Goal: Task Accomplishment & Management: Manage account settings

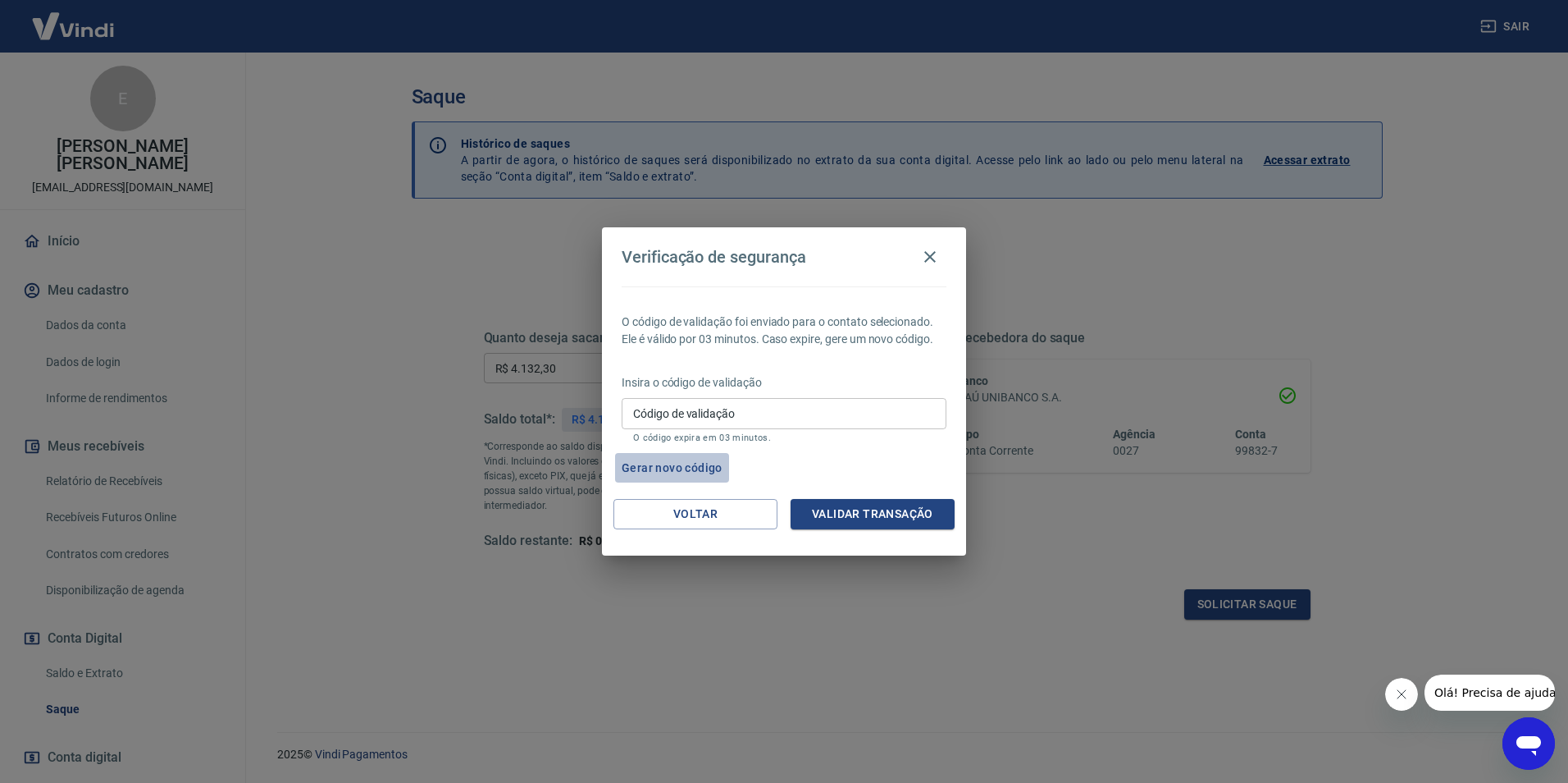
click at [653, 478] on button "Gerar novo código" at bounding box center [672, 468] width 114 height 30
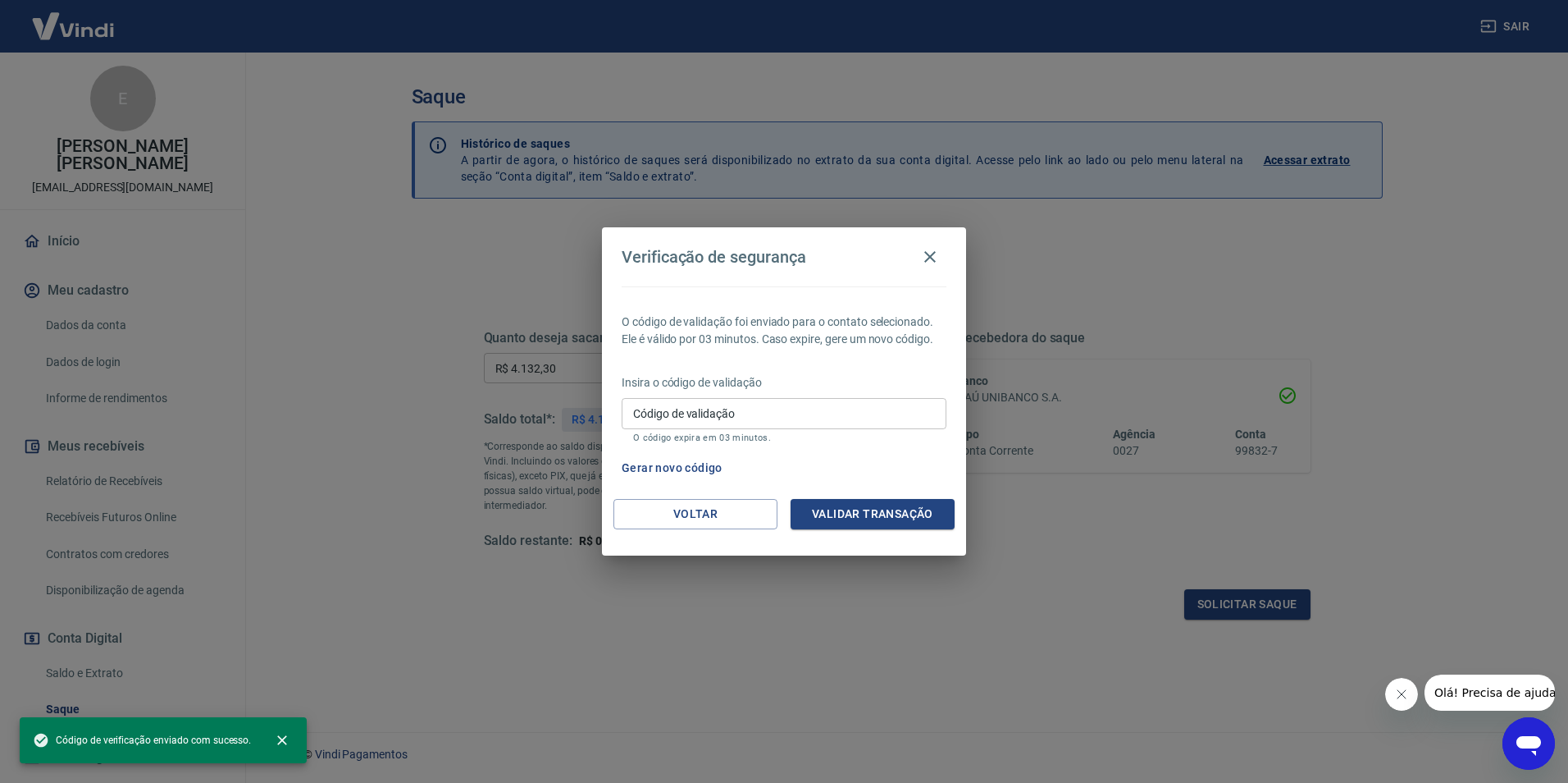
click at [653, 475] on button "Gerar novo código" at bounding box center [672, 468] width 114 height 30
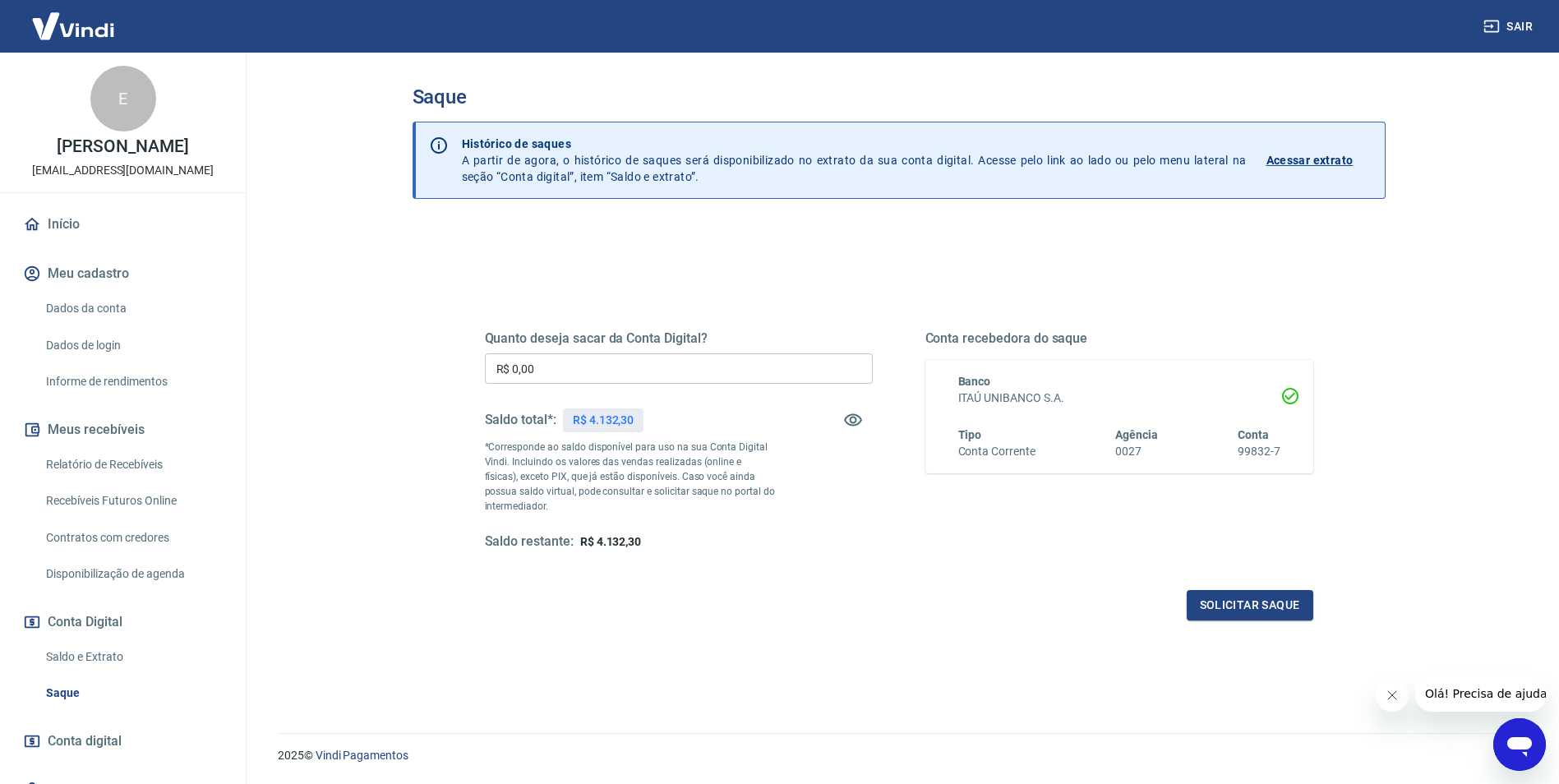
click at [740, 351] on div "Quanto deseja sacar da Conta Digital? R$ 0,00 ​ Saldo total*: R$ 4.132,30 *Corr…" at bounding box center [680, 440] width 388 height 220
click at [718, 363] on input "R$ 0,00" at bounding box center [680, 368] width 388 height 30
type input "R$ 4.132,30"
click at [1228, 606] on button "Solicitar saque" at bounding box center [1250, 605] width 127 height 30
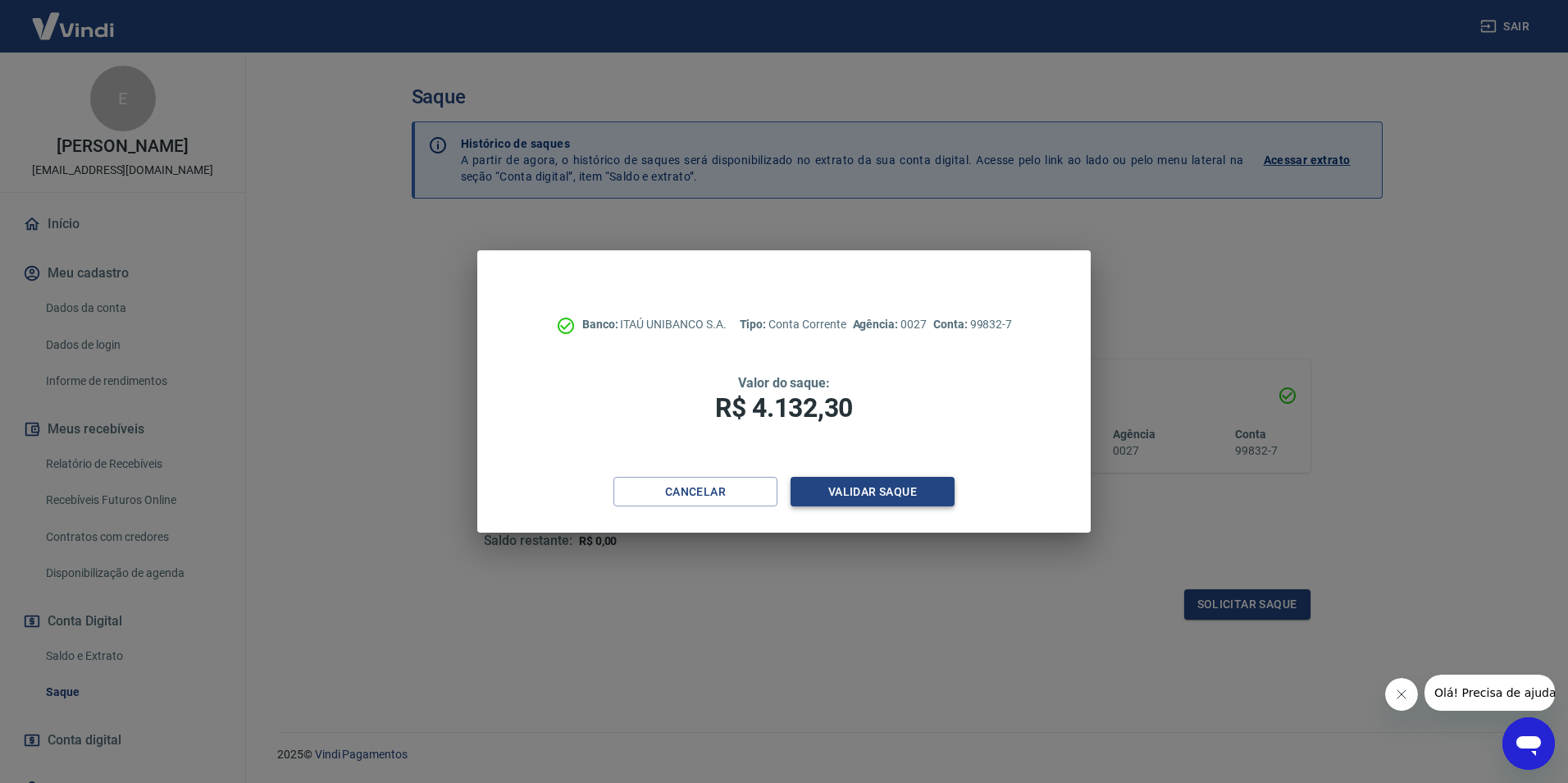
click at [924, 486] on button "Validar saque" at bounding box center [873, 492] width 164 height 30
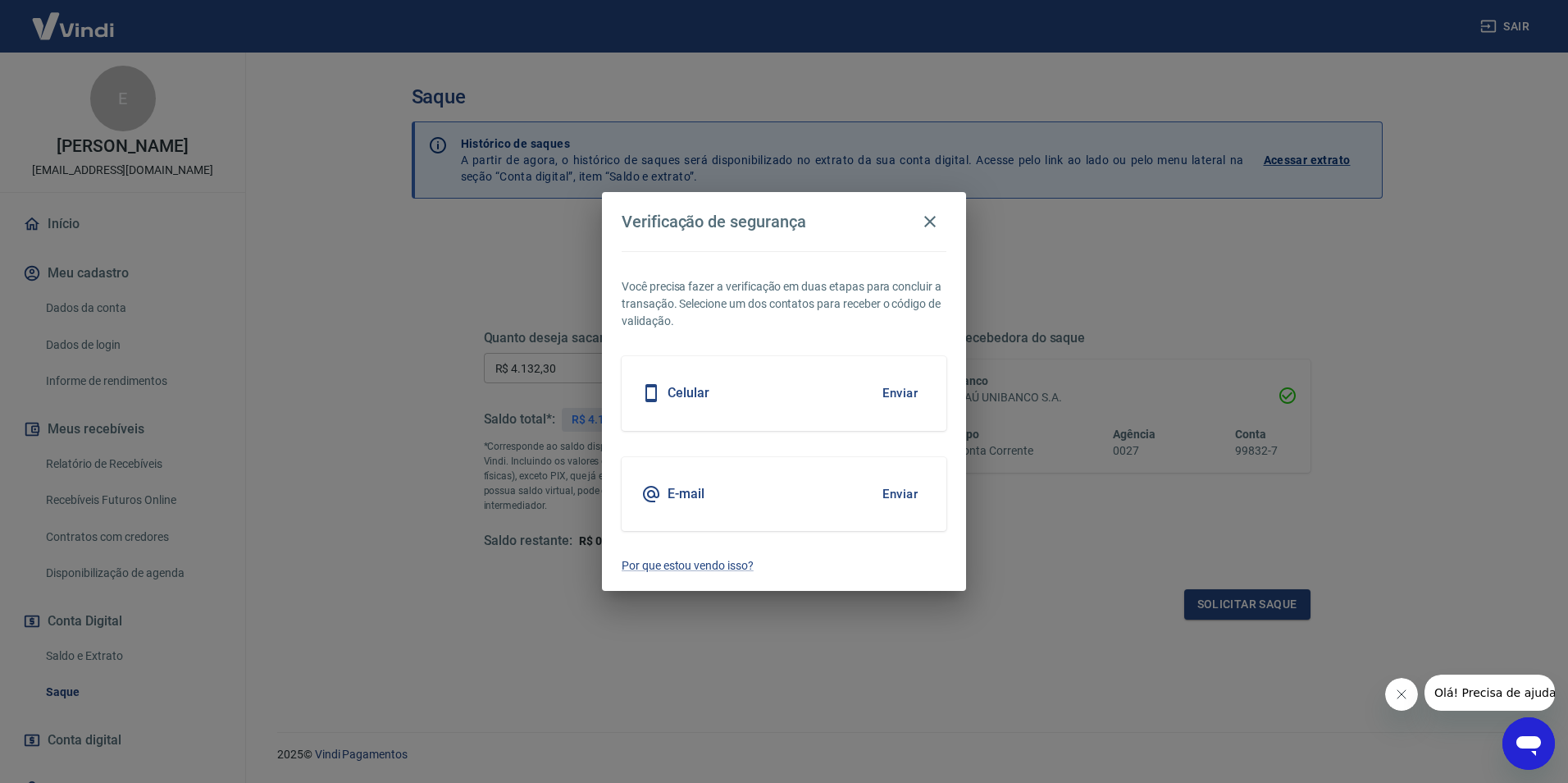
click at [888, 392] on button "Enviar" at bounding box center [900, 393] width 53 height 34
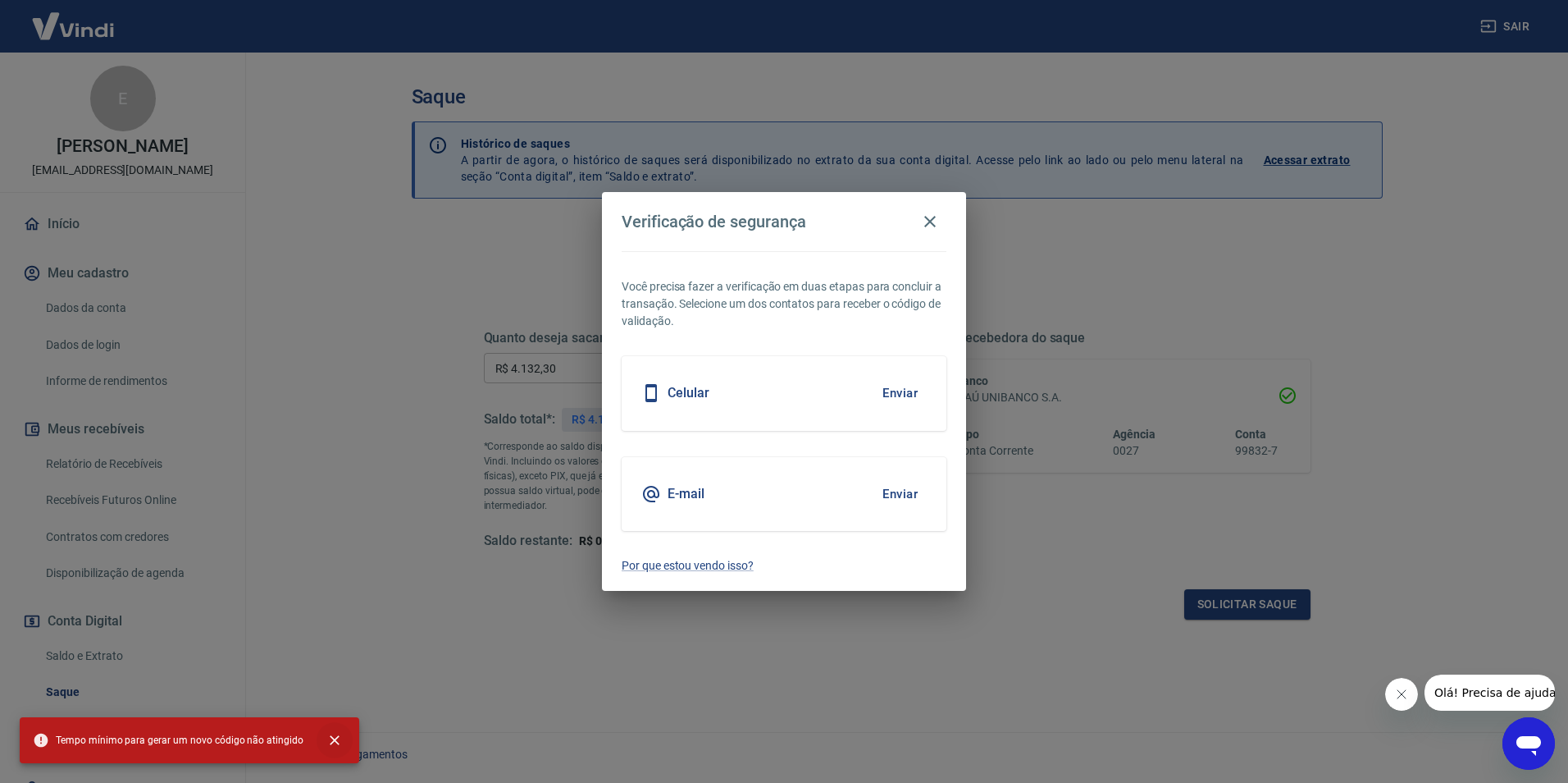
click at [334, 737] on icon "close" at bounding box center [334, 739] width 16 height 16
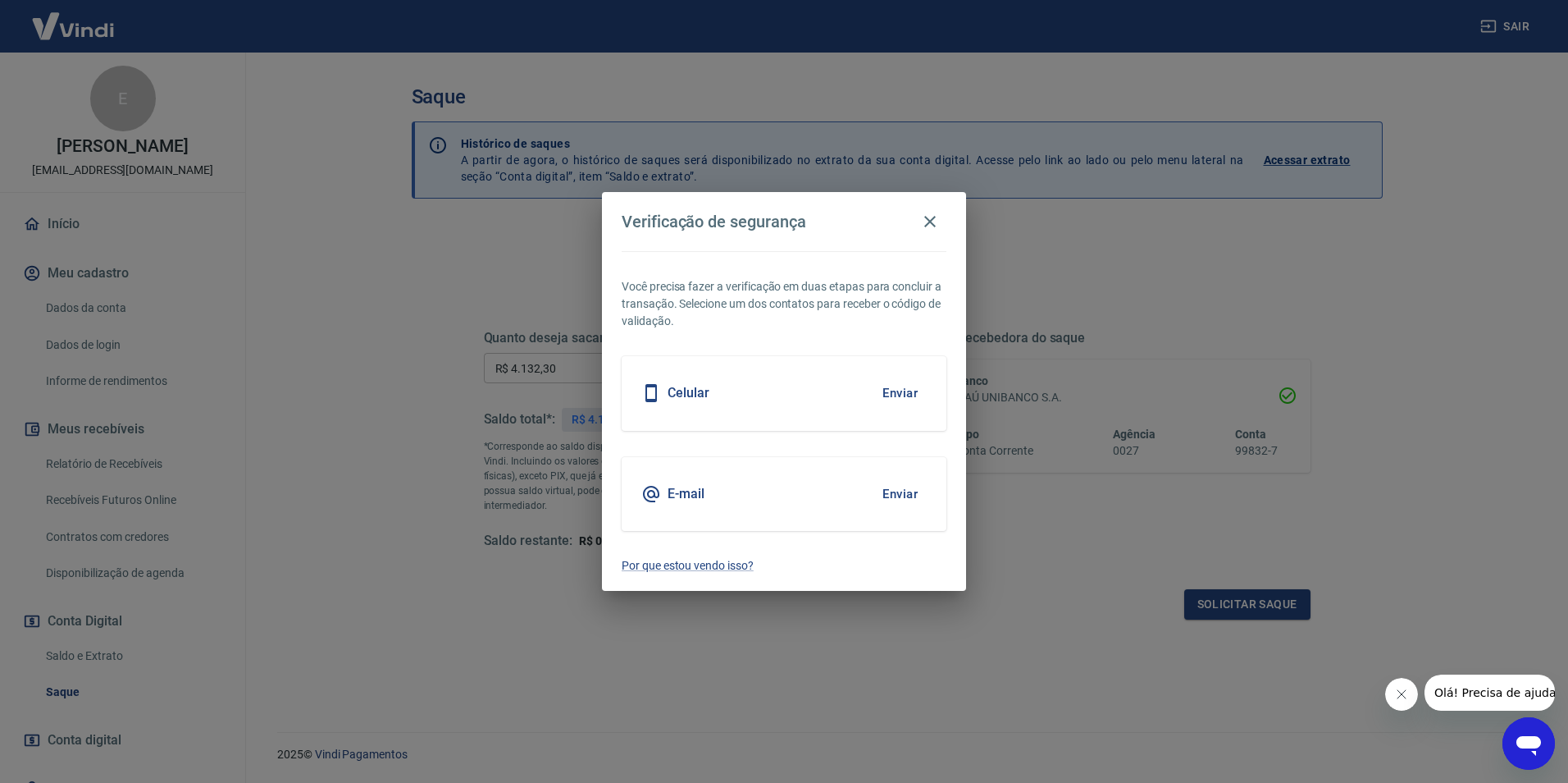
click at [909, 484] on button "Enviar" at bounding box center [900, 494] width 53 height 34
click at [887, 493] on button "Enviar" at bounding box center [900, 494] width 53 height 34
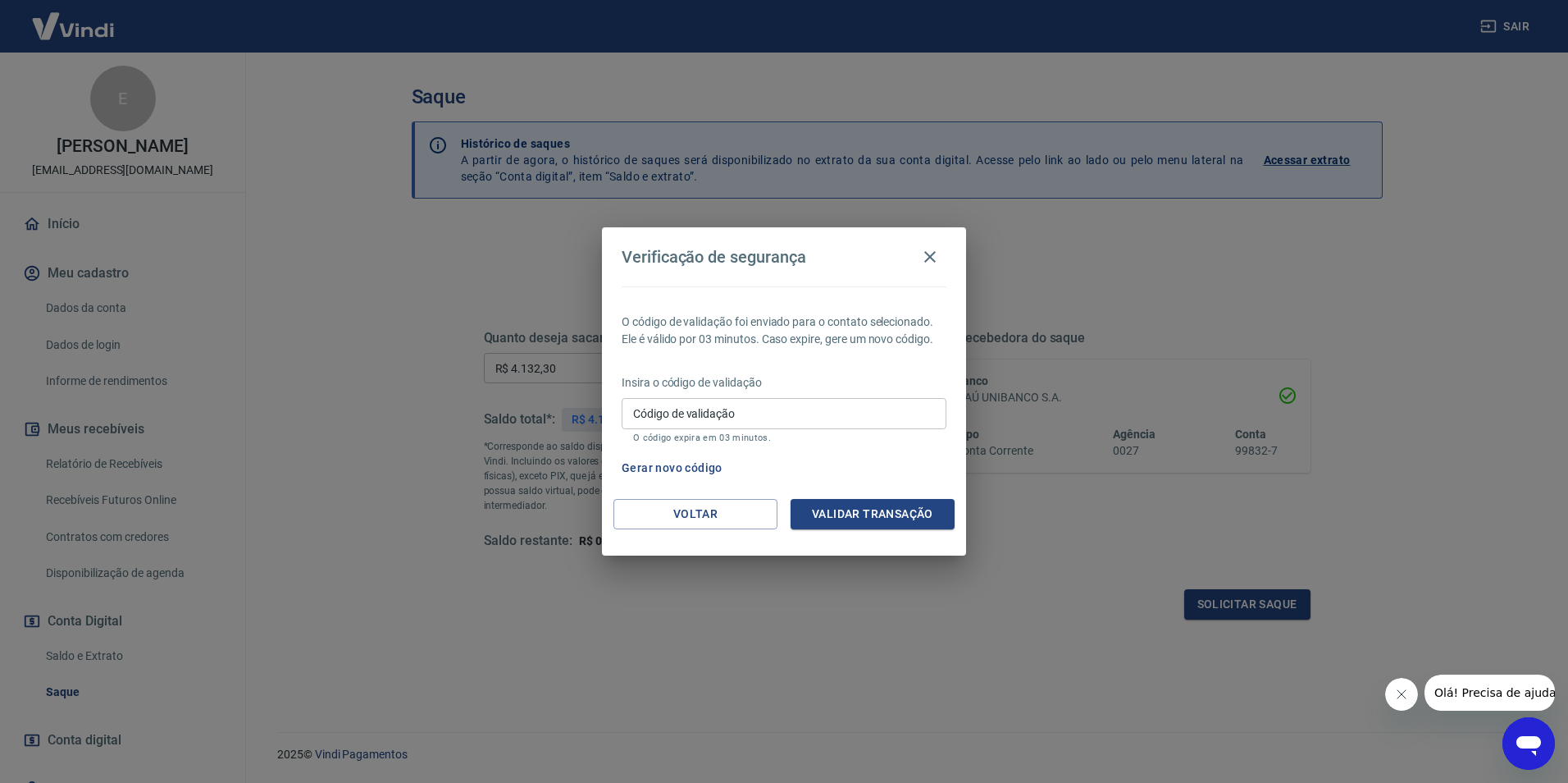
click at [1528, 750] on icon "Abrir janela de mensagens" at bounding box center [1528, 743] width 29 height 29
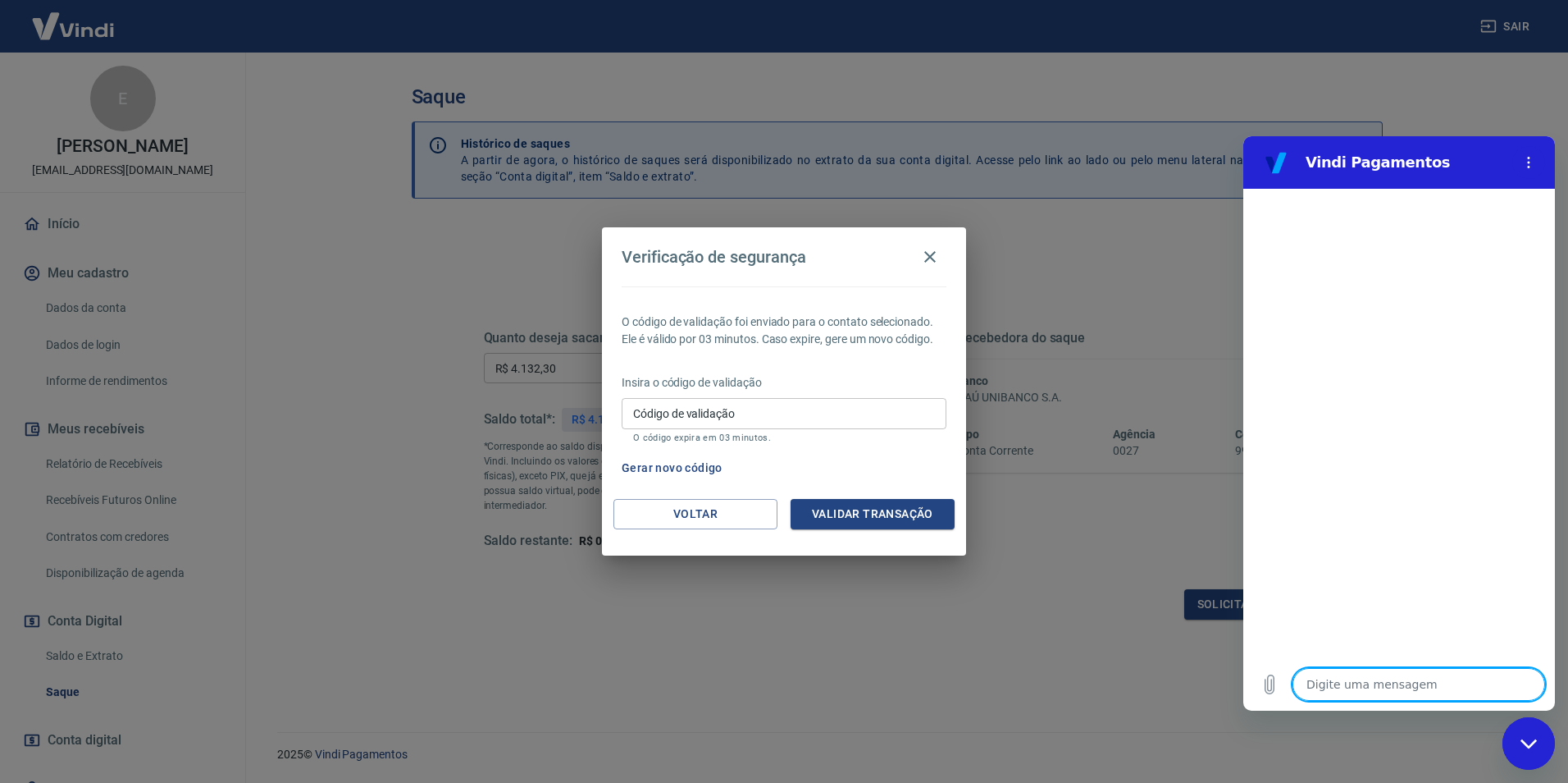
type textarea "o"
type textarea "x"
type textarea "ol"
type textarea "x"
type textarea "olá"
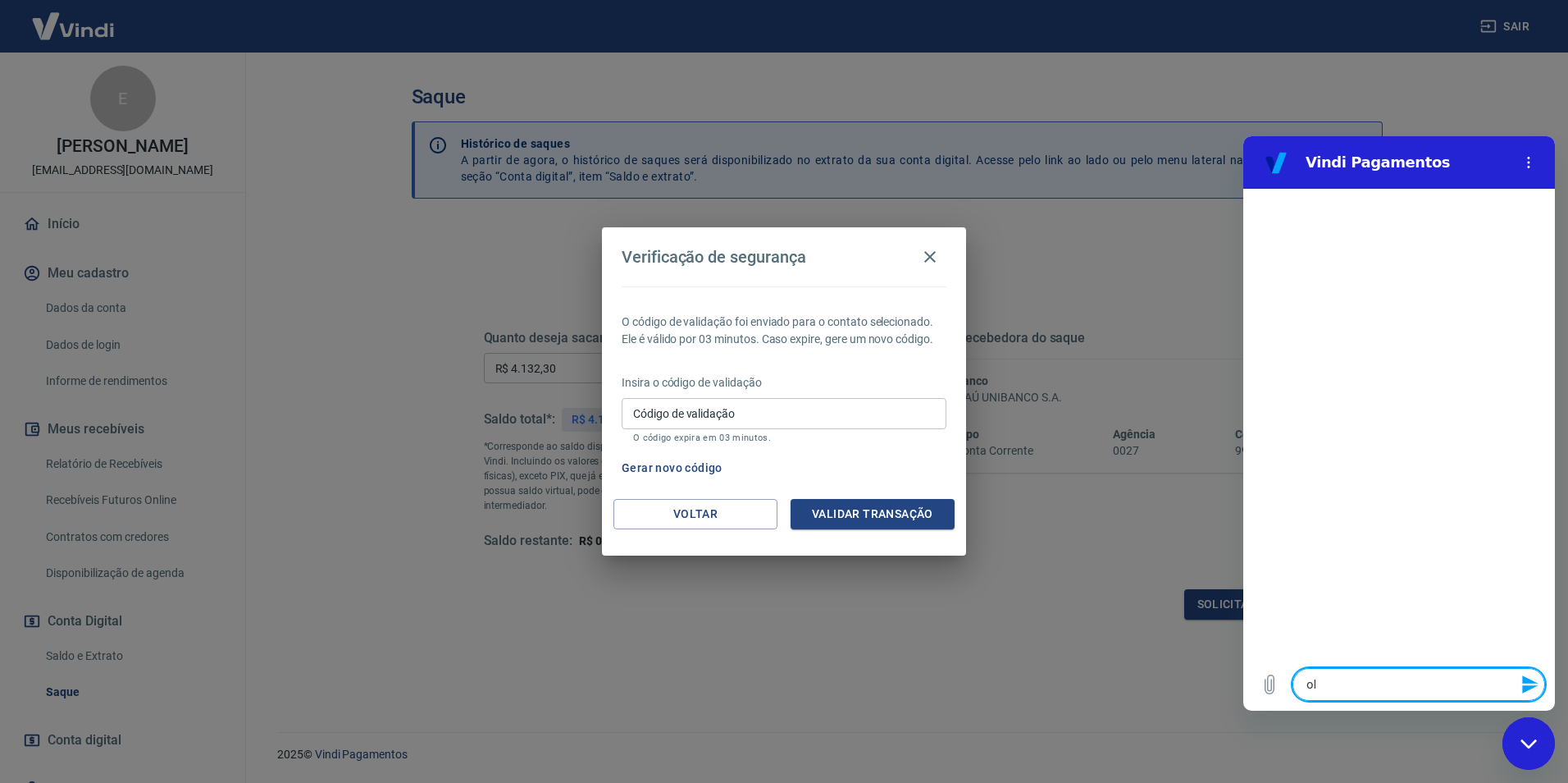
type textarea "x"
type textarea "n"
type textarea "x"
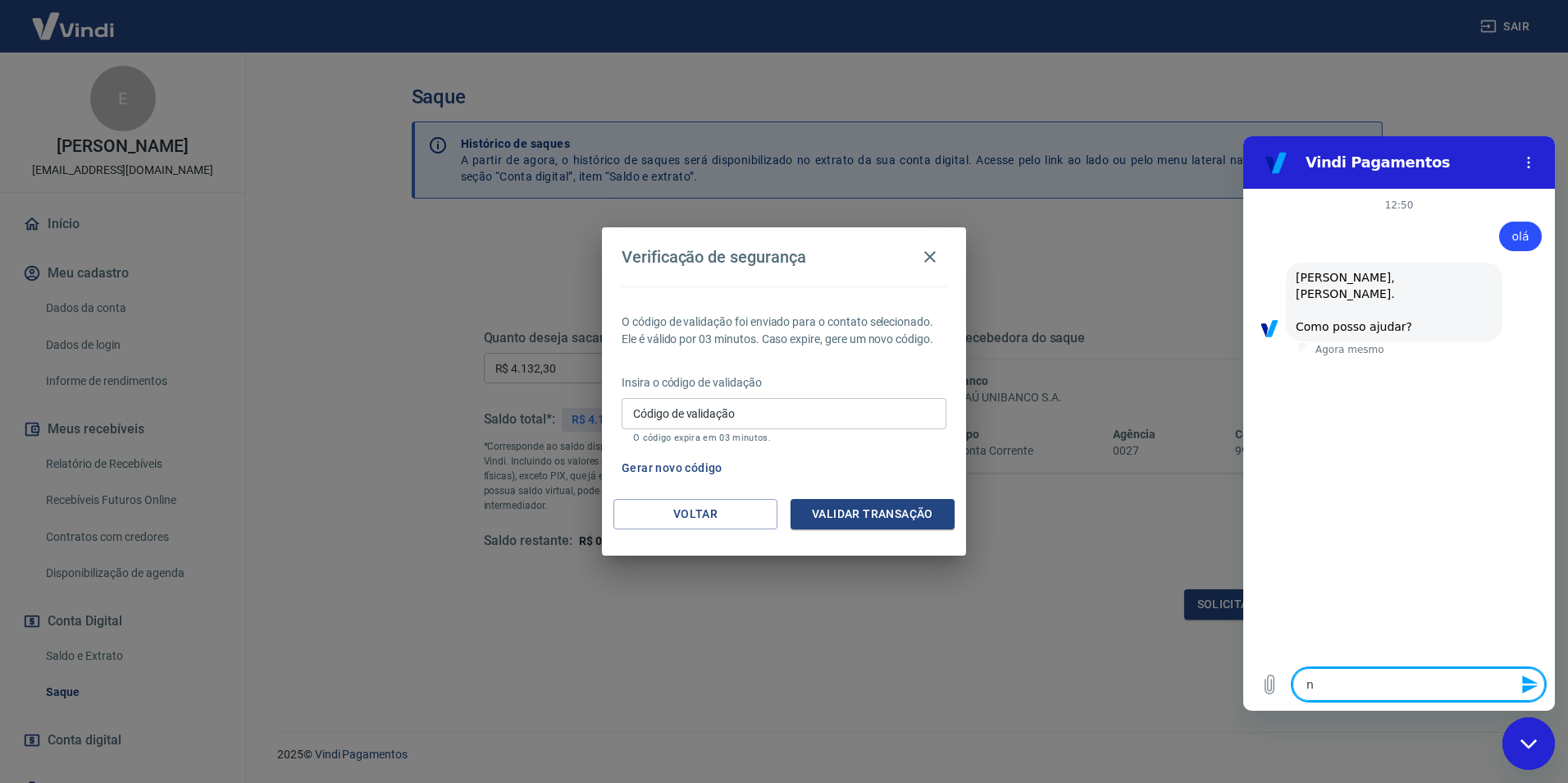
type textarea "nã"
type textarea "x"
type textarea "não"
type textarea "x"
type textarea "não"
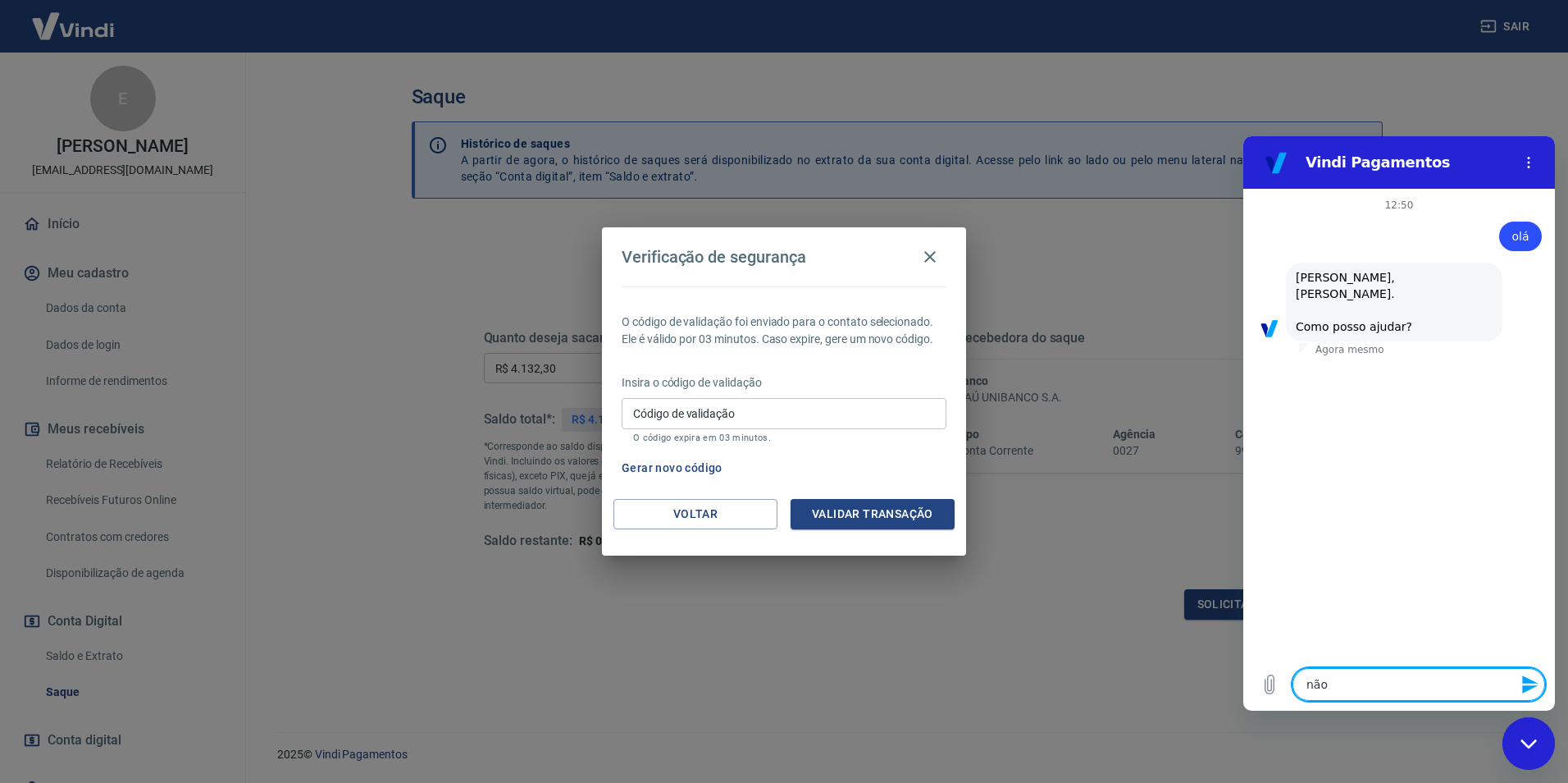
type textarea "x"
type textarea "não e"
type textarea "x"
type textarea "não es"
type textarea "x"
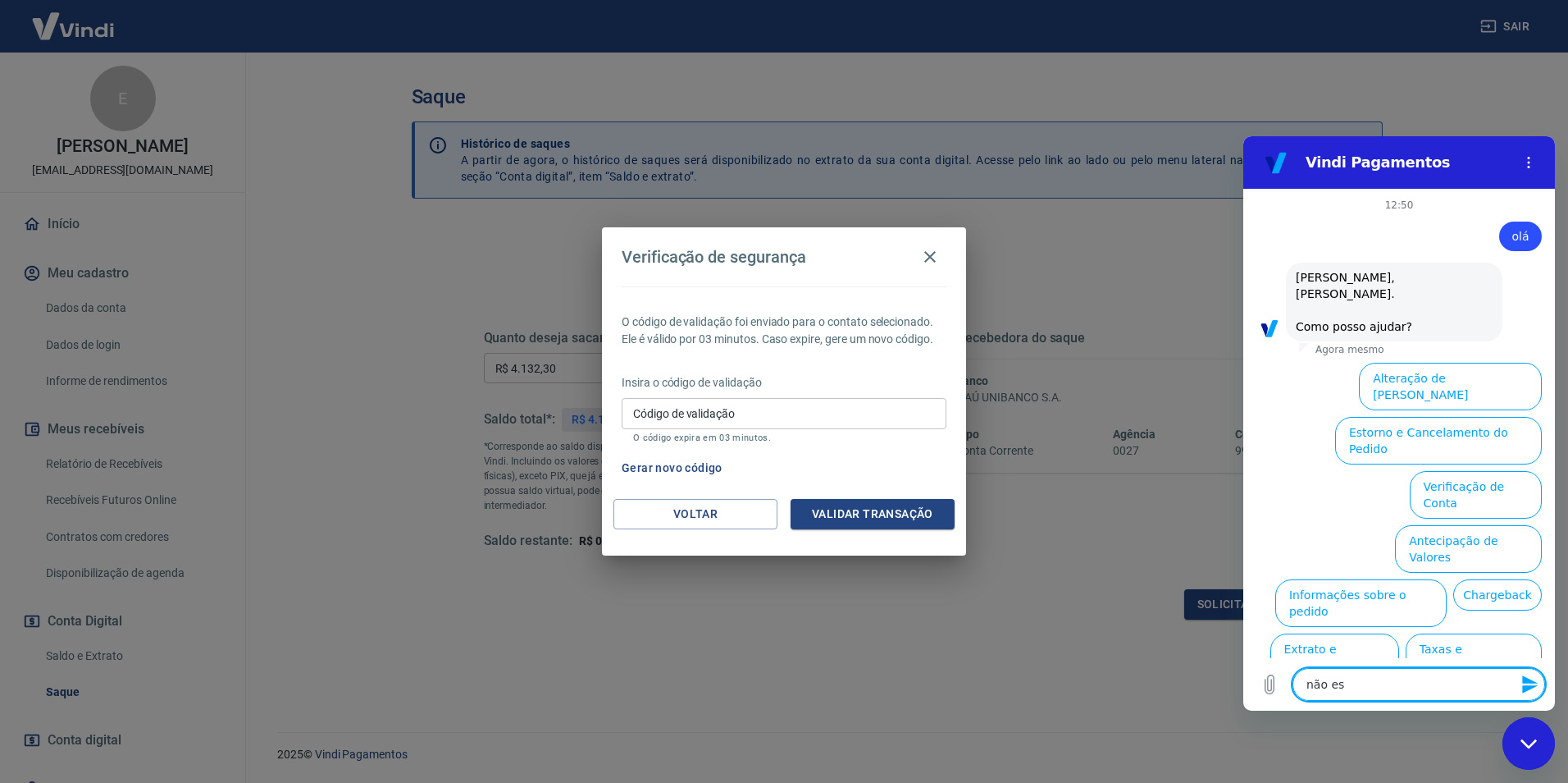
type textarea "não est"
type textarea "x"
type textarea "não esto"
type textarea "x"
type textarea "não estou"
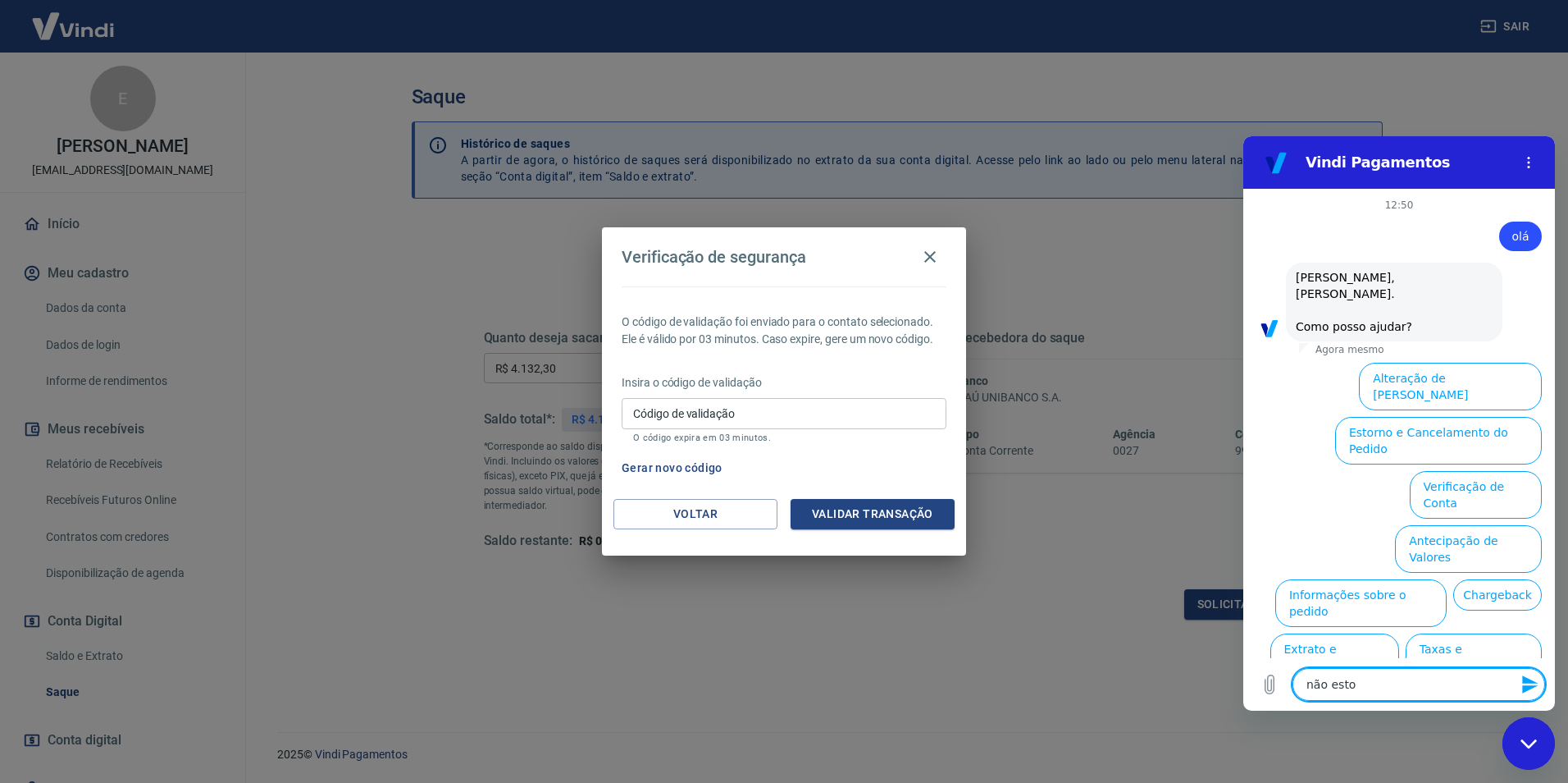
type textarea "x"
type textarea "não estou"
type textarea "x"
type textarea "não estou"
type textarea "x"
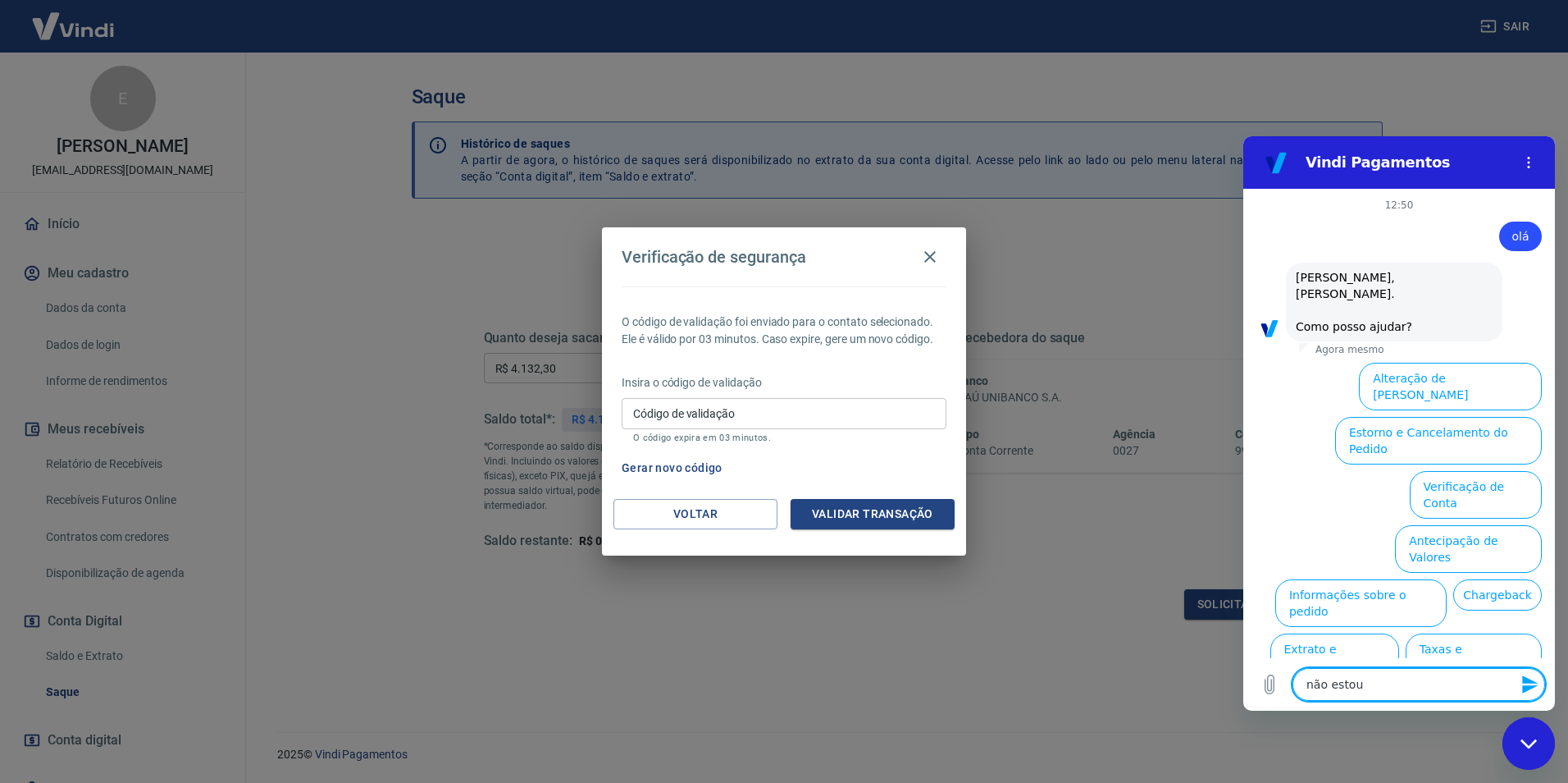
type textarea "não esto"
type textarea "x"
type textarea "não est"
type textarea "x"
type textarea "não es"
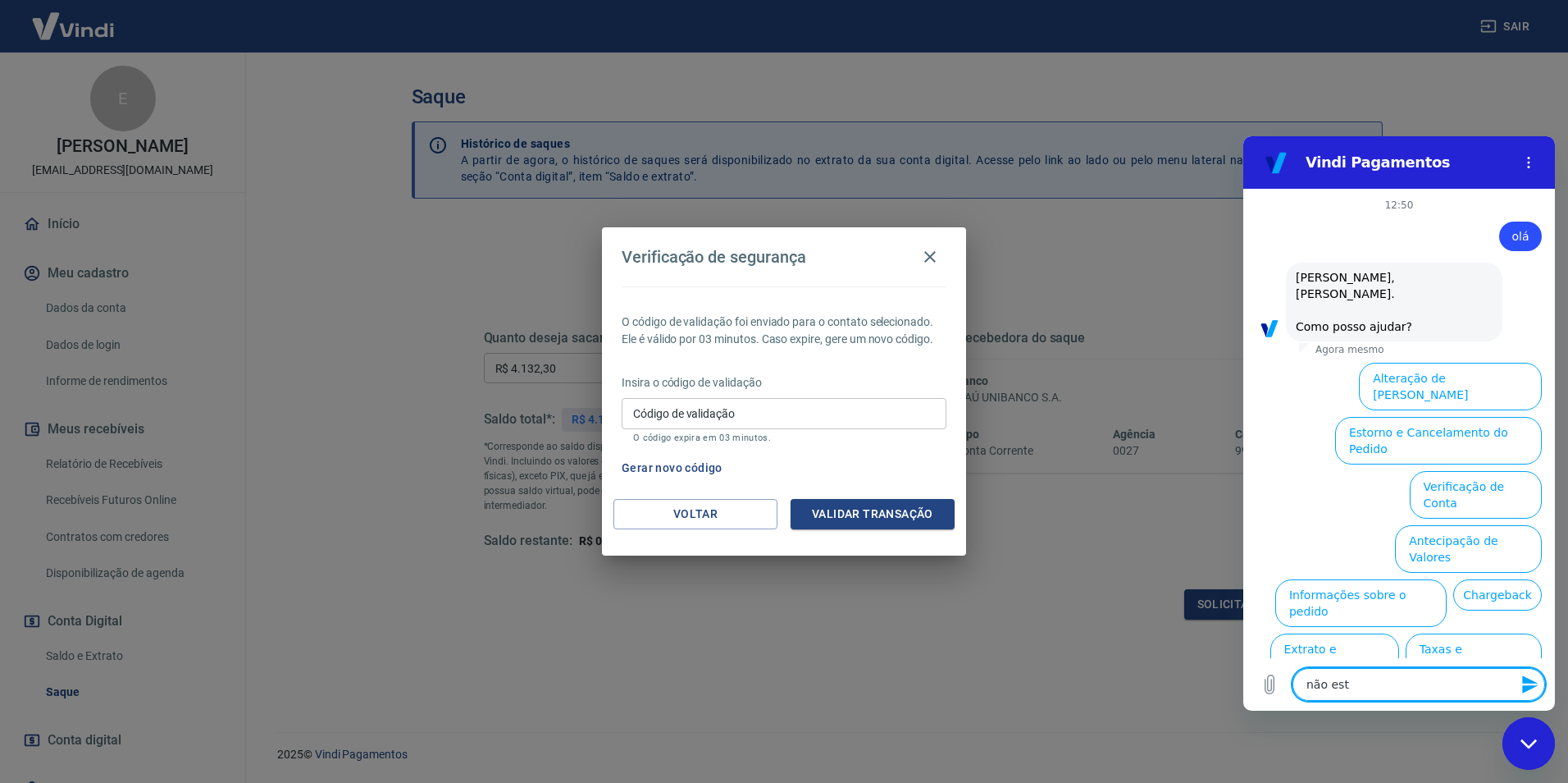
type textarea "x"
type textarea "não e"
type textarea "x"
type textarea "não"
type textarea "x"
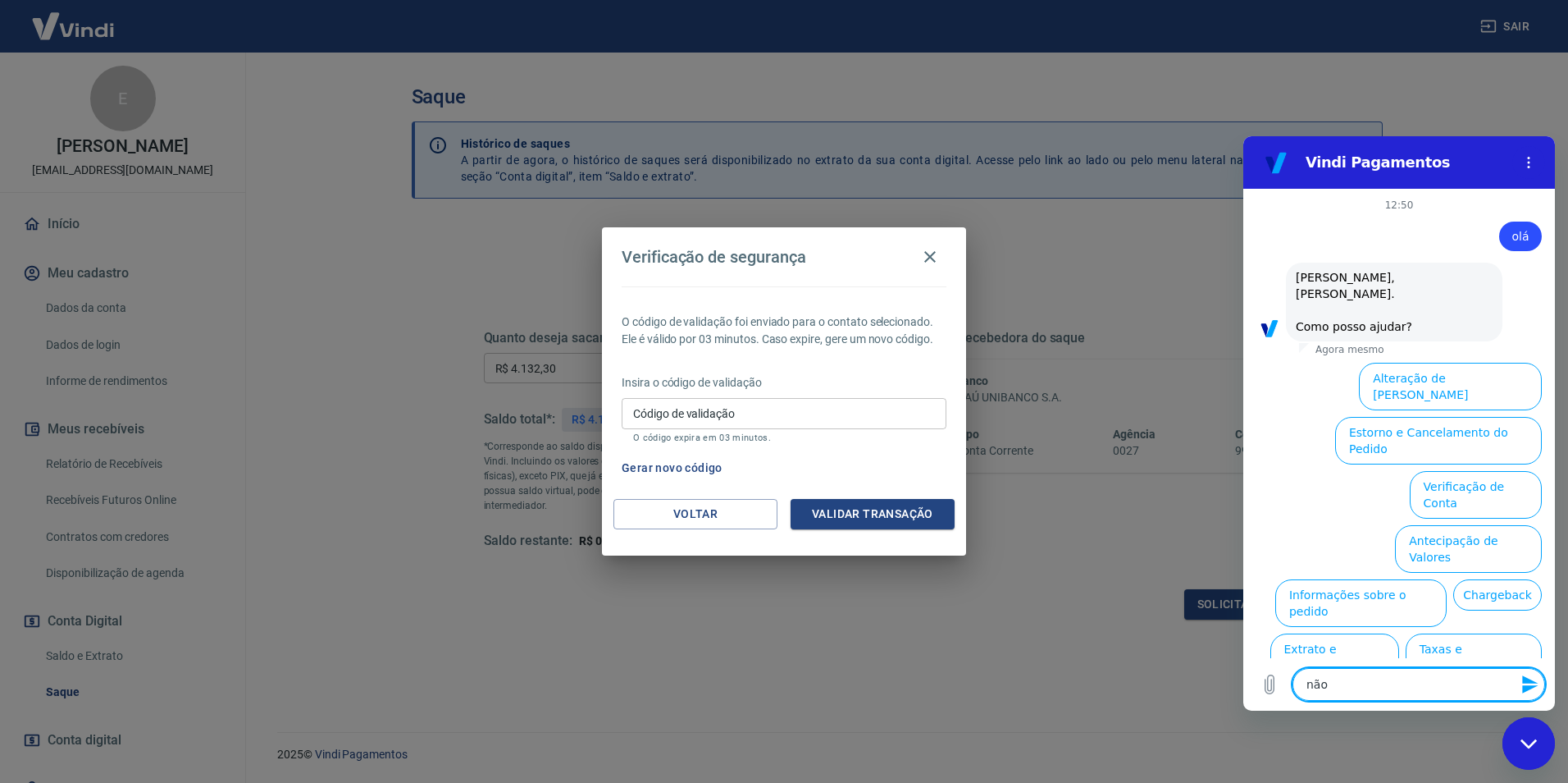
type textarea "não"
type textarea "x"
type textarea "nã"
type textarea "x"
type textarea "n"
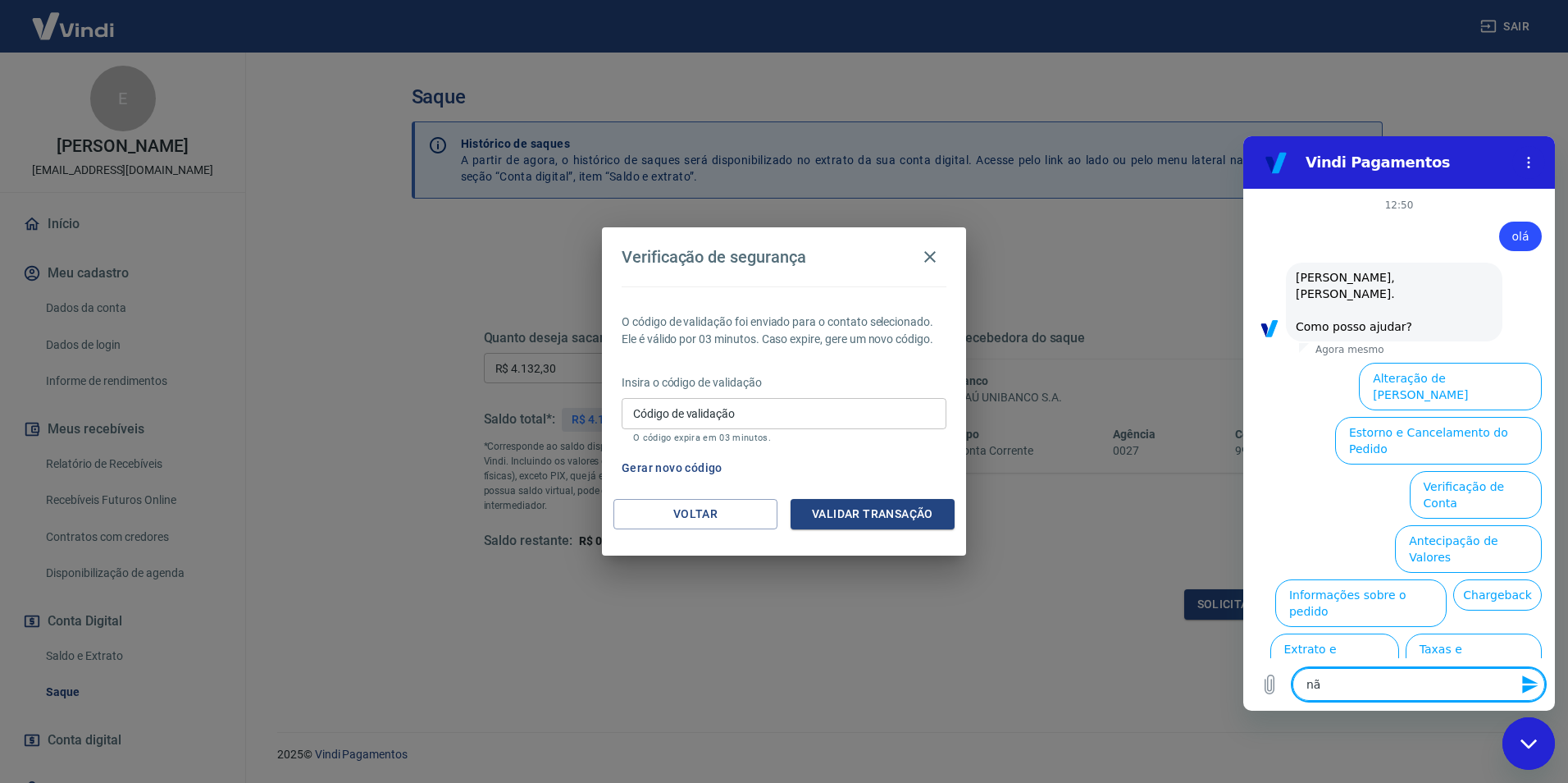
type textarea "x"
type textarea "h"
type textarea "x"
type textarea "hu"
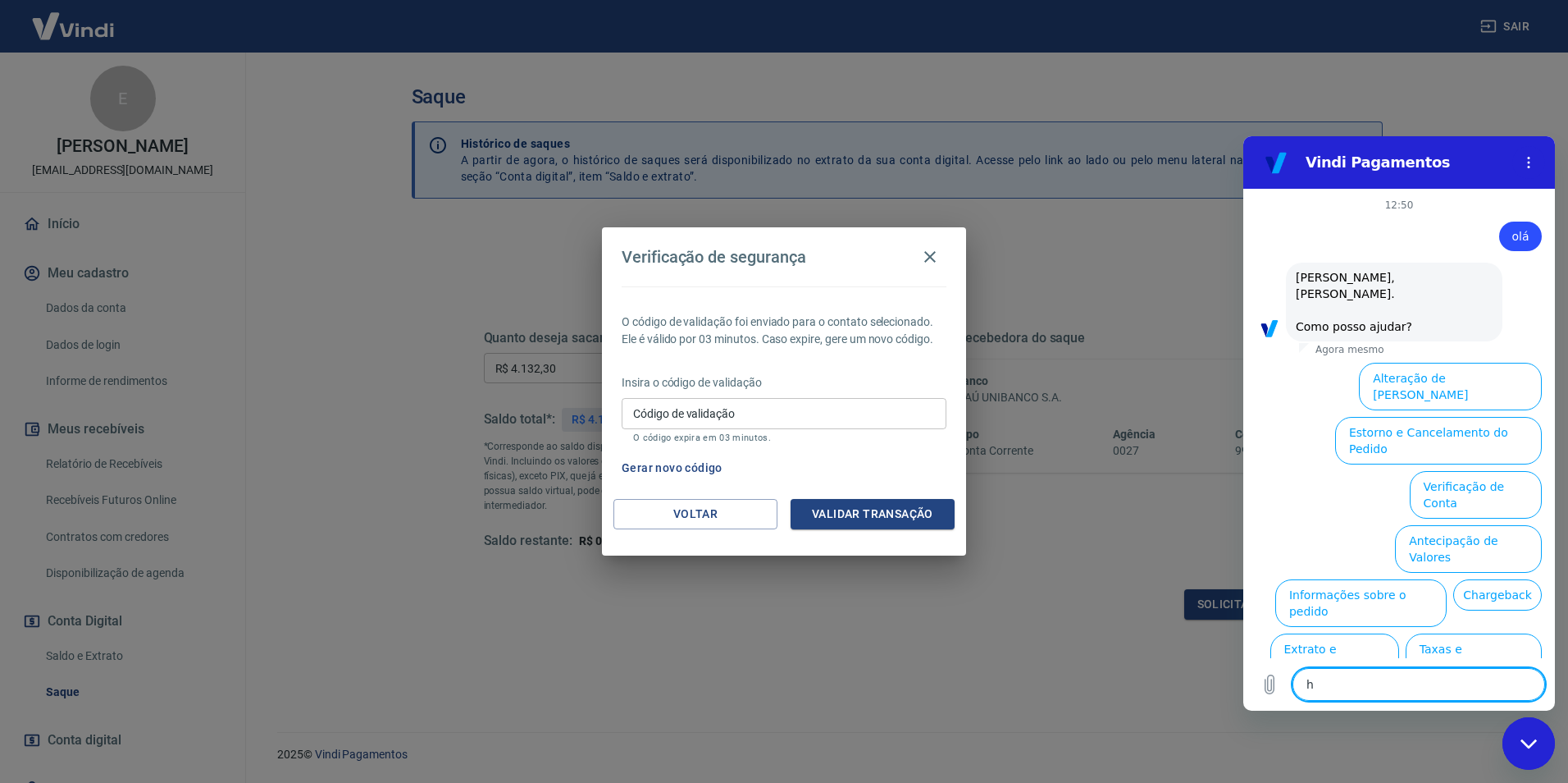
type textarea "x"
type textarea "hum"
type textarea "x"
type textarea "huma"
type textarea "x"
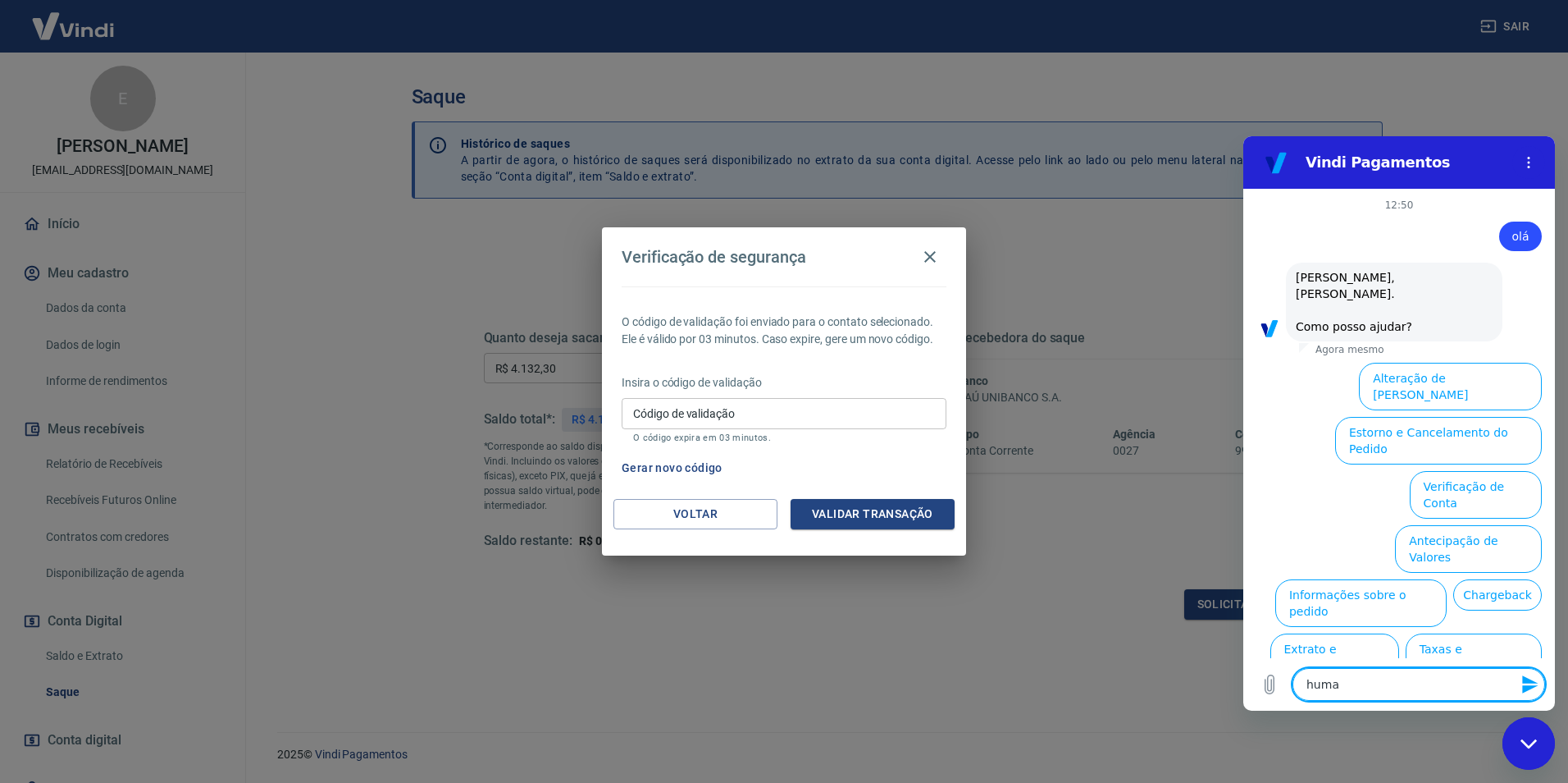
type textarea "human"
type textarea "x"
type textarea "humano"
type textarea "x"
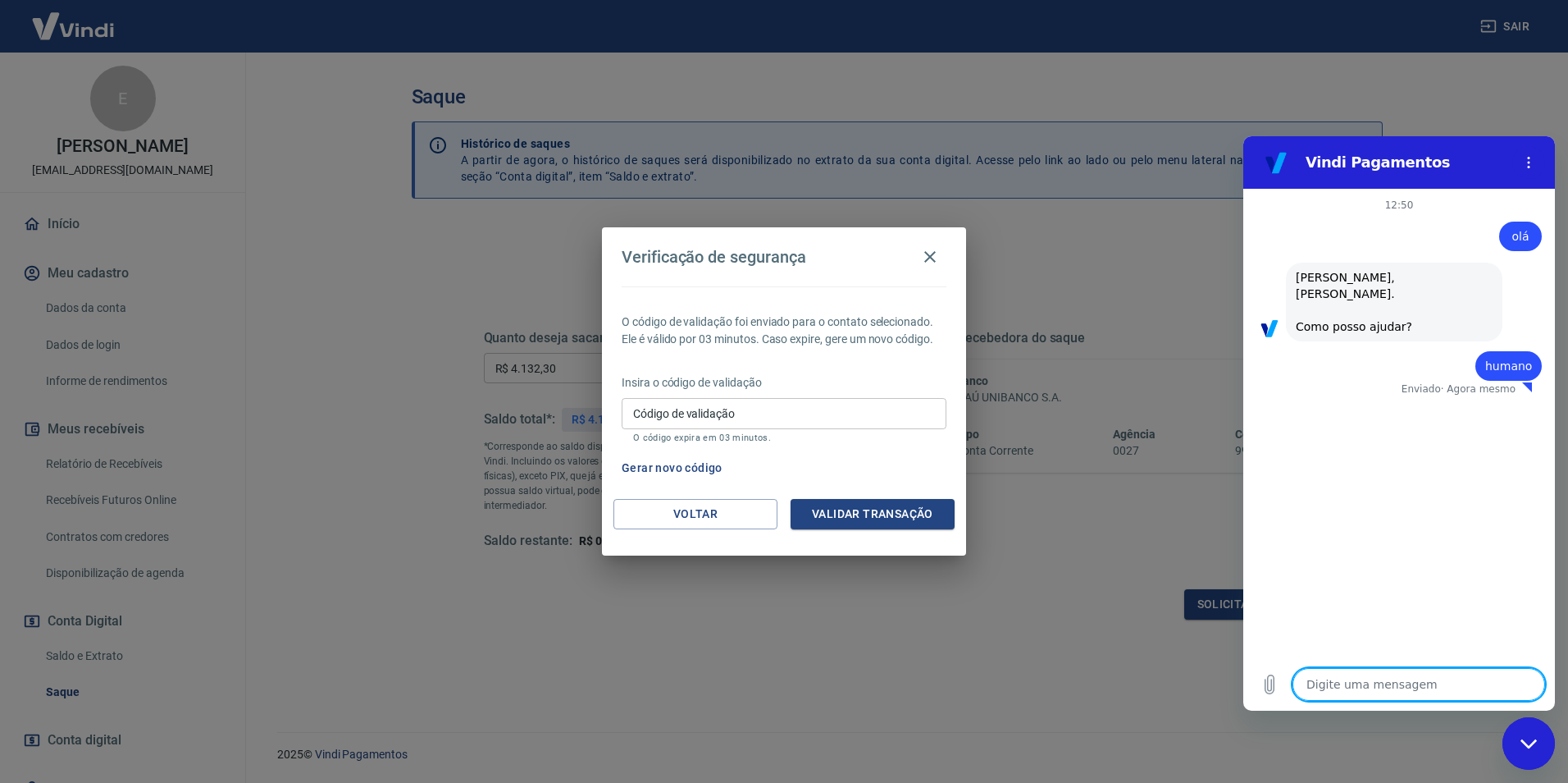
type textarea "x"
type textarea "c"
type textarea "x"
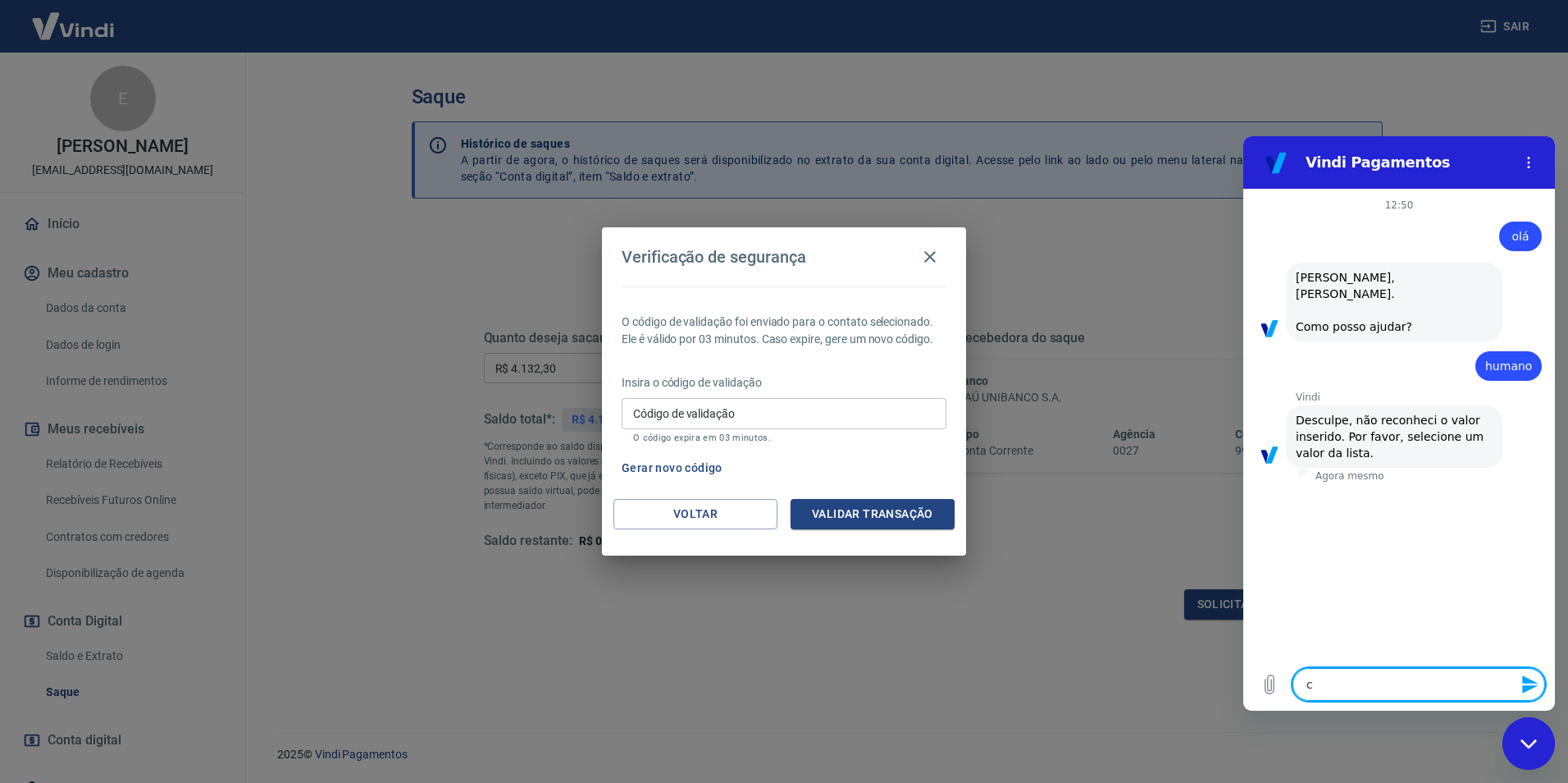
type textarea "có"
type textarea "x"
type textarea "cód"
type textarea "x"
type textarea "códi"
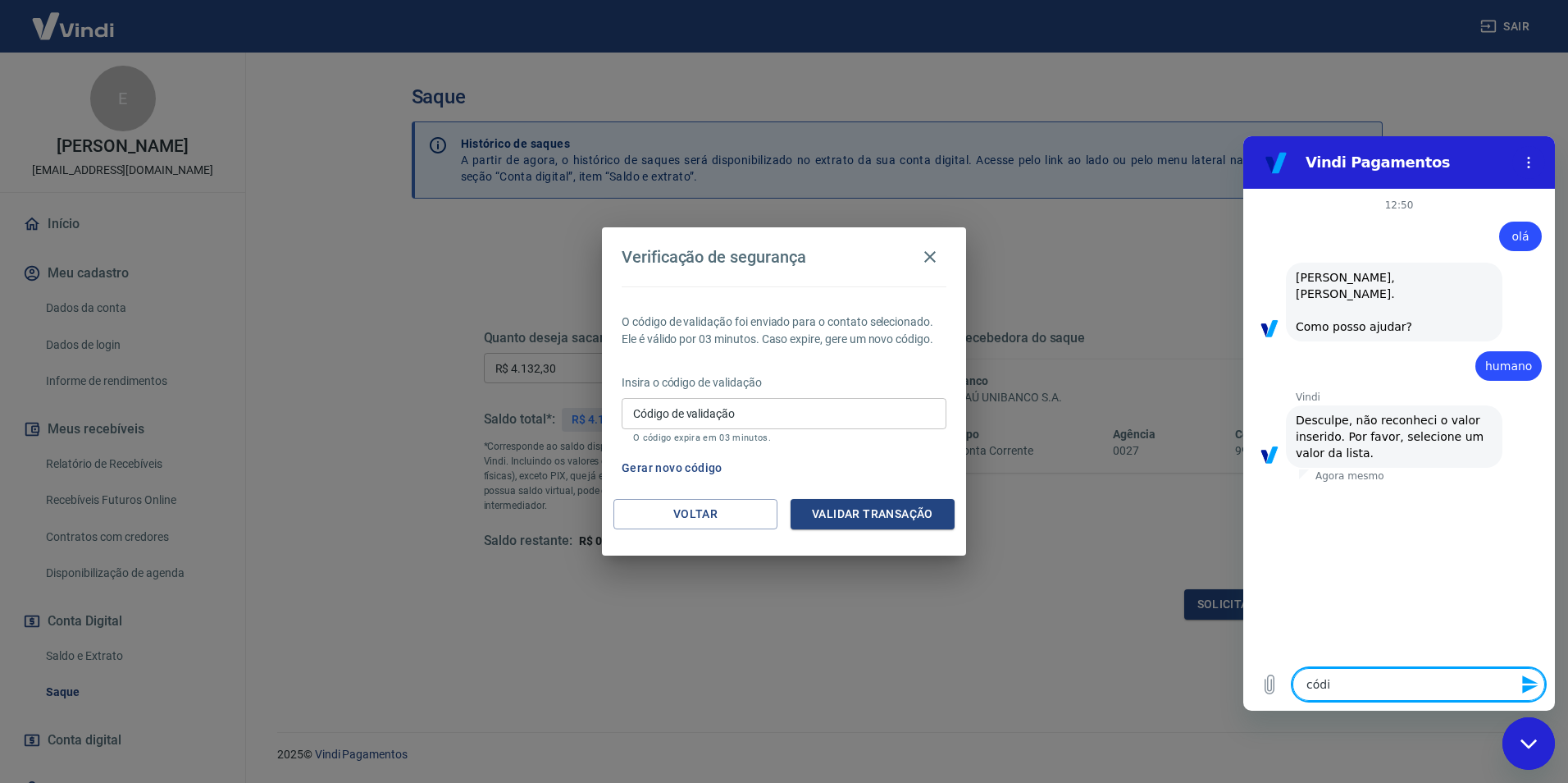
type textarea "x"
type textarea "códig"
type textarea "x"
type textarea "código"
type textarea "x"
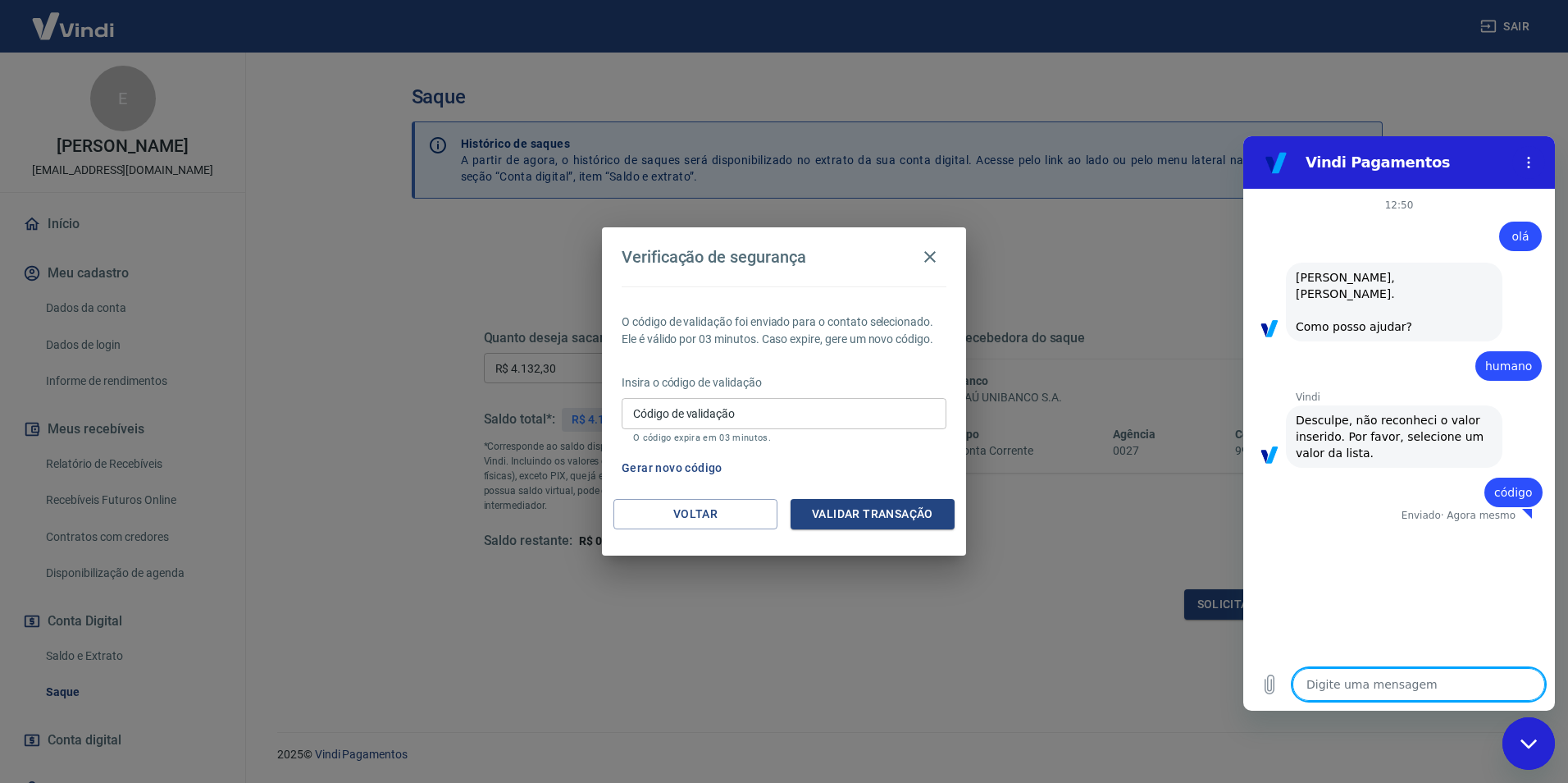
type textarea "x"
type textarea "h"
type textarea "x"
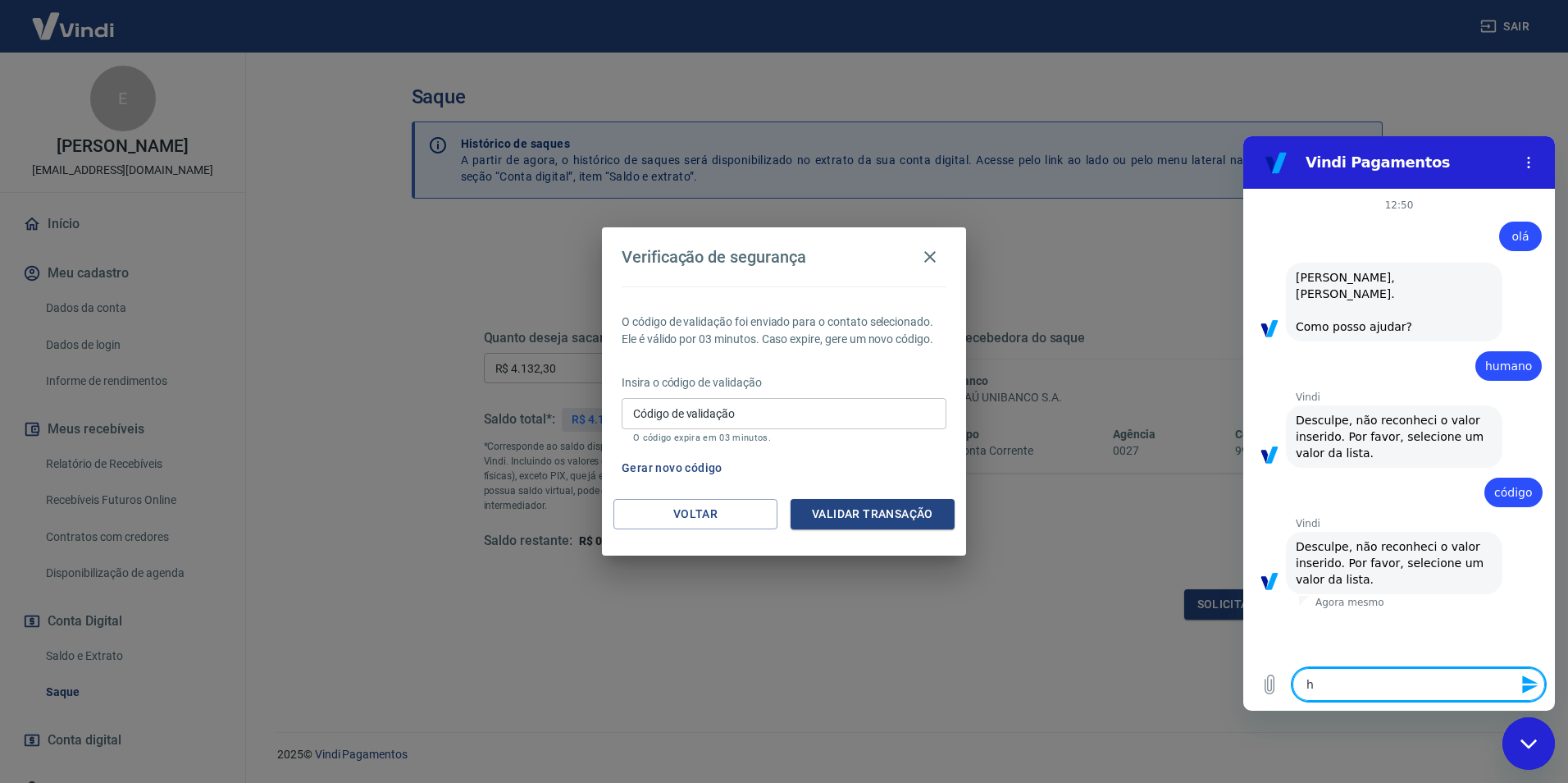
type textarea "hu"
type textarea "x"
type textarea "hum"
type textarea "x"
type textarea "huma"
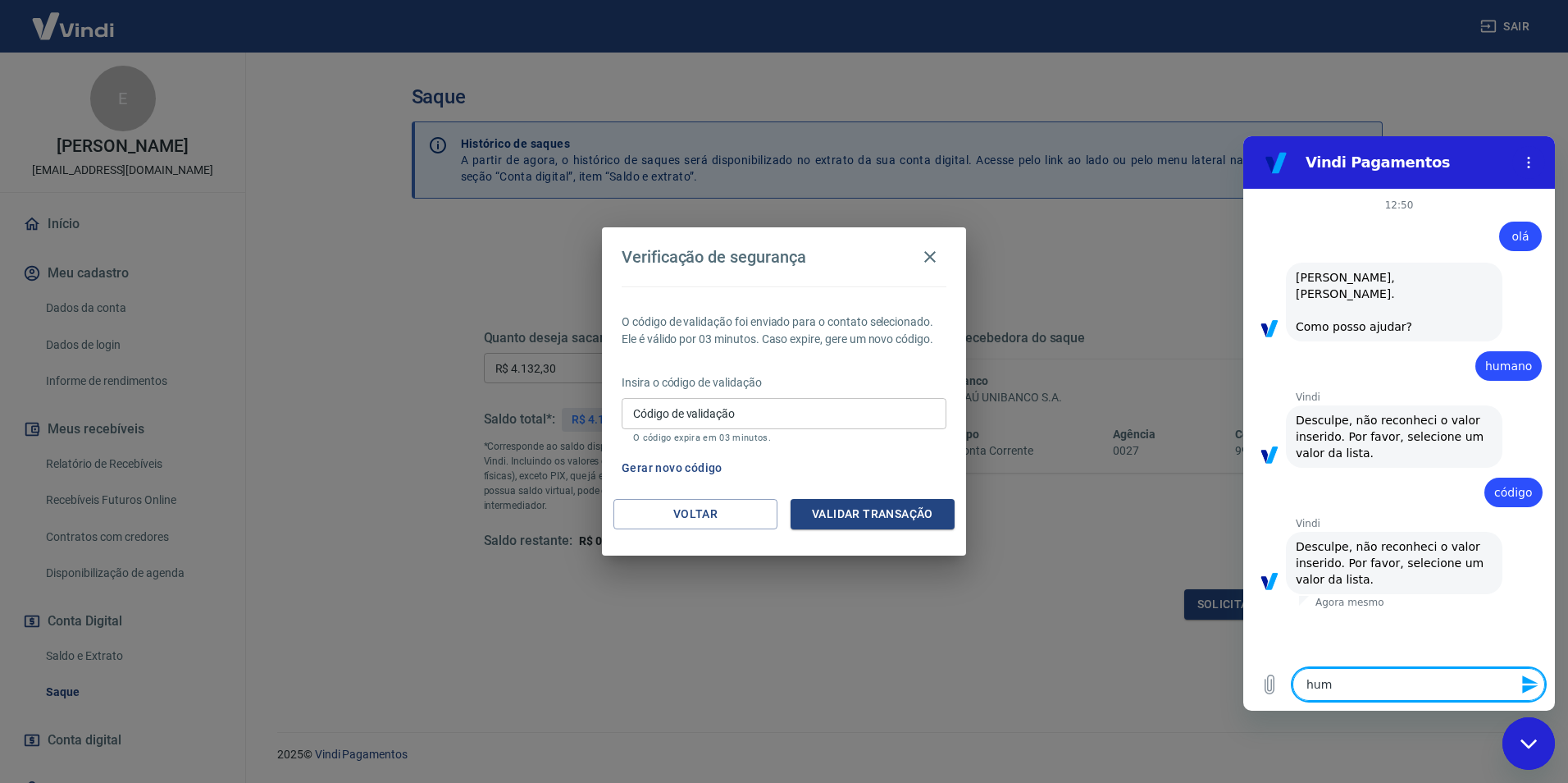
type textarea "x"
type textarea "human"
type textarea "x"
type textarea "humano"
type textarea "x"
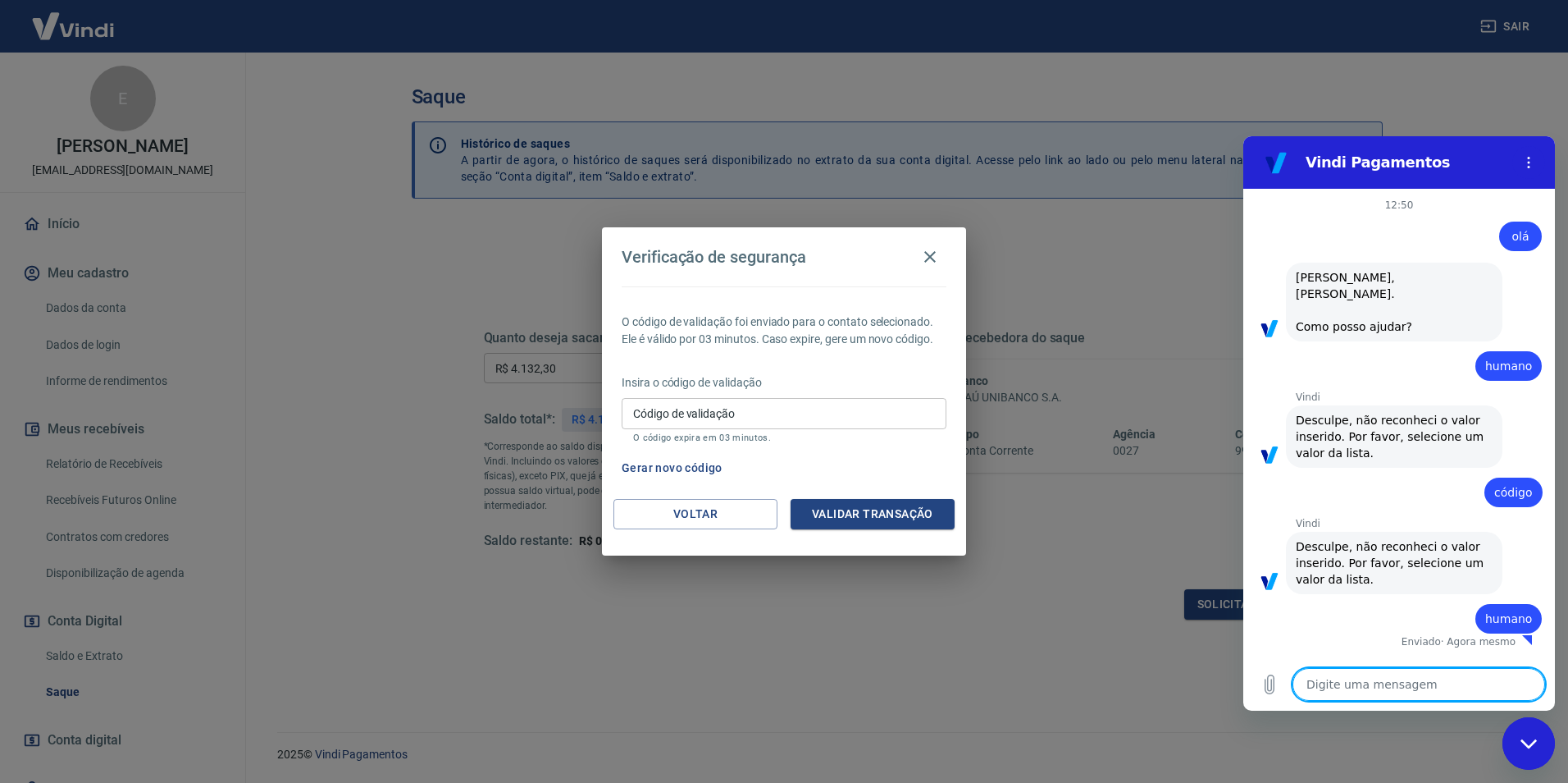
type textarea "x"
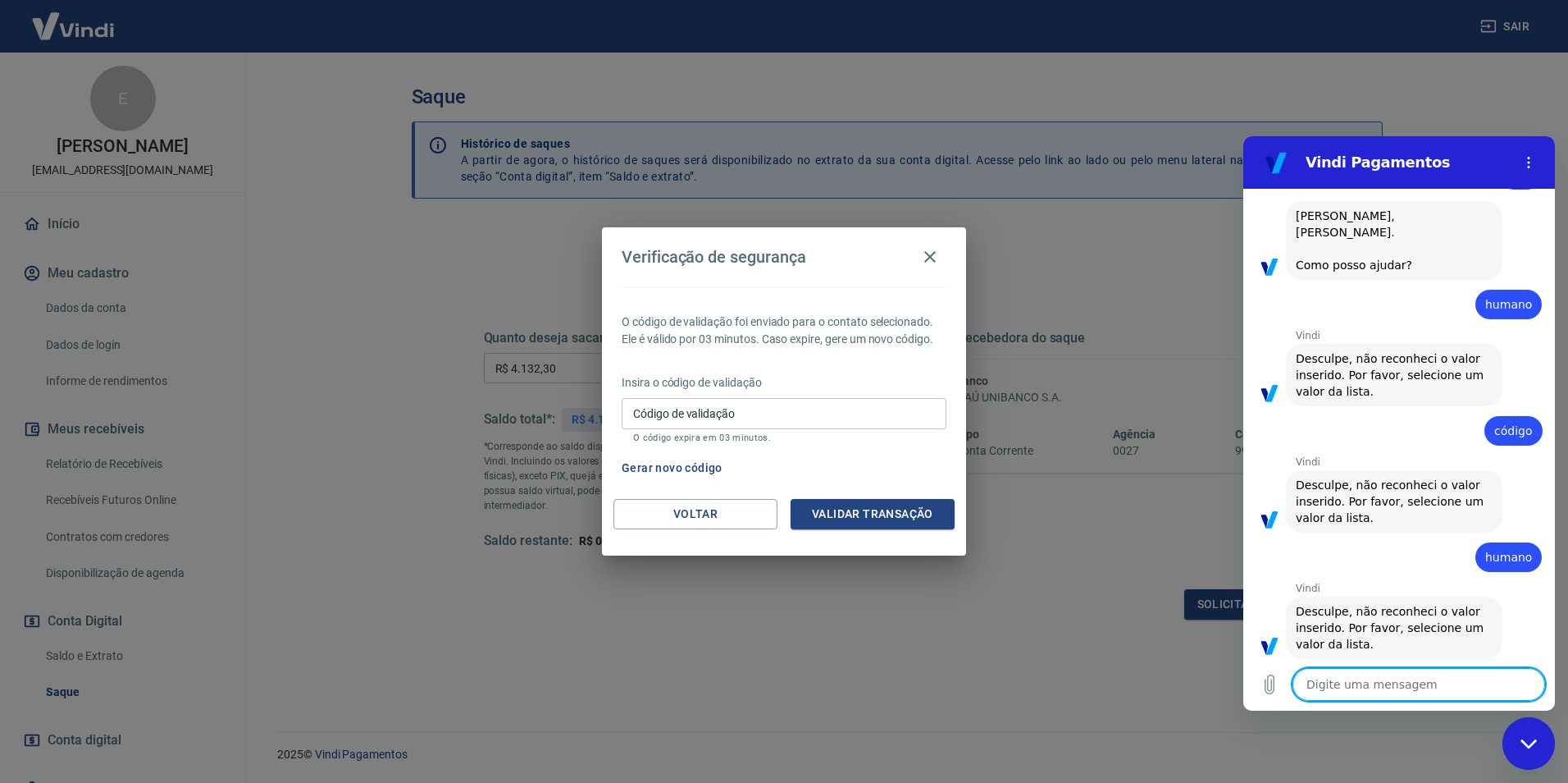
scroll to position [65, 0]
type textarea "h"
type textarea "x"
type textarea "hu"
type textarea "x"
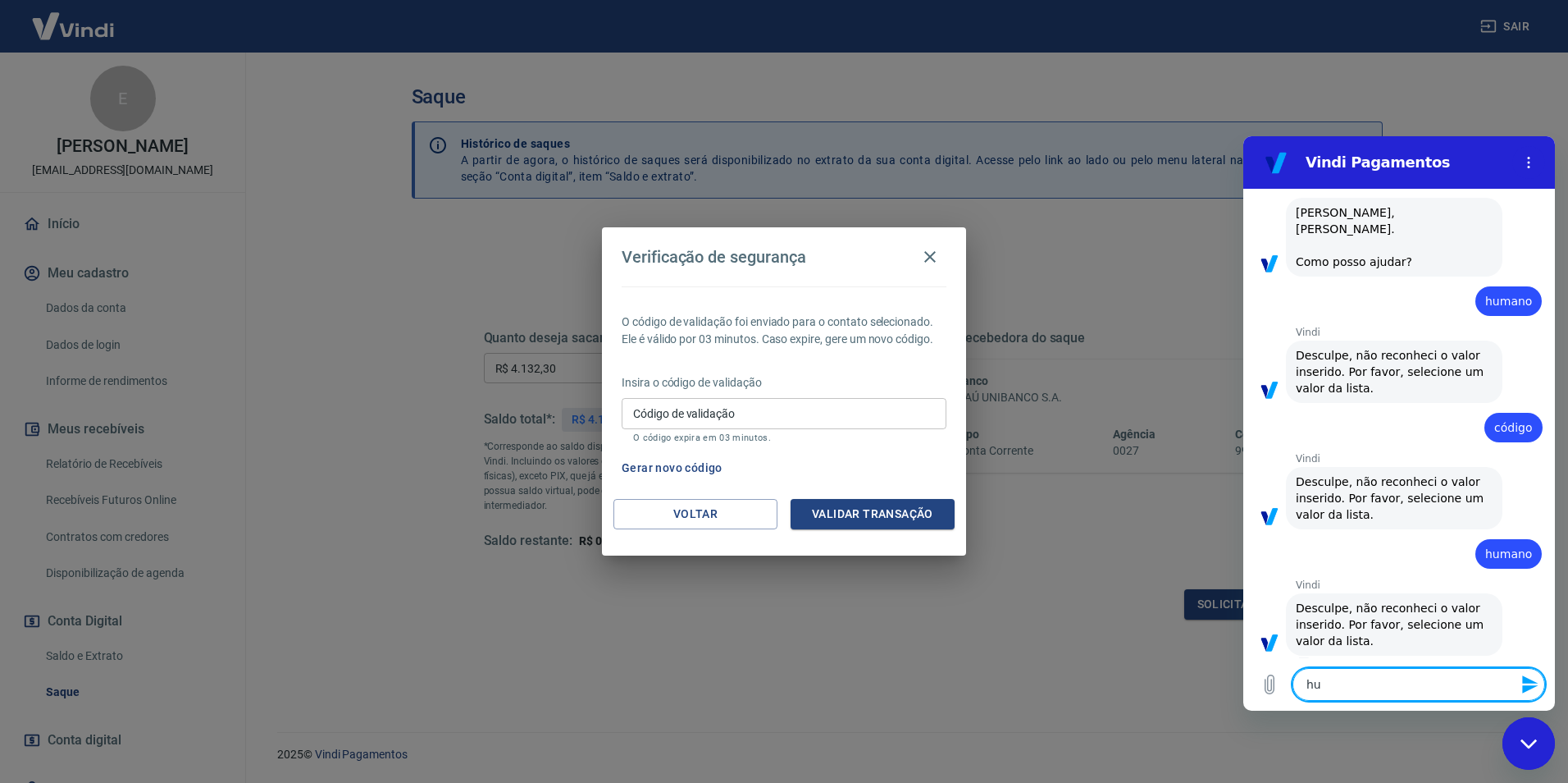
type textarea "hum"
type textarea "x"
type textarea "huma"
type textarea "x"
type textarea "human"
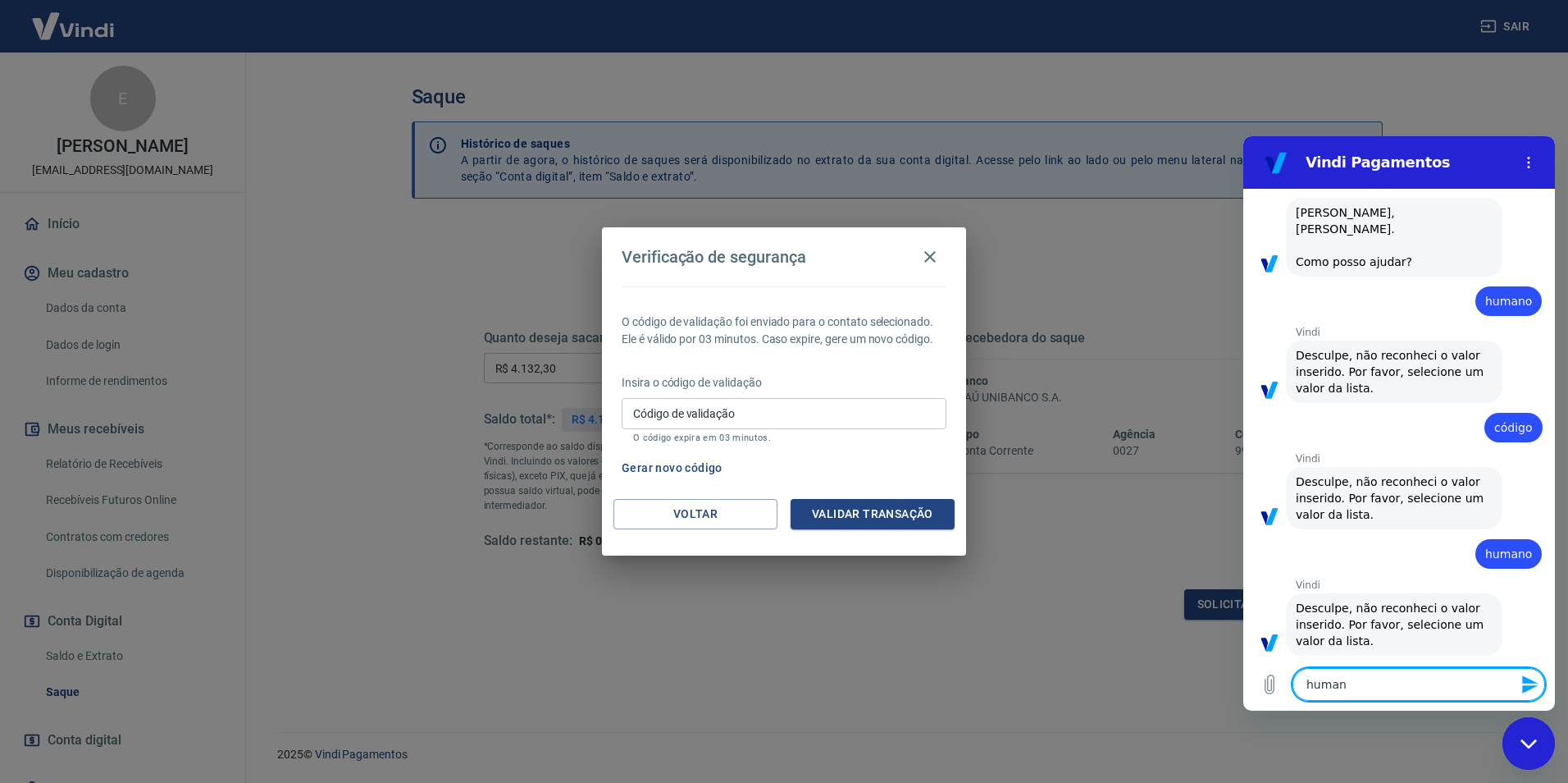
type textarea "x"
type textarea "humano"
type textarea "x"
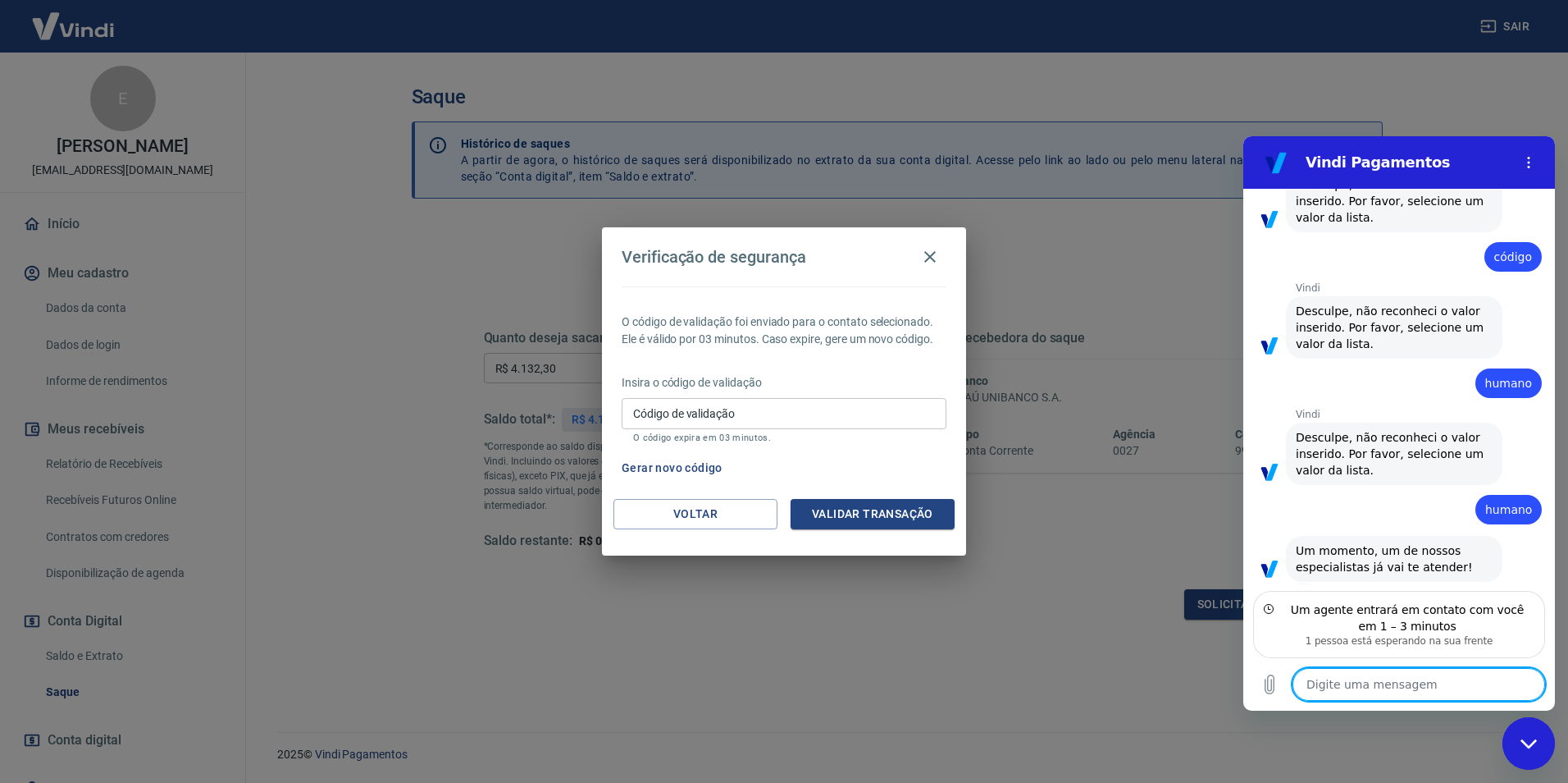
scroll to position [220, 0]
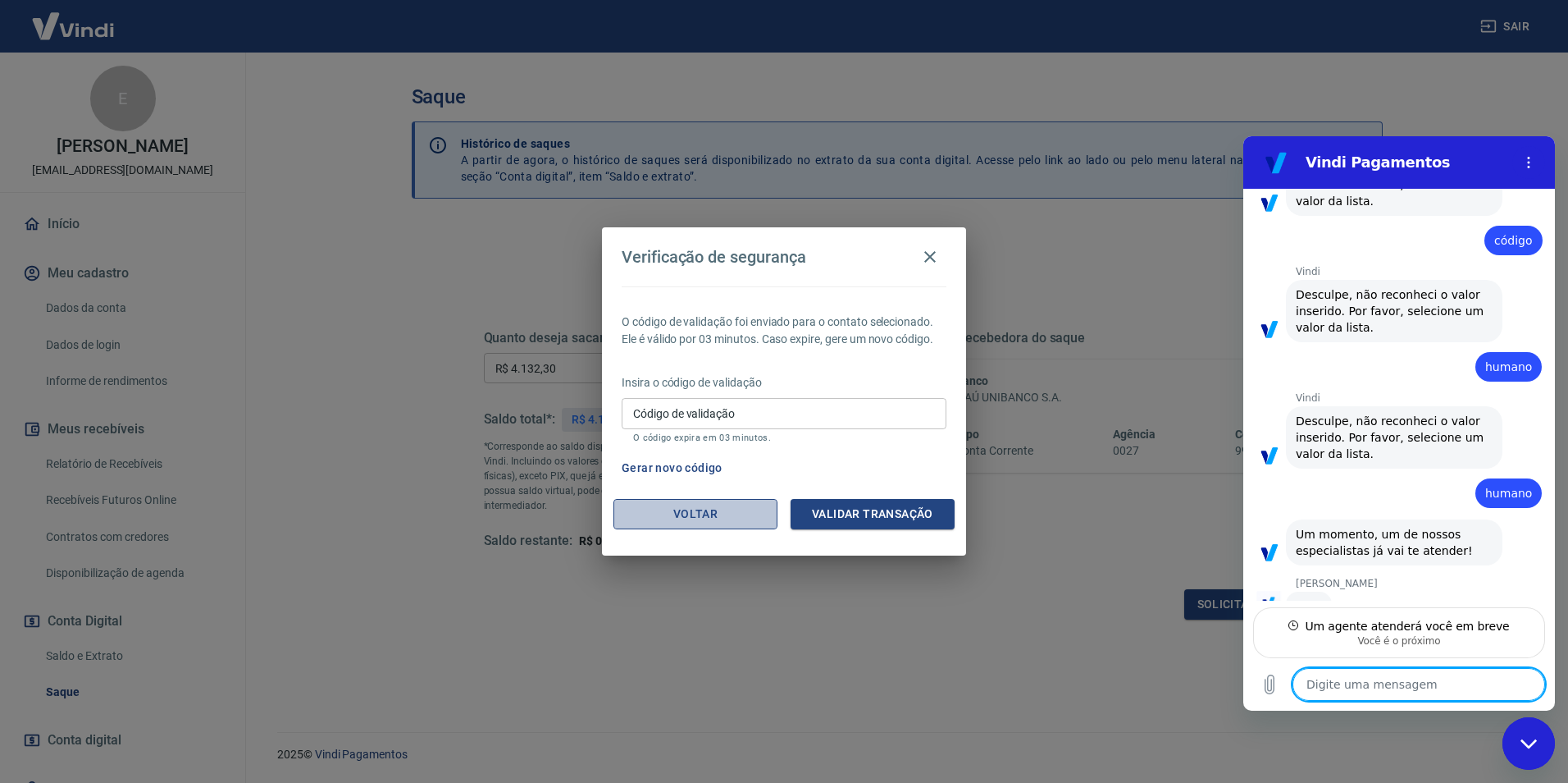
click at [744, 515] on button "Voltar" at bounding box center [695, 514] width 164 height 30
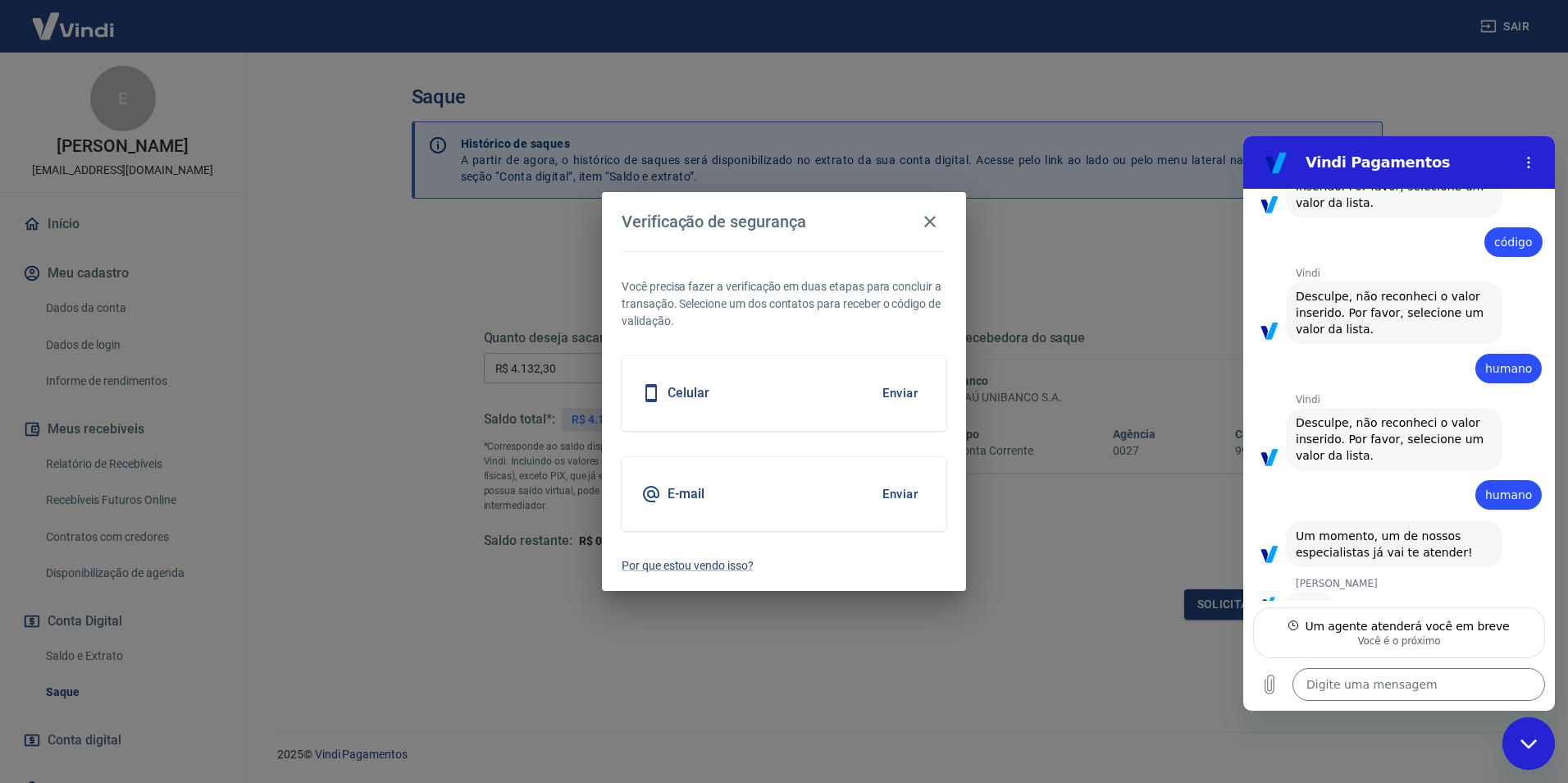
type textarea "x"
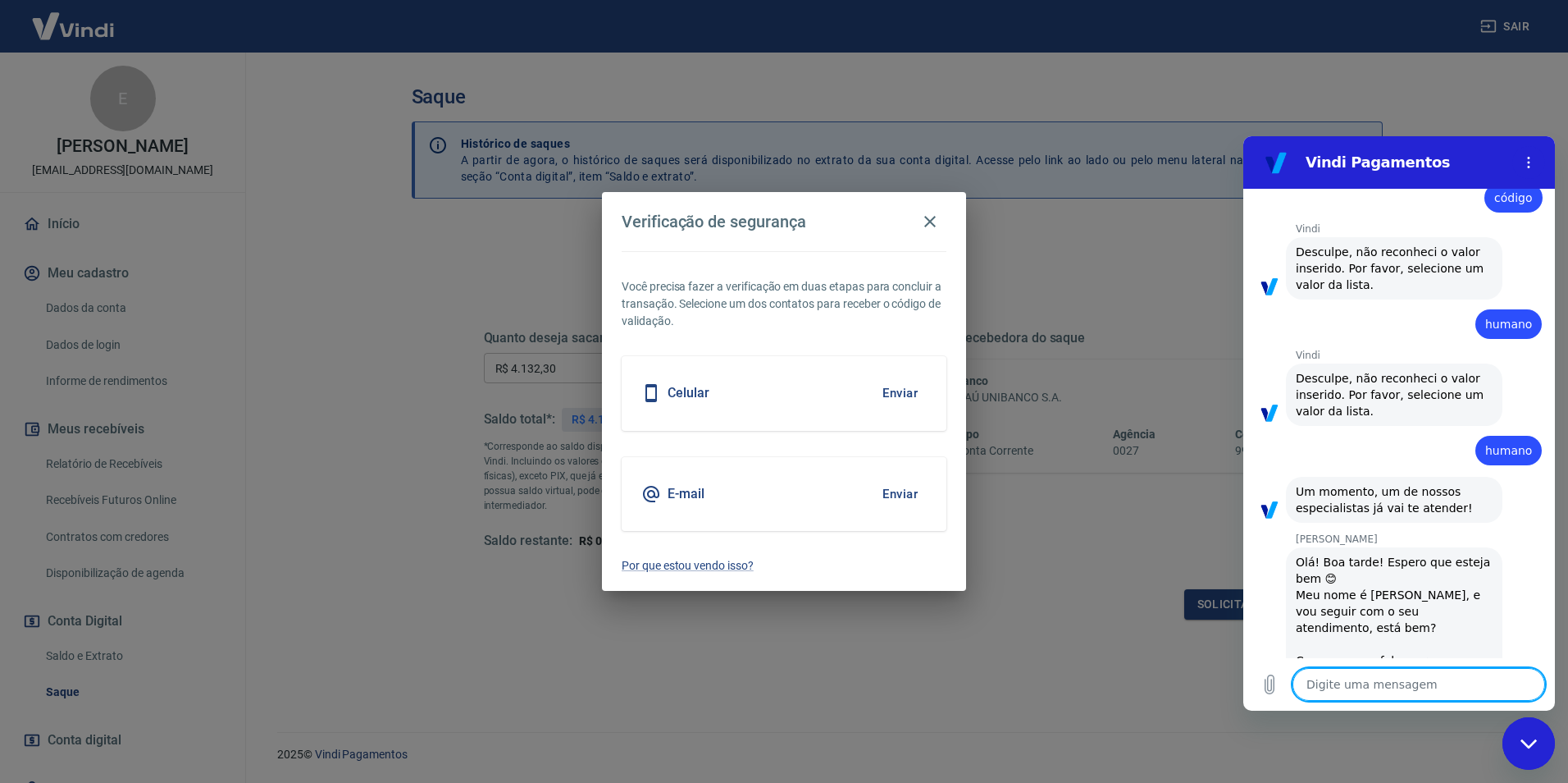
scroll to position [298, 0]
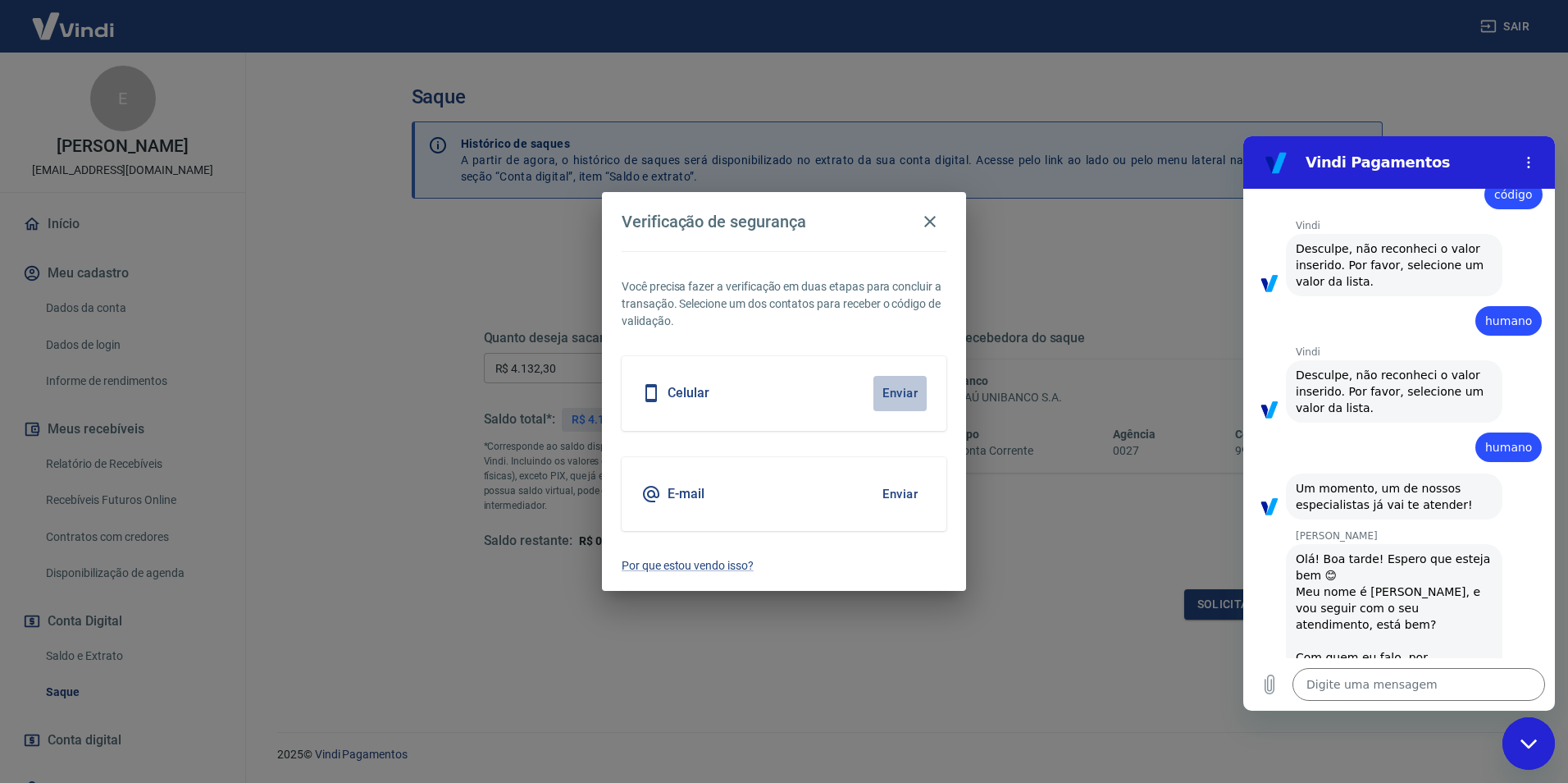
click at [891, 383] on button "Enviar" at bounding box center [900, 393] width 53 height 34
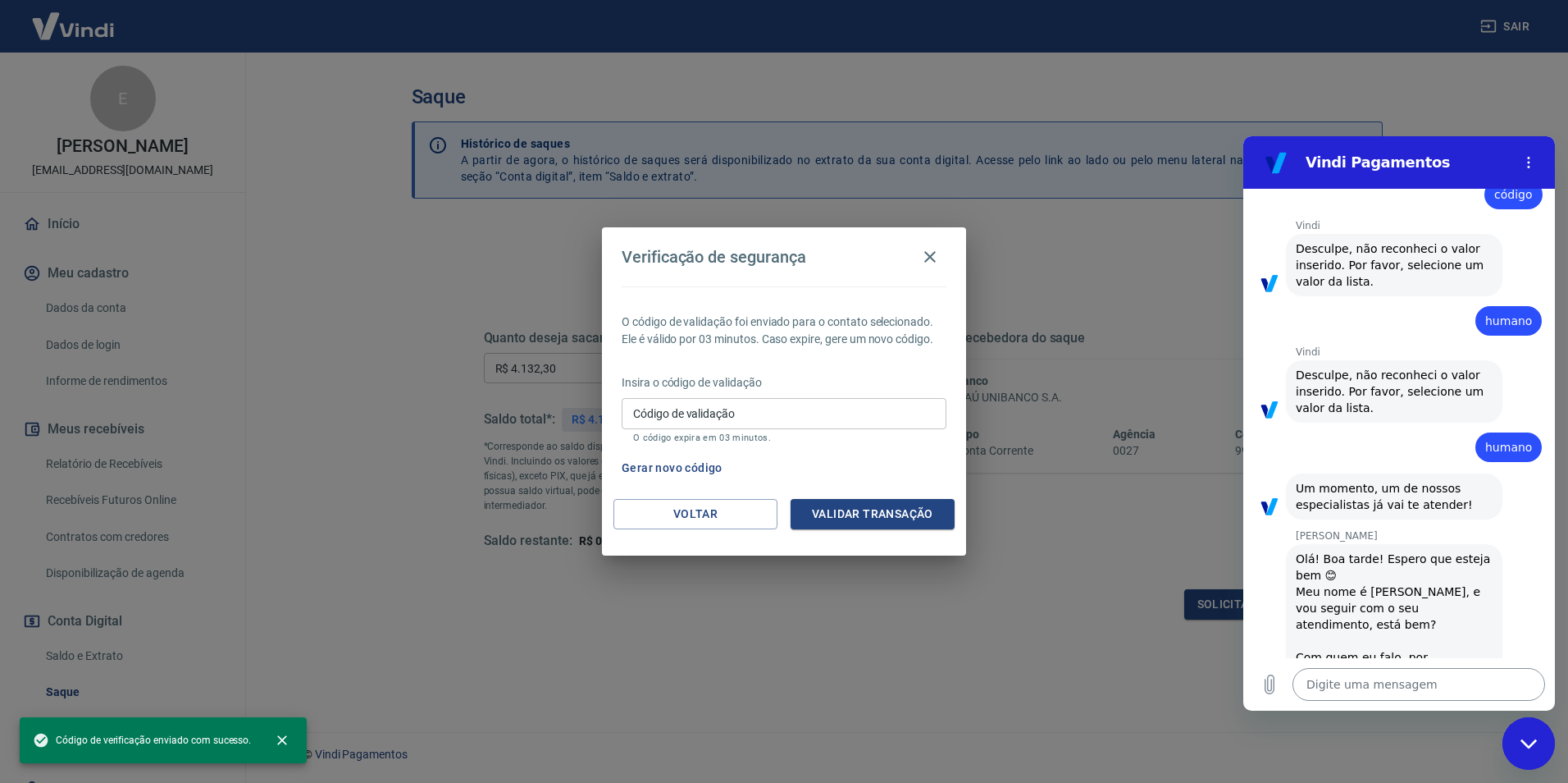
click at [1371, 685] on textarea at bounding box center [1419, 684] width 253 height 33
type textarea "B"
type textarea "x"
type textarea "Bo"
type textarea "x"
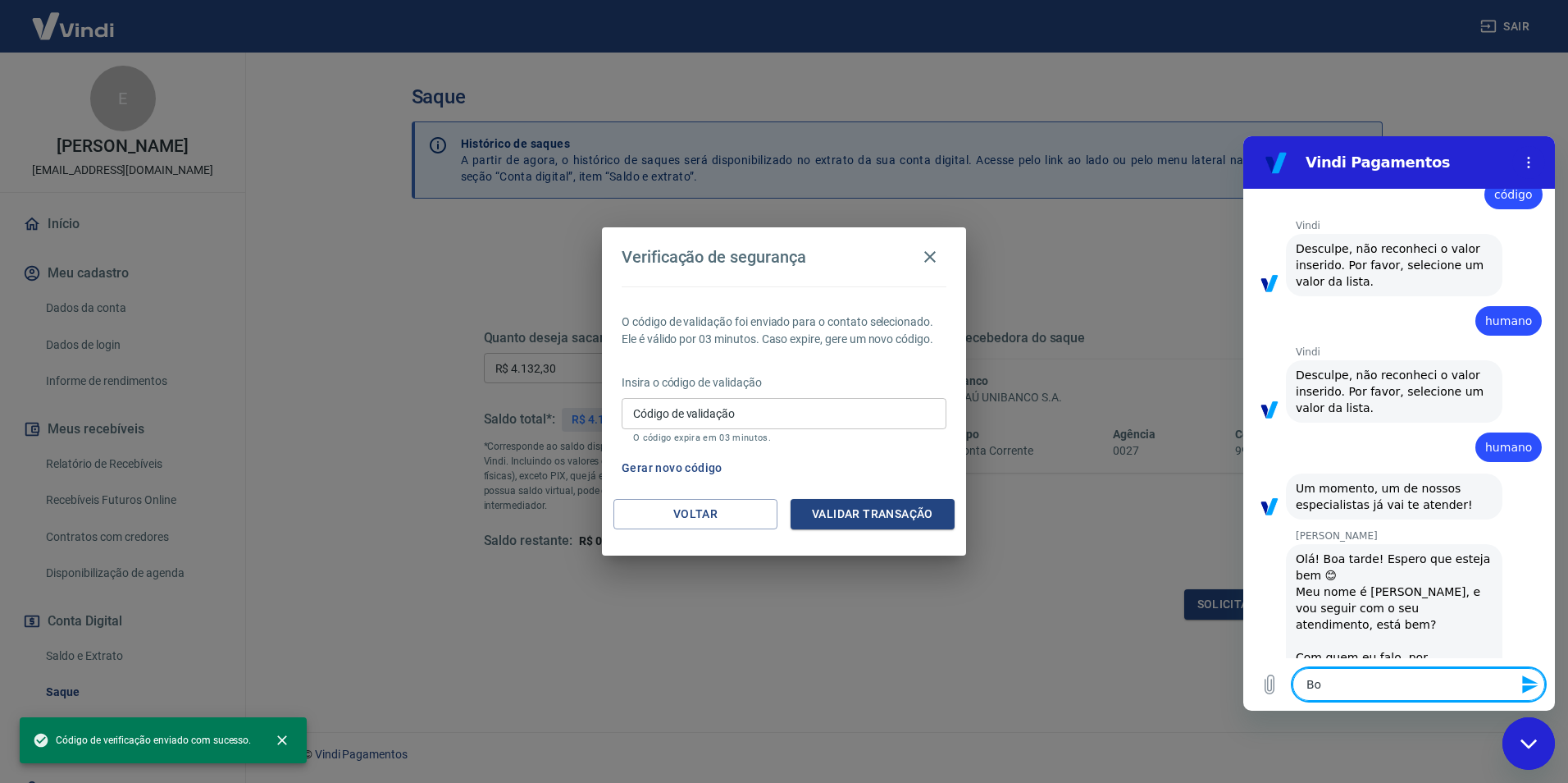
type textarea "Boa"
type textarea "x"
type textarea "Boa"
type textarea "x"
type textarea "Boa t"
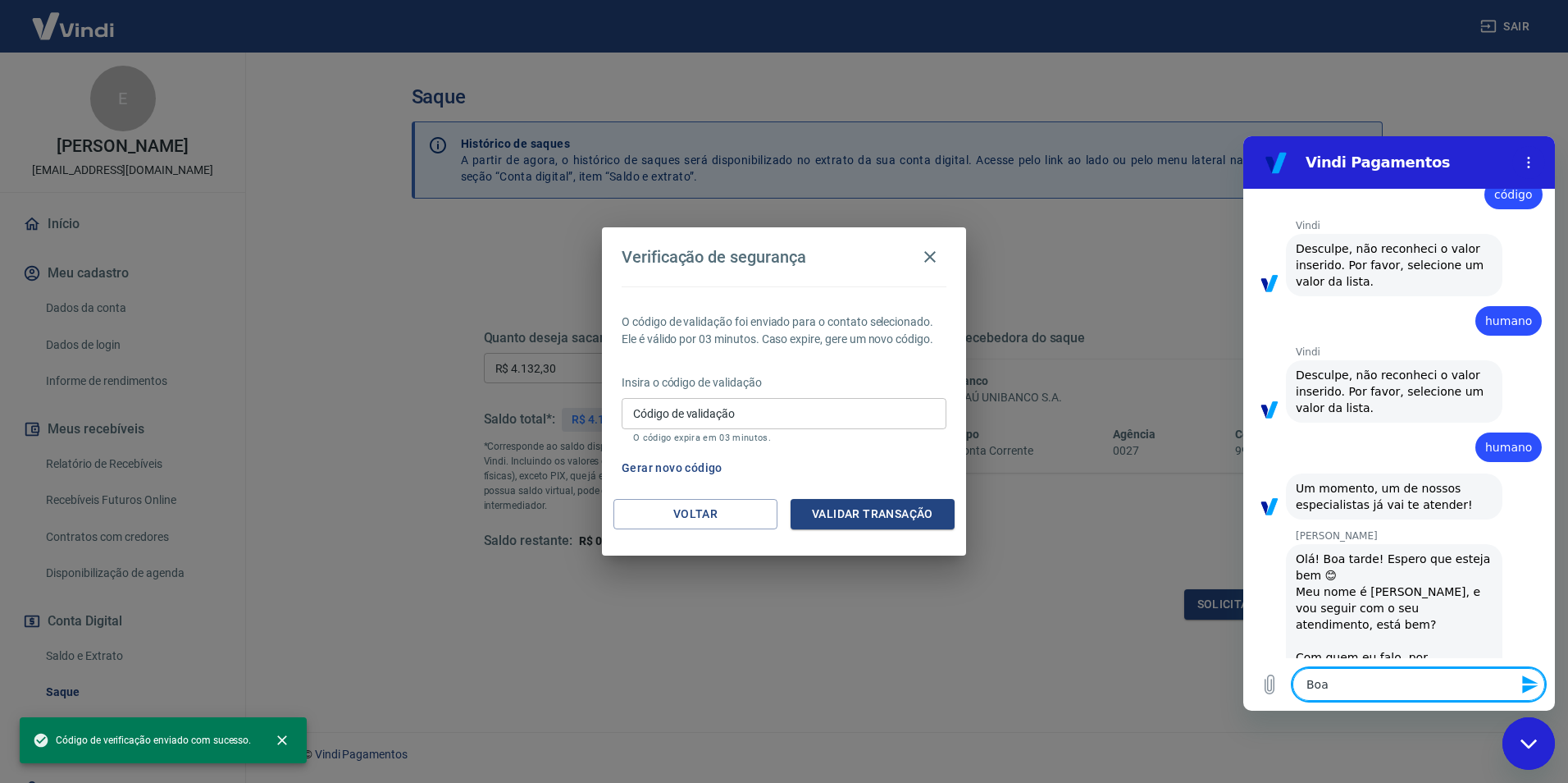
type textarea "x"
type textarea "Boa ta"
type textarea "x"
type textarea "Boa tar"
type textarea "x"
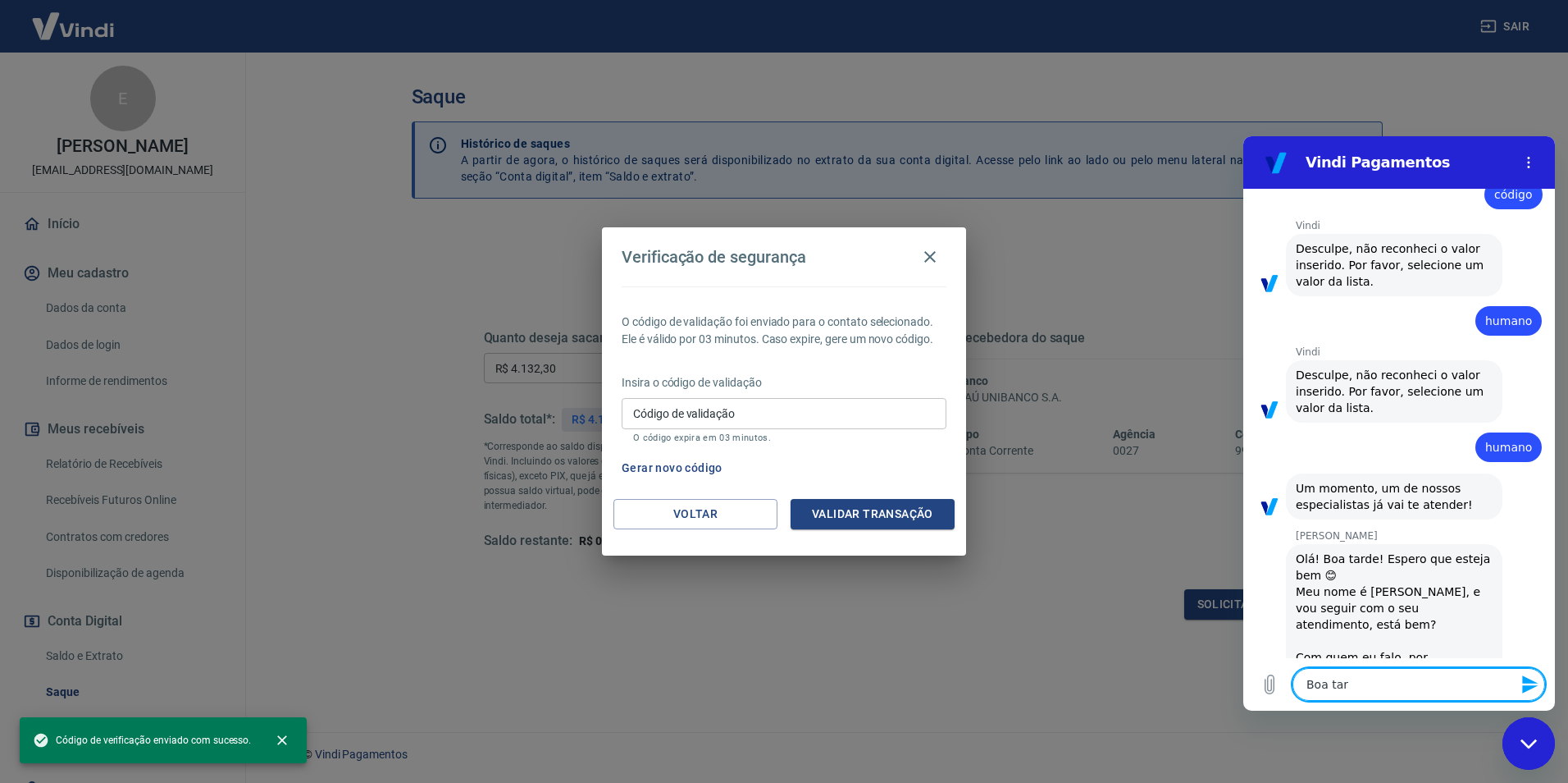
type textarea "Boa tard"
type textarea "x"
type textarea "Boa tarde"
type textarea "x"
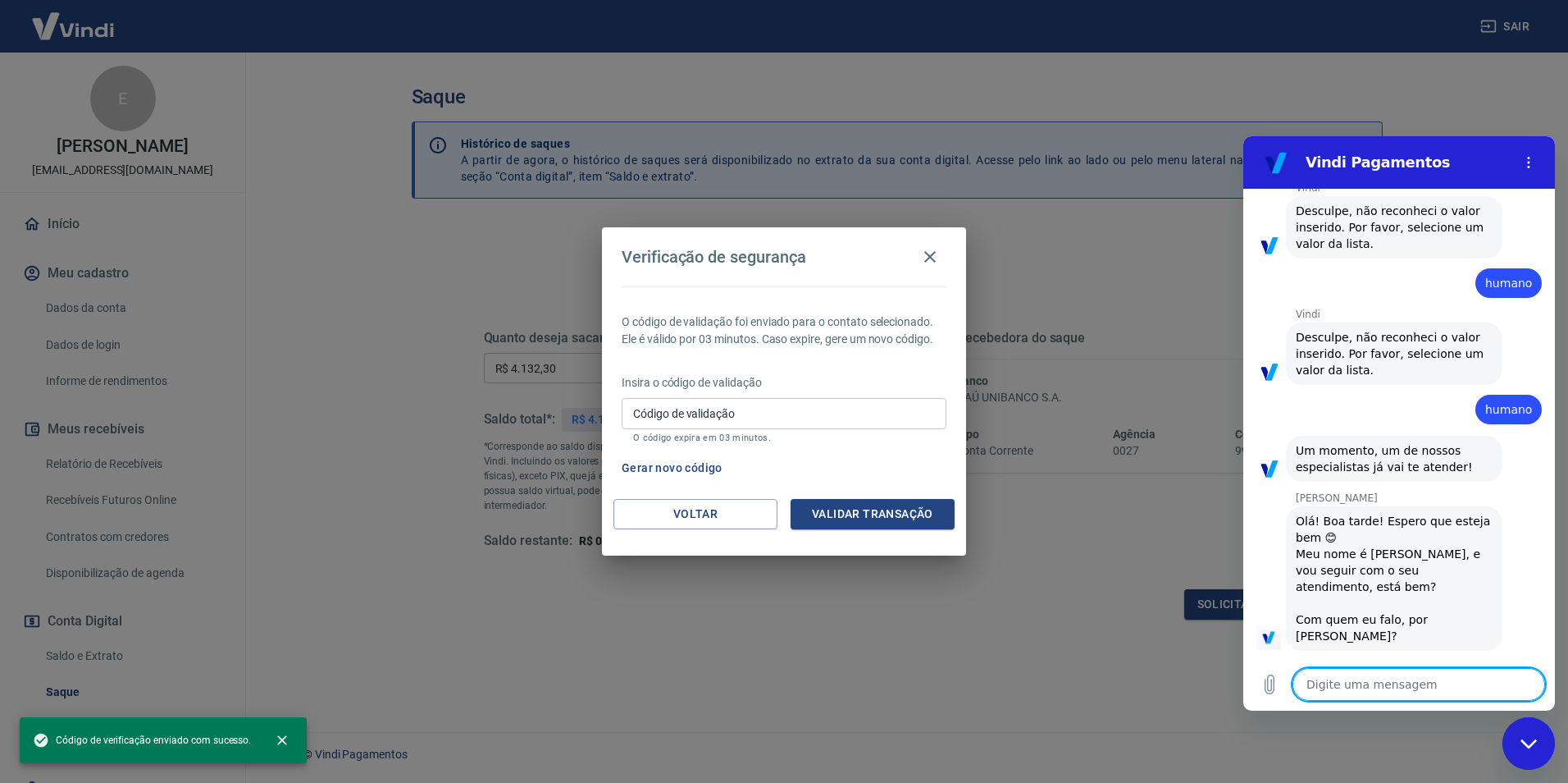
type textarea "x"
type textarea "E"
type textarea "x"
type textarea "Ed"
type textarea "x"
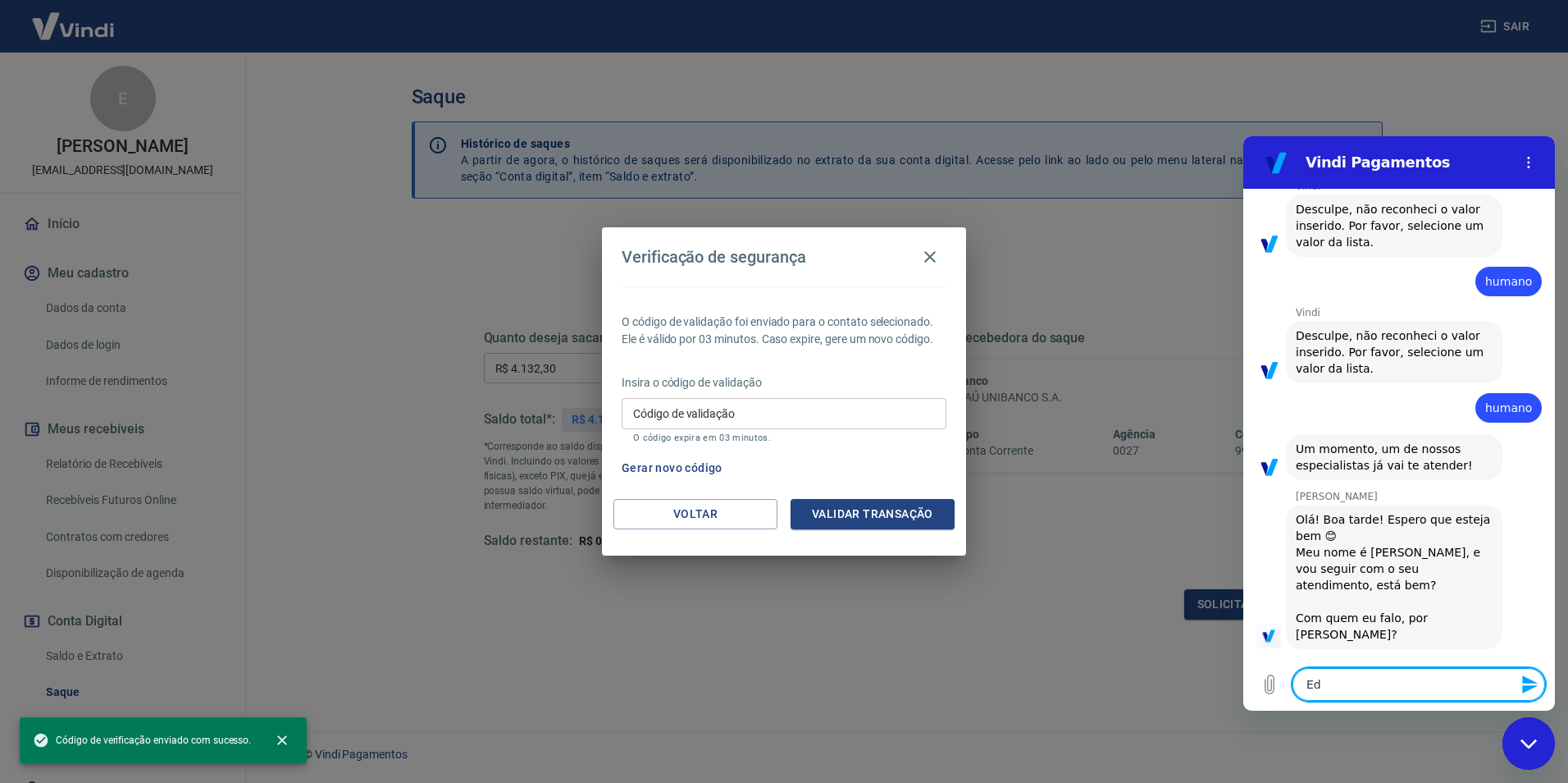
type textarea "Edg"
type textarea "x"
type textarea "Edga"
type textarea "x"
type textarea "Edgar"
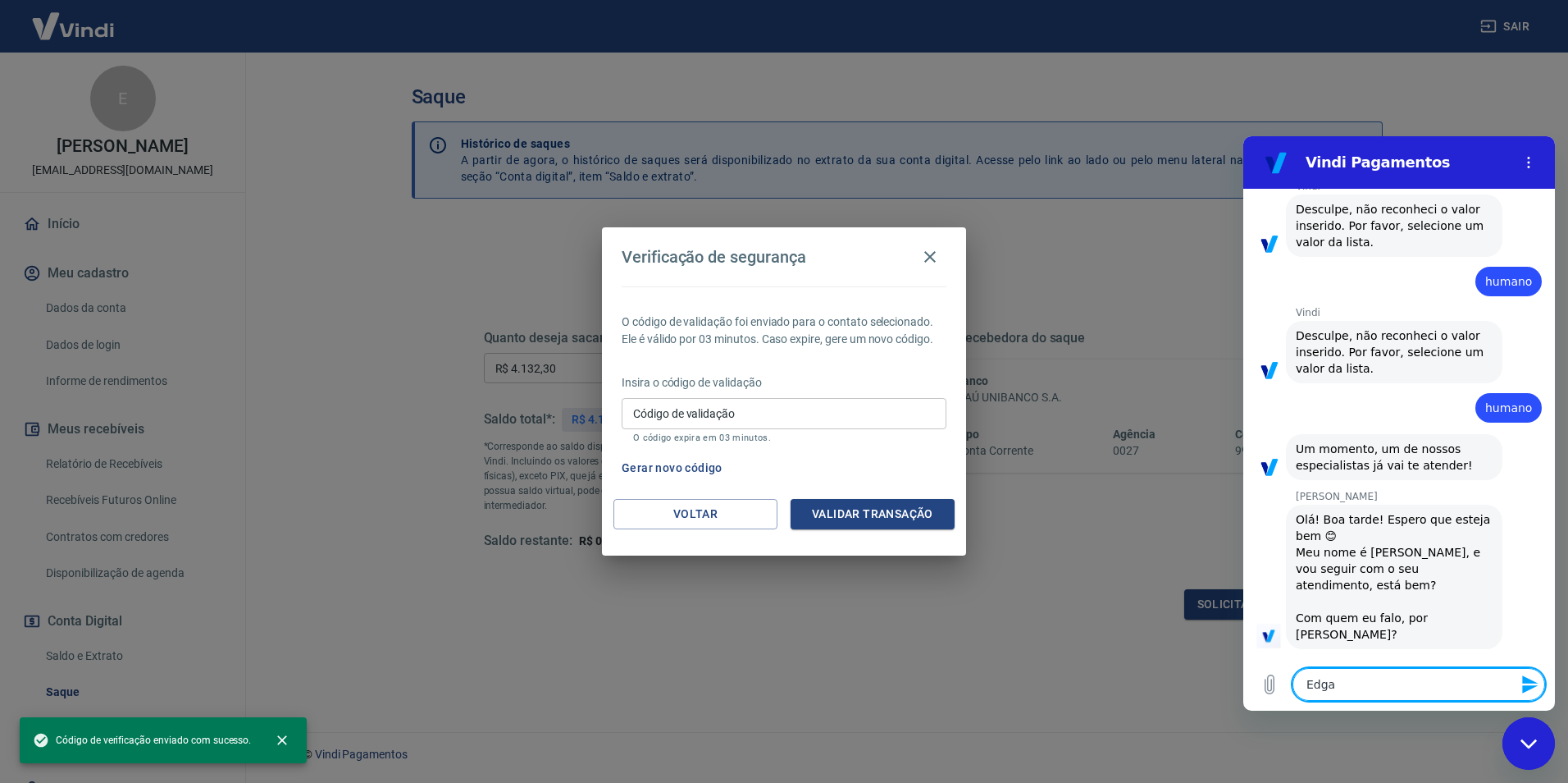
type textarea "x"
type textarea "Edgard"
type textarea "x"
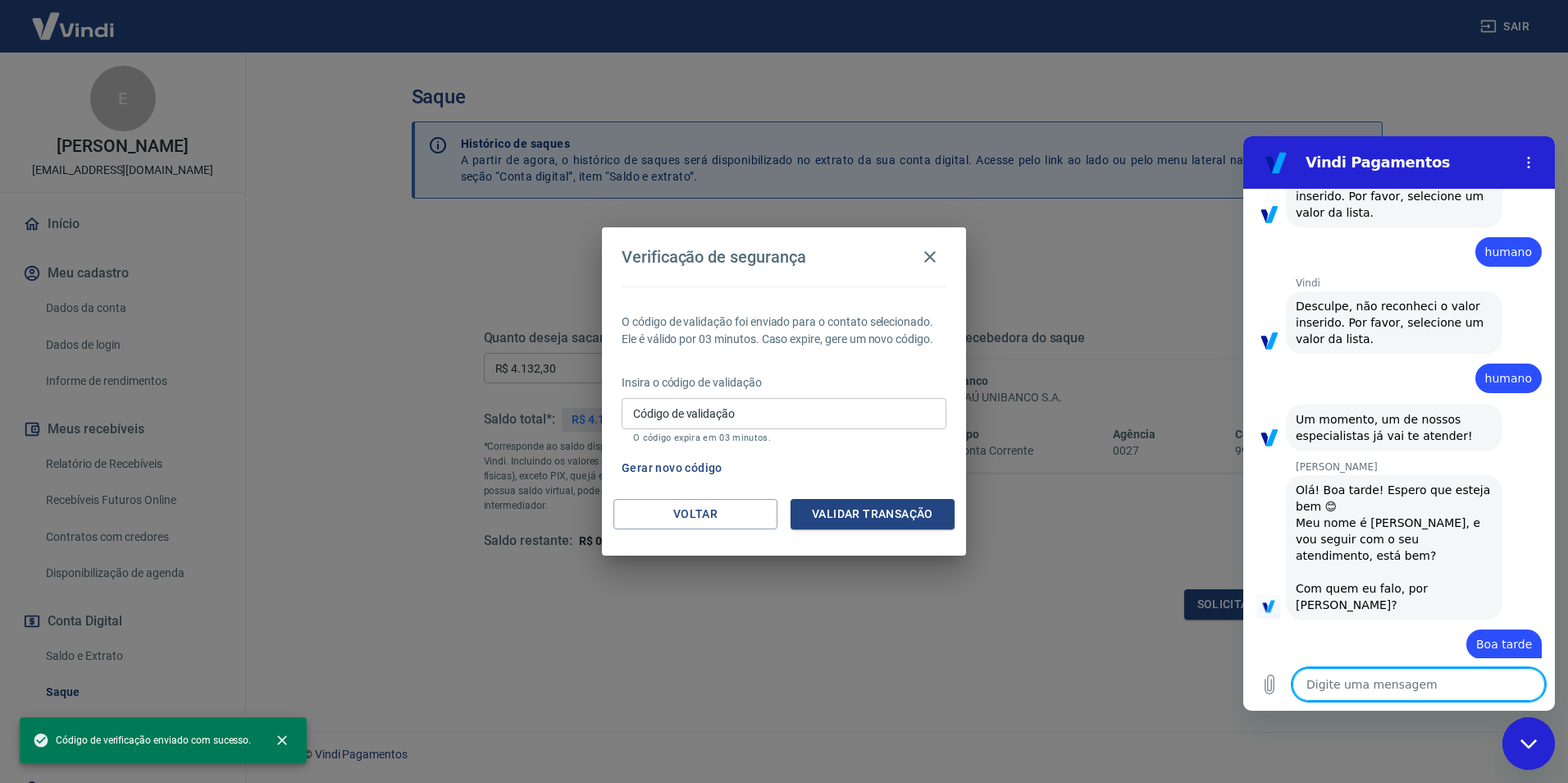
type textarea "x"
type textarea "N"
type textarea "x"
type textarea "Nã"
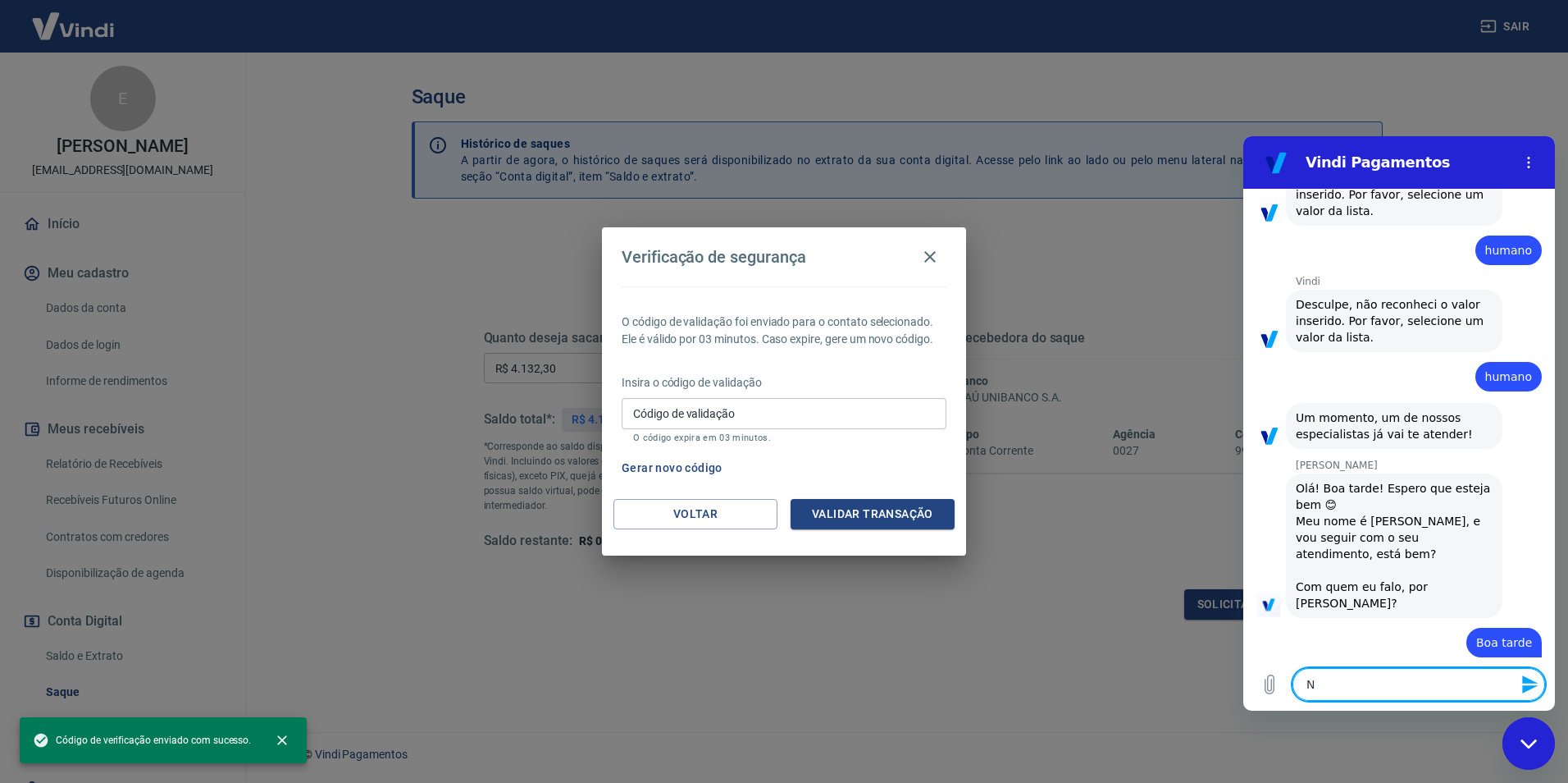
type textarea "x"
type textarea "Não"
type textarea "x"
type textarea "Não"
type textarea "x"
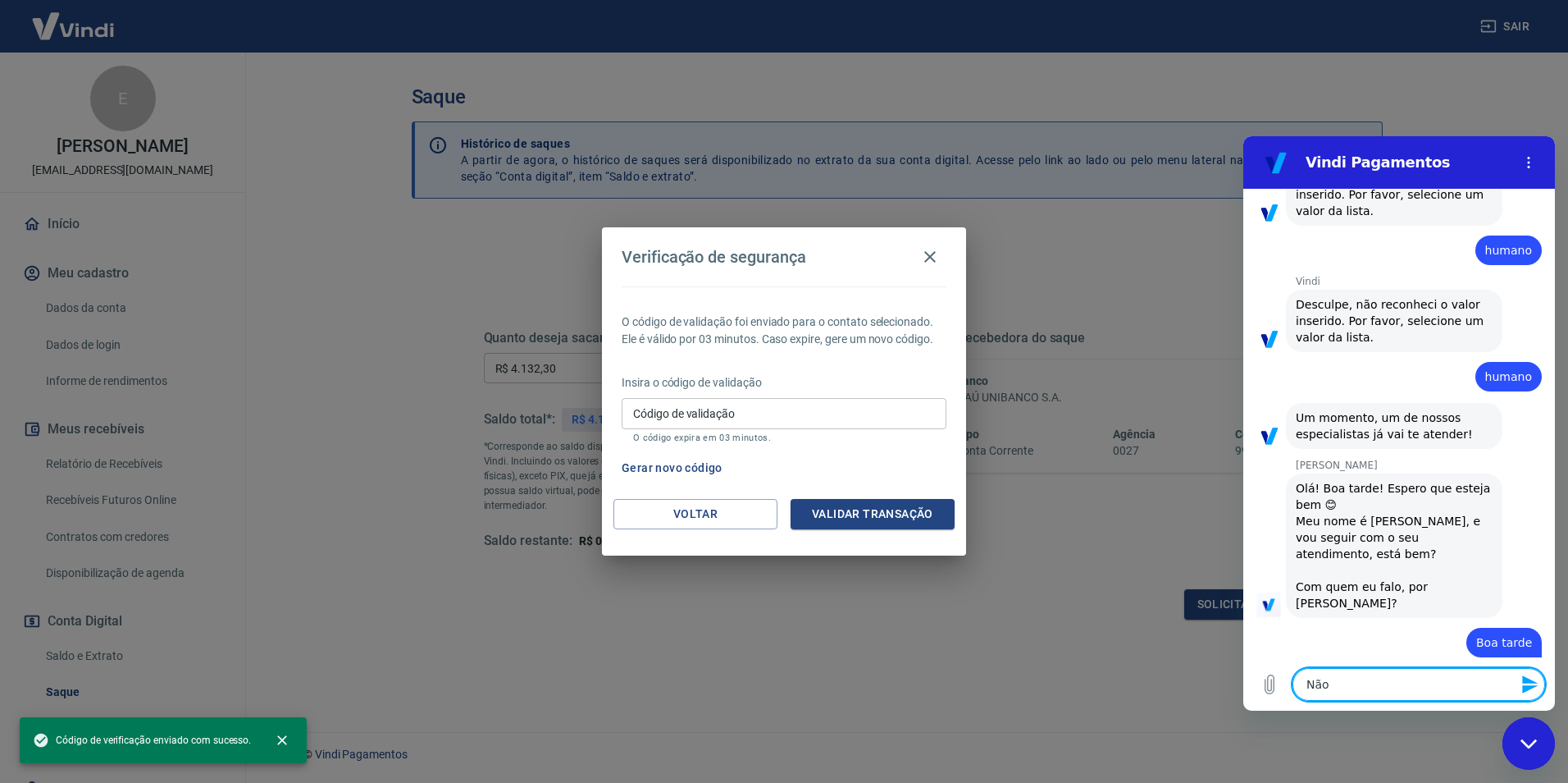
type textarea "Não e"
type textarea "x"
type textarea "Não es"
type textarea "x"
type textarea "Não est"
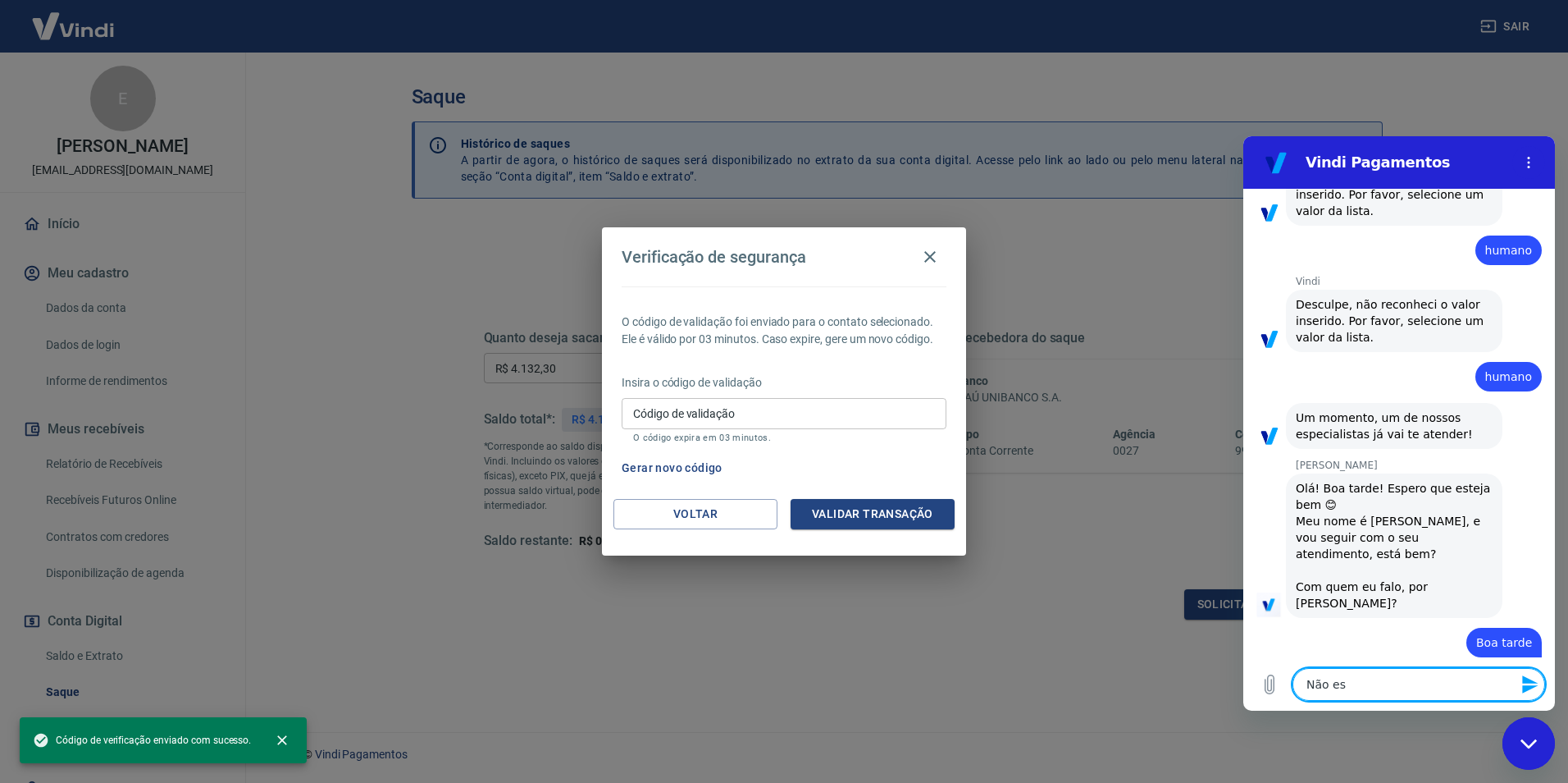
type textarea "x"
type textarea "Não esto"
type textarea "x"
type textarea "Não estou"
type textarea "x"
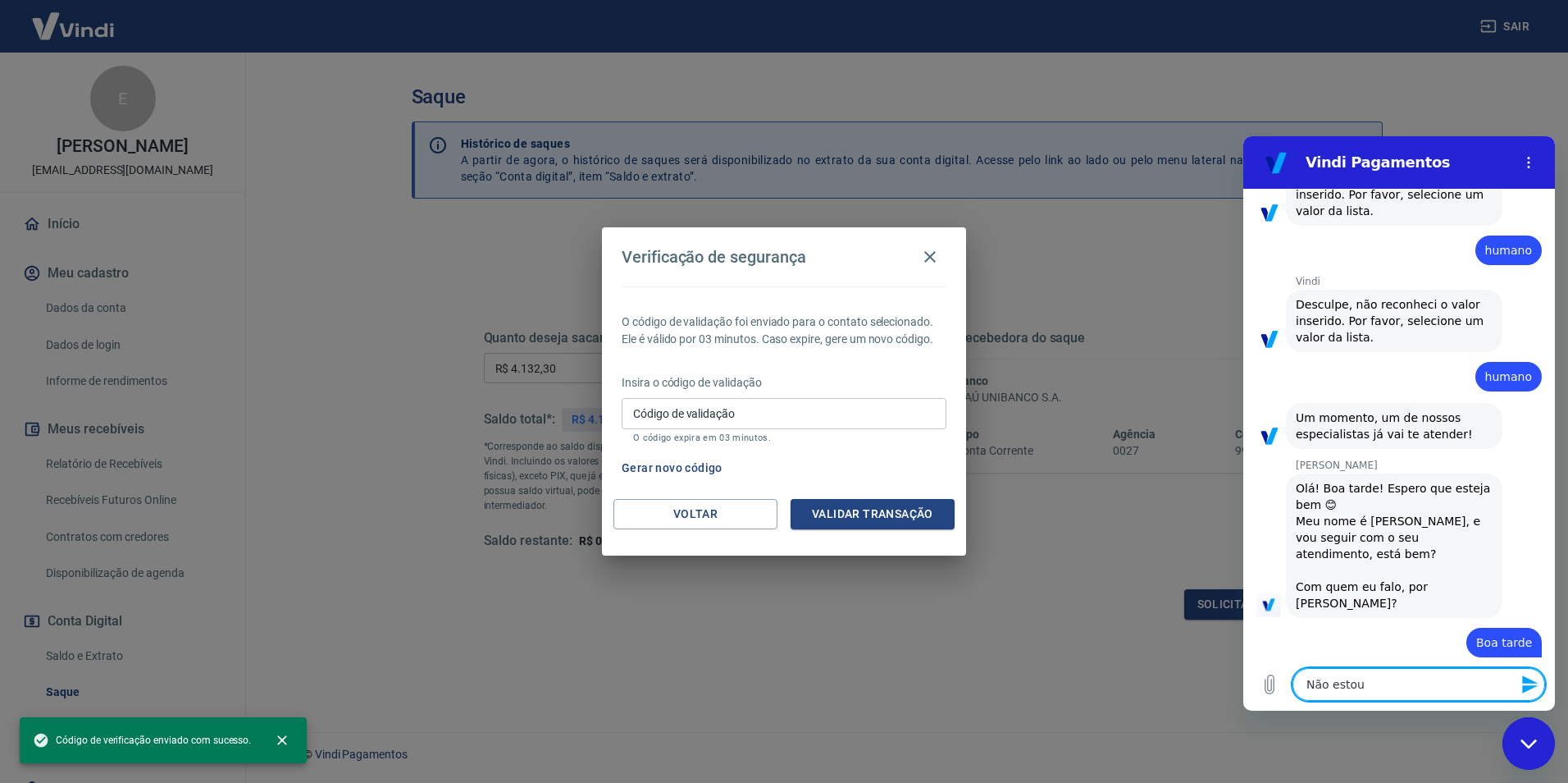
type textarea "Não estou"
type textarea "x"
type textarea "Não estou e"
type textarea "x"
type textarea "Não estou es"
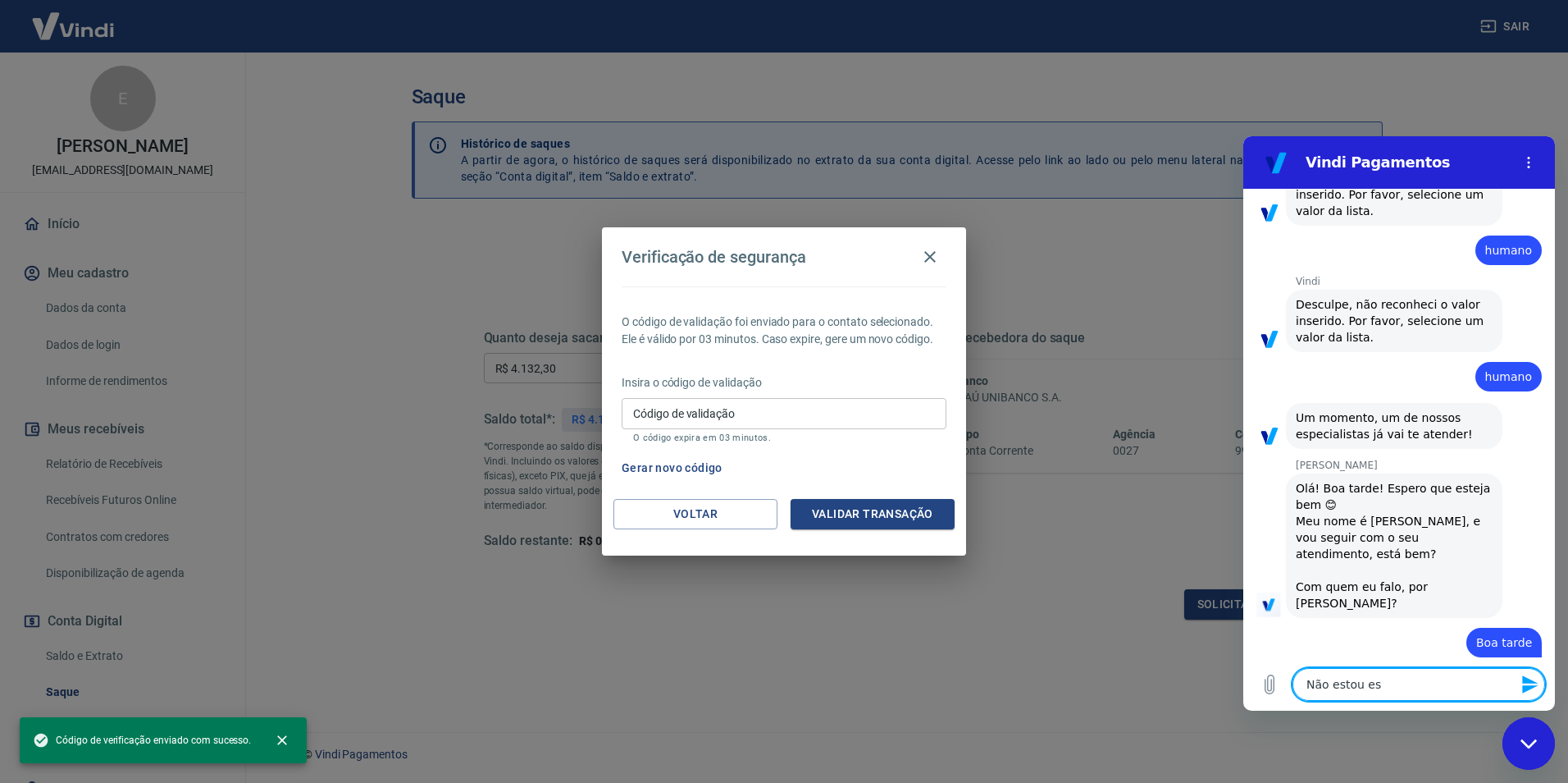
type textarea "x"
type textarea "Não estou est"
type textarea "x"
type textarea "Não estou esti"
type textarea "x"
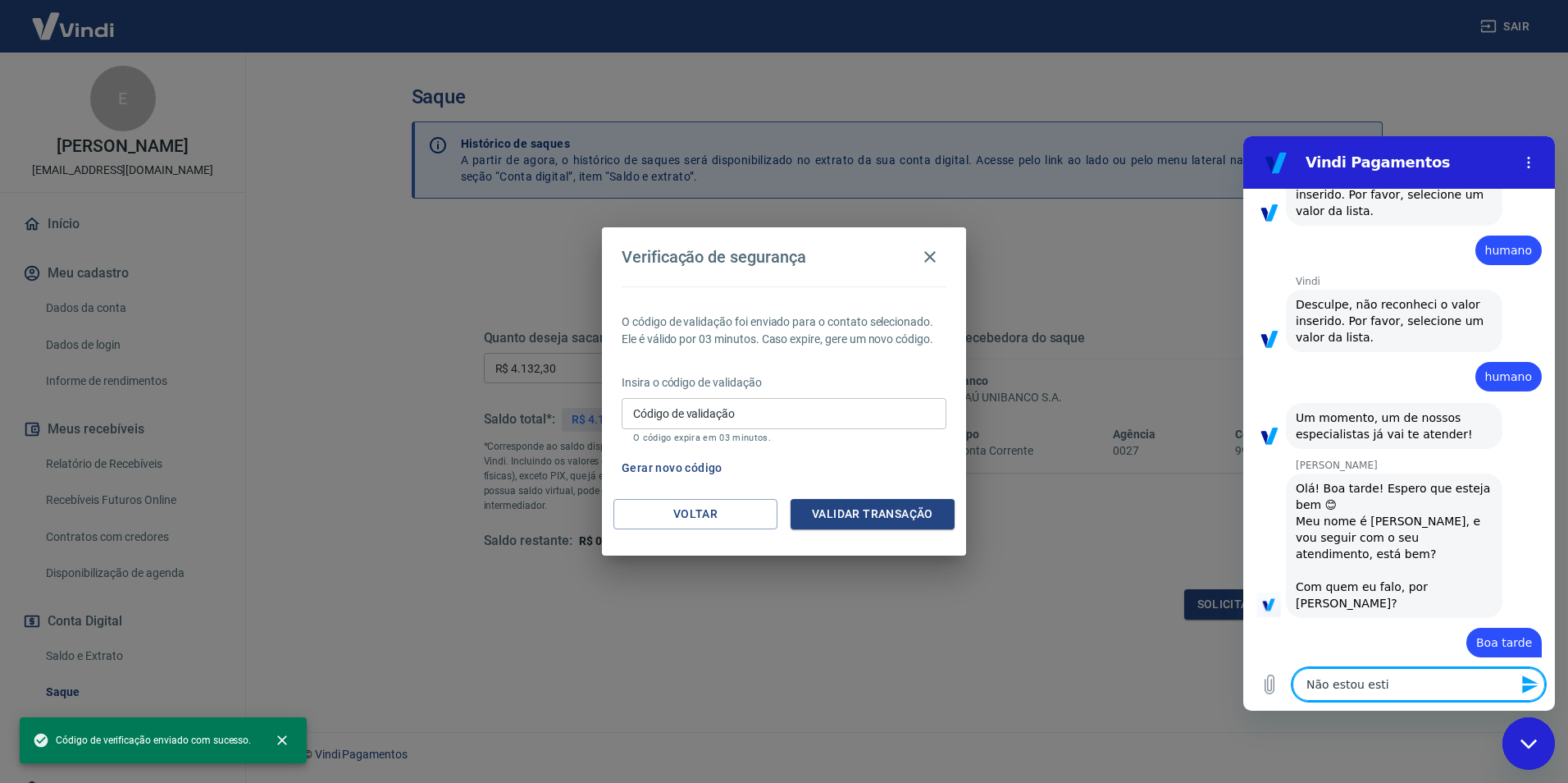
type textarea "Não estou estiy"
type textarea "x"
type textarea "Não estou estiy"
type textarea "x"
type textarea "Não estou estiy"
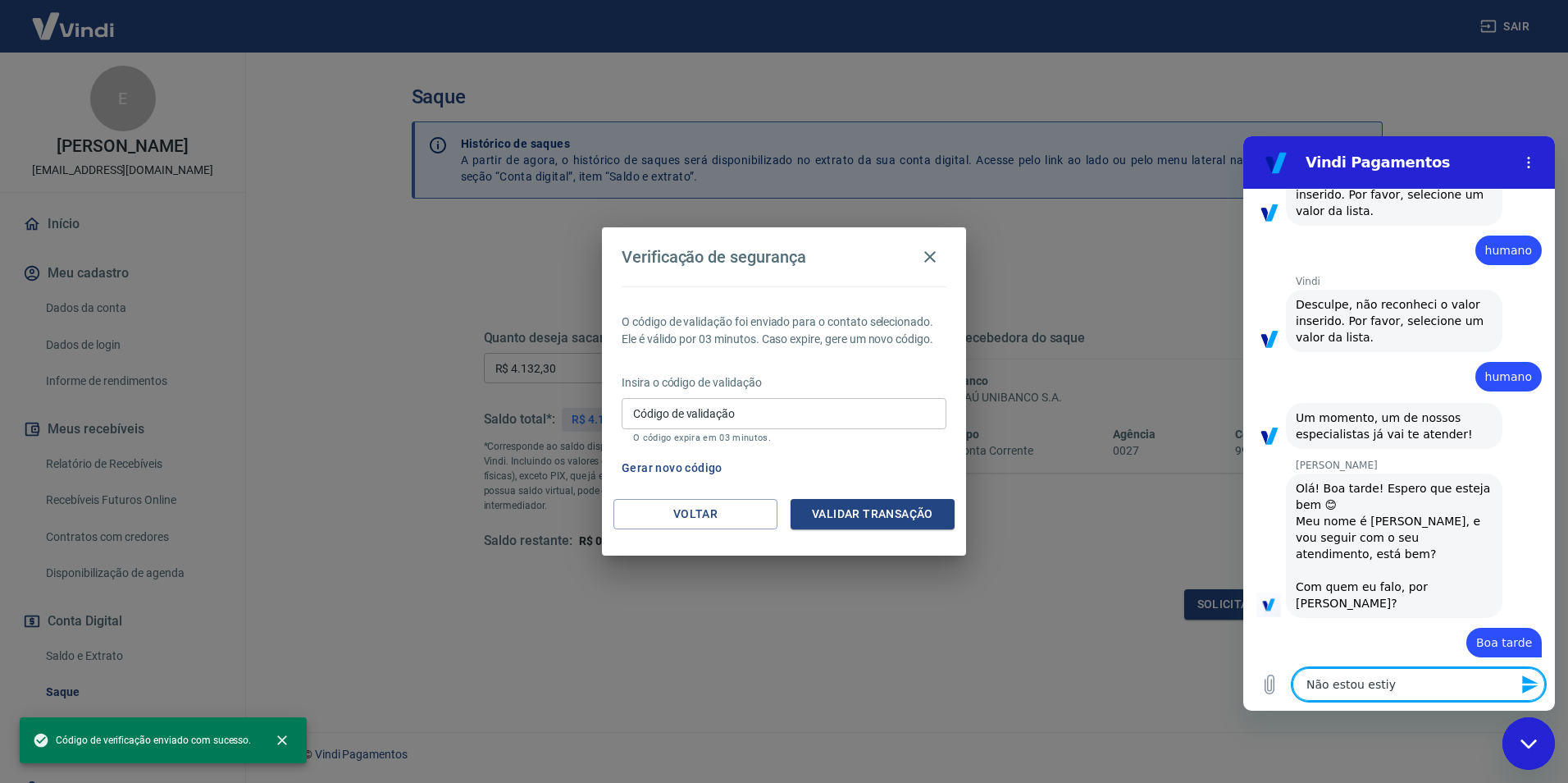
type textarea "x"
type textarea "Não estou esti"
type textarea "x"
type textarea "Não estou estio"
type textarea "x"
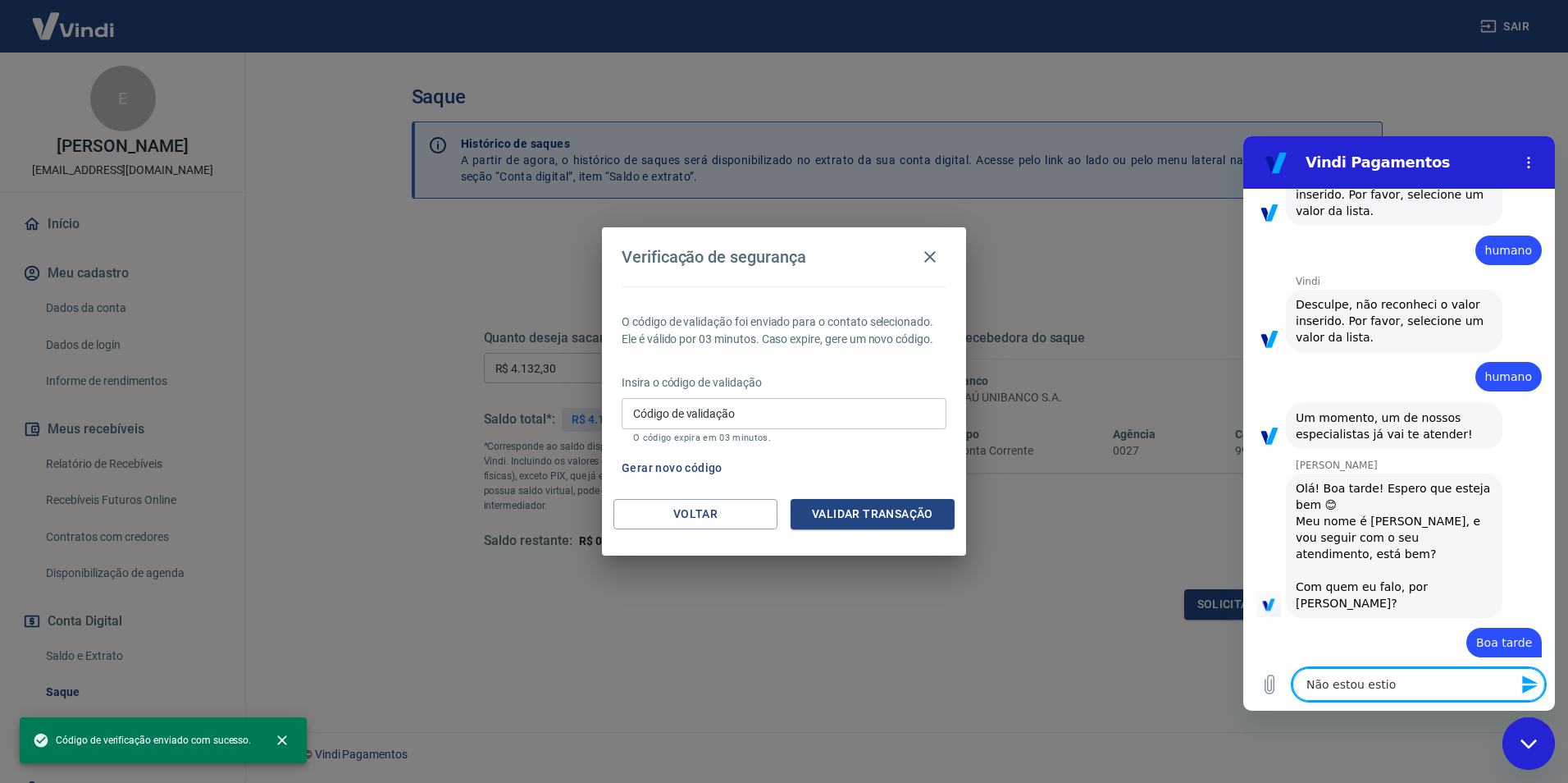
type textarea "Não estou estiou"
type textarea "x"
type textarea "Não estou estiou"
type textarea "x"
type textarea "Não estou estiou r"
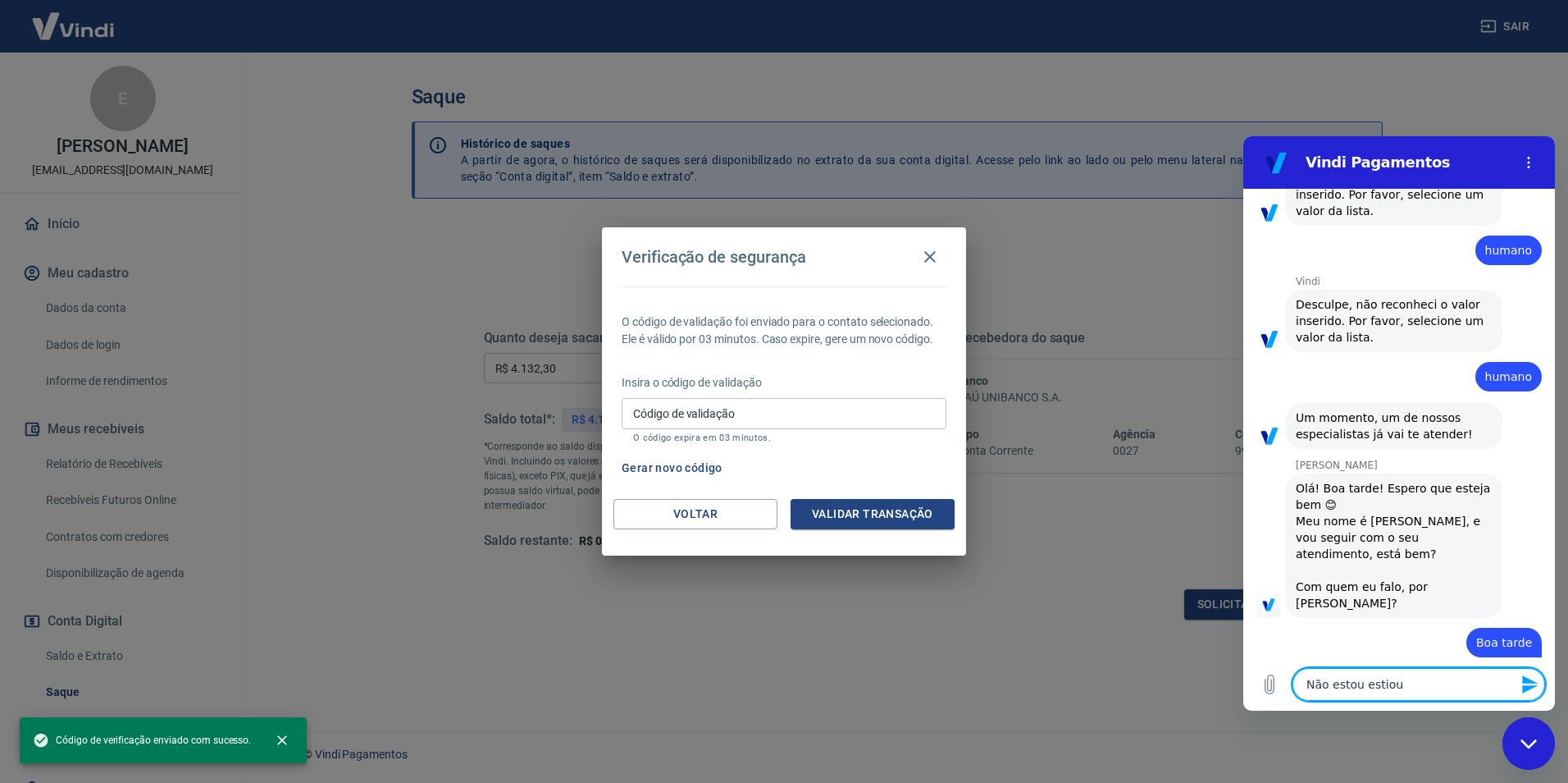
type textarea "x"
type textarea "Não estou estiou re"
type textarea "x"
type textarea "Não estou estiou rec"
type textarea "x"
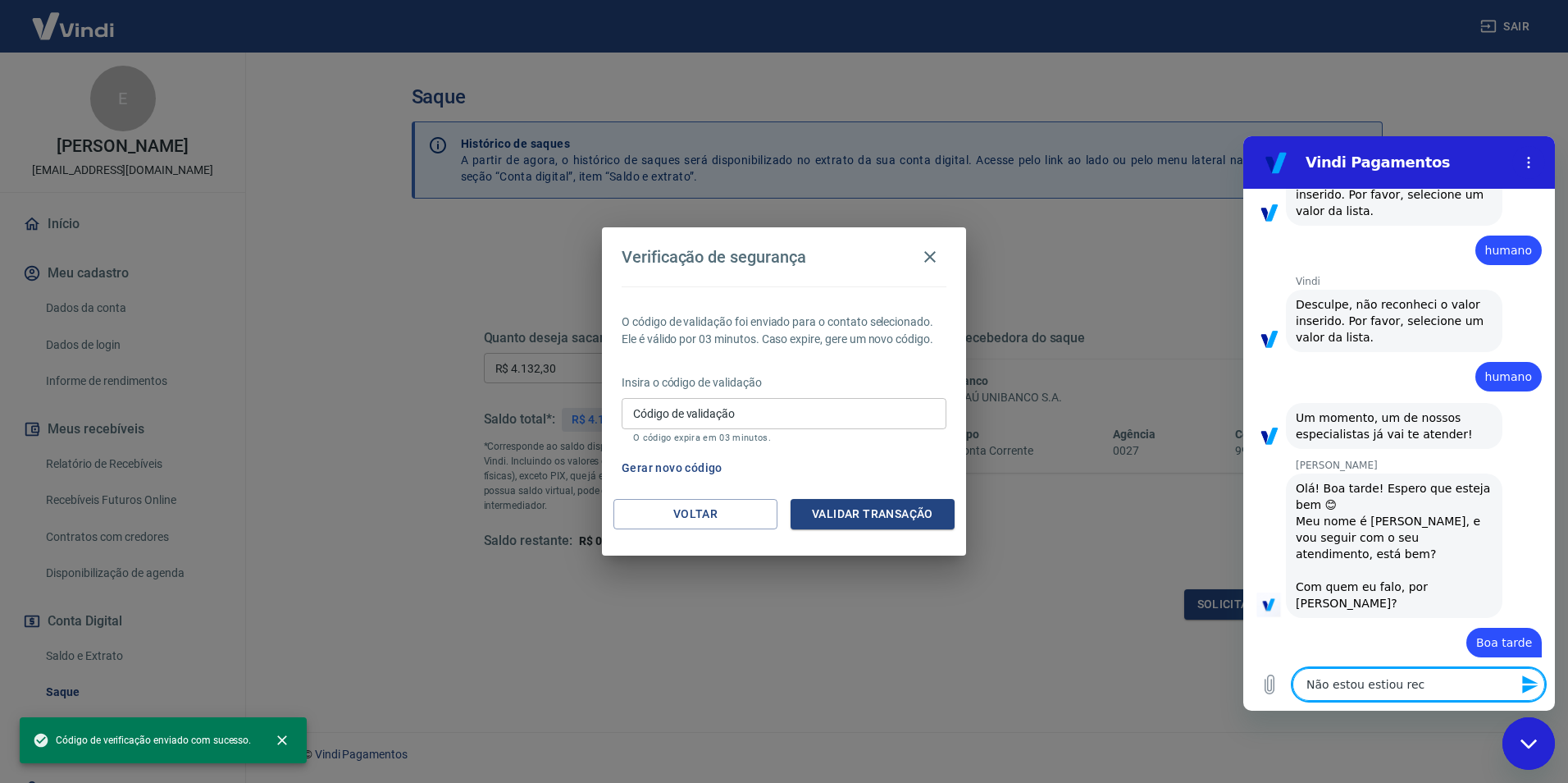
type textarea "Não estou estiou rece"
type textarea "x"
type textarea "Não estou estiou receb"
type textarea "x"
type textarea "Não estou estiou recebe"
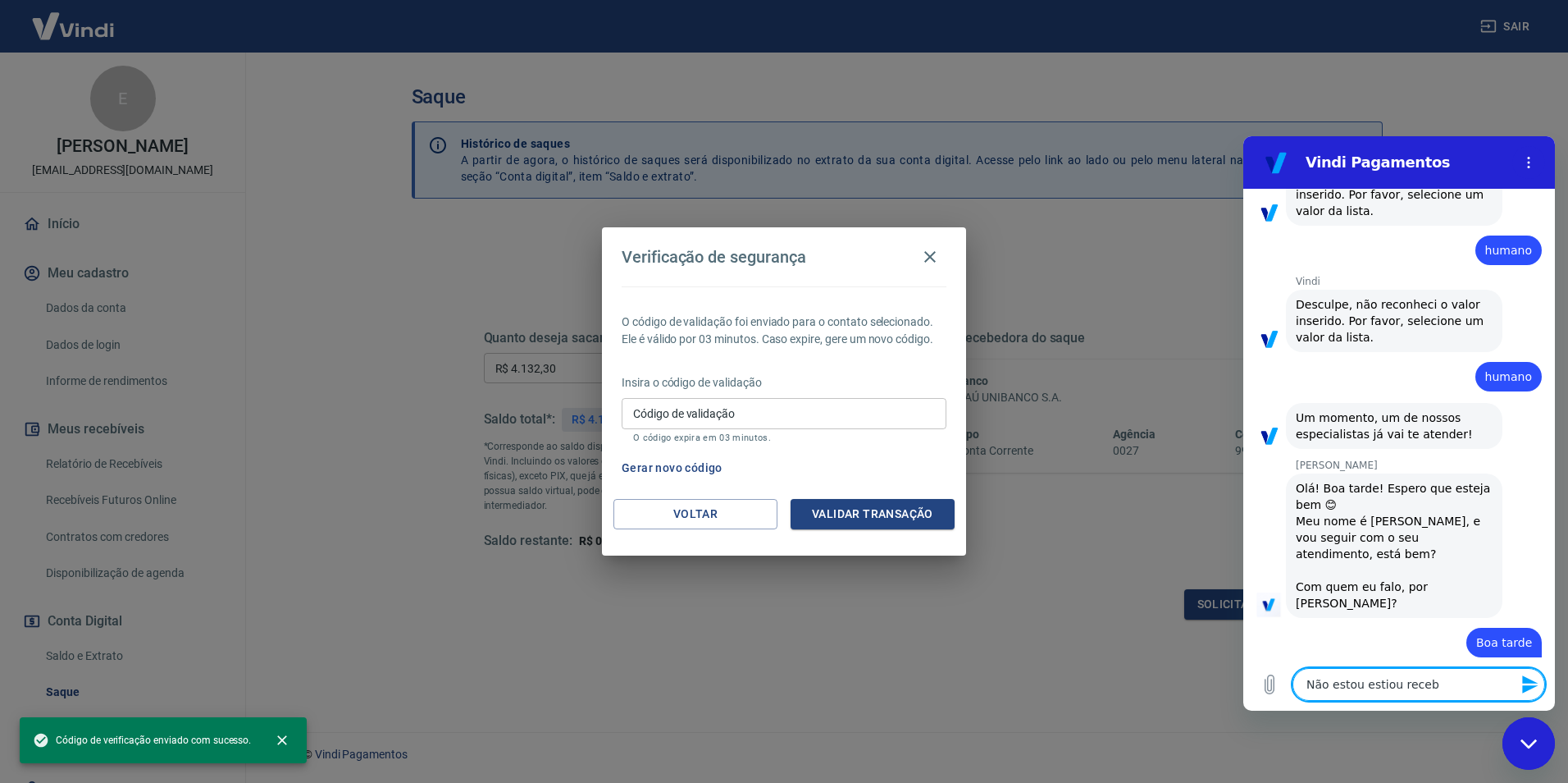
type textarea "x"
type textarea "Não estou estiou receben"
type textarea "x"
type textarea "Não estou estiou recebend"
type textarea "x"
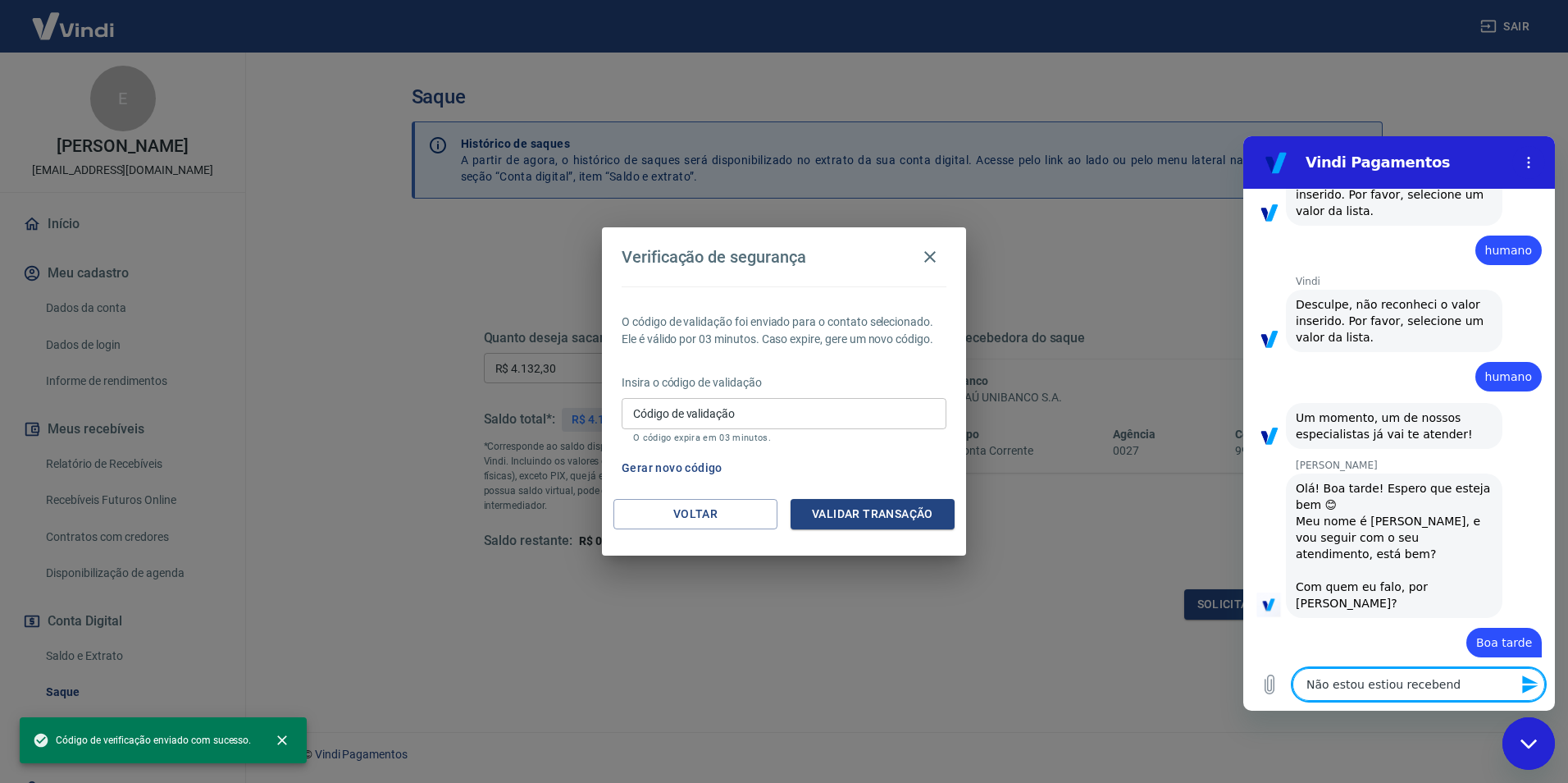
type textarea "Não estou estiou recebend"
type textarea "x"
type textarea "Não estou estiou recebend o"
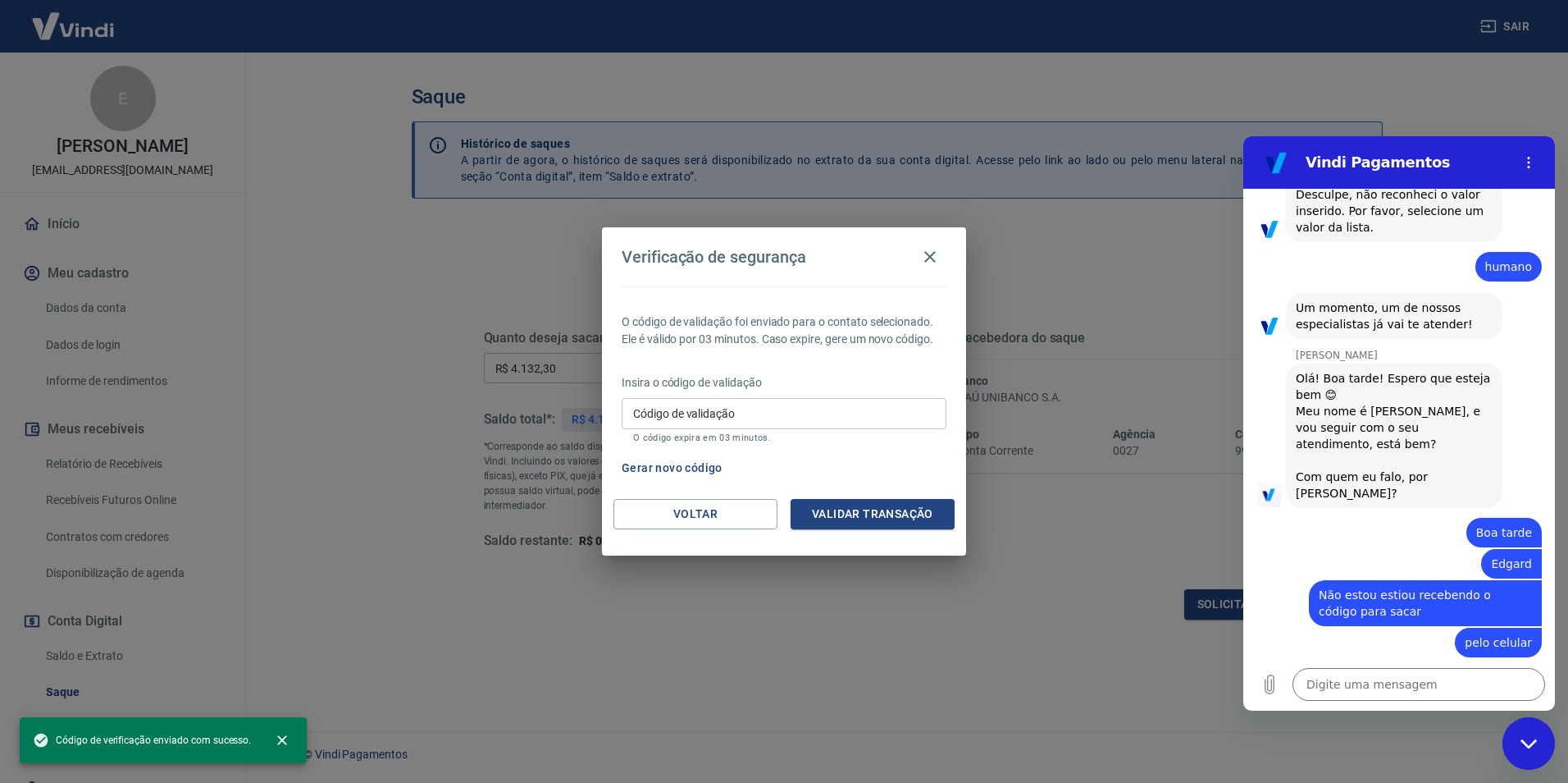
scroll to position [534, 0]
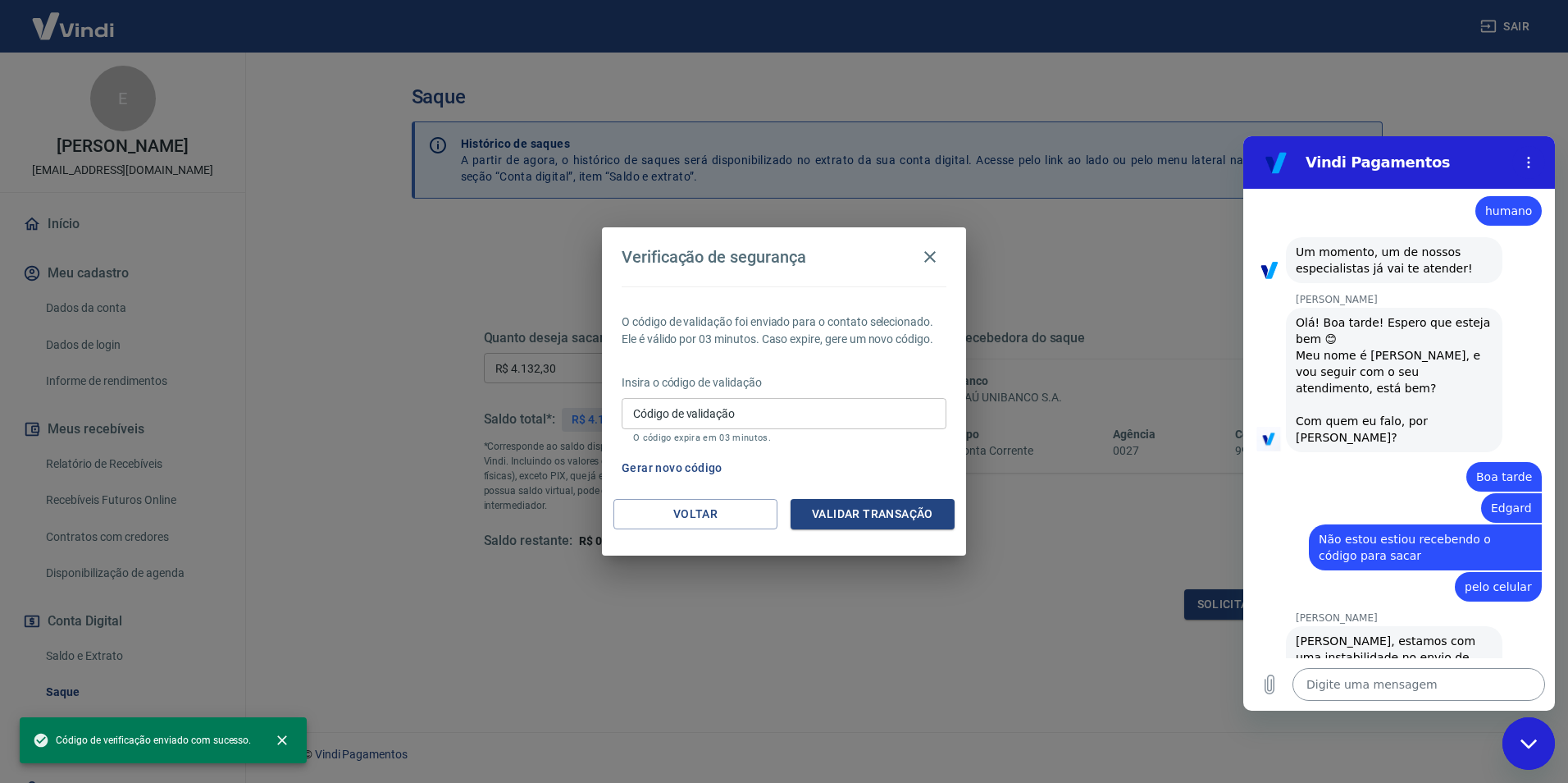
click at [1375, 682] on textarea at bounding box center [1419, 684] width 253 height 33
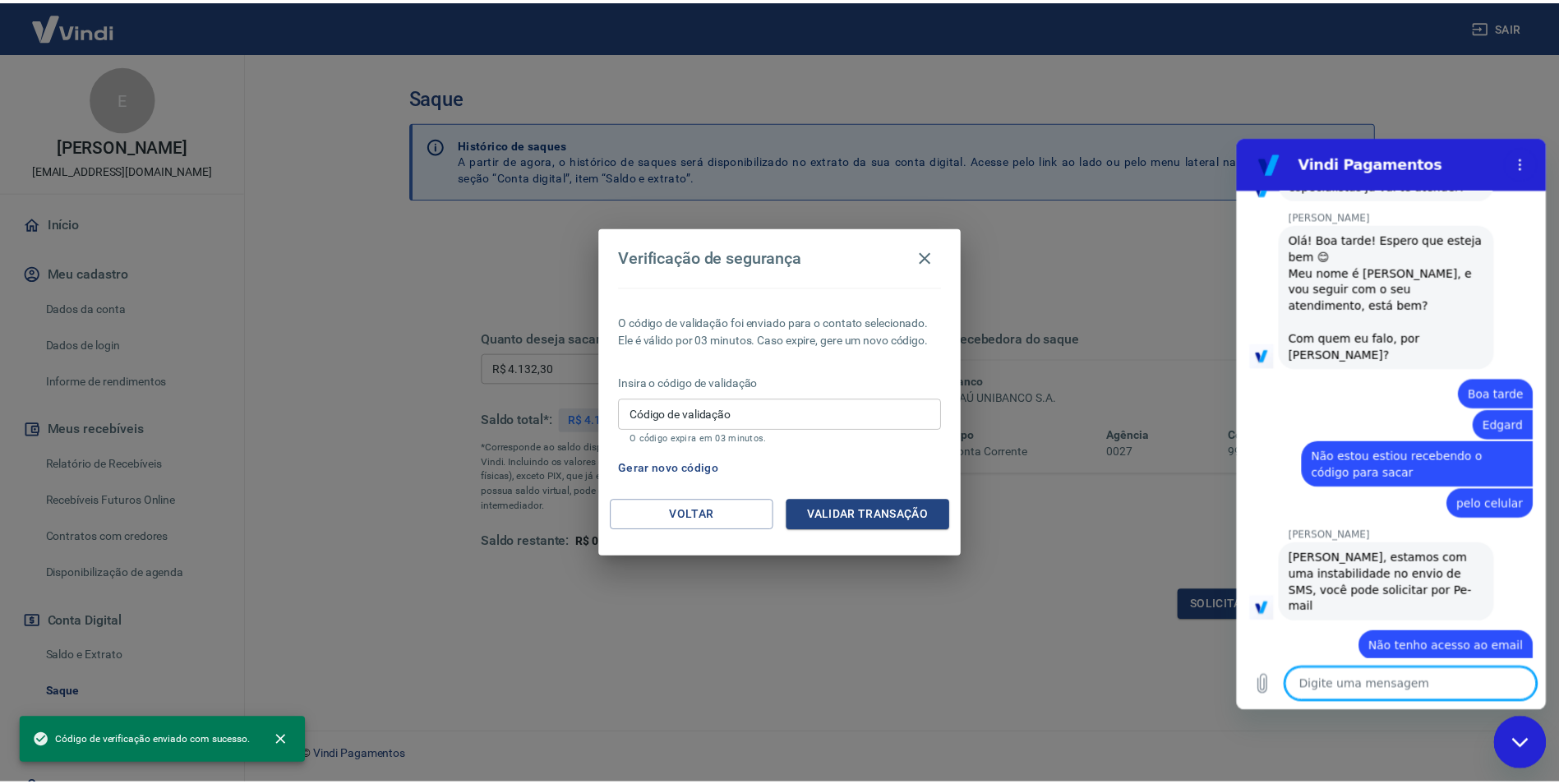
scroll to position [622, 0]
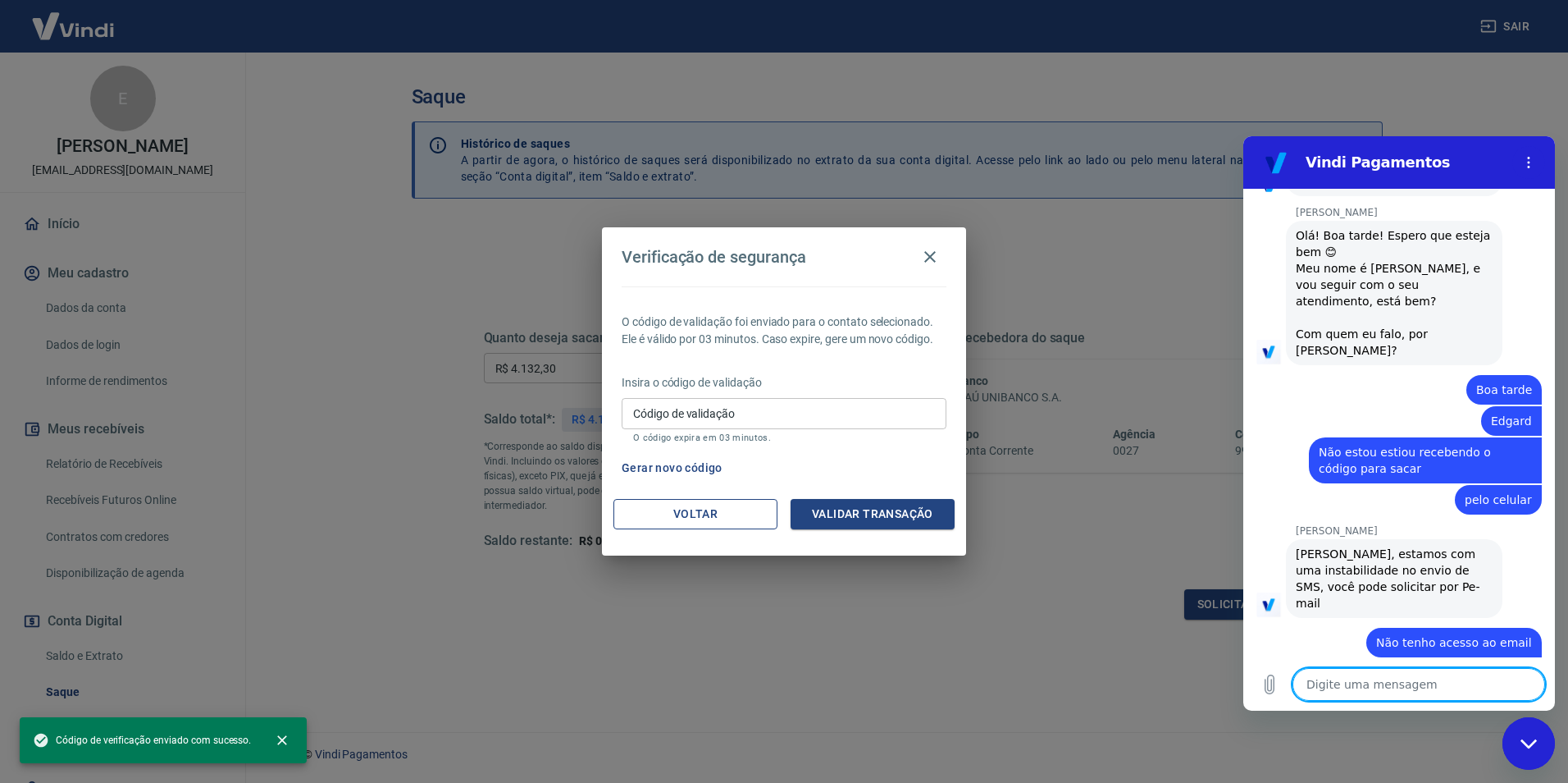
click at [721, 510] on button "Voltar" at bounding box center [695, 514] width 164 height 30
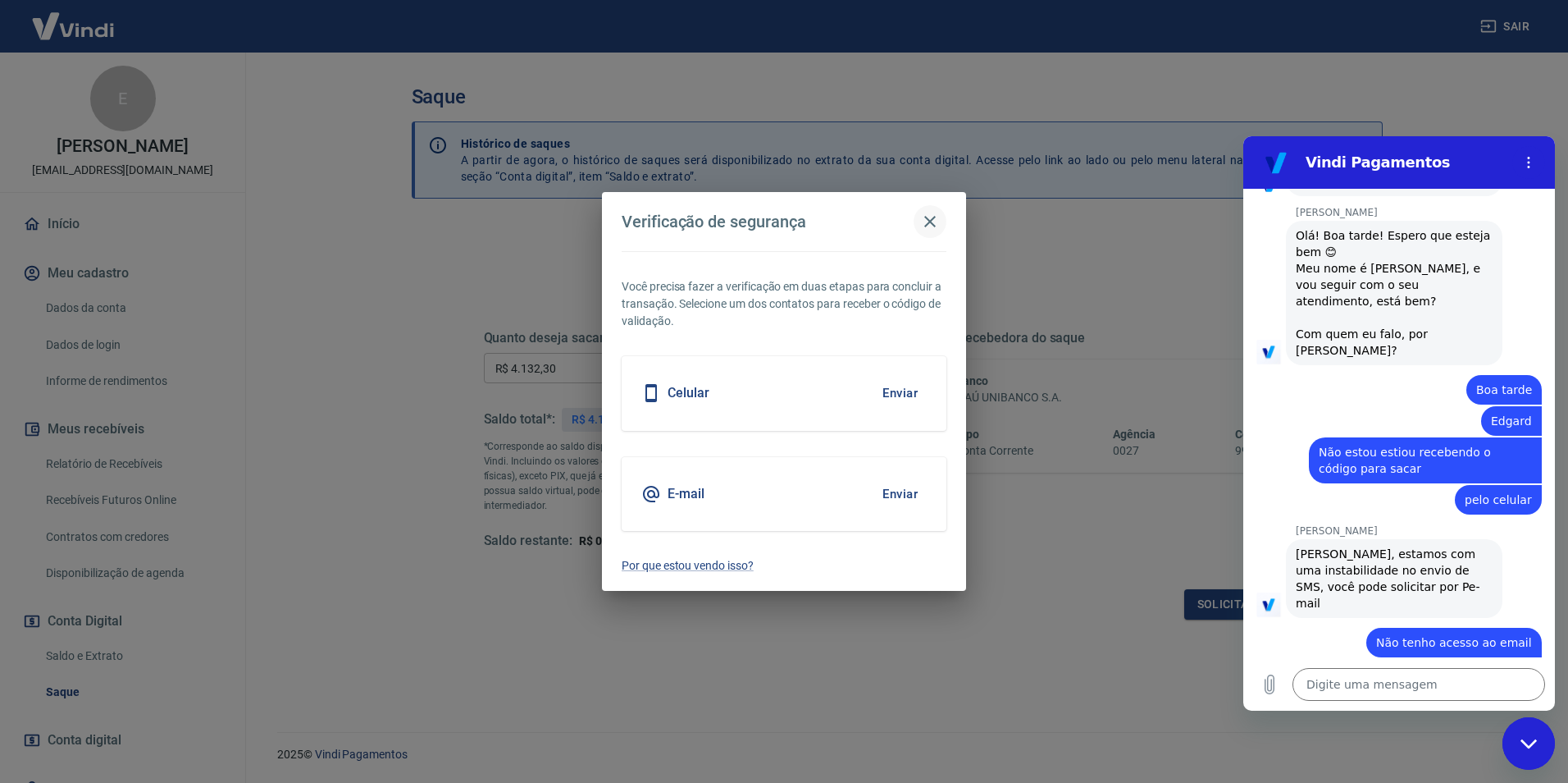
click at [934, 223] on icon "button" at bounding box center [930, 221] width 20 height 20
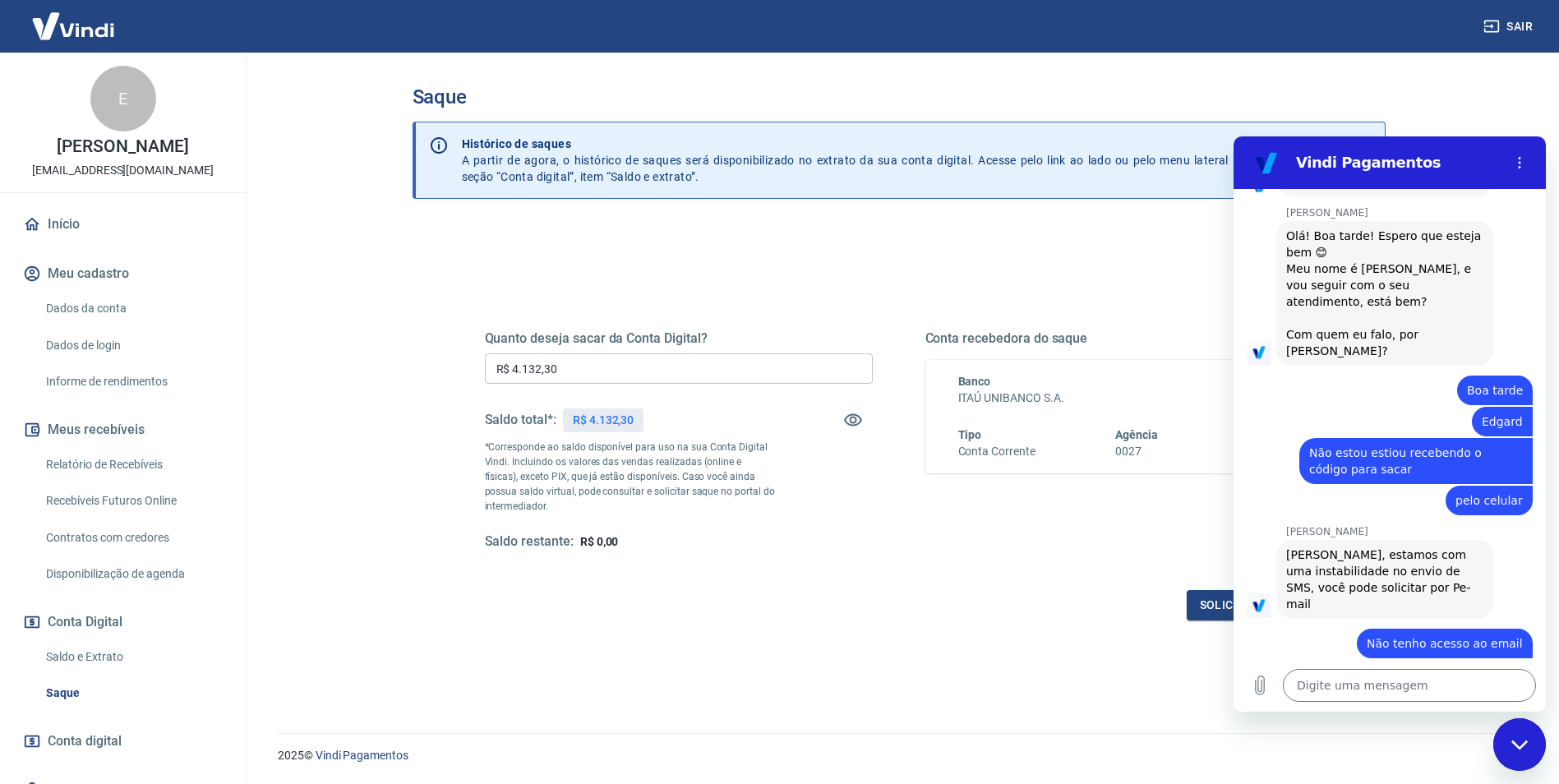
click at [114, 324] on link "Dados da conta" at bounding box center [132, 308] width 187 height 33
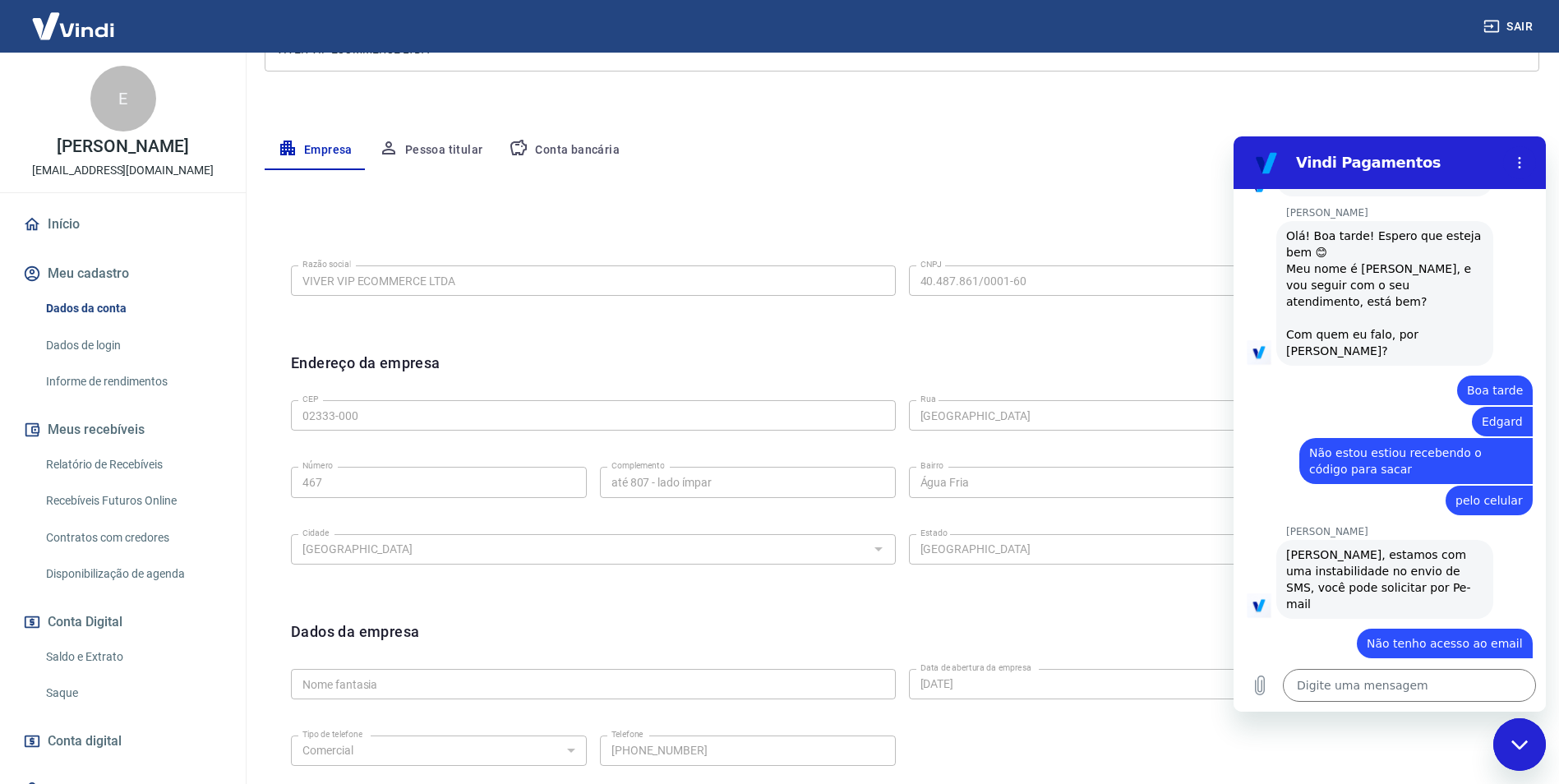
scroll to position [401, 0]
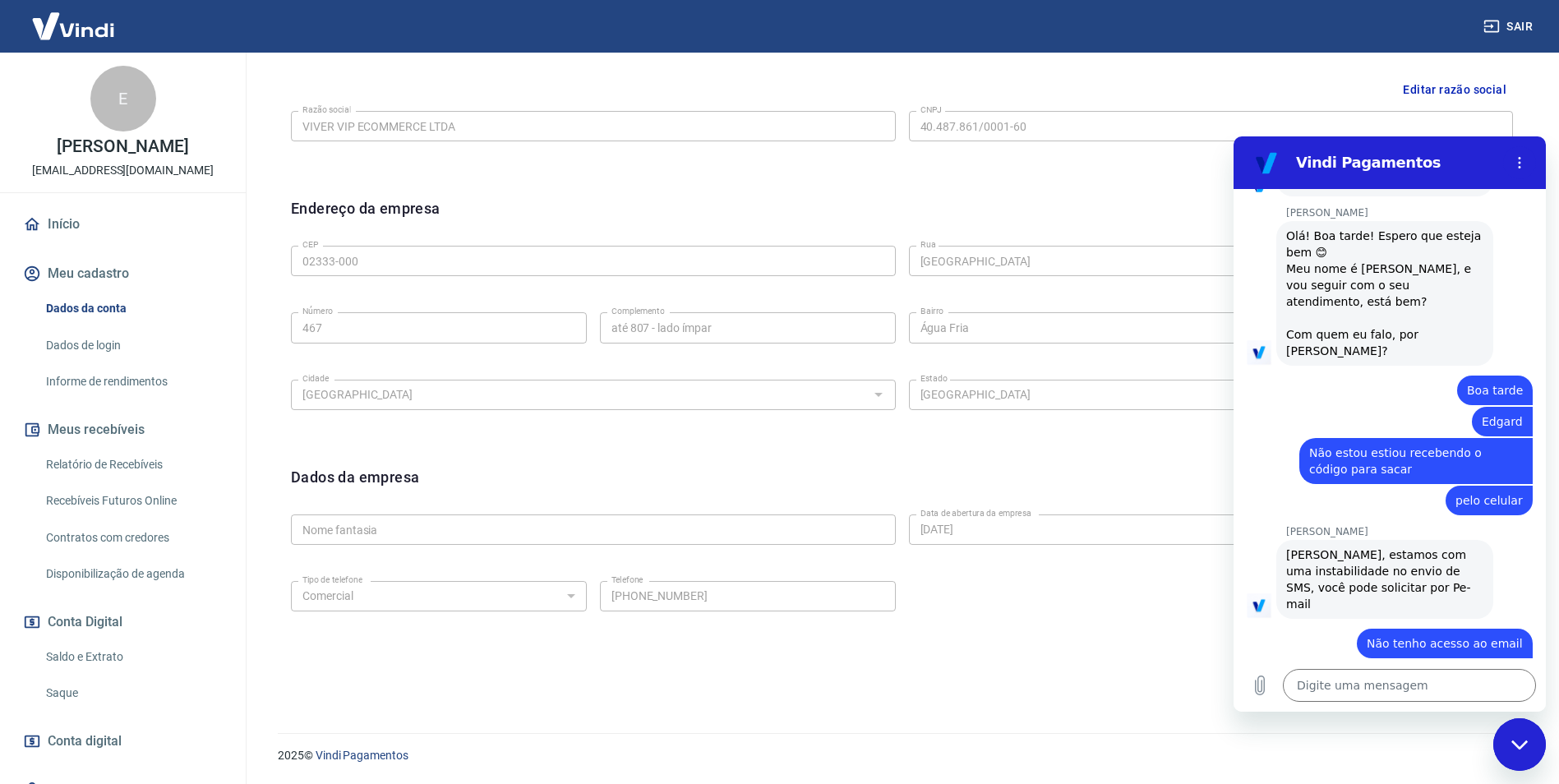
click at [106, 360] on link "Dados de login" at bounding box center [132, 344] width 187 height 33
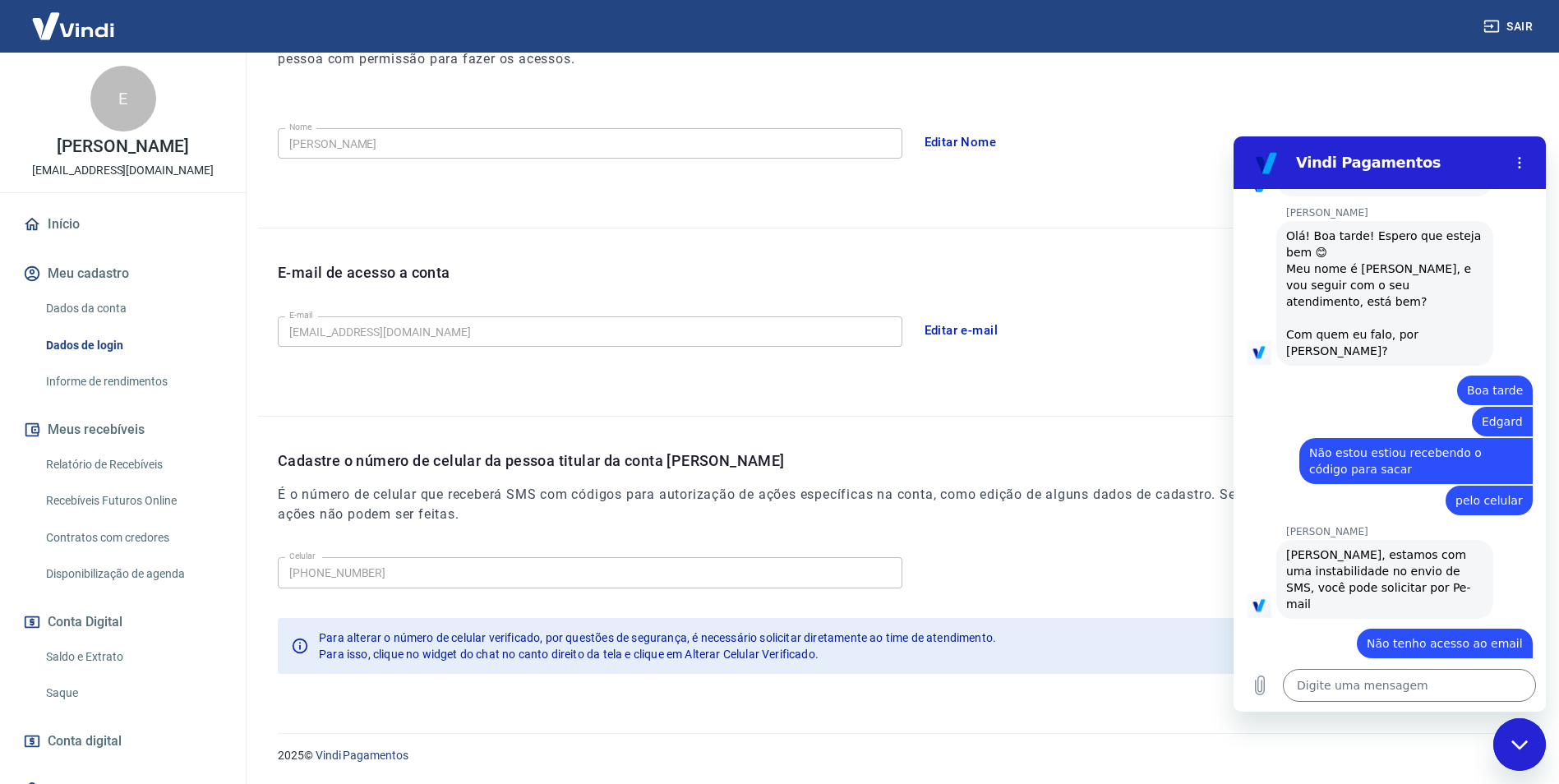
scroll to position [268, 0]
click at [974, 324] on button "Editar e-mail" at bounding box center [961, 330] width 92 height 34
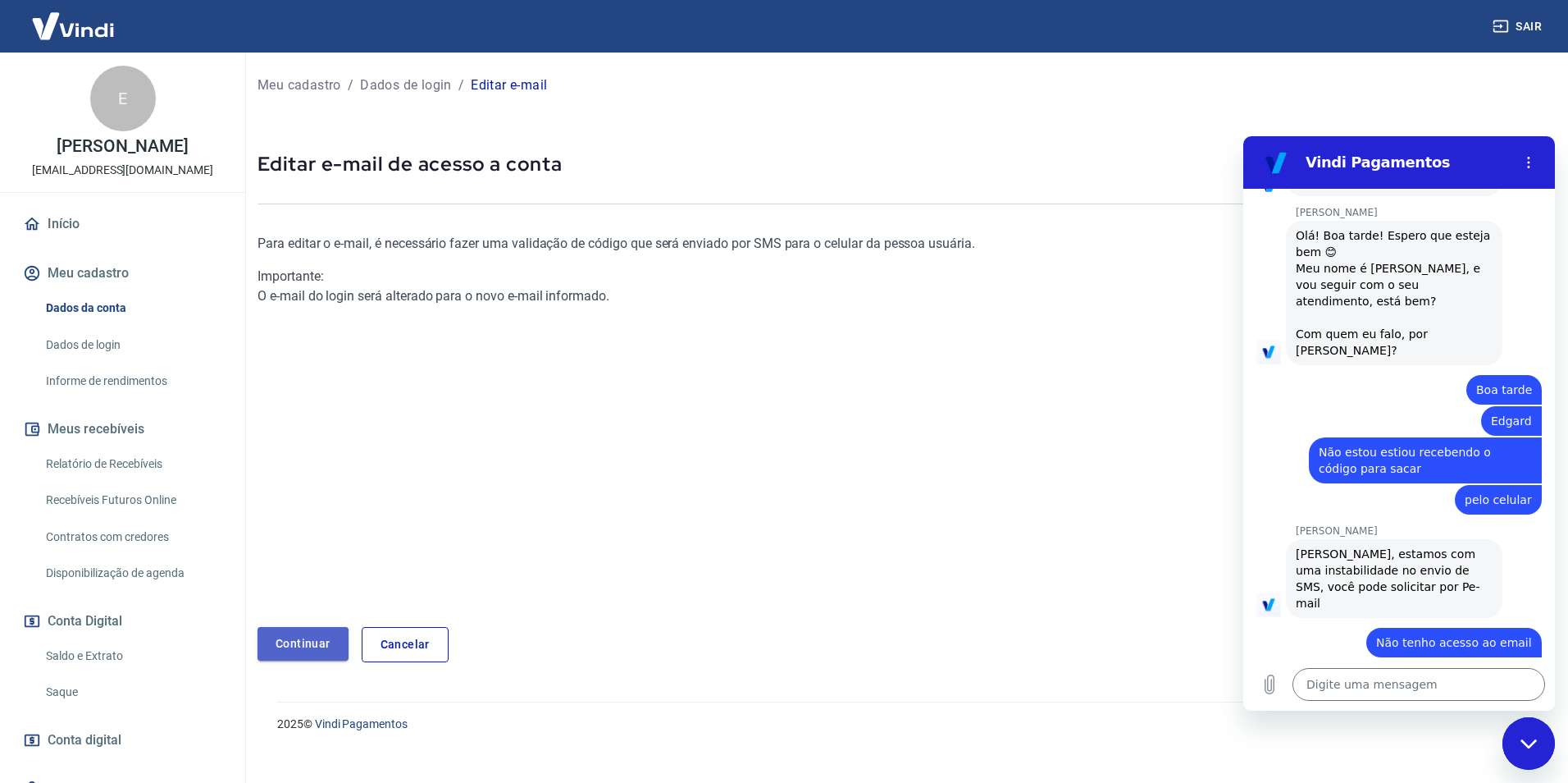
click at [294, 654] on link "Continuar" at bounding box center [303, 643] width 91 height 33
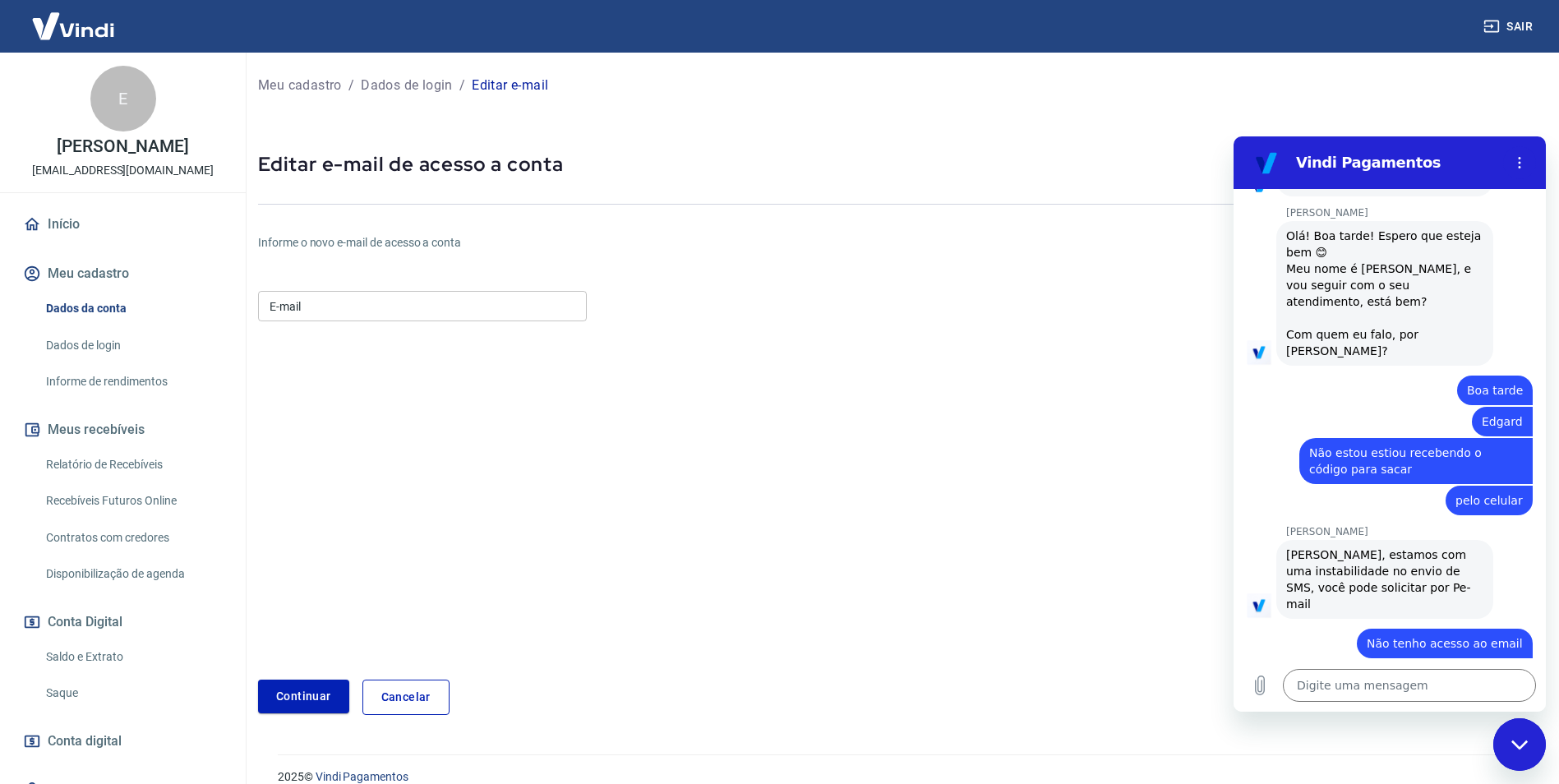
click at [365, 304] on input "E-mail" at bounding box center [422, 306] width 328 height 30
click at [300, 694] on button "Continuar" at bounding box center [304, 696] width 91 height 33
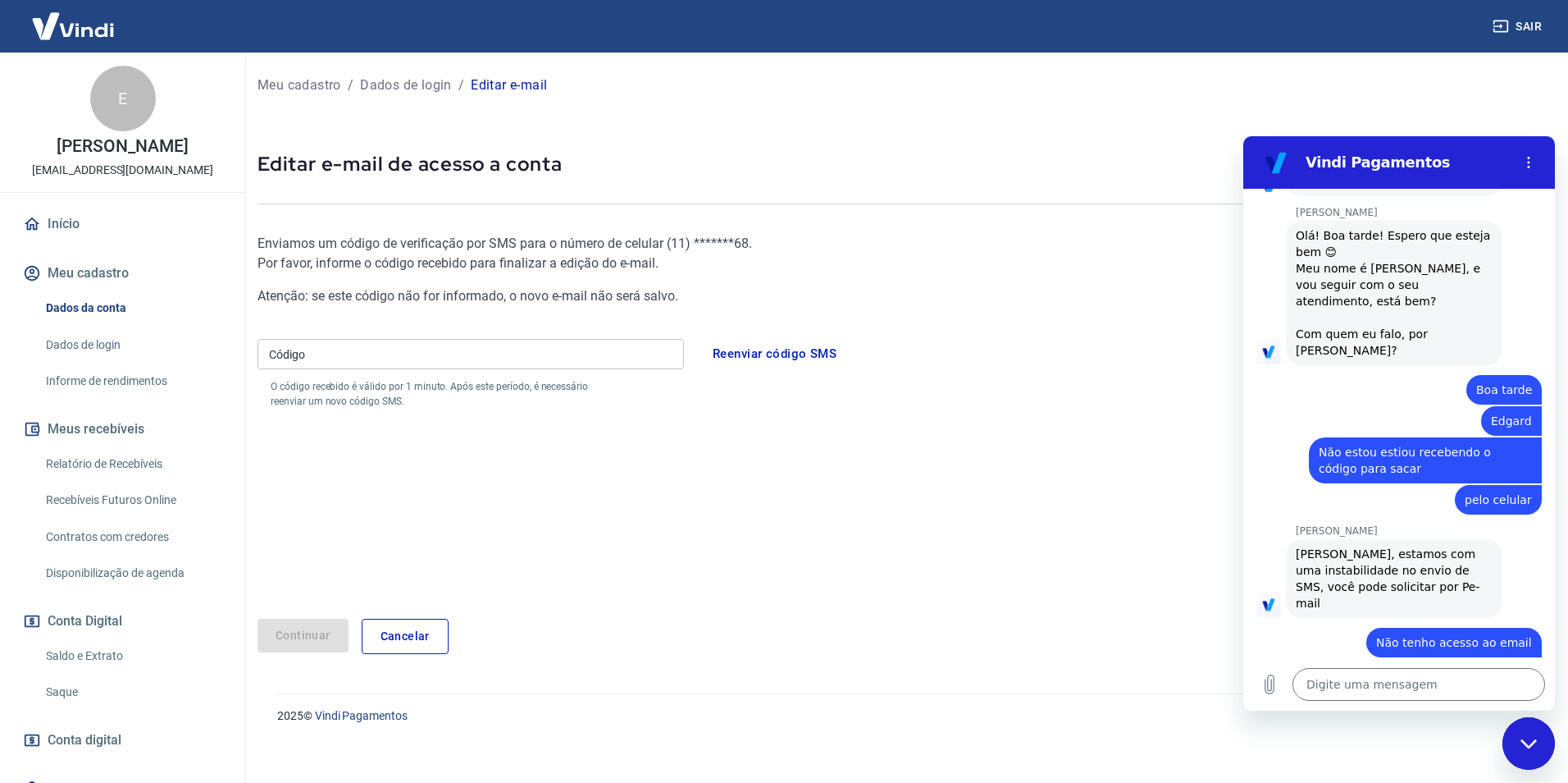
click at [455, 358] on input "Código" at bounding box center [470, 354] width 426 height 30
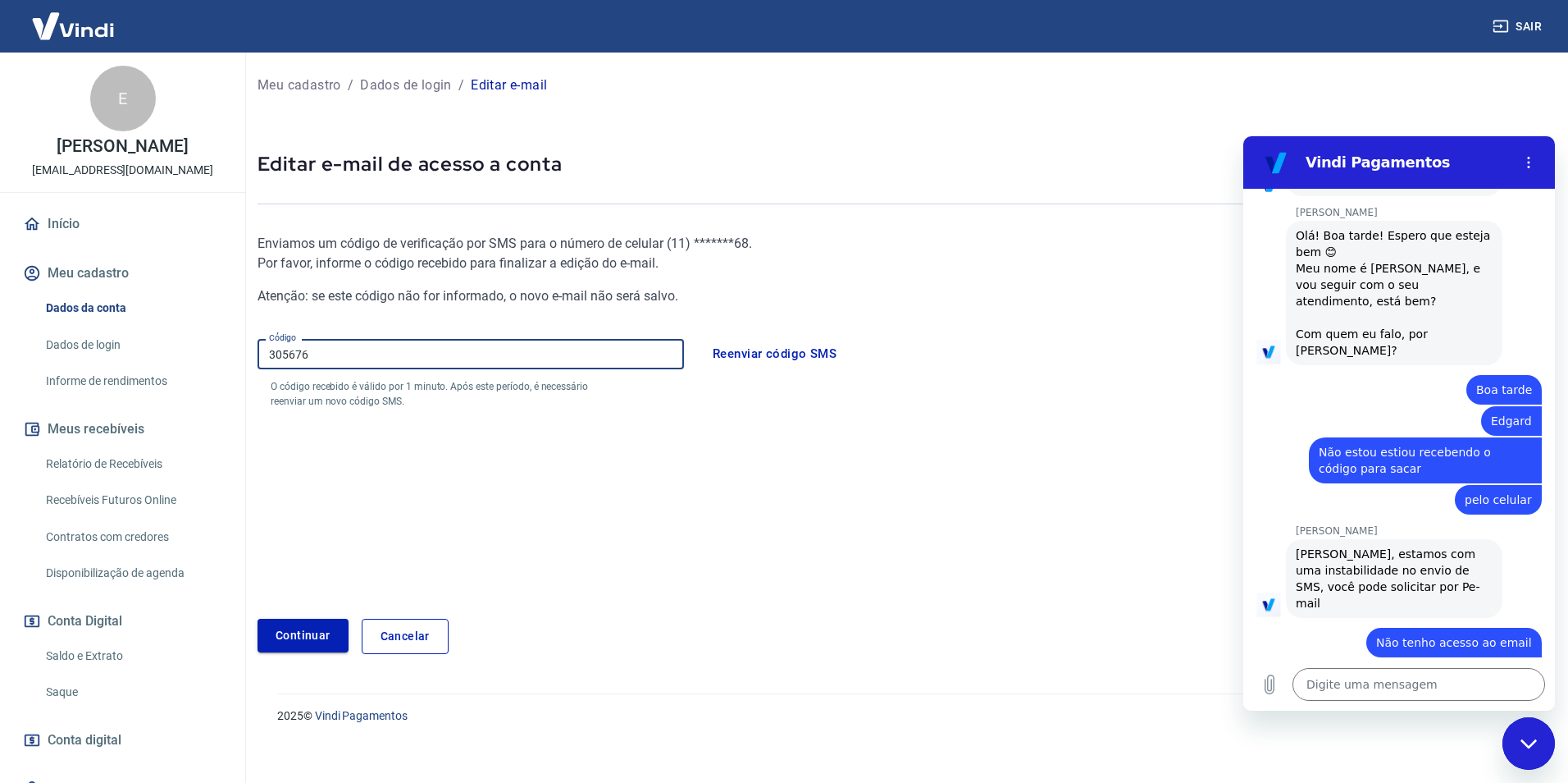
click at [308, 628] on button "Continuar" at bounding box center [303, 635] width 91 height 33
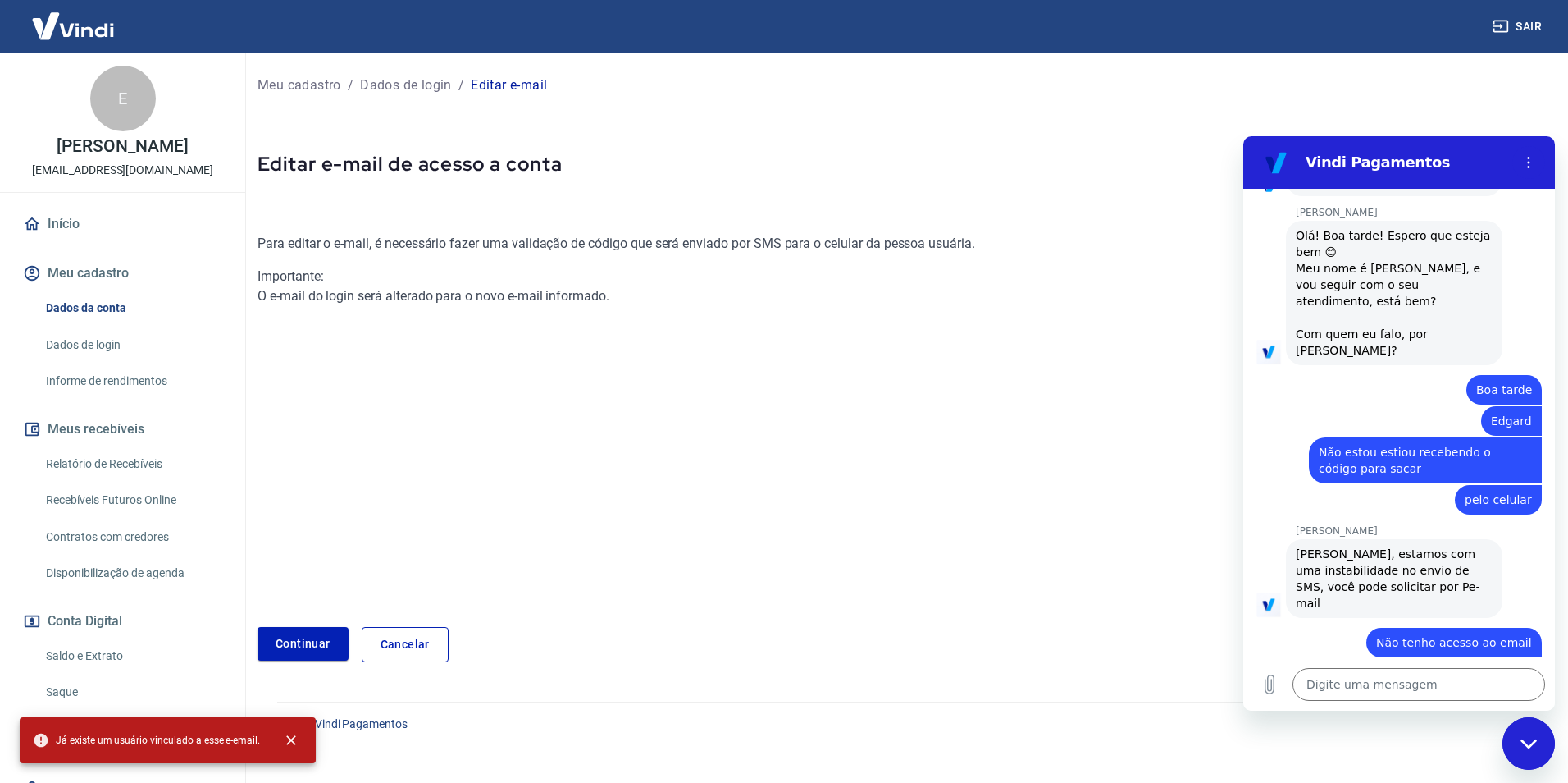
click at [366, 643] on link "Cancelar" at bounding box center [406, 644] width 87 height 35
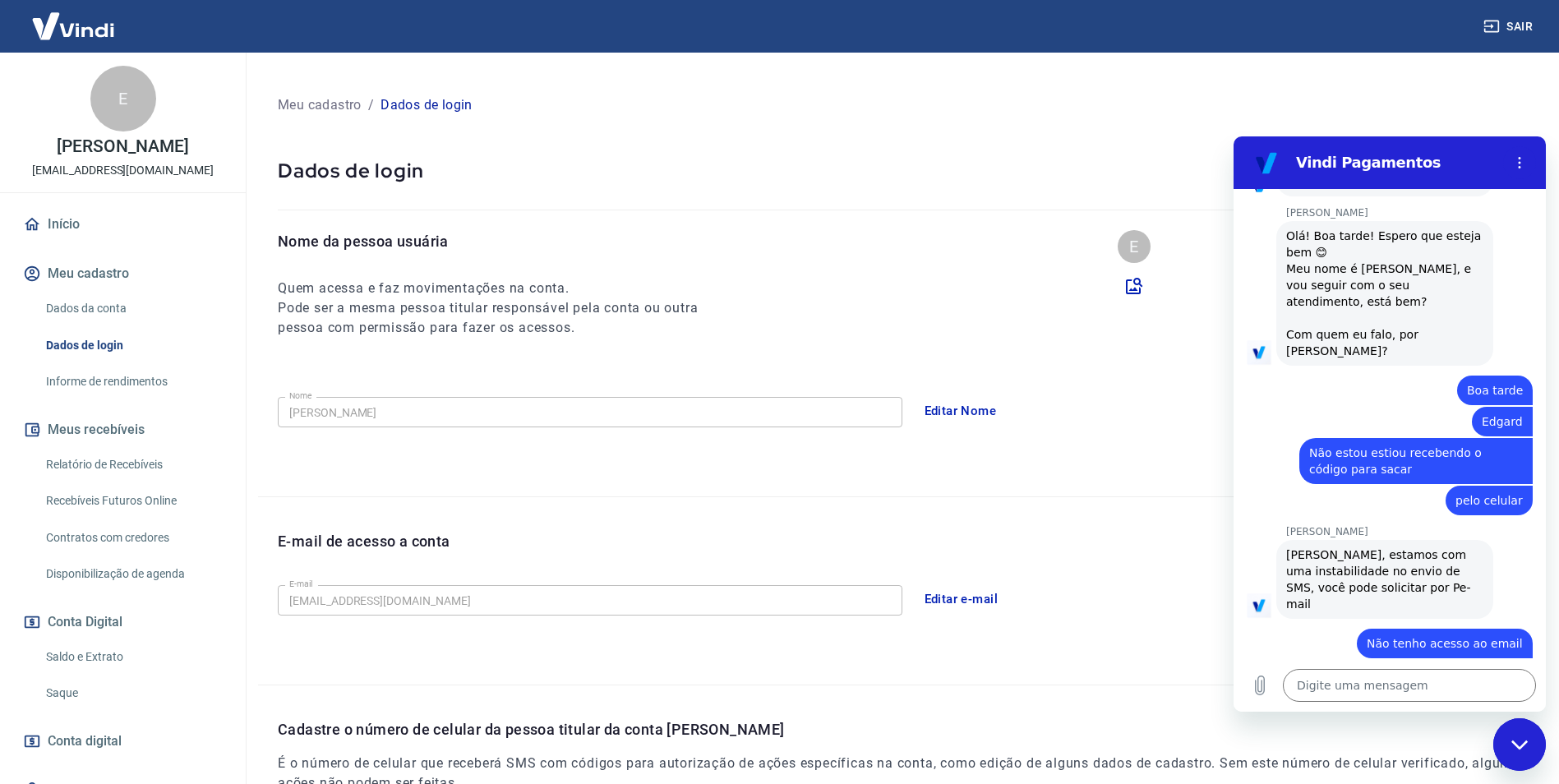
click at [954, 601] on button "Editar e-mail" at bounding box center [961, 599] width 92 height 34
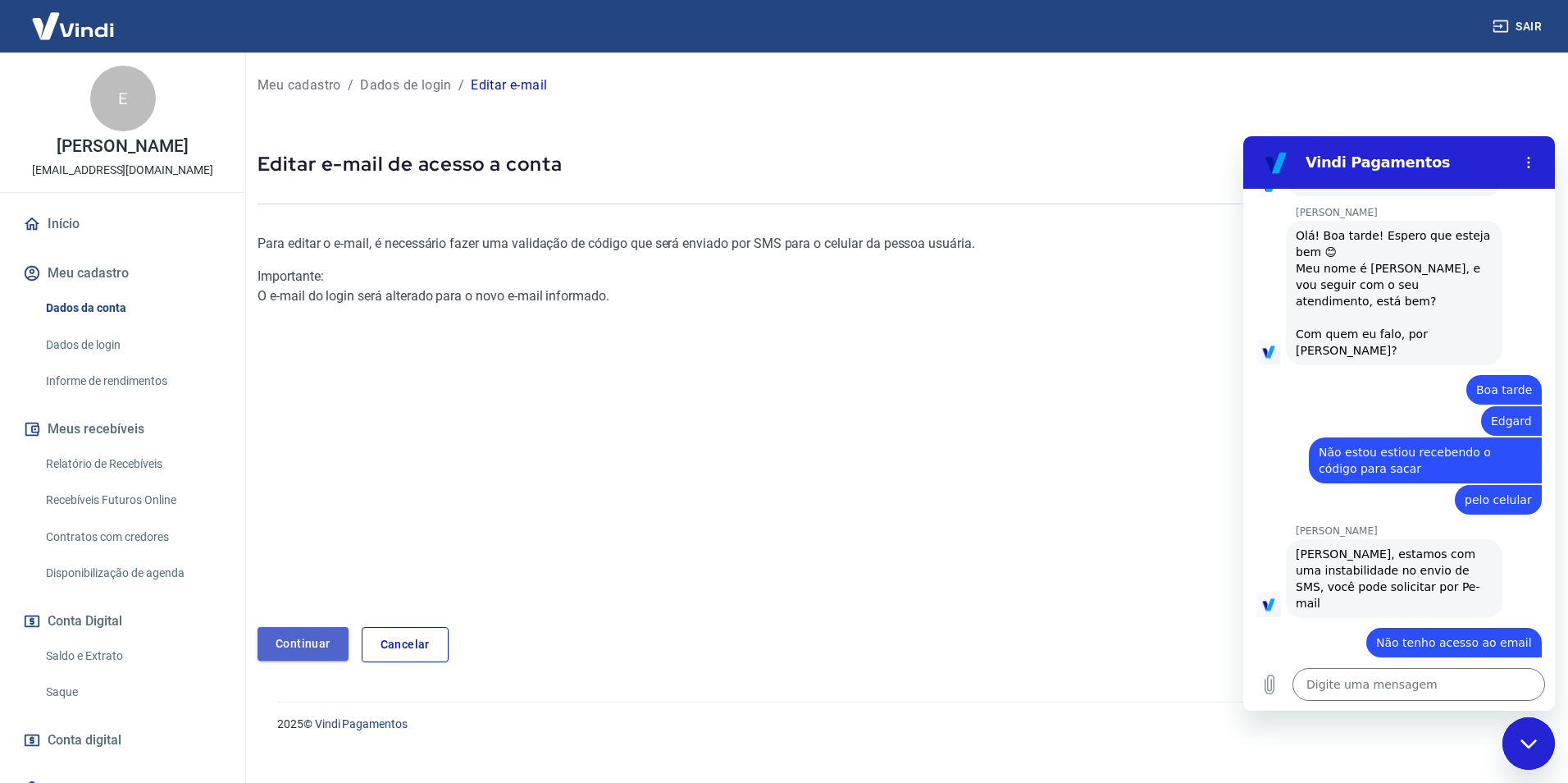
click at [300, 641] on link "Continuar" at bounding box center [303, 643] width 91 height 33
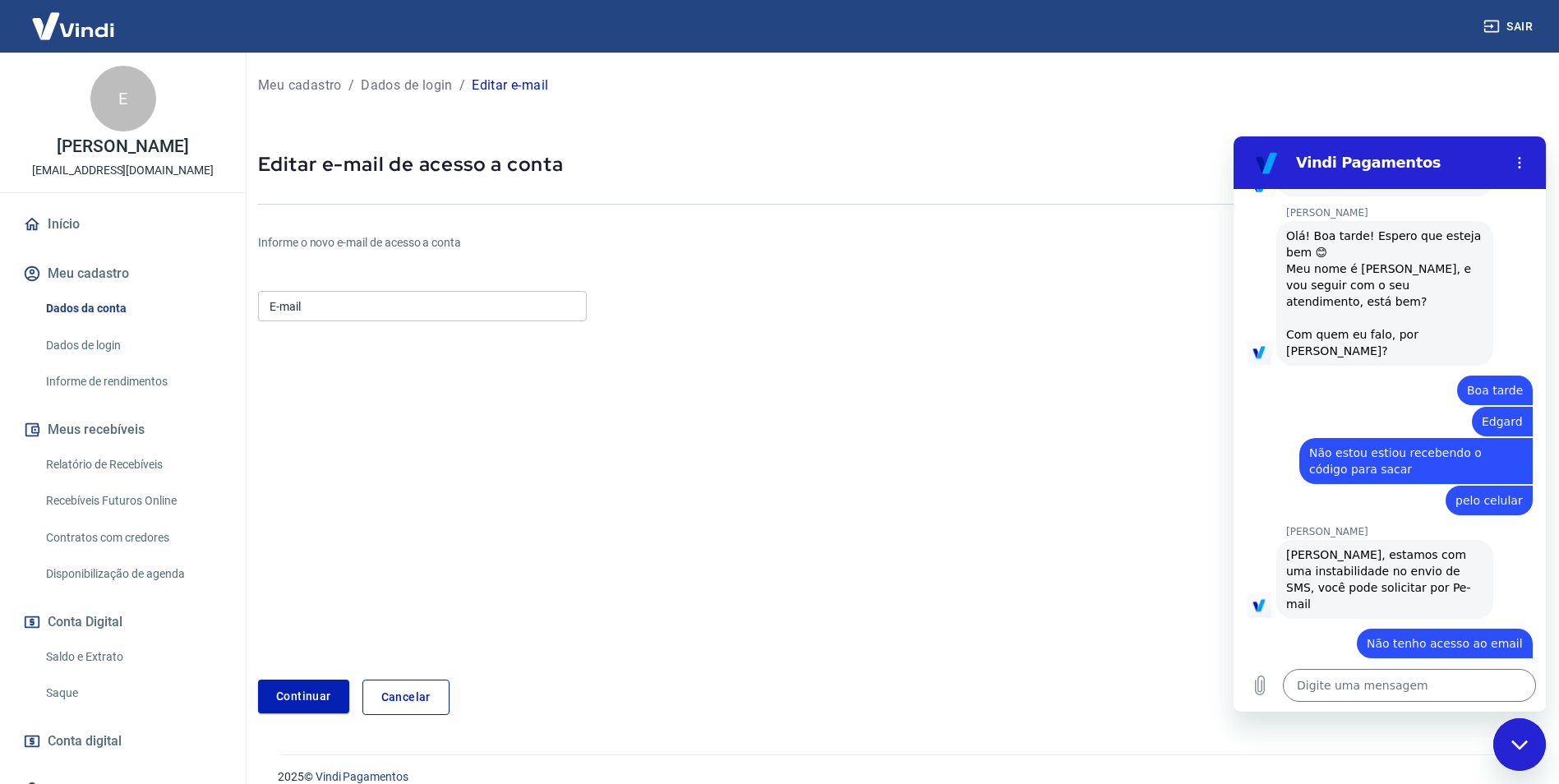
click at [358, 315] on input "E-mail" at bounding box center [422, 306] width 328 height 30
click at [292, 688] on button "Continuar" at bounding box center [304, 696] width 91 height 33
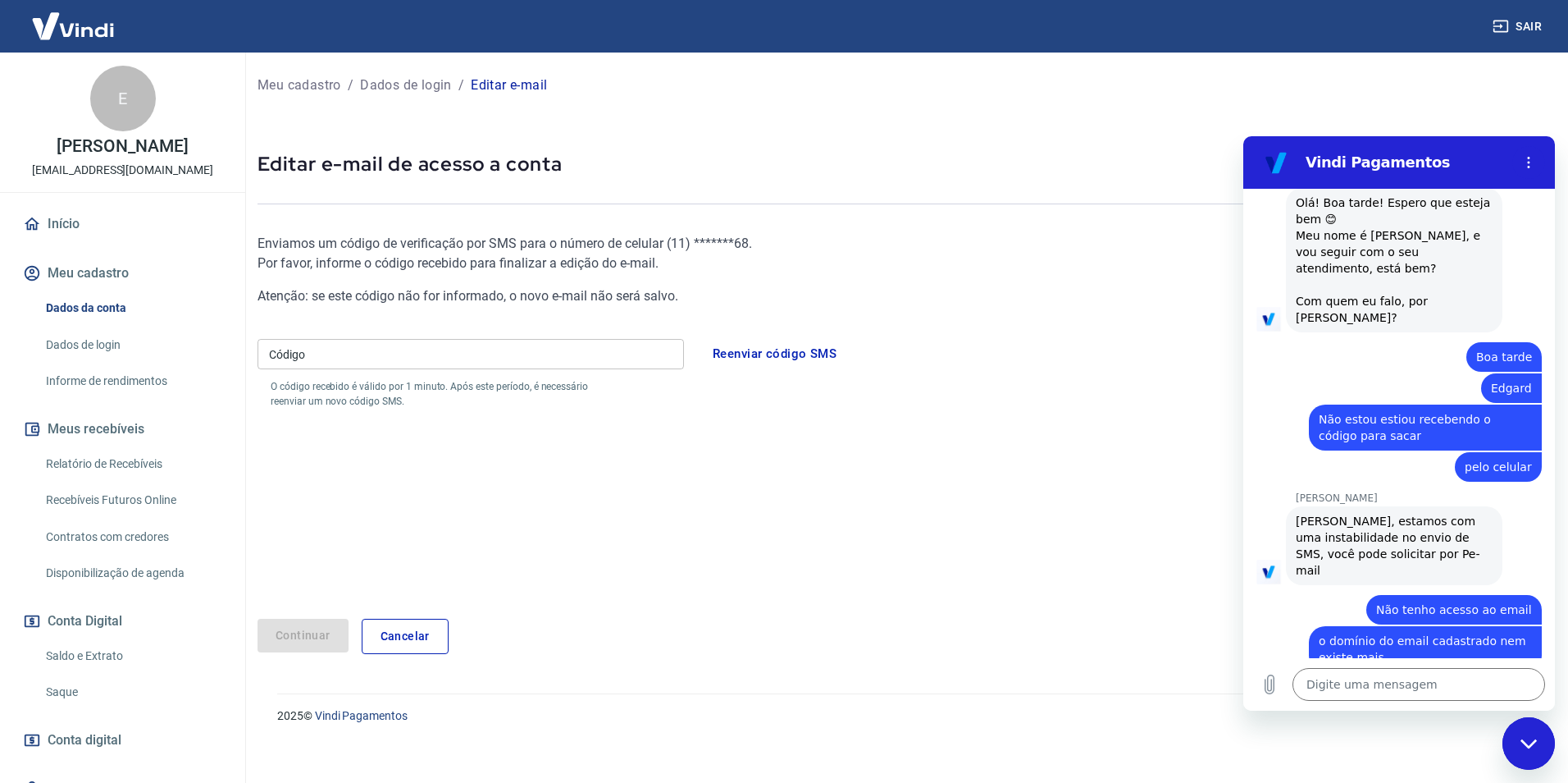
click at [420, 361] on input "Código" at bounding box center [470, 354] width 426 height 30
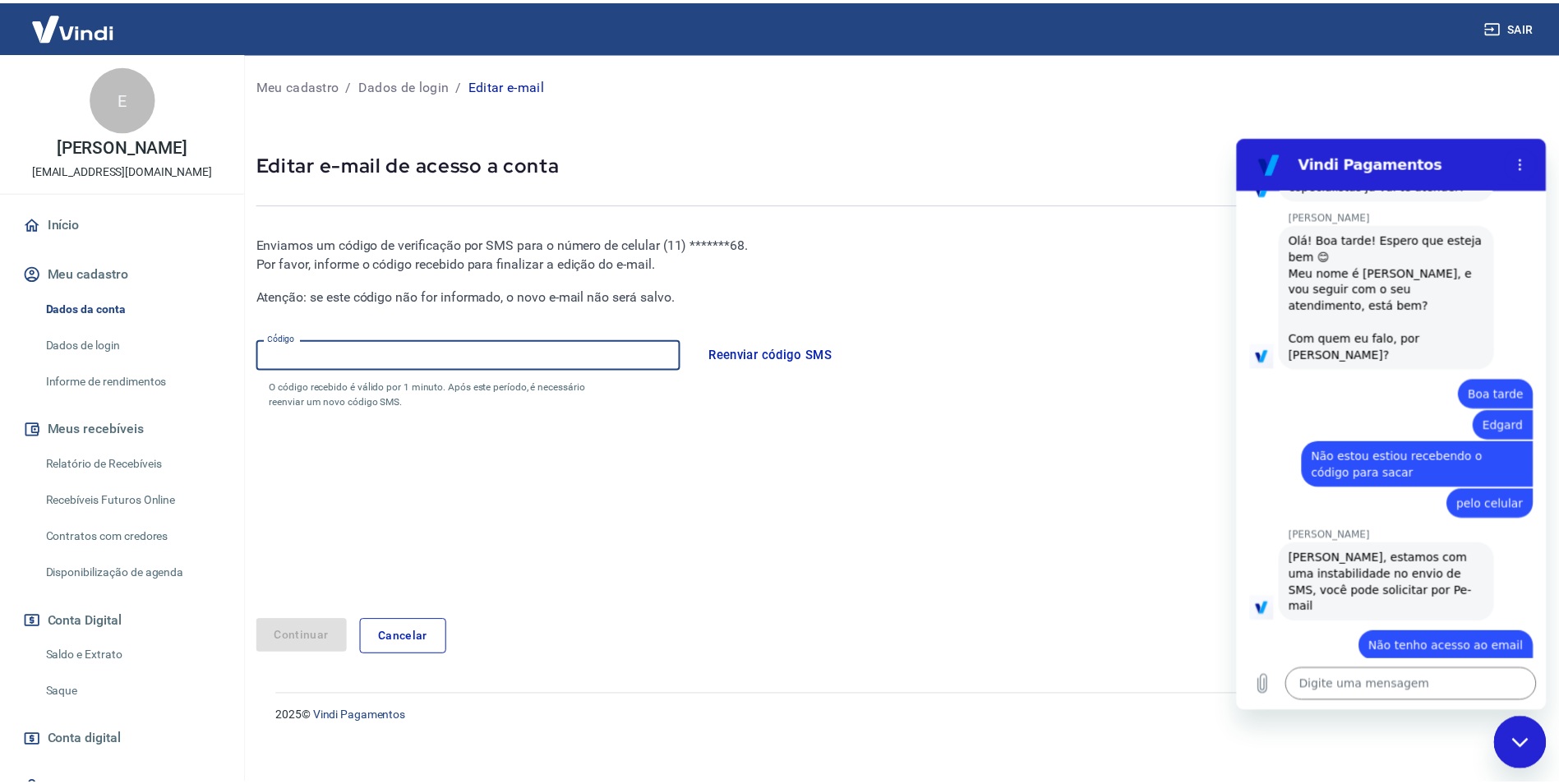
scroll to position [622, 0]
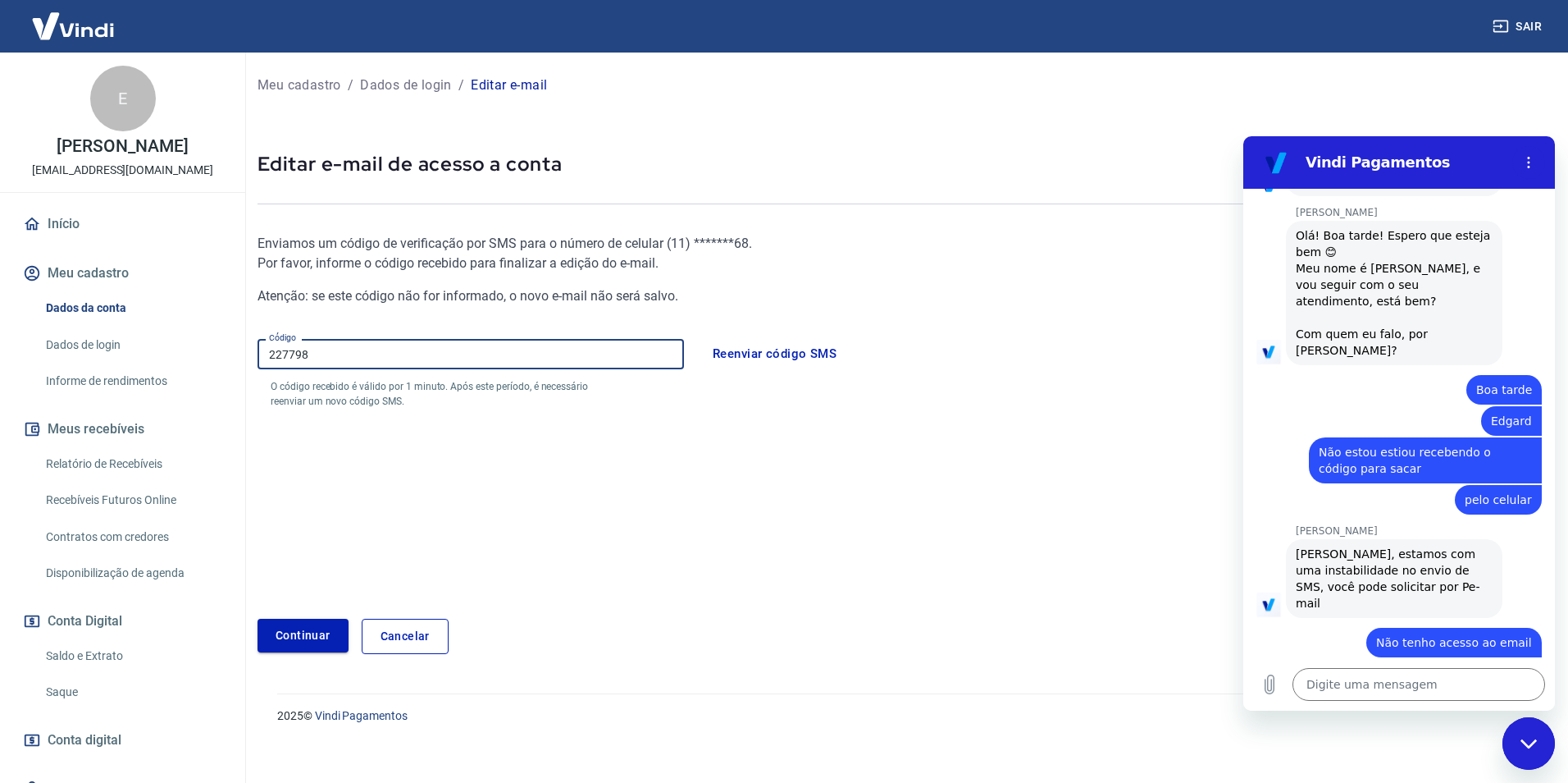
click at [312, 646] on button "Continuar" at bounding box center [303, 635] width 91 height 33
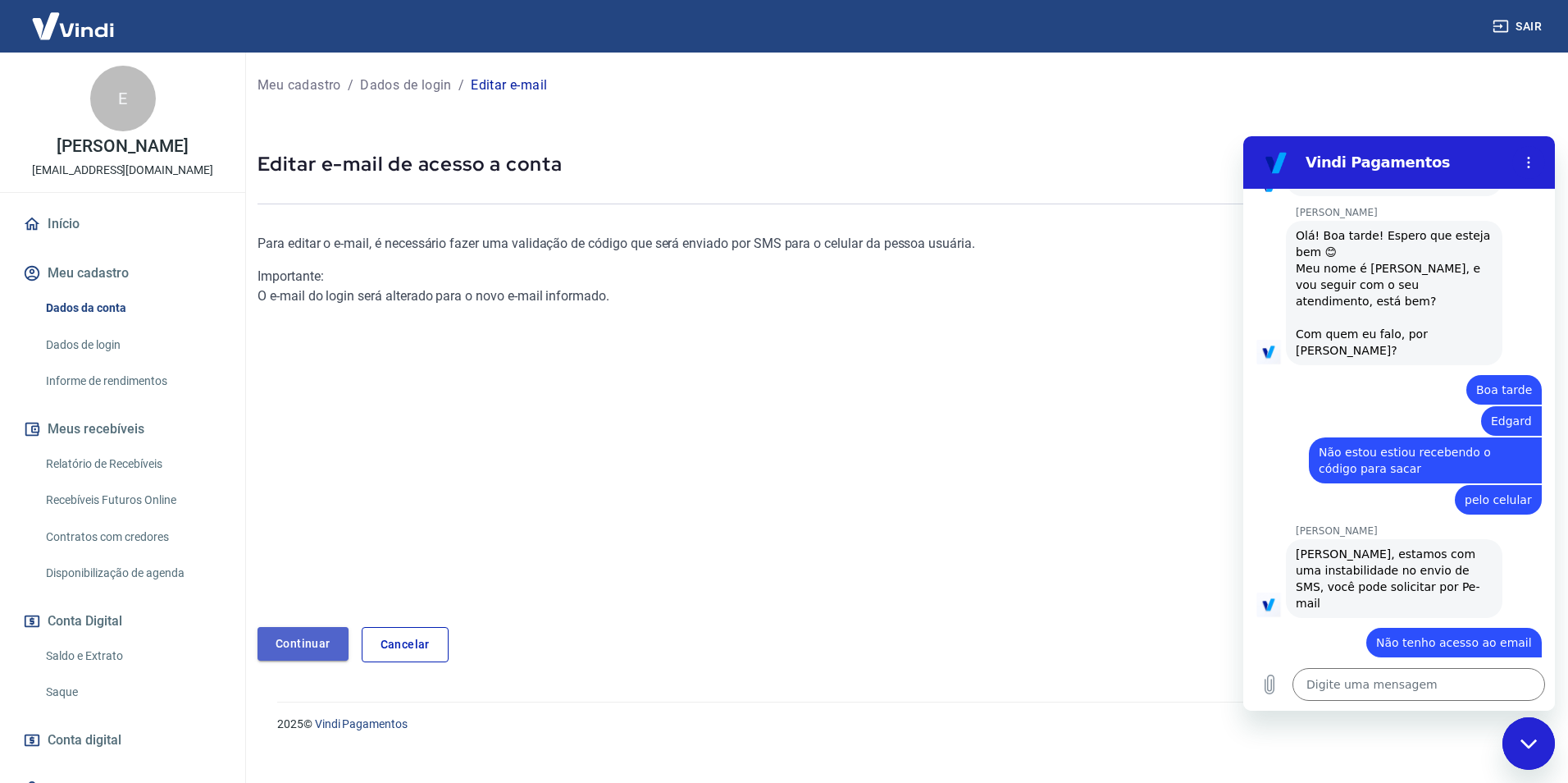
click at [312, 646] on link "Continuar" at bounding box center [303, 643] width 91 height 33
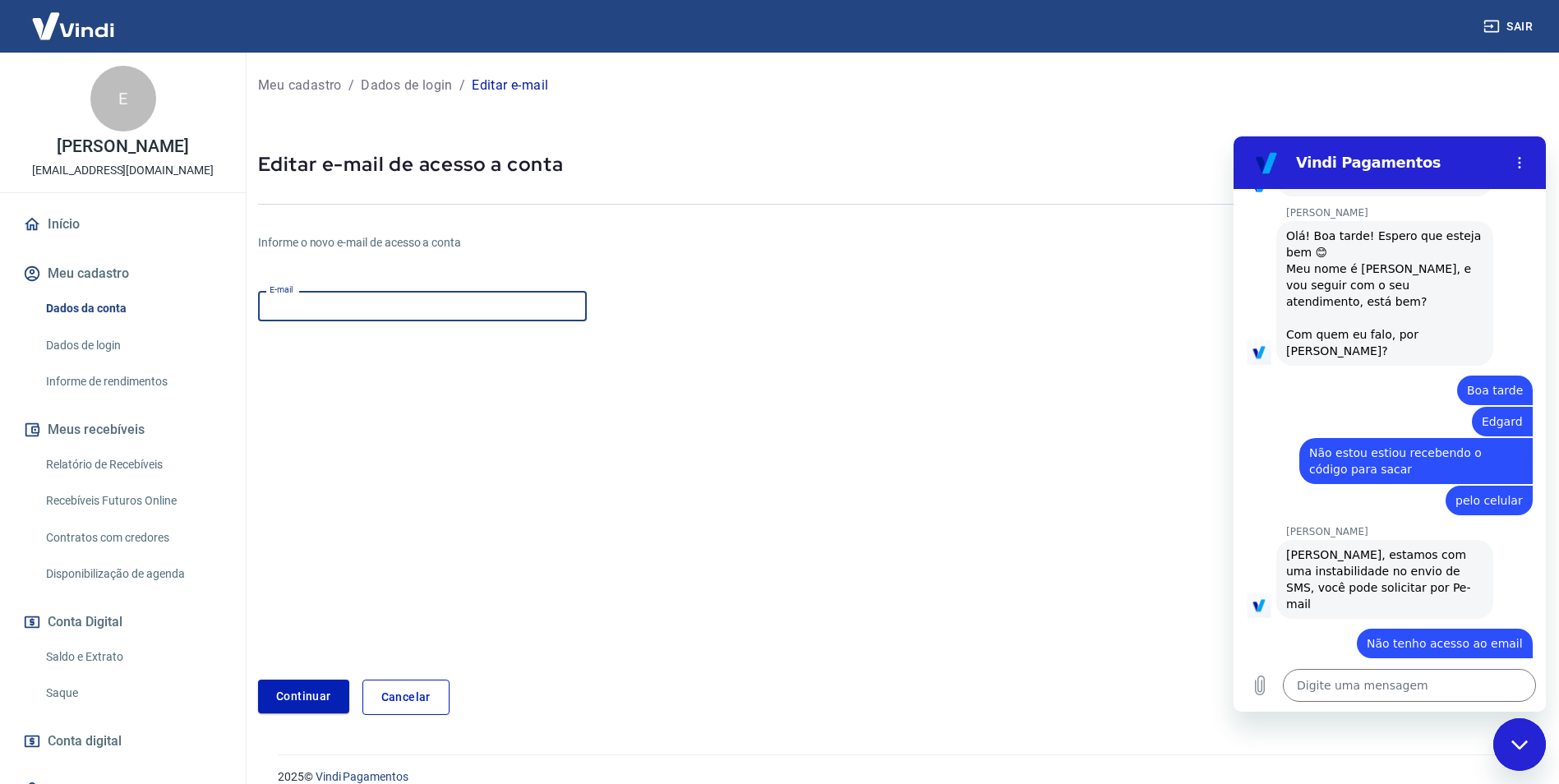
click at [346, 306] on input "E-mail" at bounding box center [422, 306] width 328 height 30
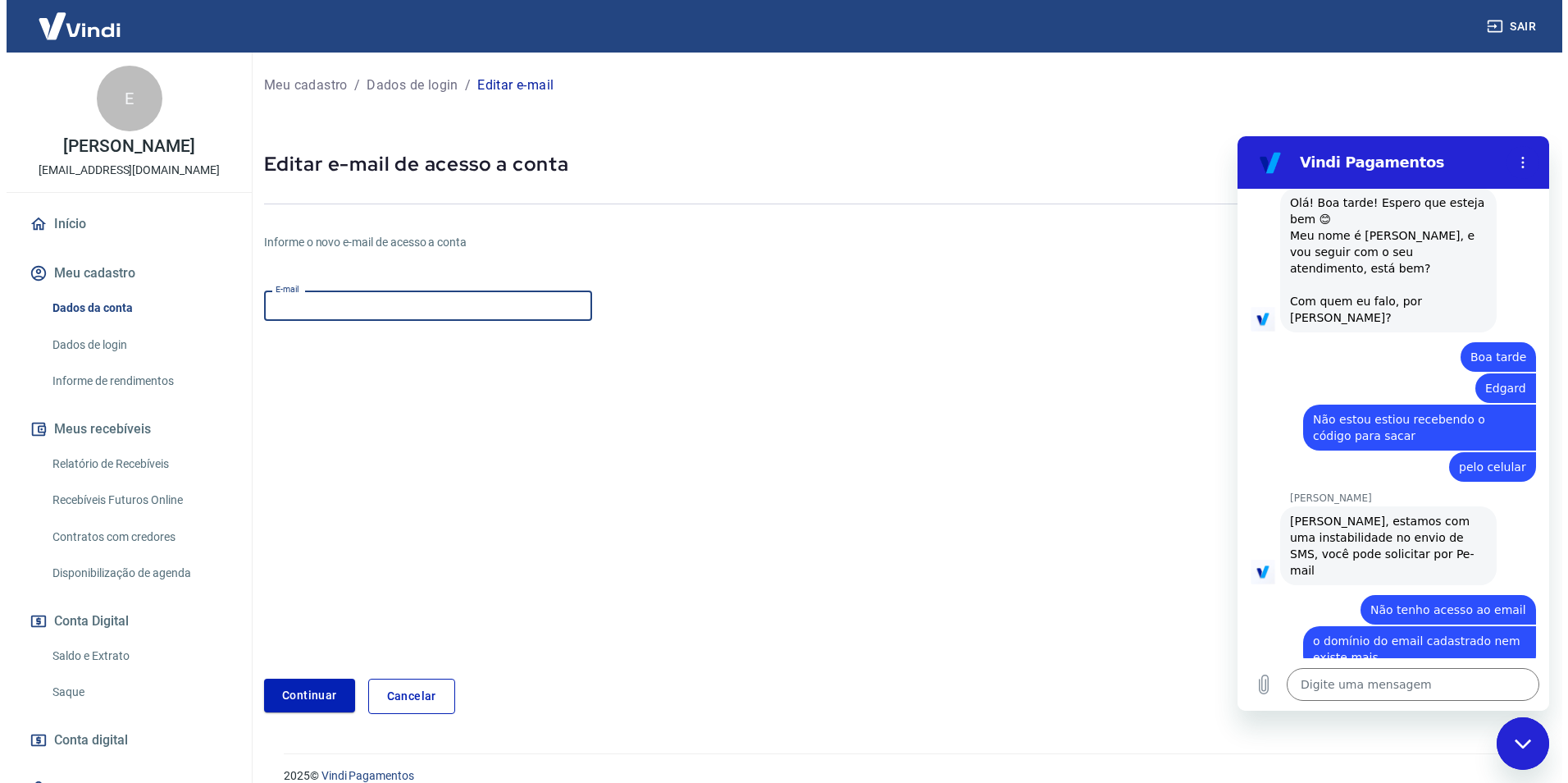
scroll to position [653, 0]
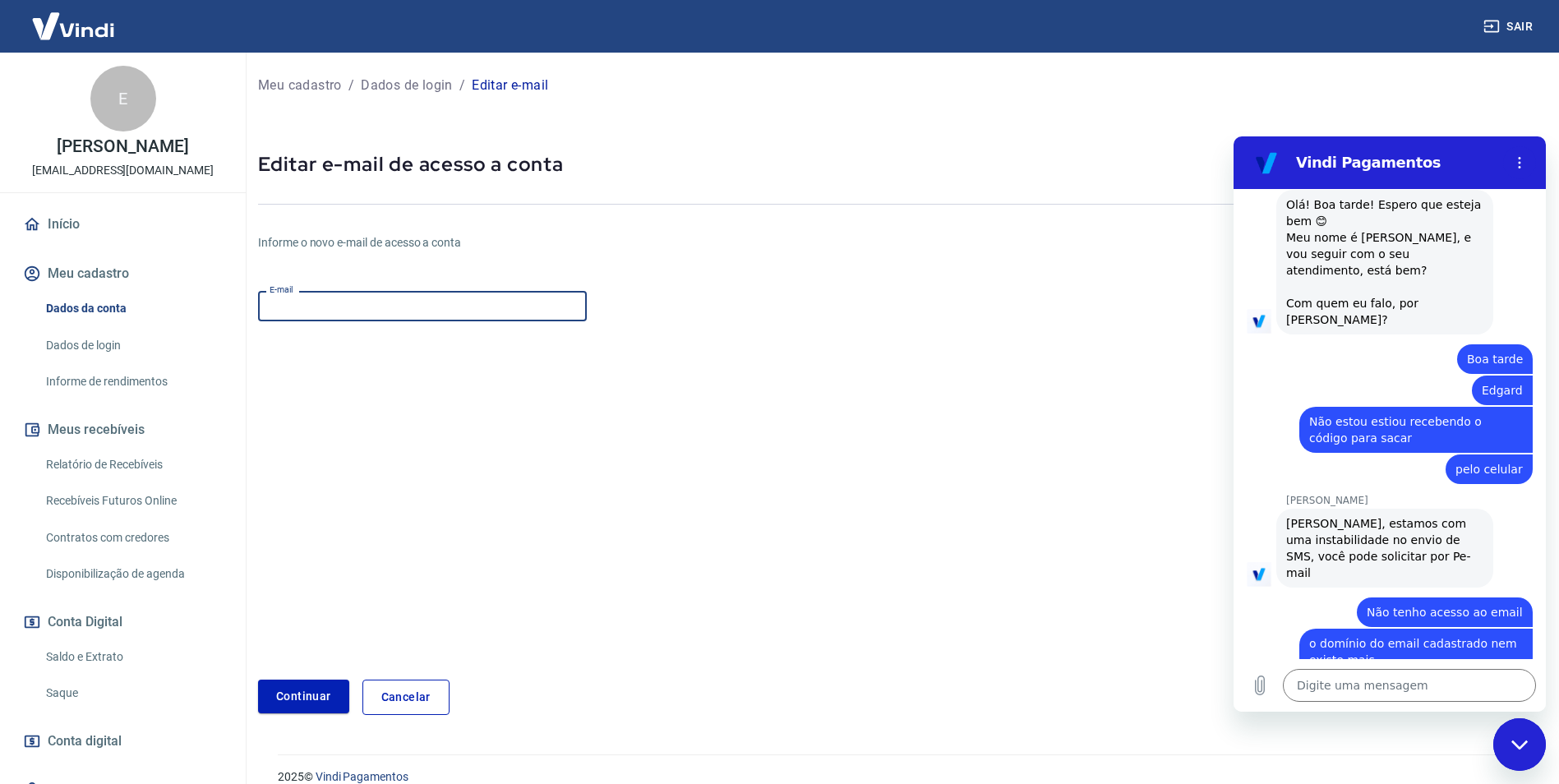
drag, startPoint x: 475, startPoint y: 297, endPoint x: 474, endPoint y: 314, distance: 17.0
click at [474, 314] on input "E-mail" at bounding box center [422, 306] width 328 height 30
click at [395, 305] on input "daianeconstanciorios@gmail.com" at bounding box center [422, 306] width 328 height 30
click at [395, 304] on input "daianeconstanciorios@gmail.com" at bounding box center [422, 306] width 328 height 30
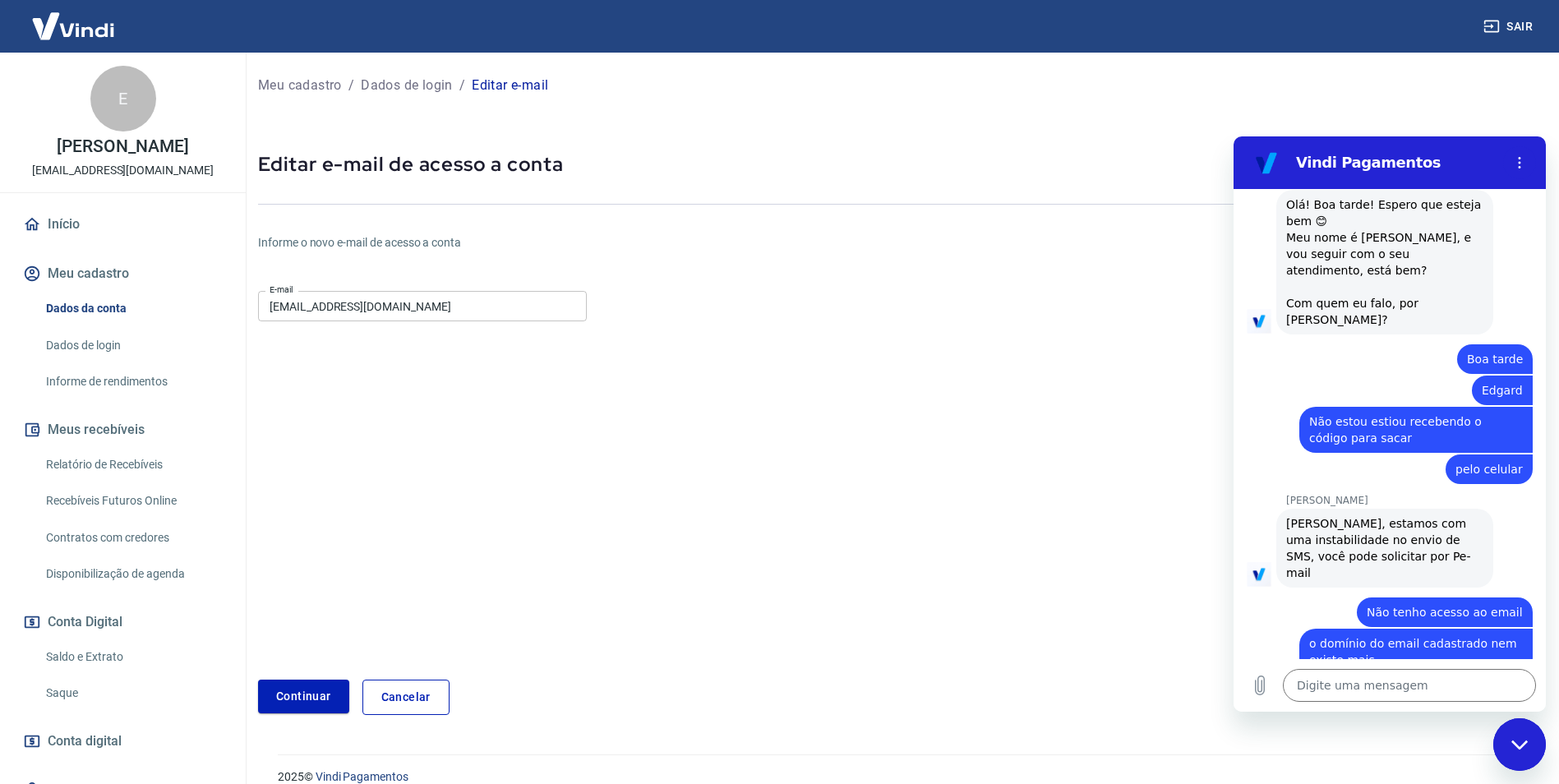
click at [437, 300] on input "daianeconstanciorios@gmail.com" at bounding box center [422, 306] width 328 height 30
click at [488, 306] on input "daianeconstanciorios@gmail.com" at bounding box center [422, 306] width 328 height 30
click at [449, 324] on div "E-mail daianeconstanciorios@gmail.com E-mail" at bounding box center [422, 304] width 328 height 40
drag, startPoint x: 461, startPoint y: 314, endPoint x: 223, endPoint y: 330, distance: 238.5
click at [223, 329] on div "Sair E Edgard Lopes Almeida Rios modelado@modelado.com.br Início Meu cadastro D…" at bounding box center [780, 392] width 1559 height 784
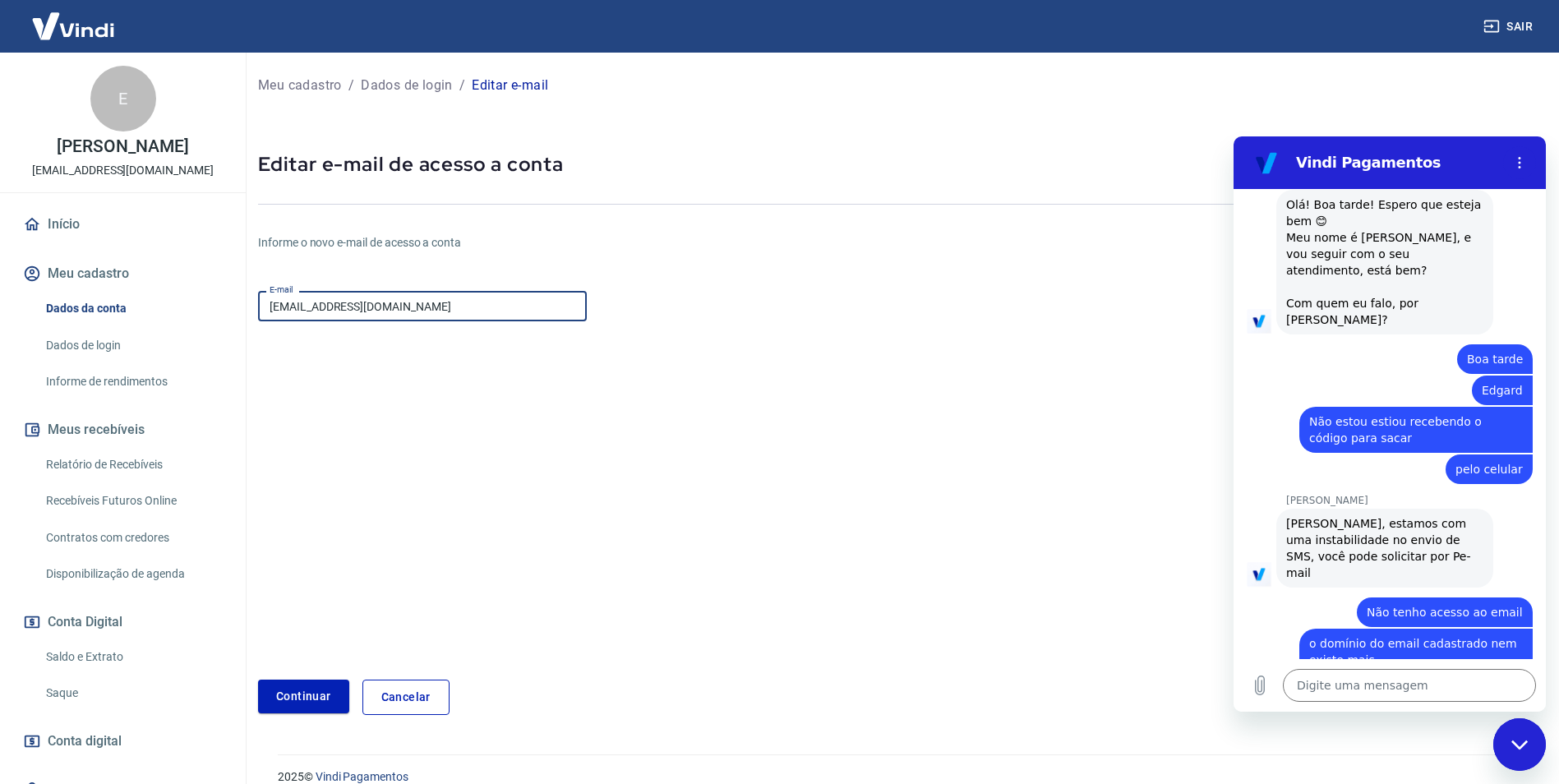
paste input "text"
click at [294, 691] on button "Continuar" at bounding box center [304, 696] width 91 height 33
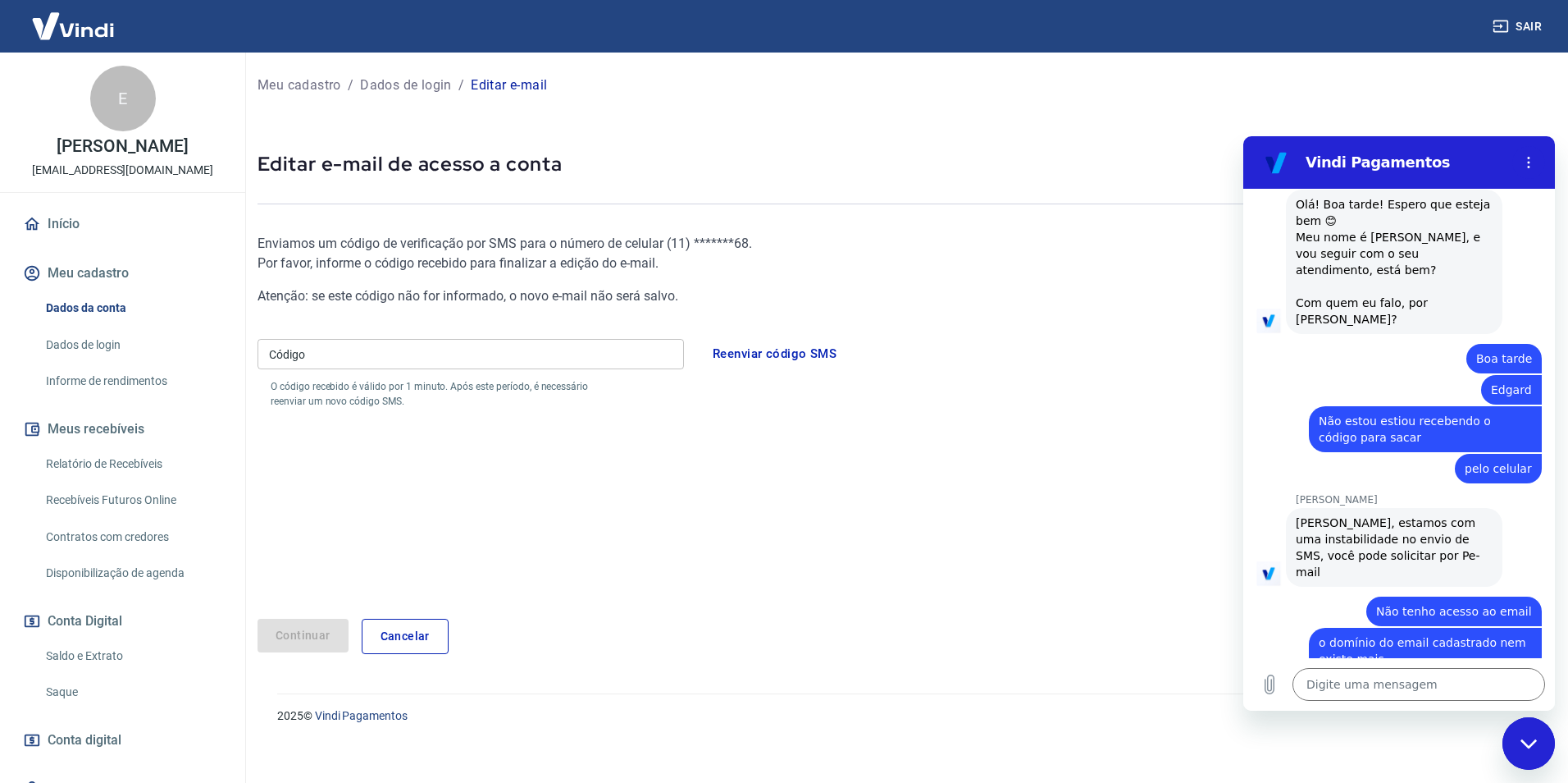
click at [491, 345] on input "Código" at bounding box center [470, 354] width 426 height 30
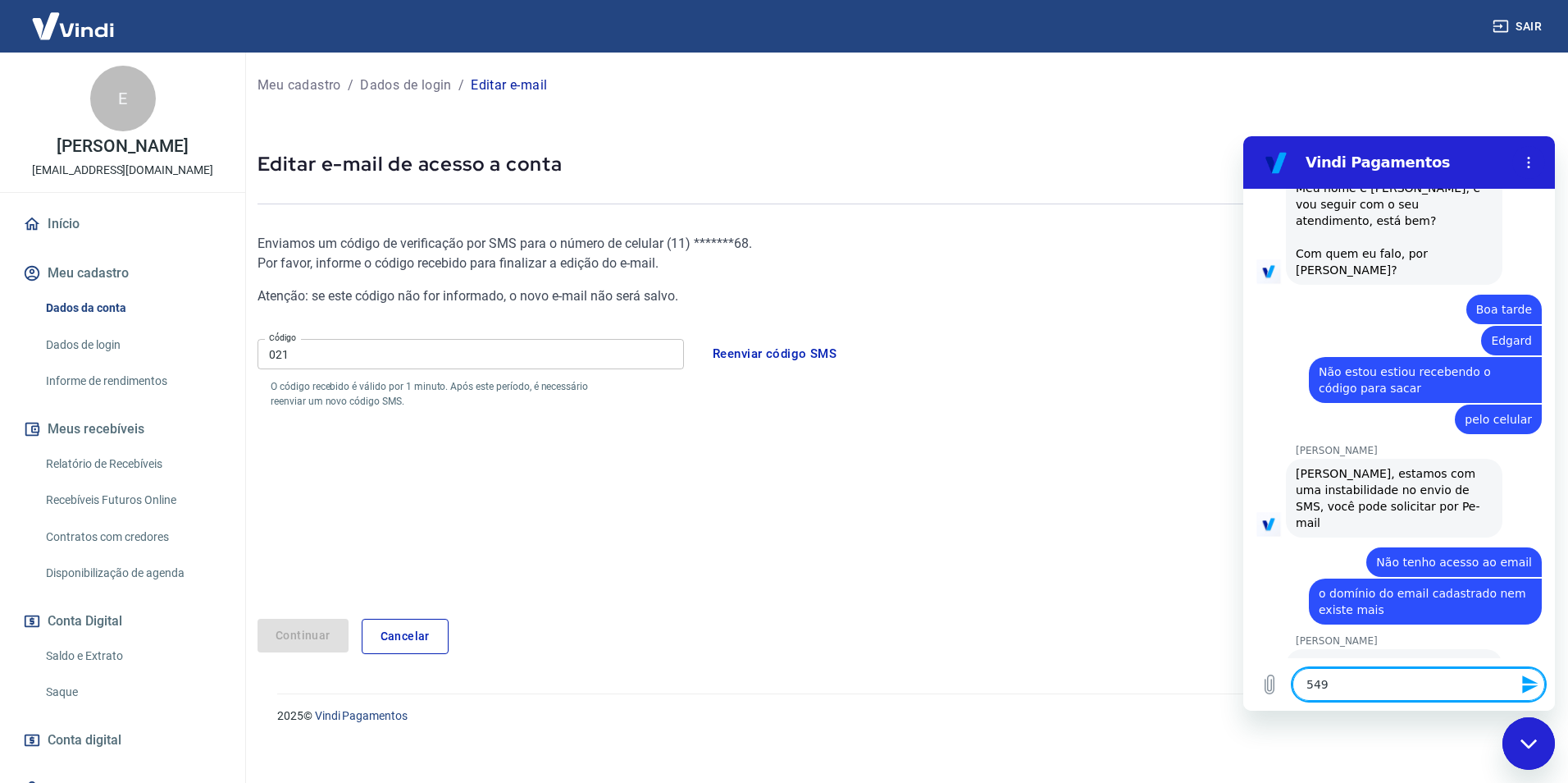
scroll to position [700, 0]
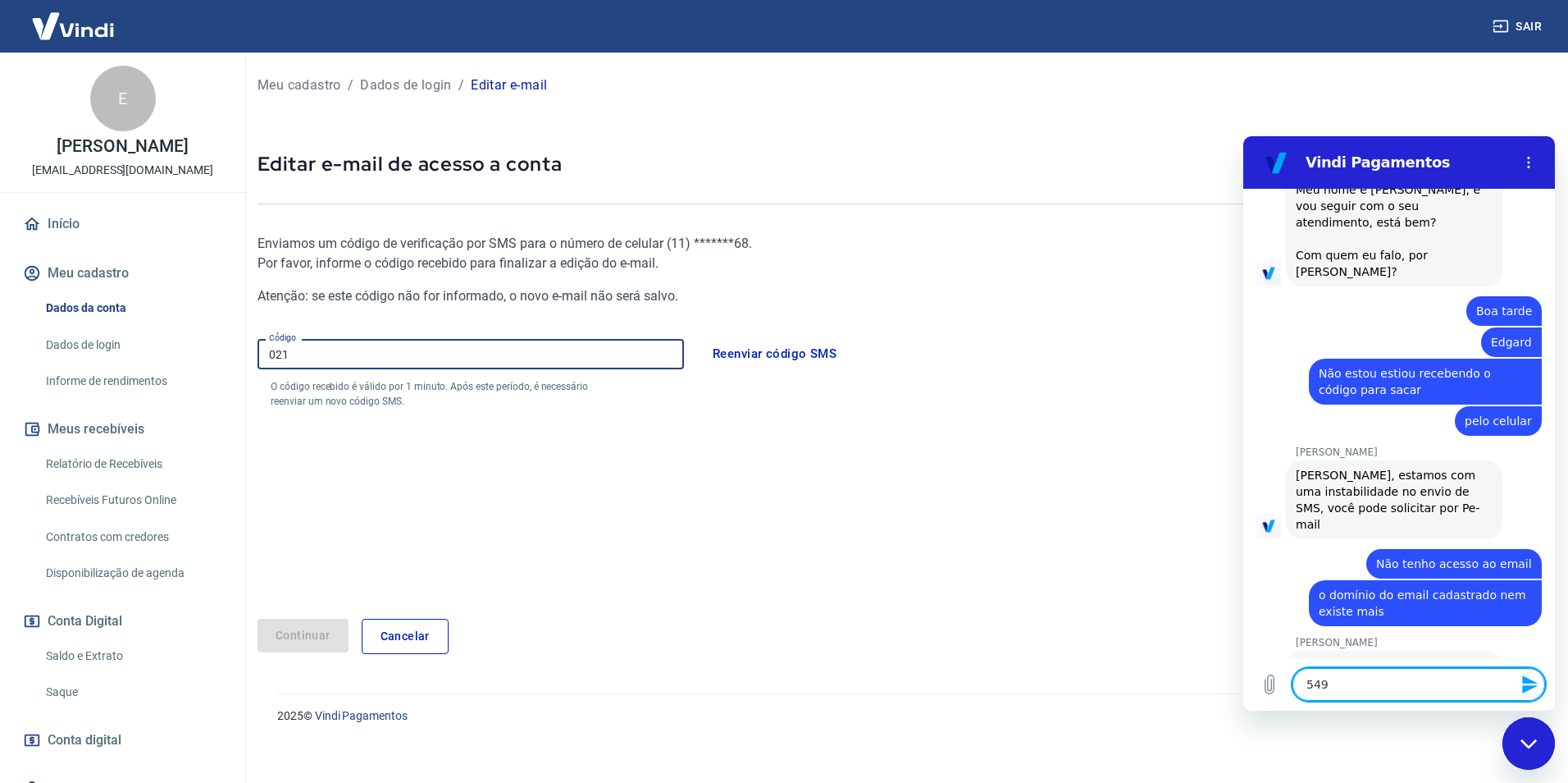
click at [370, 351] on input "021" at bounding box center [470, 354] width 426 height 30
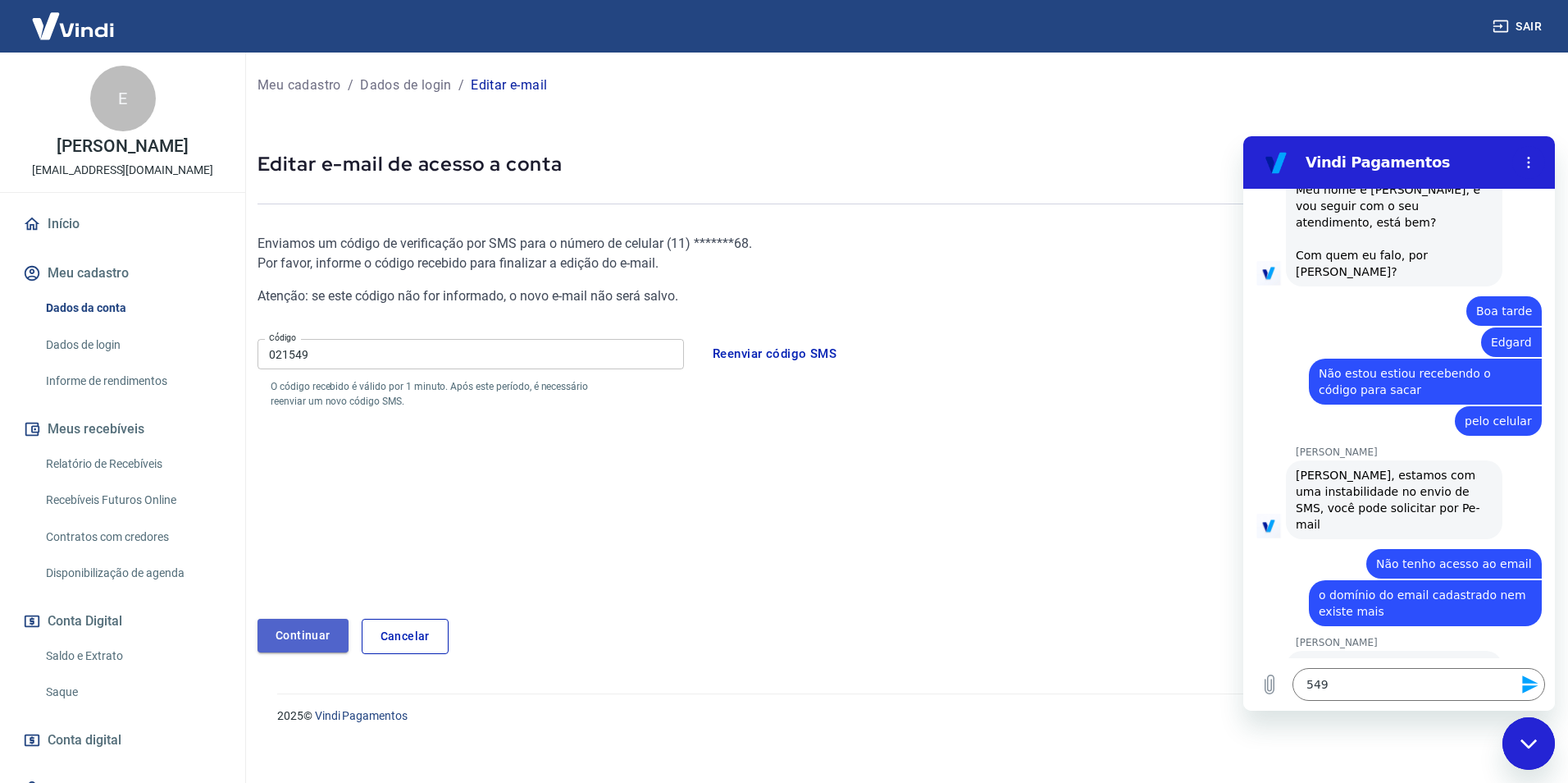
click at [285, 629] on button "Continuar" at bounding box center [303, 635] width 91 height 33
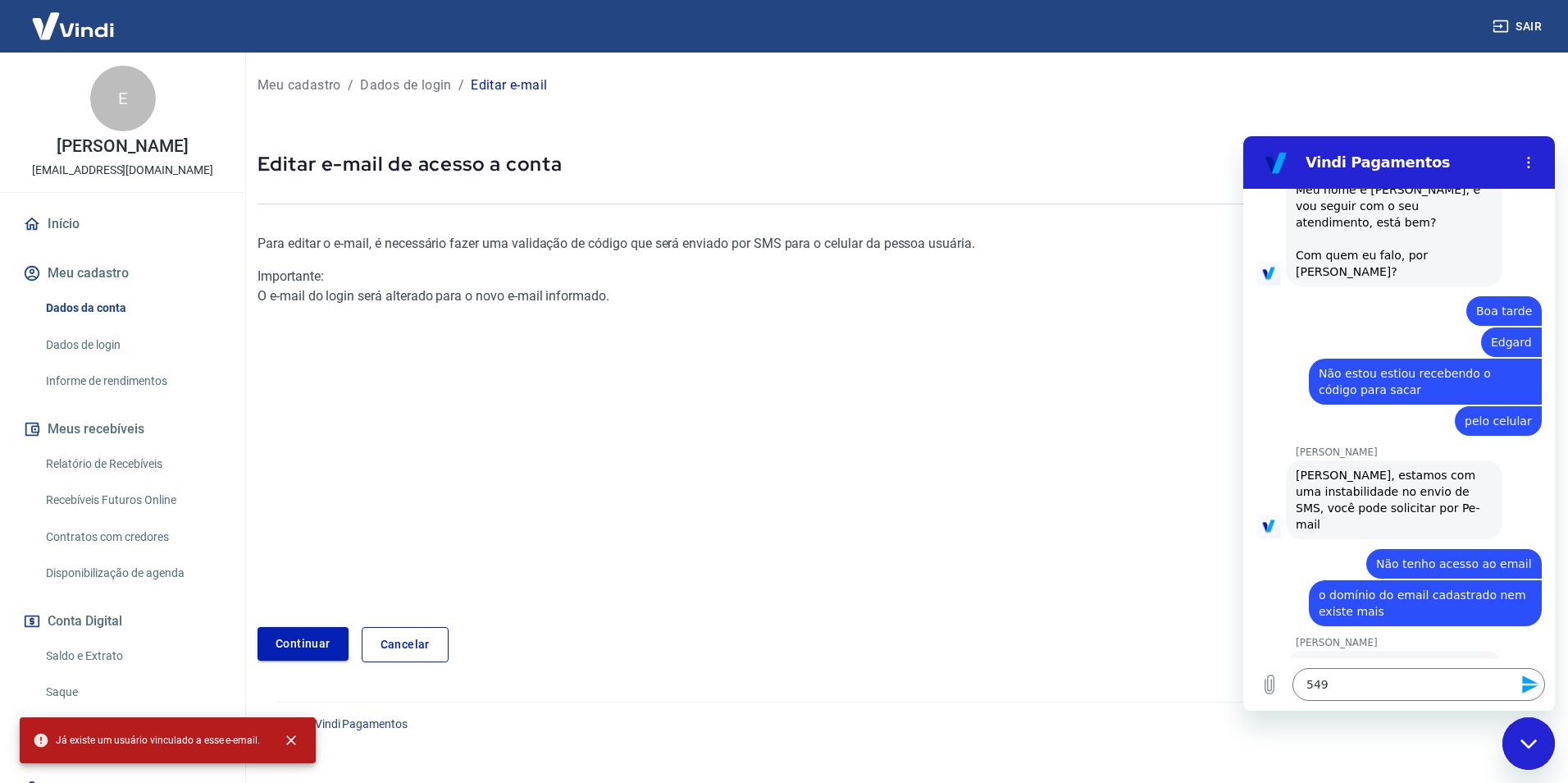
click at [309, 641] on link "Continuar" at bounding box center [303, 643] width 91 height 33
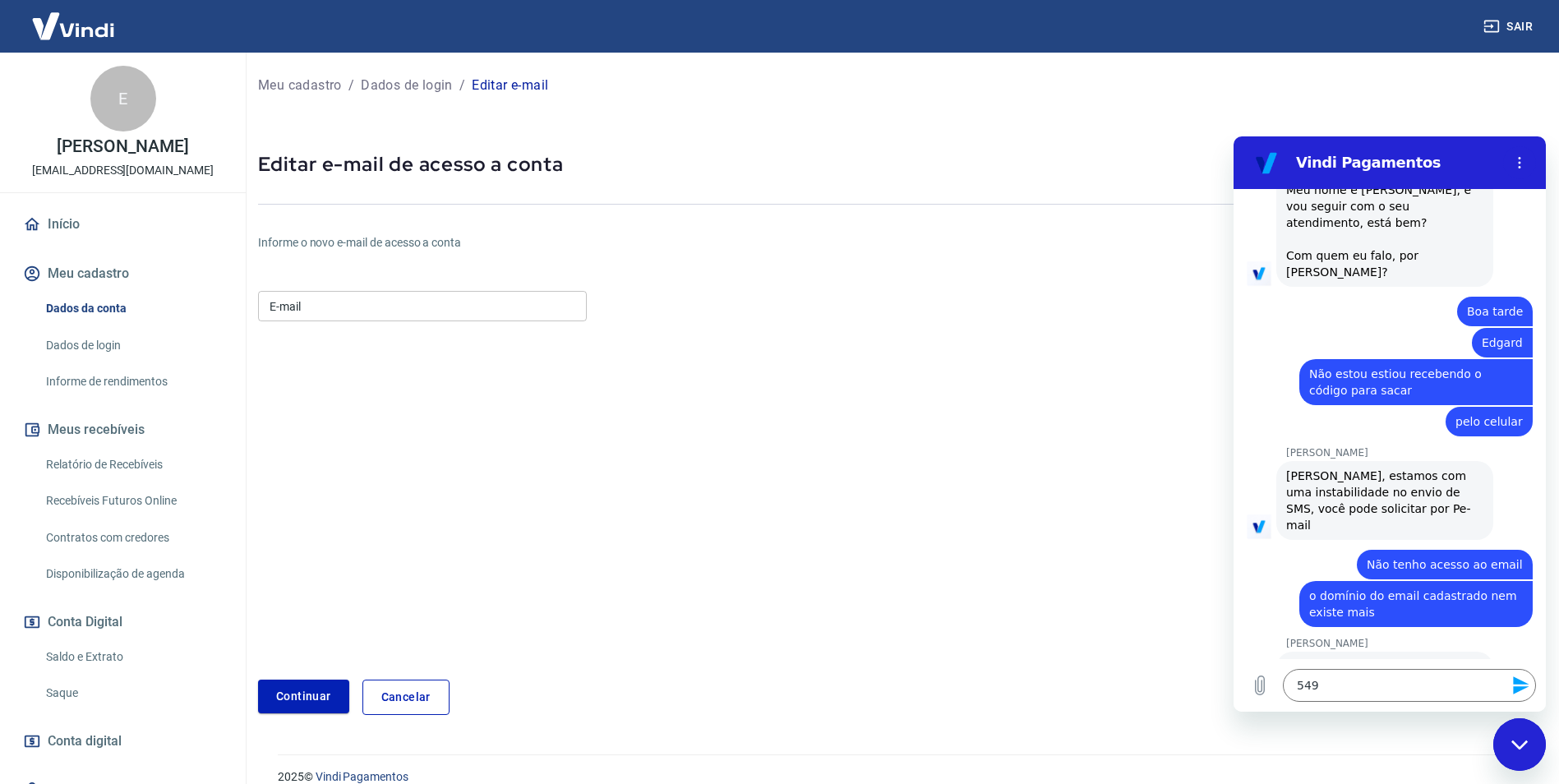
click at [343, 304] on input "E-mail" at bounding box center [422, 306] width 328 height 30
click at [289, 688] on button "Continuar" at bounding box center [304, 696] width 91 height 33
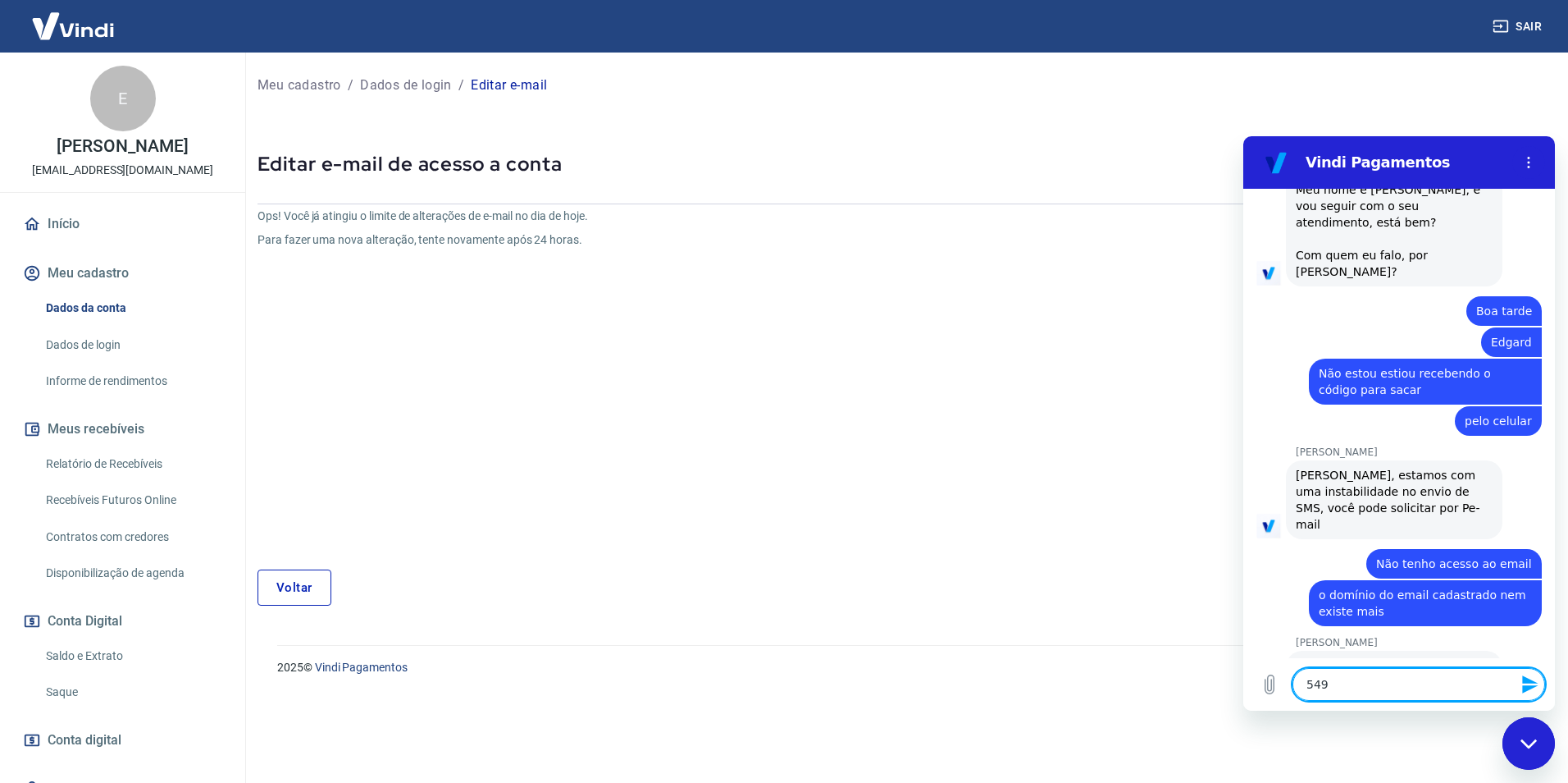
drag, startPoint x: 1374, startPoint y: 683, endPoint x: 1194, endPoint y: 685, distance: 180.0
click at [1243, 685] on html "Vindi Pagamentos 12:50 diz: olá Enviado · 12:50 diz: Olá, Edgard Lopes Almeida …" at bounding box center [1399, 423] width 312 height 575
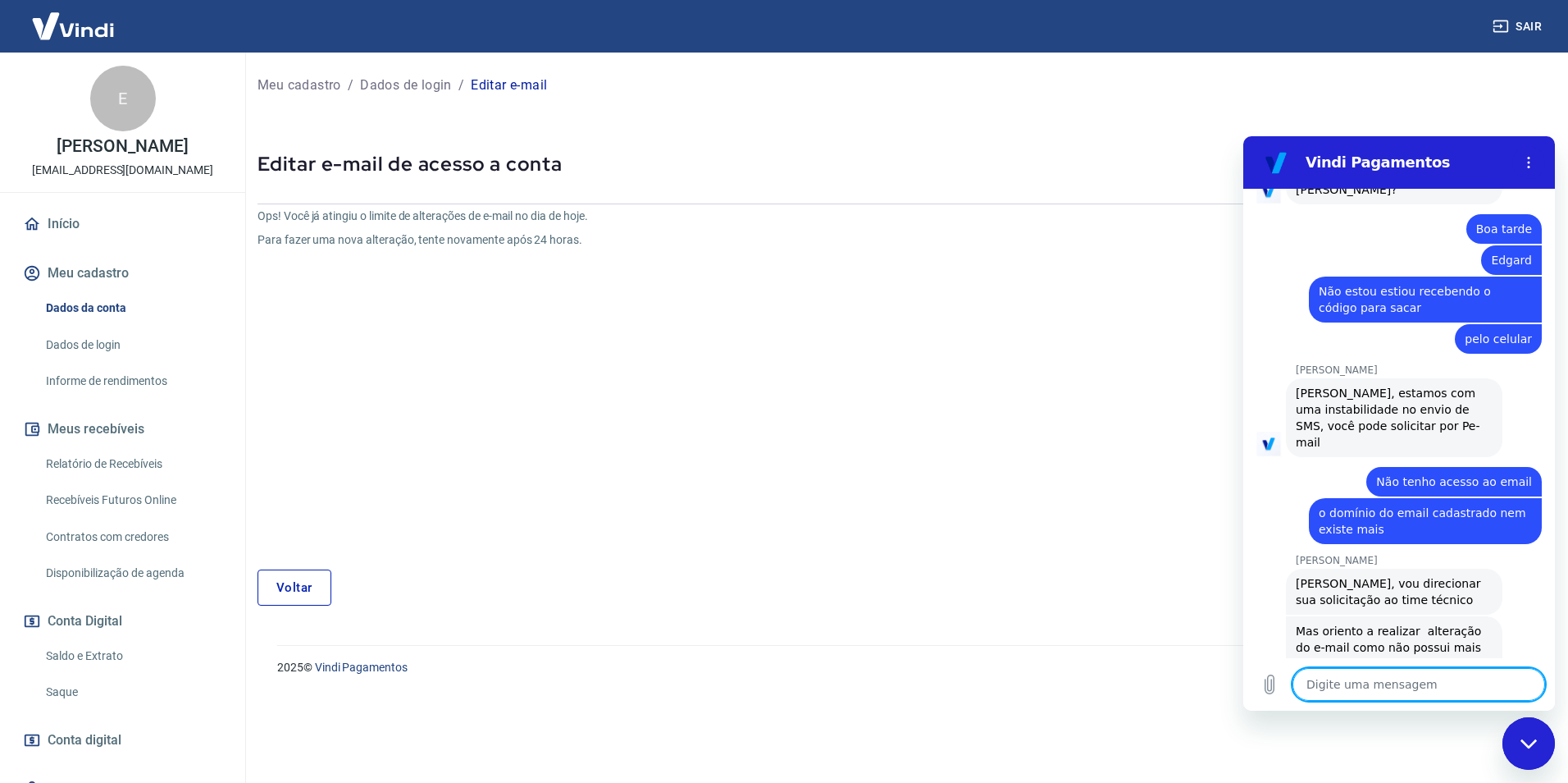
scroll to position [780, 0]
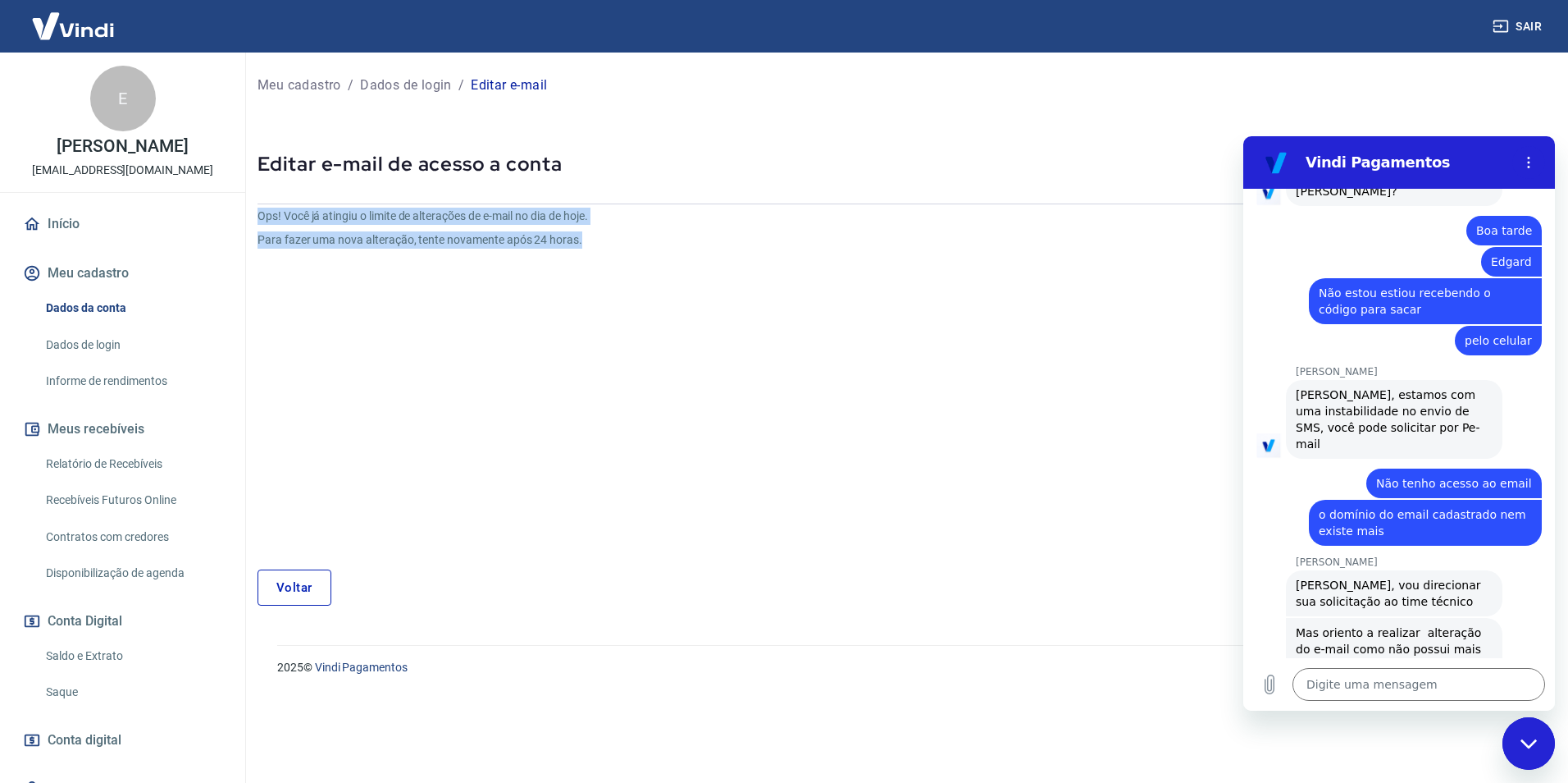
drag, startPoint x: 481, startPoint y: 239, endPoint x: 257, endPoint y: 212, distance: 225.6
click at [257, 212] on div "Ops! Você já atingiu o limite de alterações de e-mail no dia de hoje. Para faze…" at bounding box center [688, 375] width 860 height 335
copy div "Ops! Você já atingiu o limite de alterações de e-mail no dia de hoje. Para faze…"
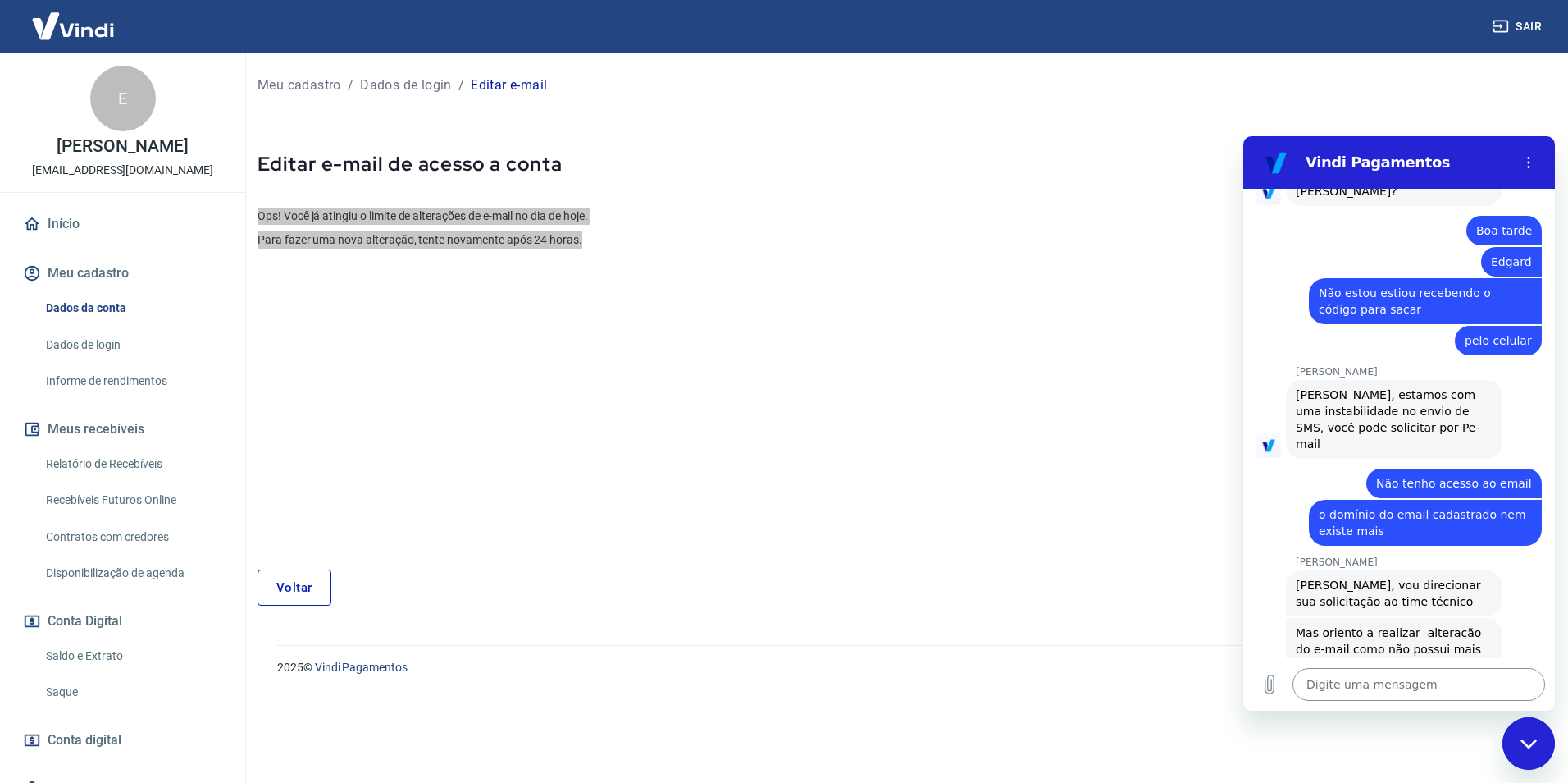
click at [1436, 668] on textarea at bounding box center [1419, 684] width 253 height 33
click at [1437, 678] on textarea at bounding box center [1419, 684] width 253 height 33
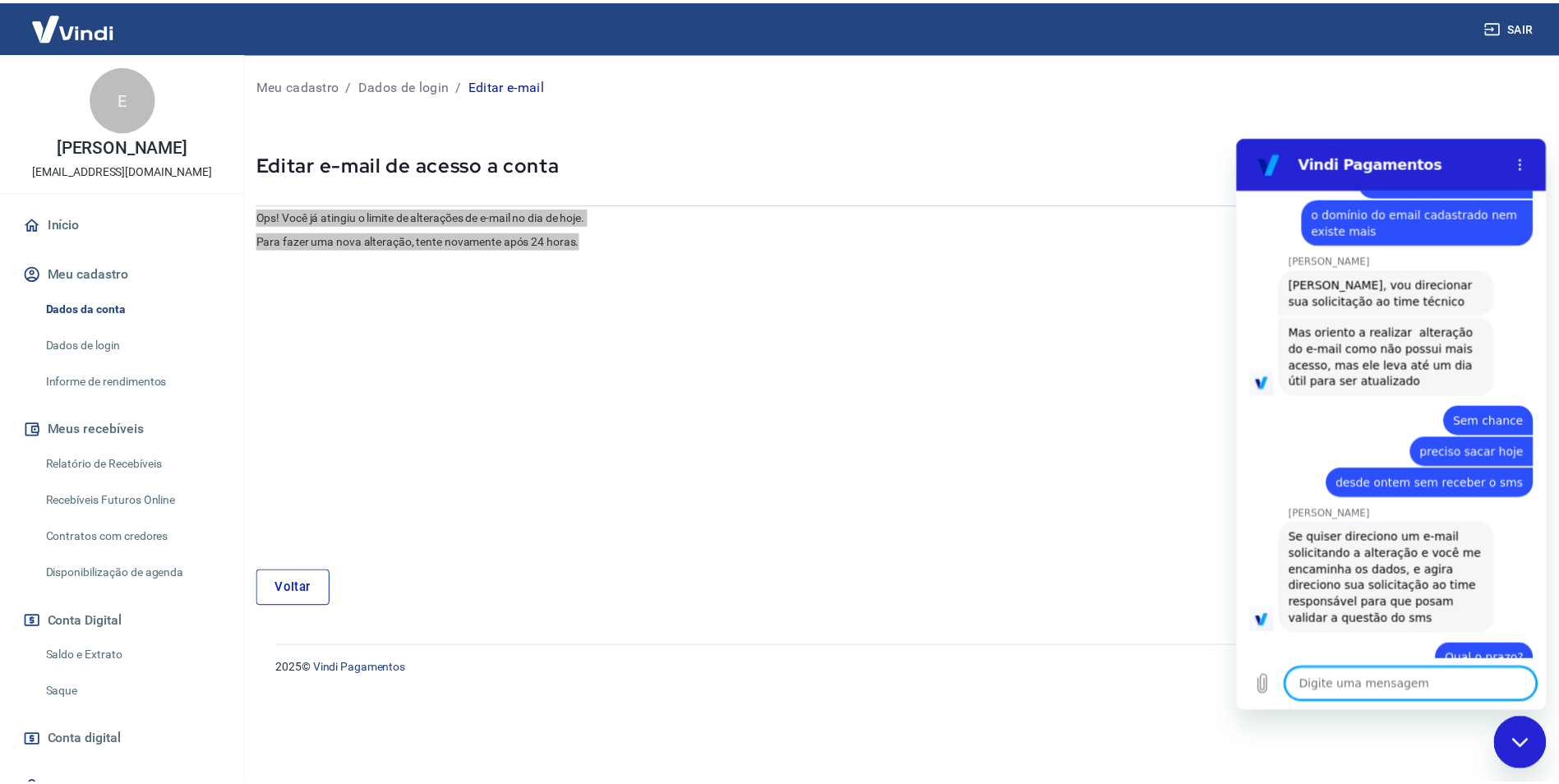
scroll to position [1083, 0]
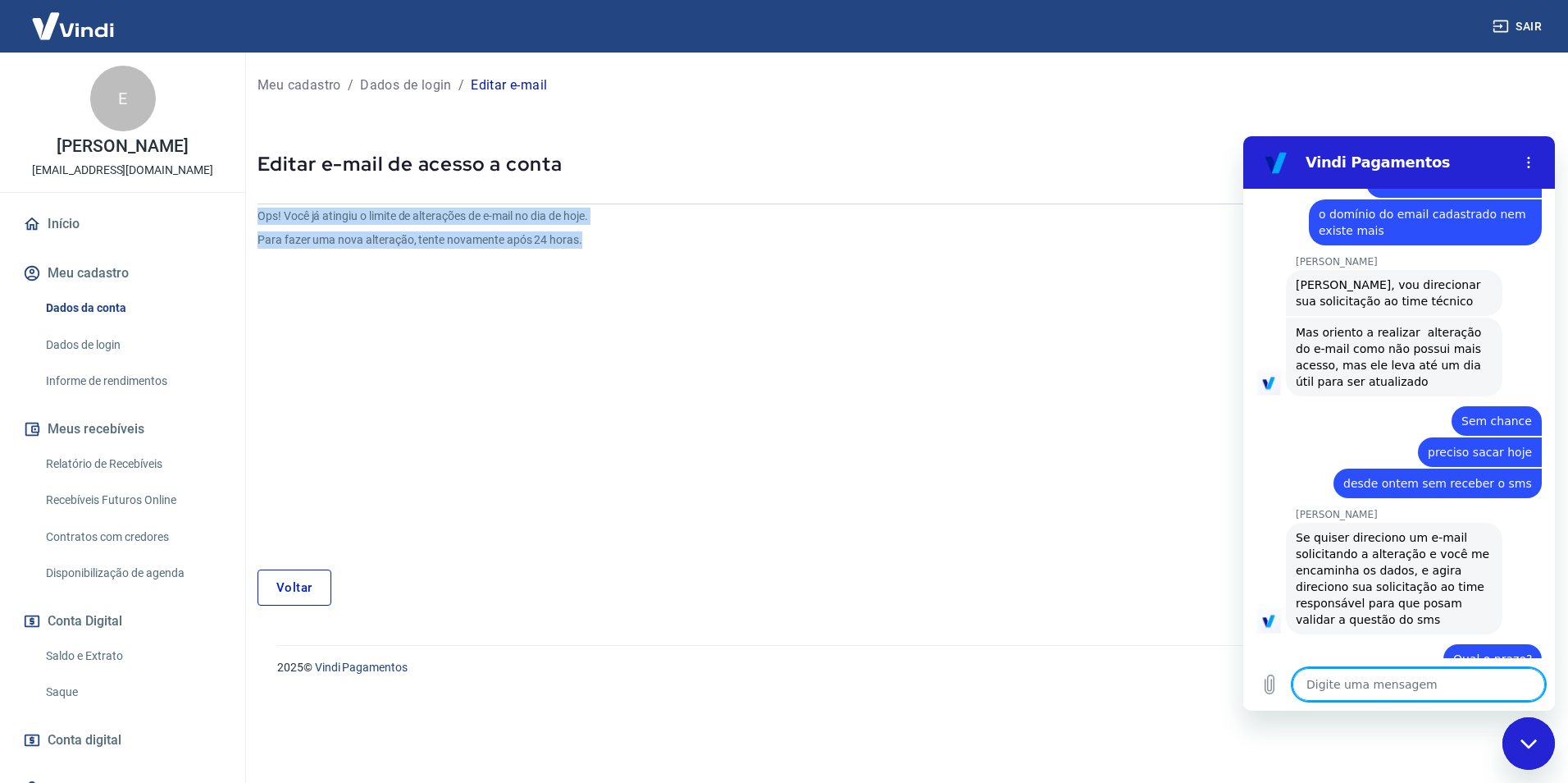
click at [293, 605] on div "Meu cadastro / Dados de login / Editar e-mail Editar e-mail de acesso a conta O…" at bounding box center [902, 338] width 1331 height 573
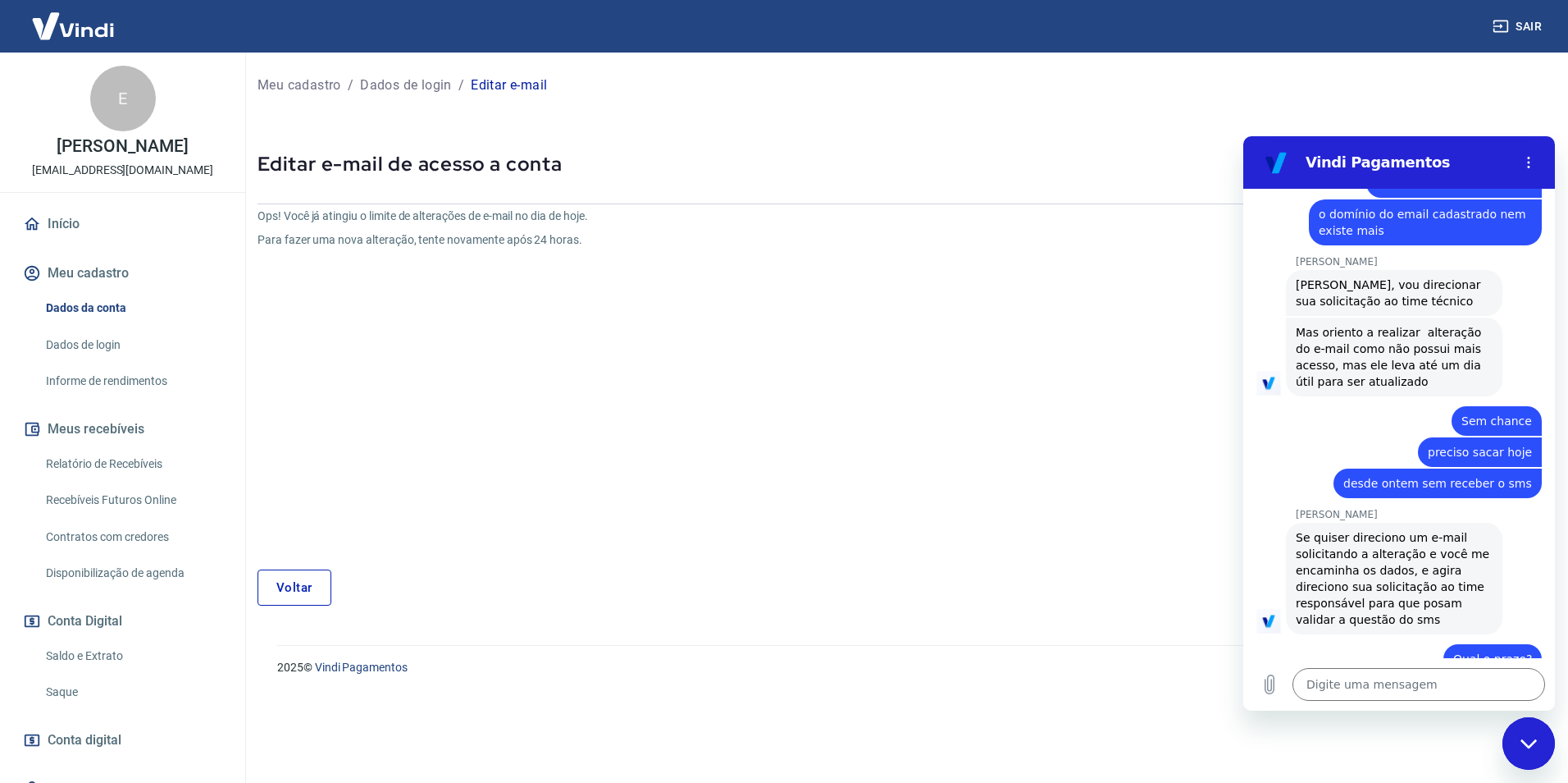
click at [310, 581] on link "Voltar" at bounding box center [294, 587] width 74 height 36
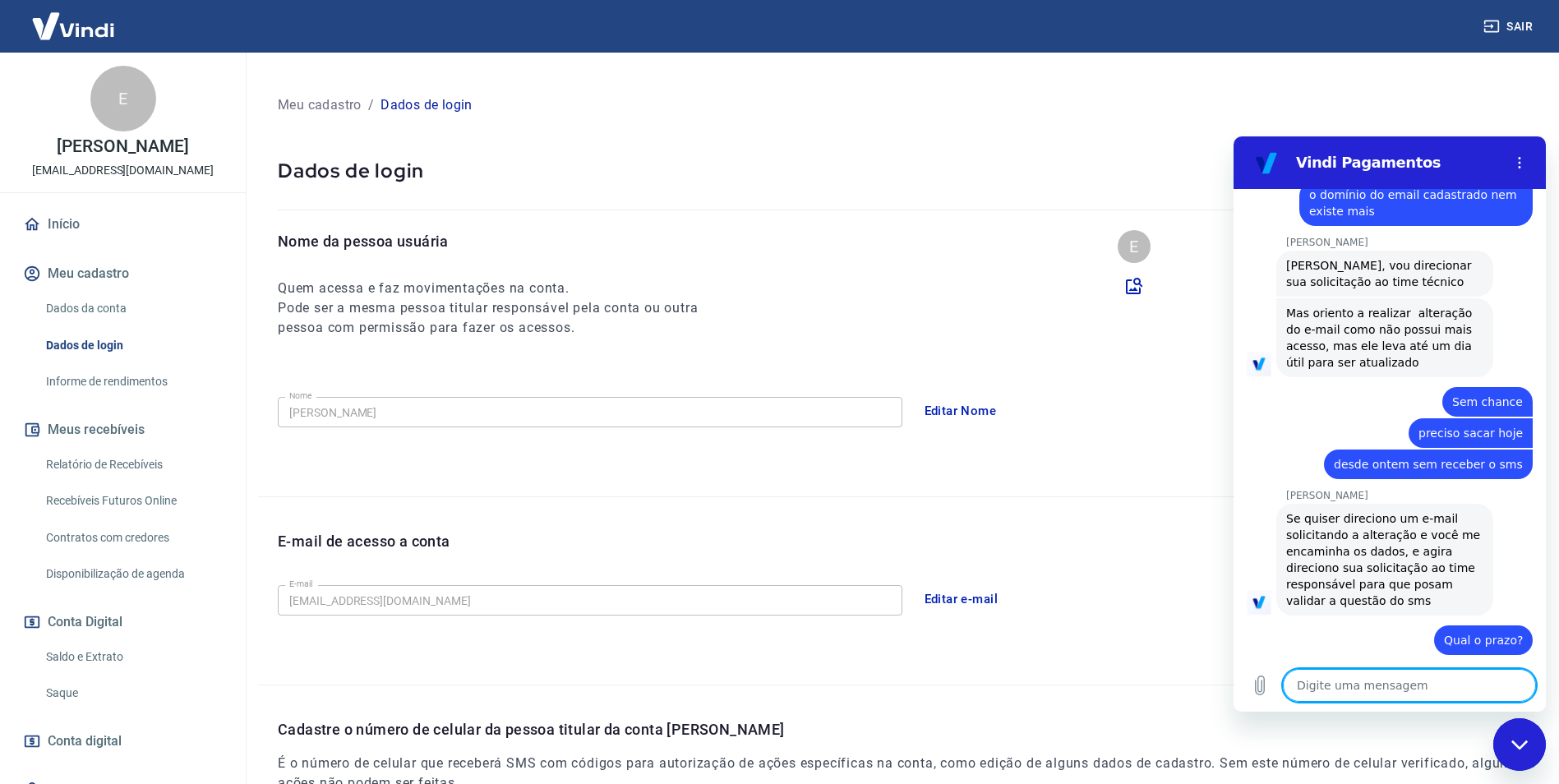
scroll to position [1106, 0]
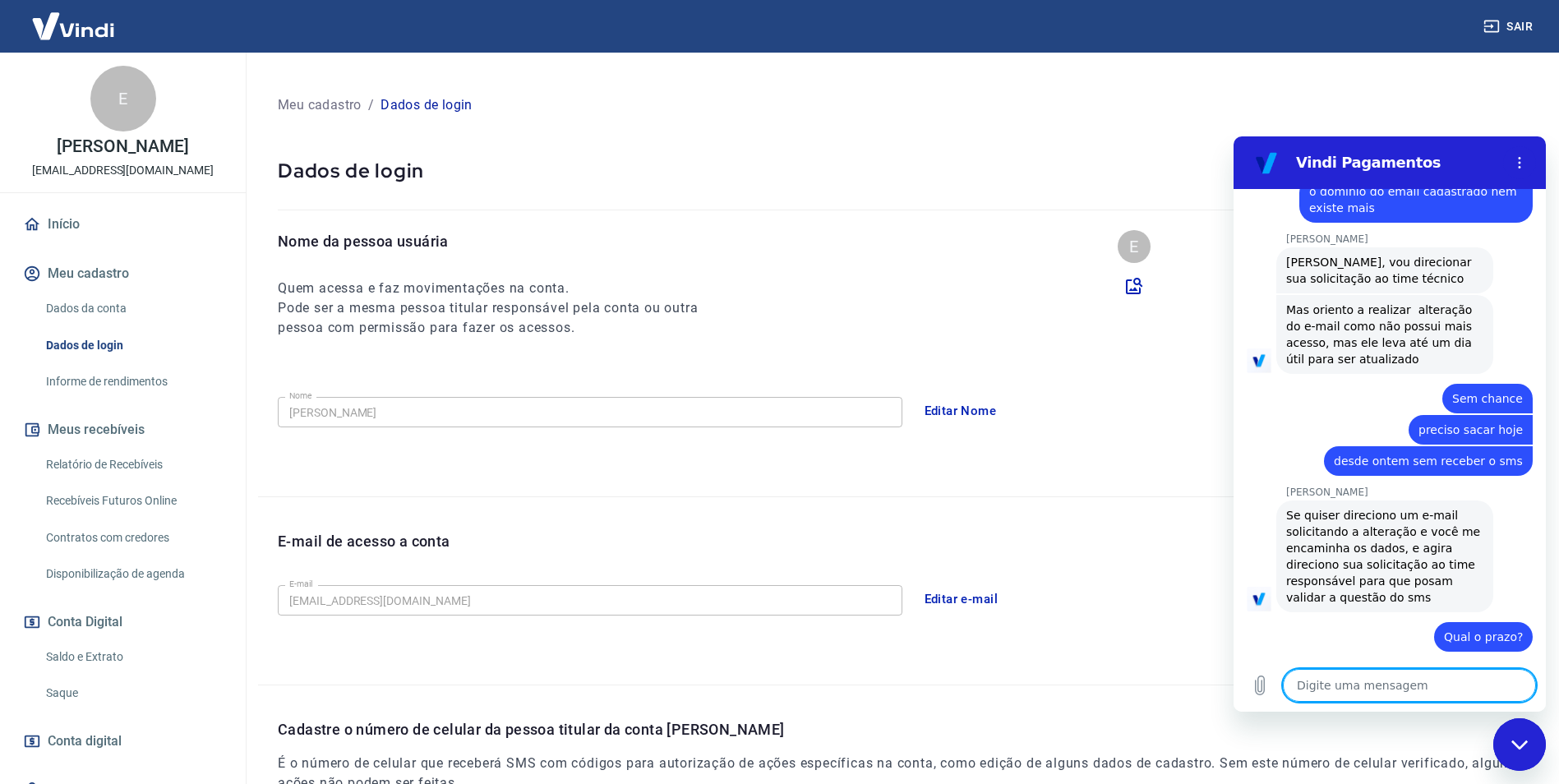
click at [960, 597] on button "Editar e-mail" at bounding box center [961, 599] width 92 height 34
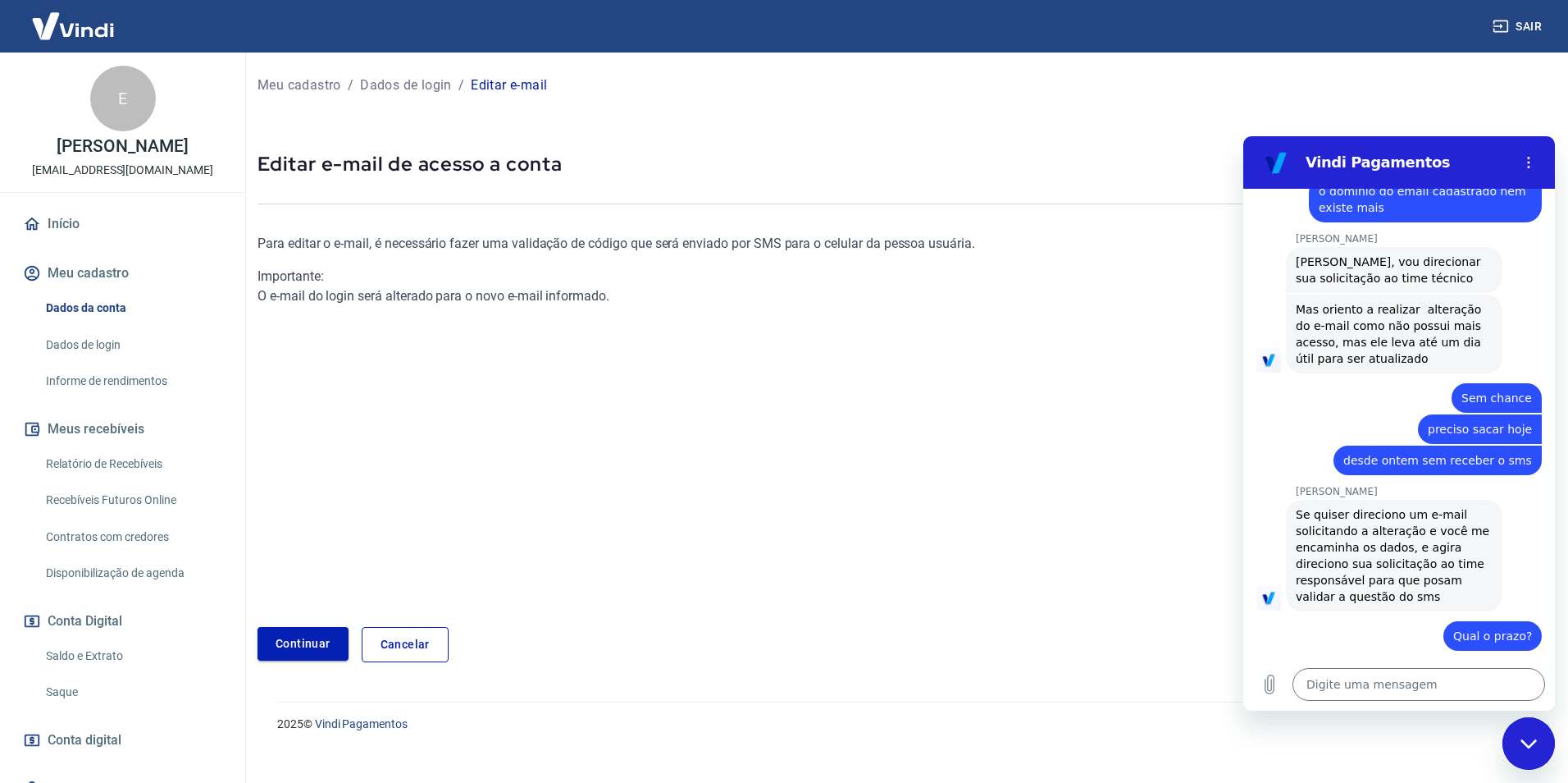
click at [317, 634] on link "Continuar" at bounding box center [303, 643] width 91 height 33
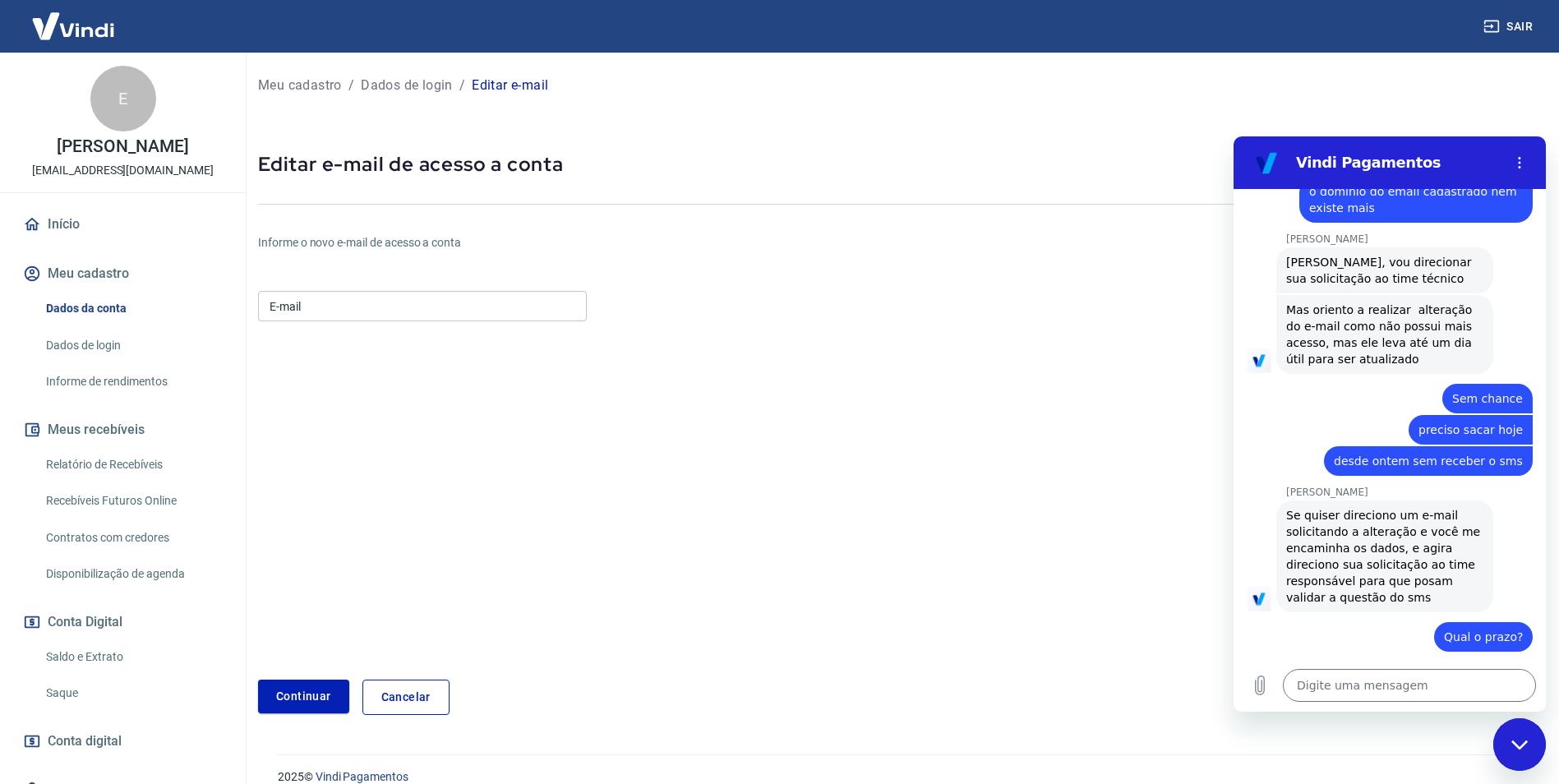
click at [409, 295] on input "E-mail" at bounding box center [422, 306] width 328 height 30
click at [318, 696] on button "Continuar" at bounding box center [304, 696] width 91 height 33
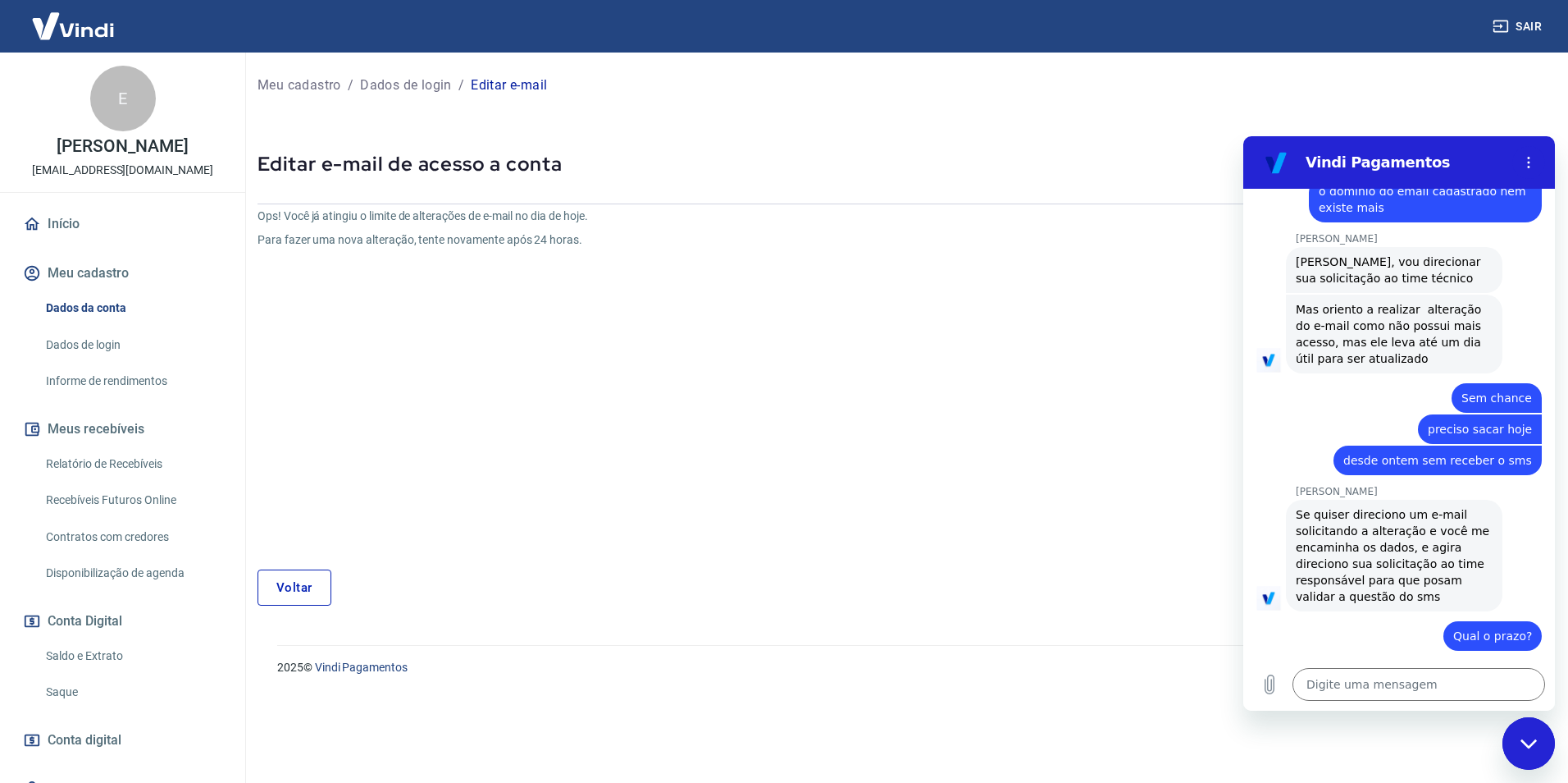
click at [352, 576] on div "Voltar" at bounding box center [339, 587] width 164 height 36
click at [320, 589] on link "Voltar" at bounding box center [294, 587] width 74 height 36
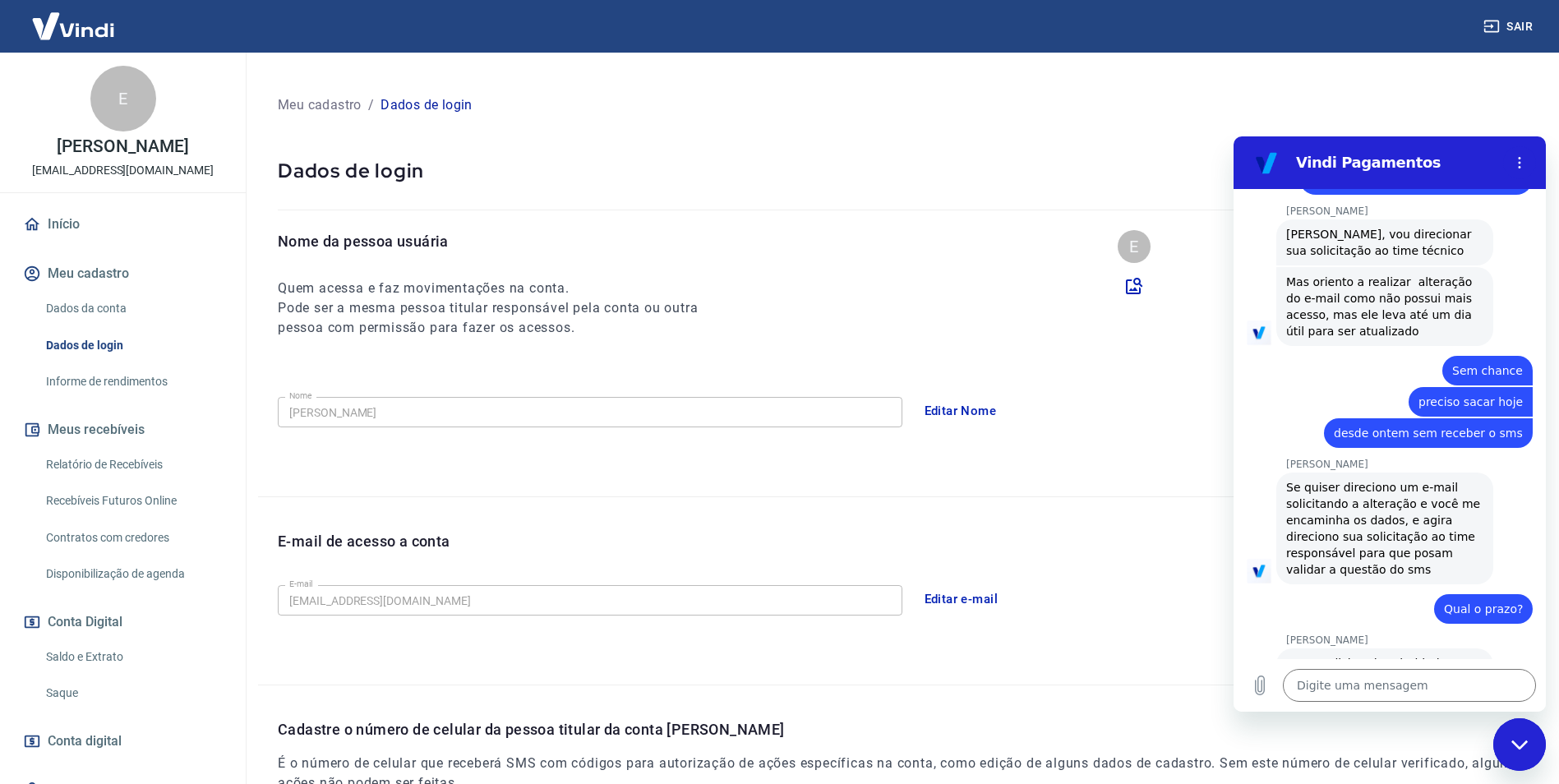
scroll to position [1137, 0]
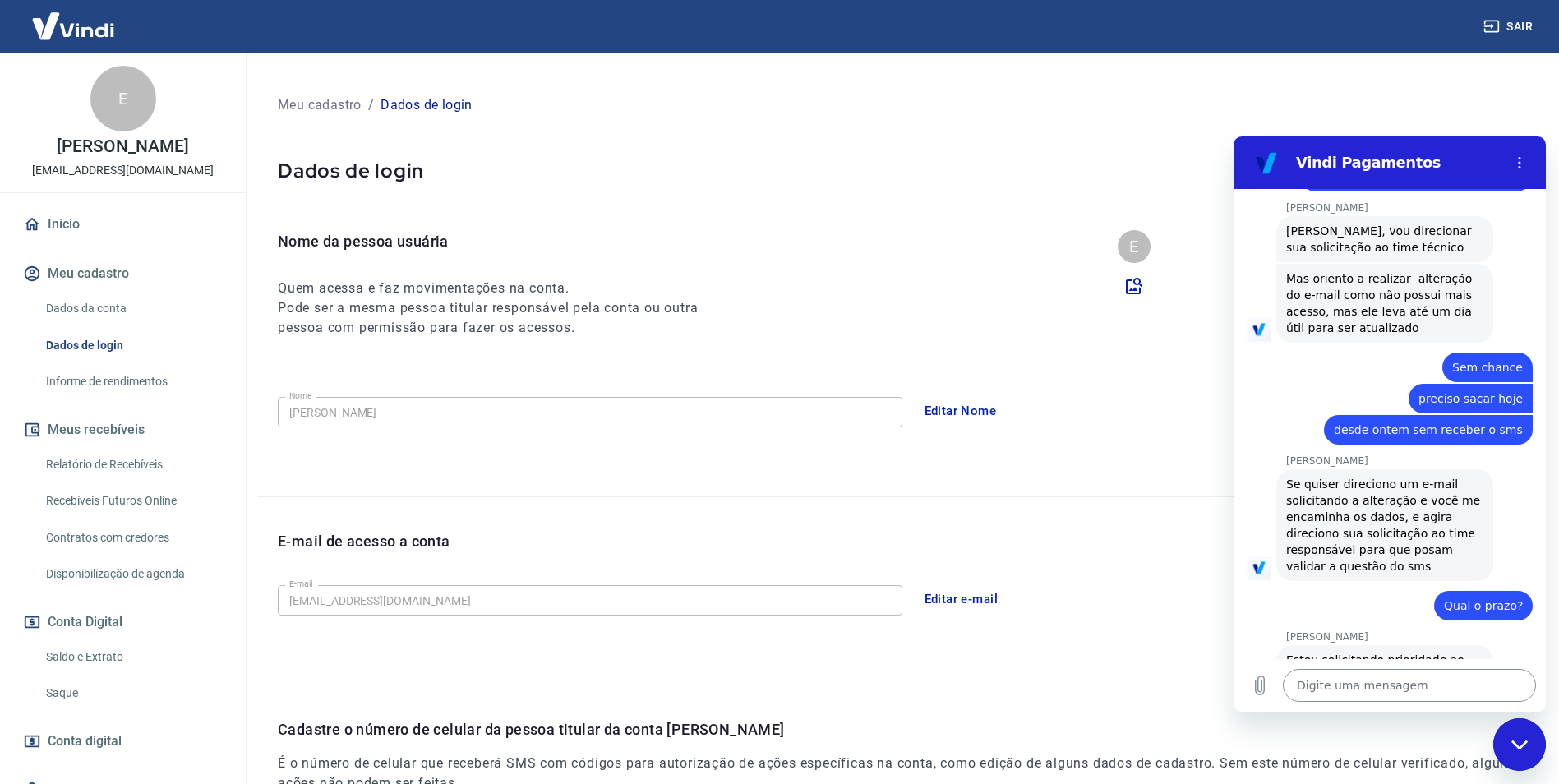
click at [1391, 701] on div "Digite uma mensagem x" at bounding box center [1390, 685] width 312 height 52
click at [1391, 684] on textarea at bounding box center [1410, 685] width 253 height 33
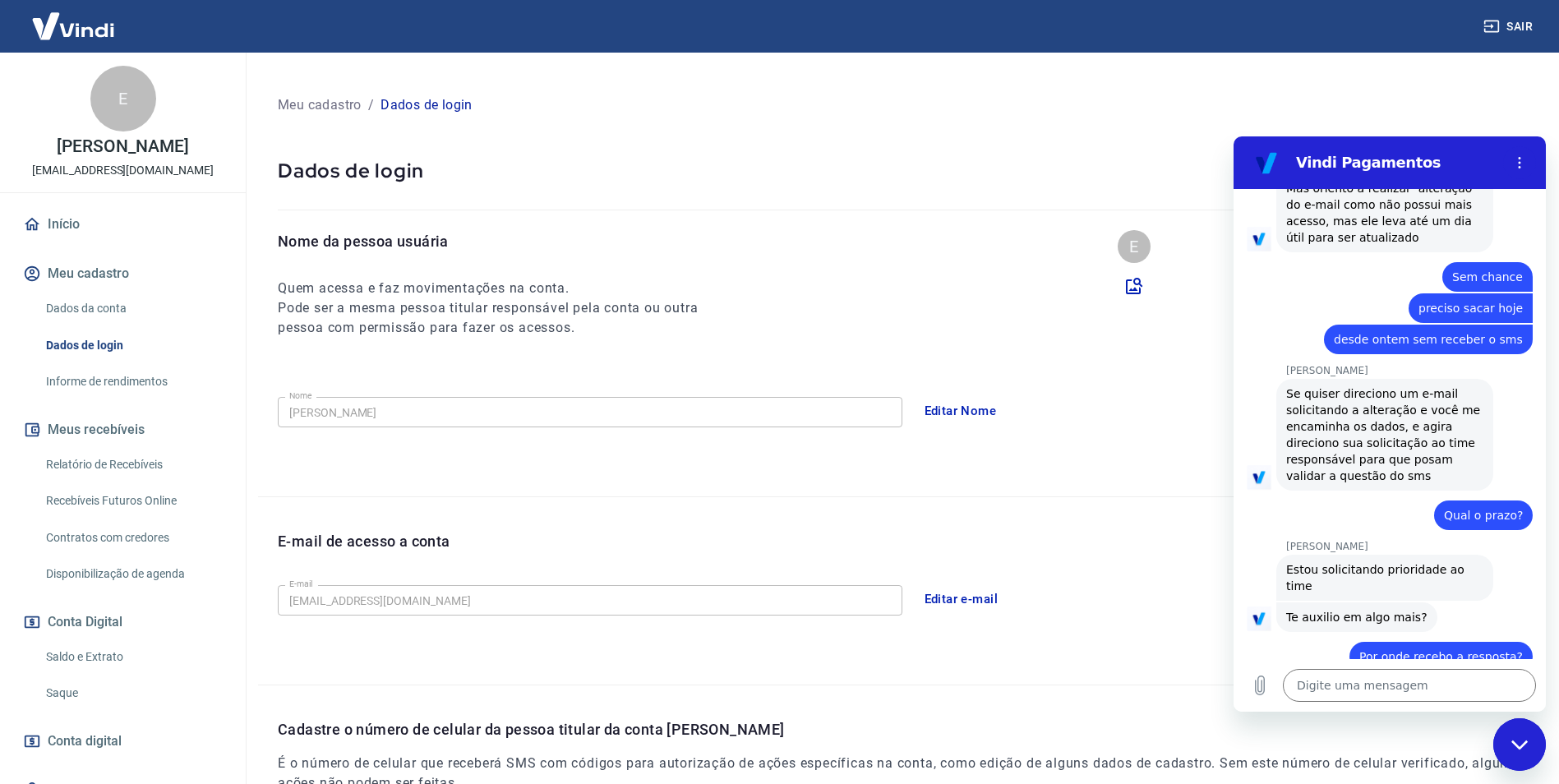
scroll to position [1230, 0]
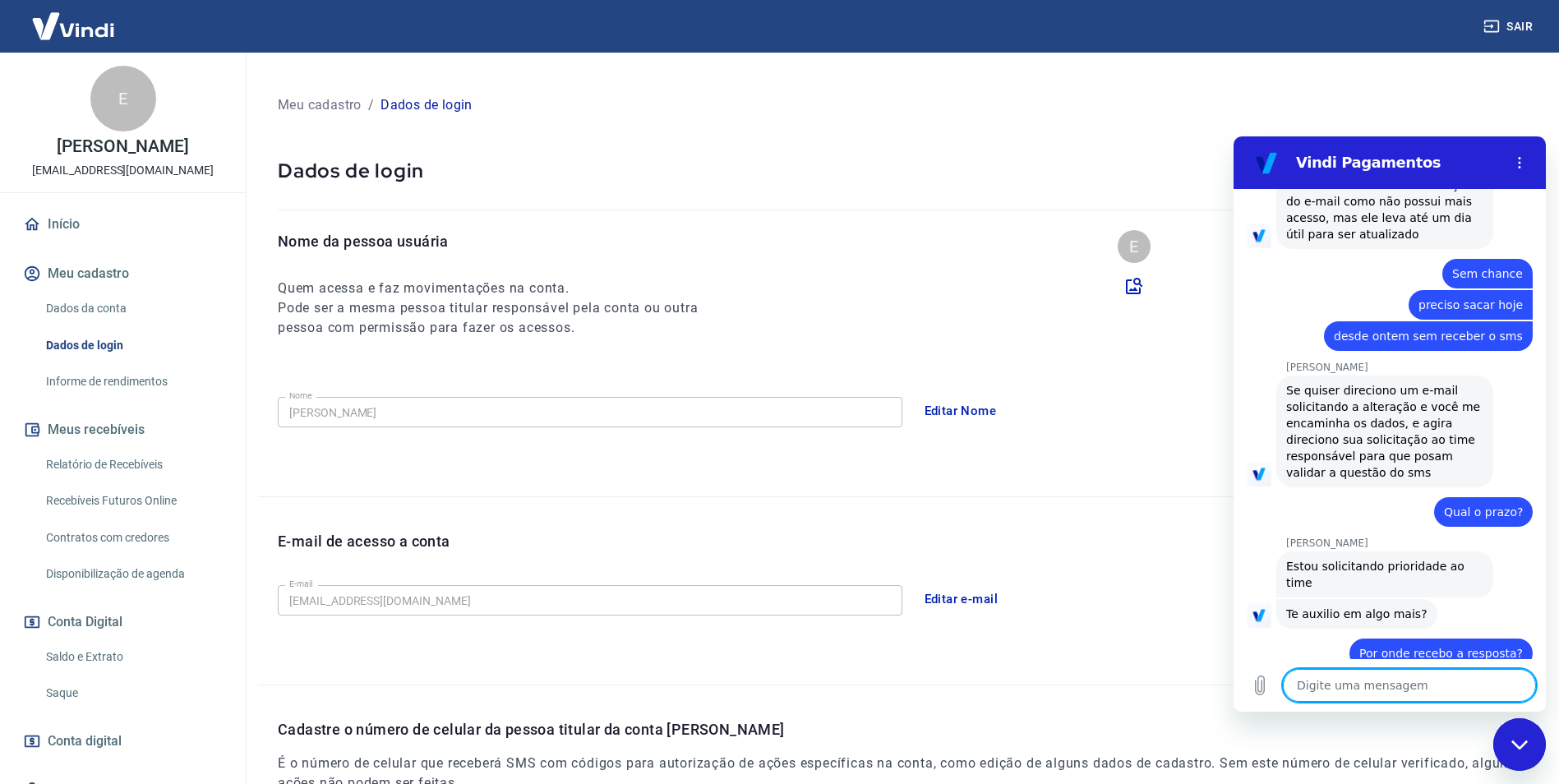
drag, startPoint x: 1467, startPoint y: 673, endPoint x: 1461, endPoint y: 678, distance: 7.8
click at [1463, 677] on textarea at bounding box center [1410, 685] width 253 height 33
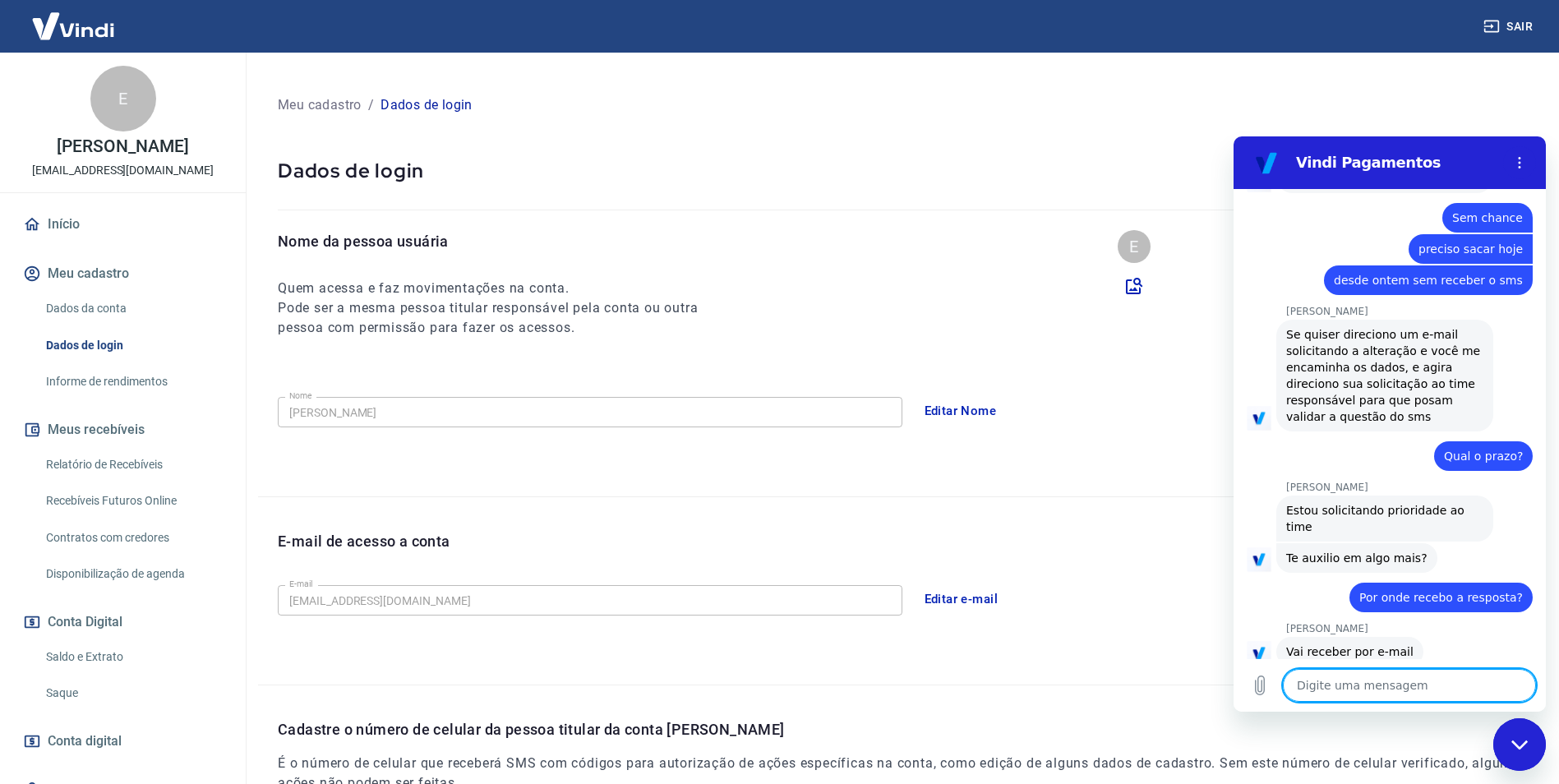
scroll to position [1456, 0]
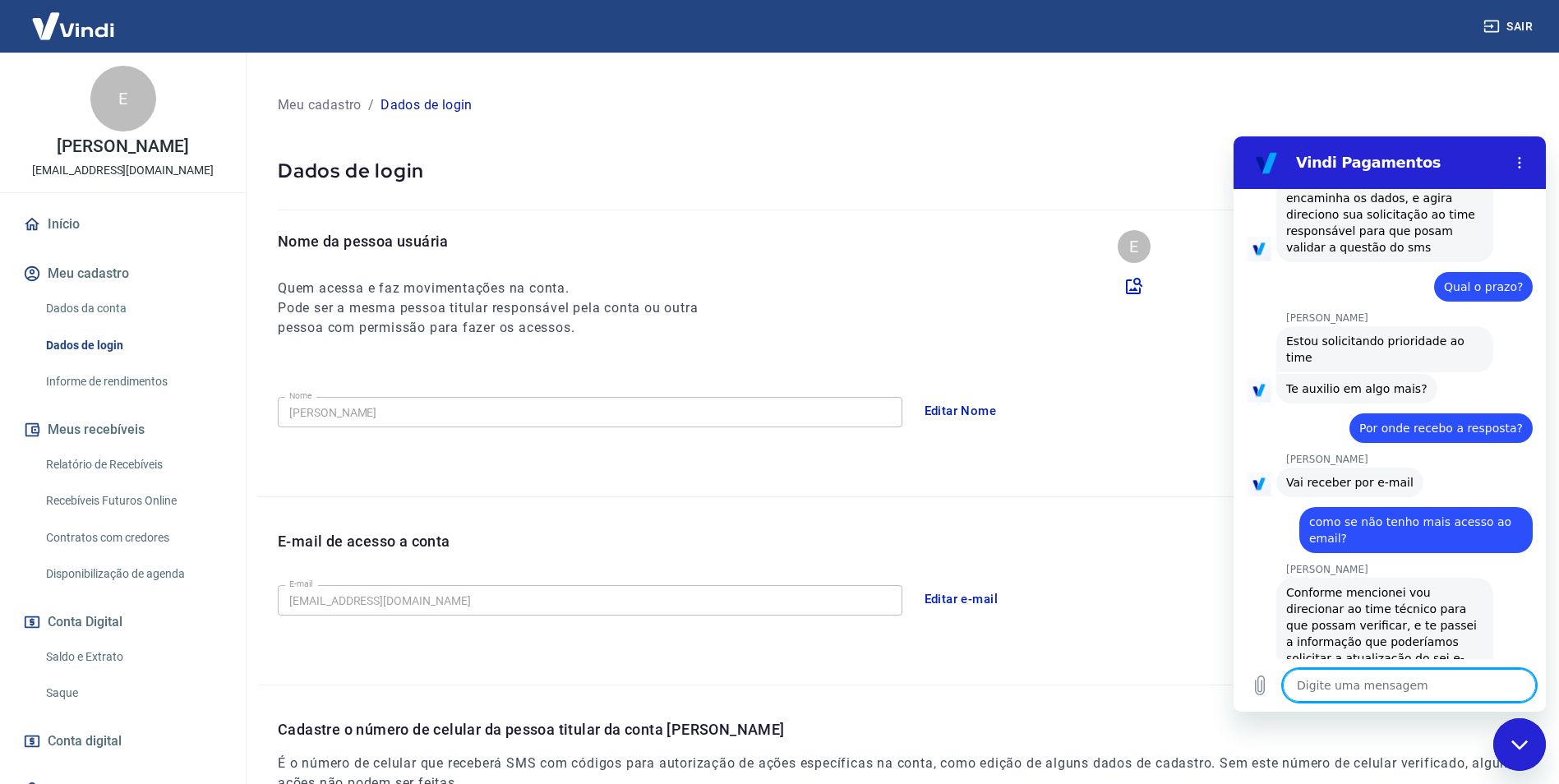
click at [1396, 689] on textarea at bounding box center [1410, 685] width 253 height 33
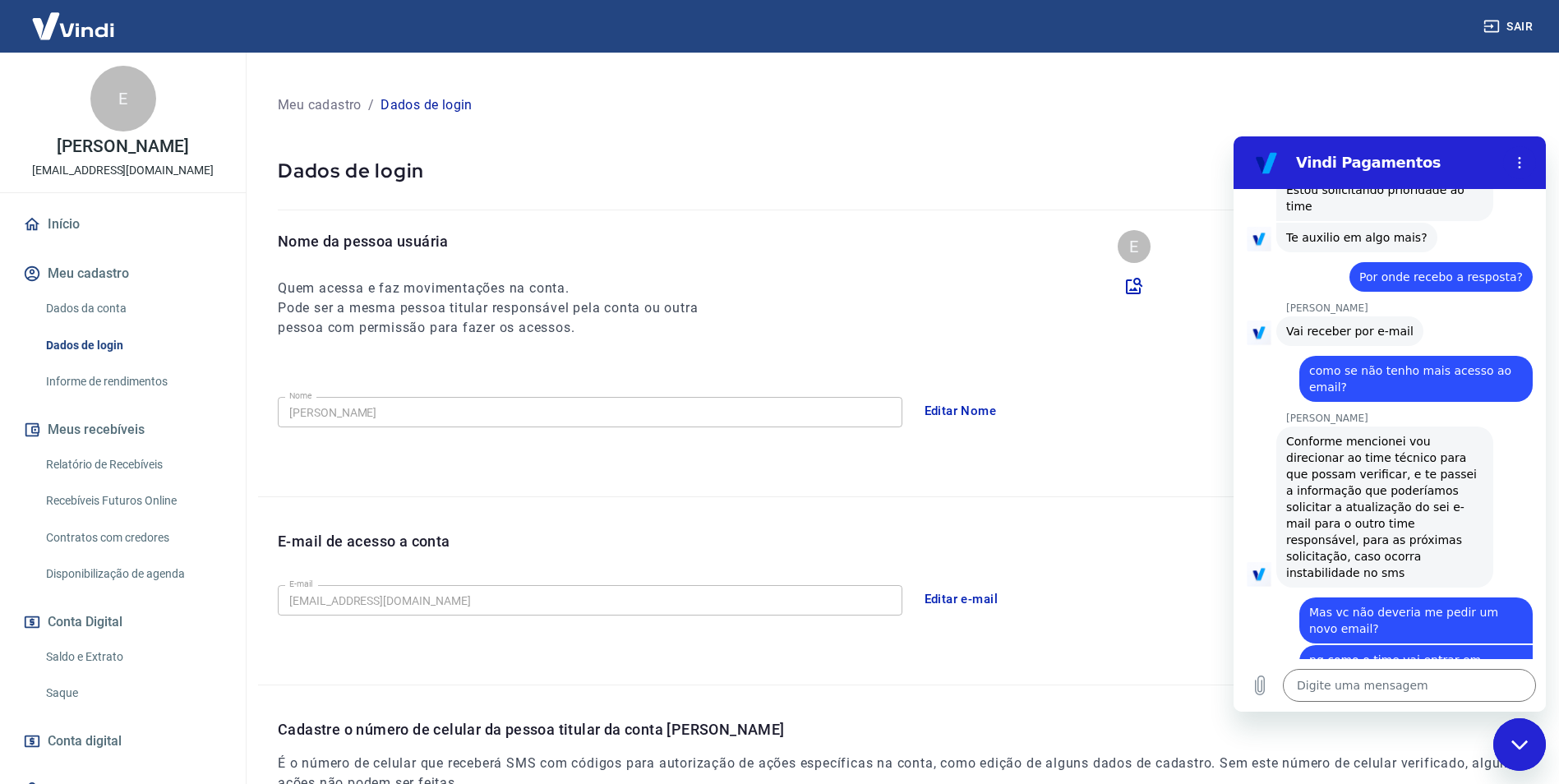
scroll to position [1741, 0]
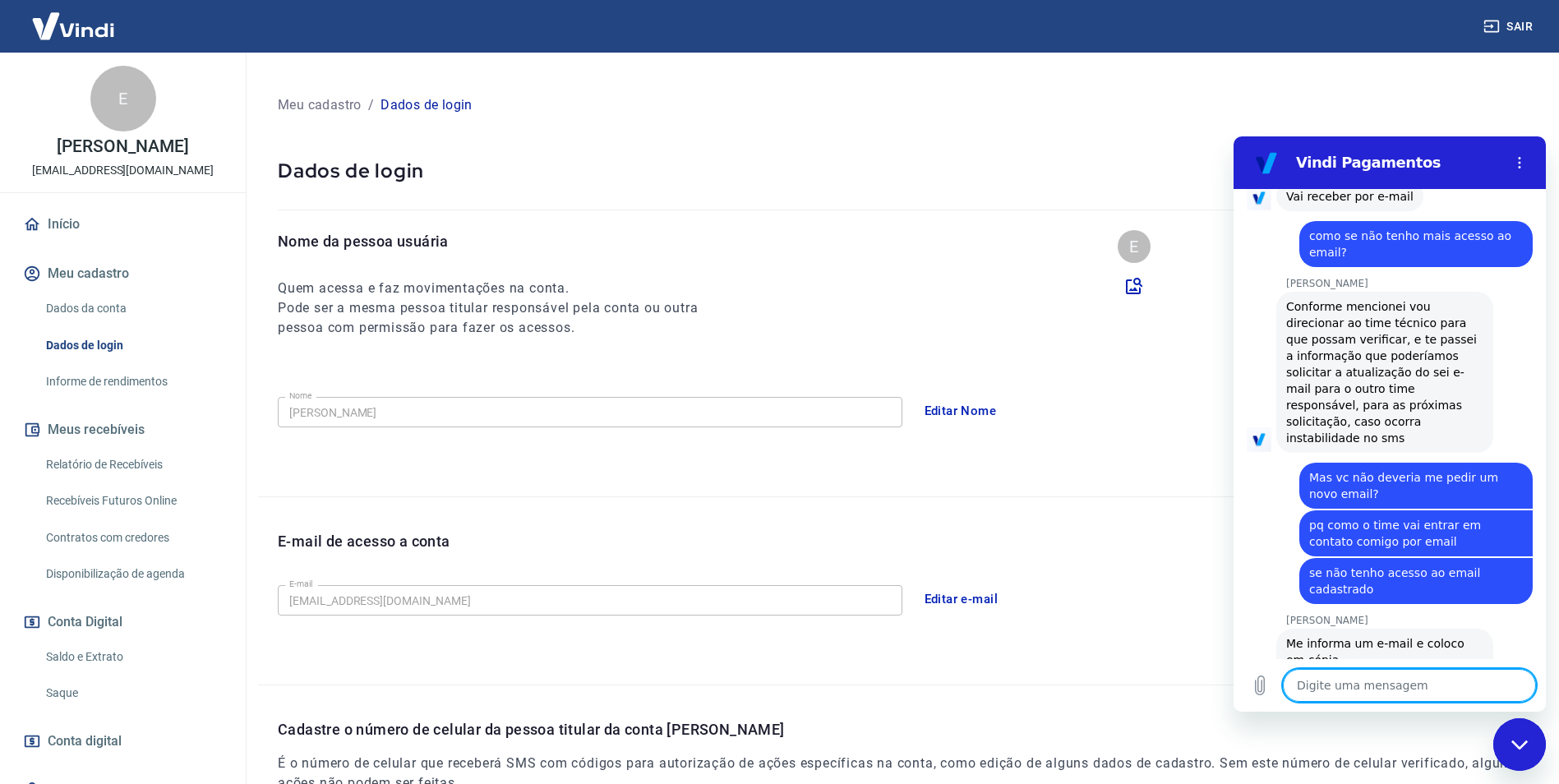
click at [1400, 692] on textarea at bounding box center [1410, 685] width 253 height 33
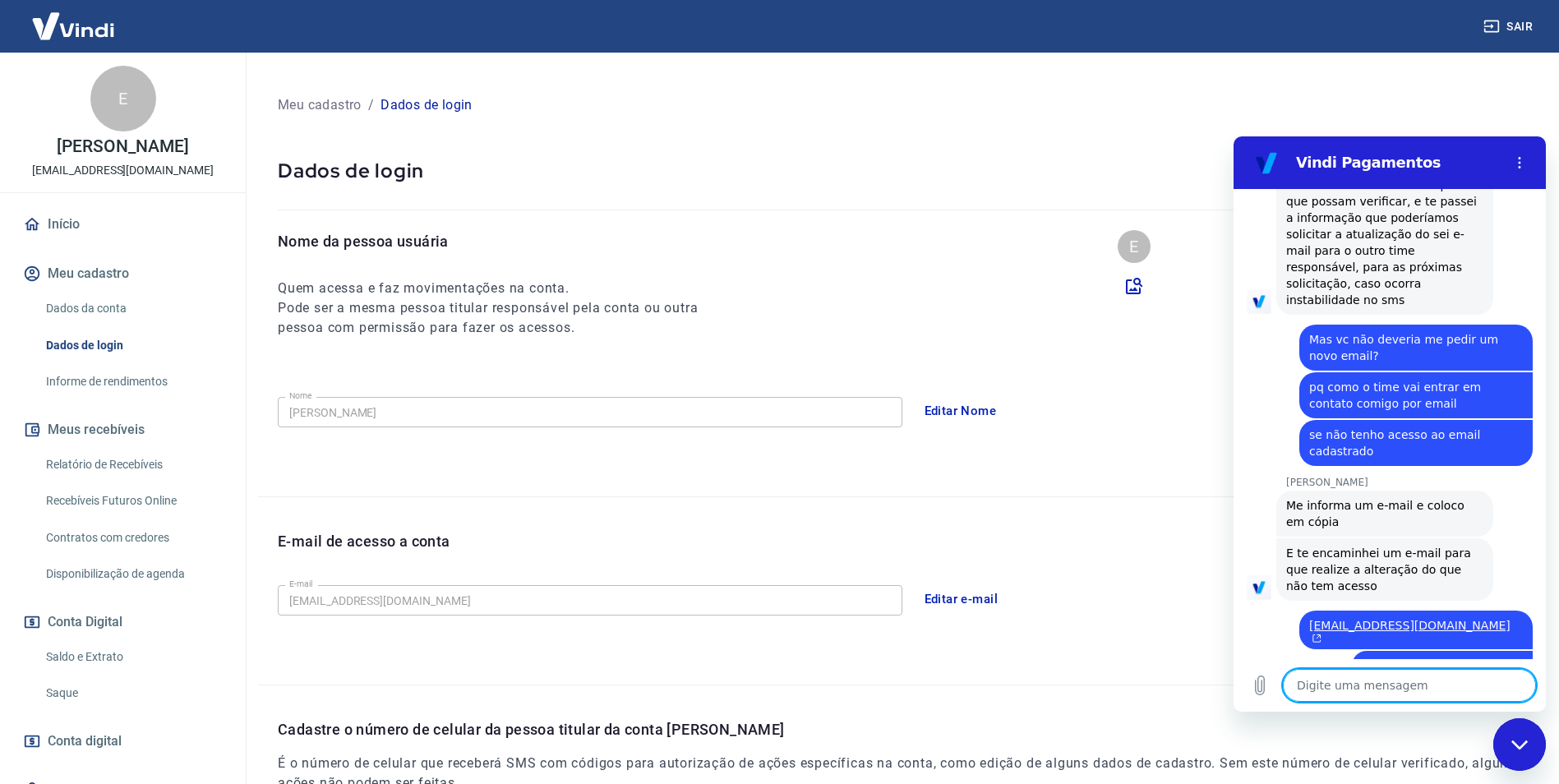
scroll to position [1883, 0]
click at [71, 31] on img at bounding box center [73, 26] width 107 height 50
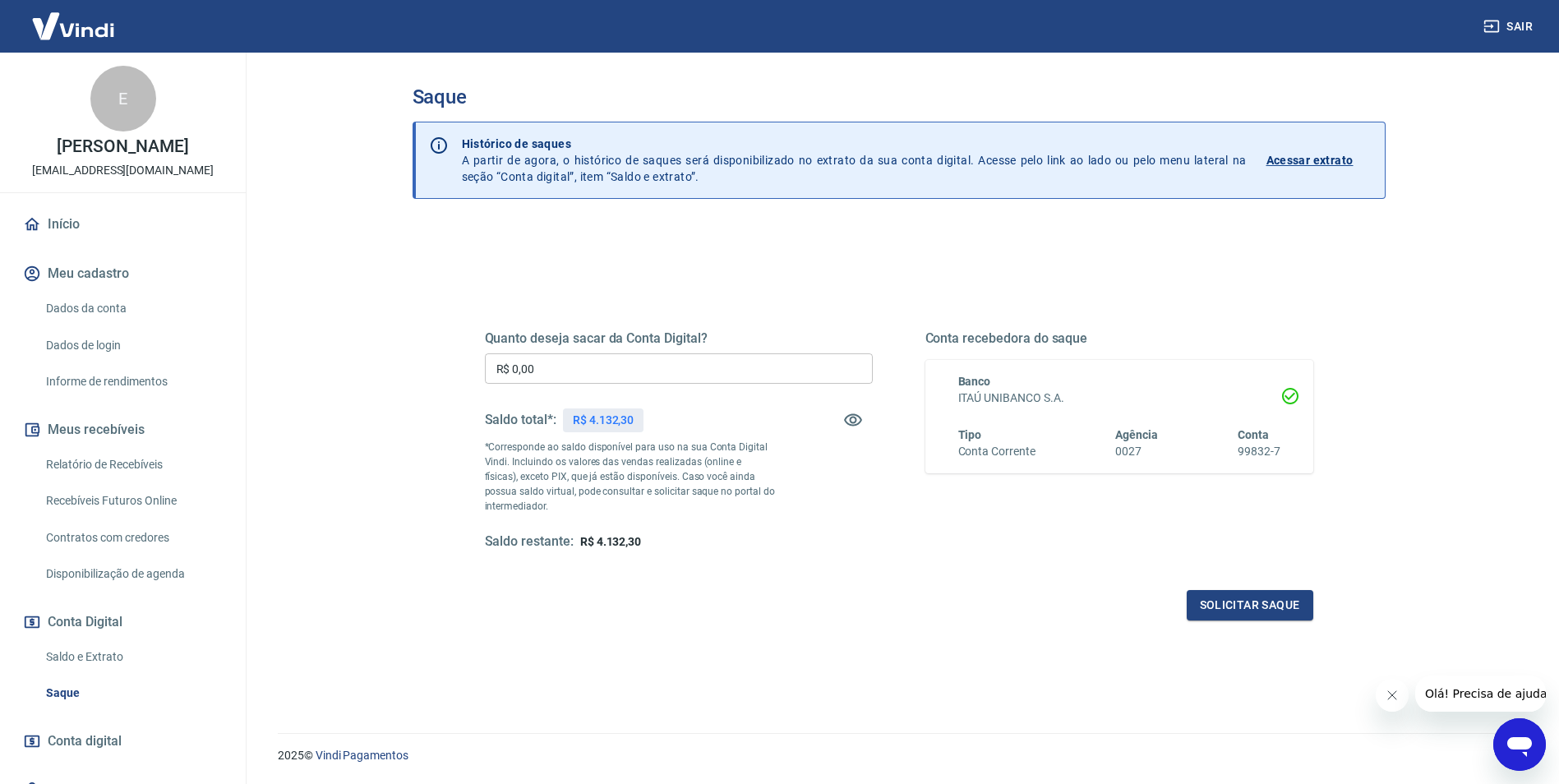
click at [564, 363] on input "R$ 0,00" at bounding box center [680, 368] width 388 height 30
type input "R$ 4.132,30"
click at [1288, 613] on button "Solicitar saque" at bounding box center [1250, 605] width 127 height 30
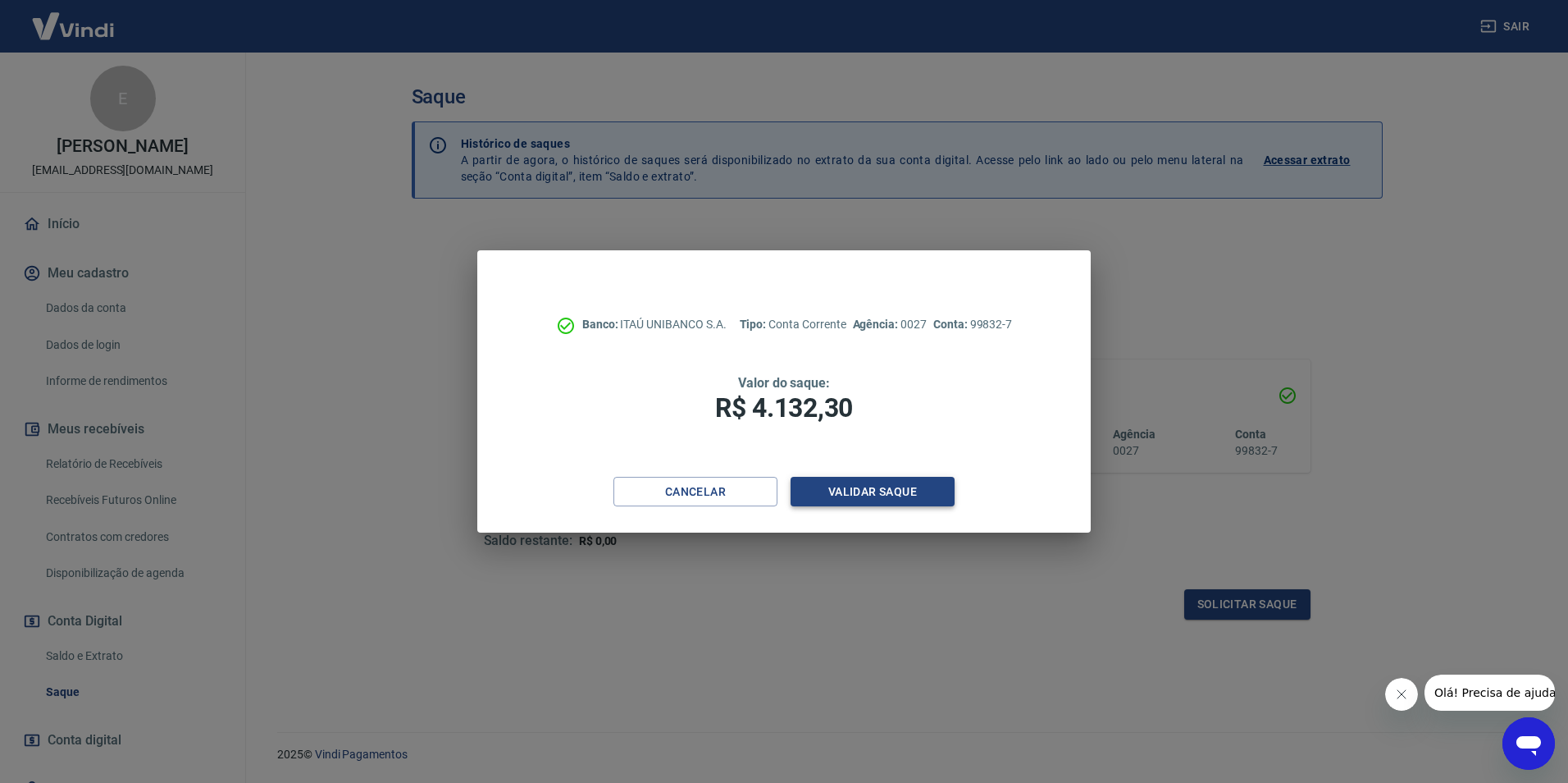
click at [891, 491] on button "Validar saque" at bounding box center [873, 492] width 164 height 30
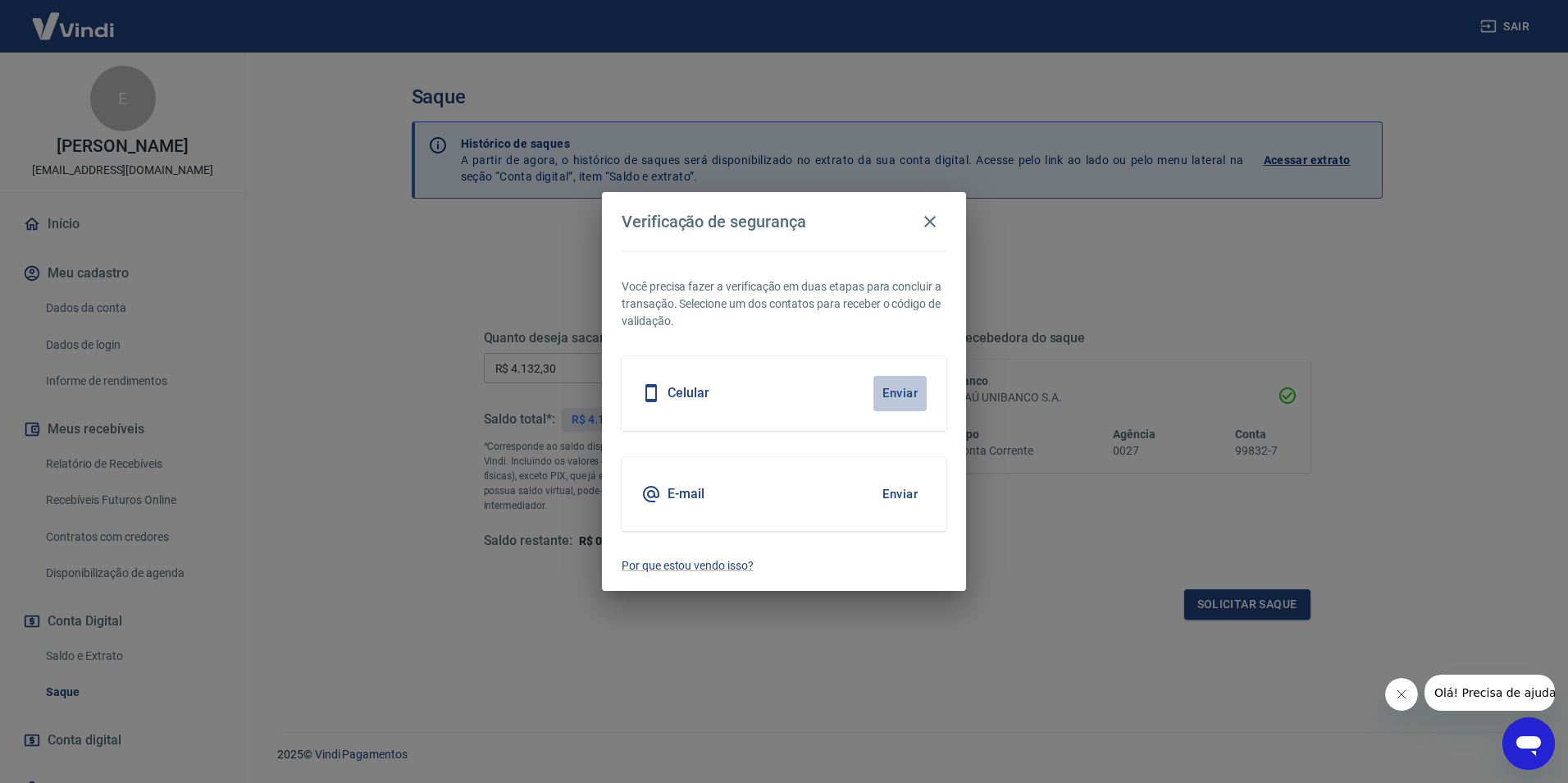
click at [898, 397] on button "Enviar" at bounding box center [900, 393] width 53 height 34
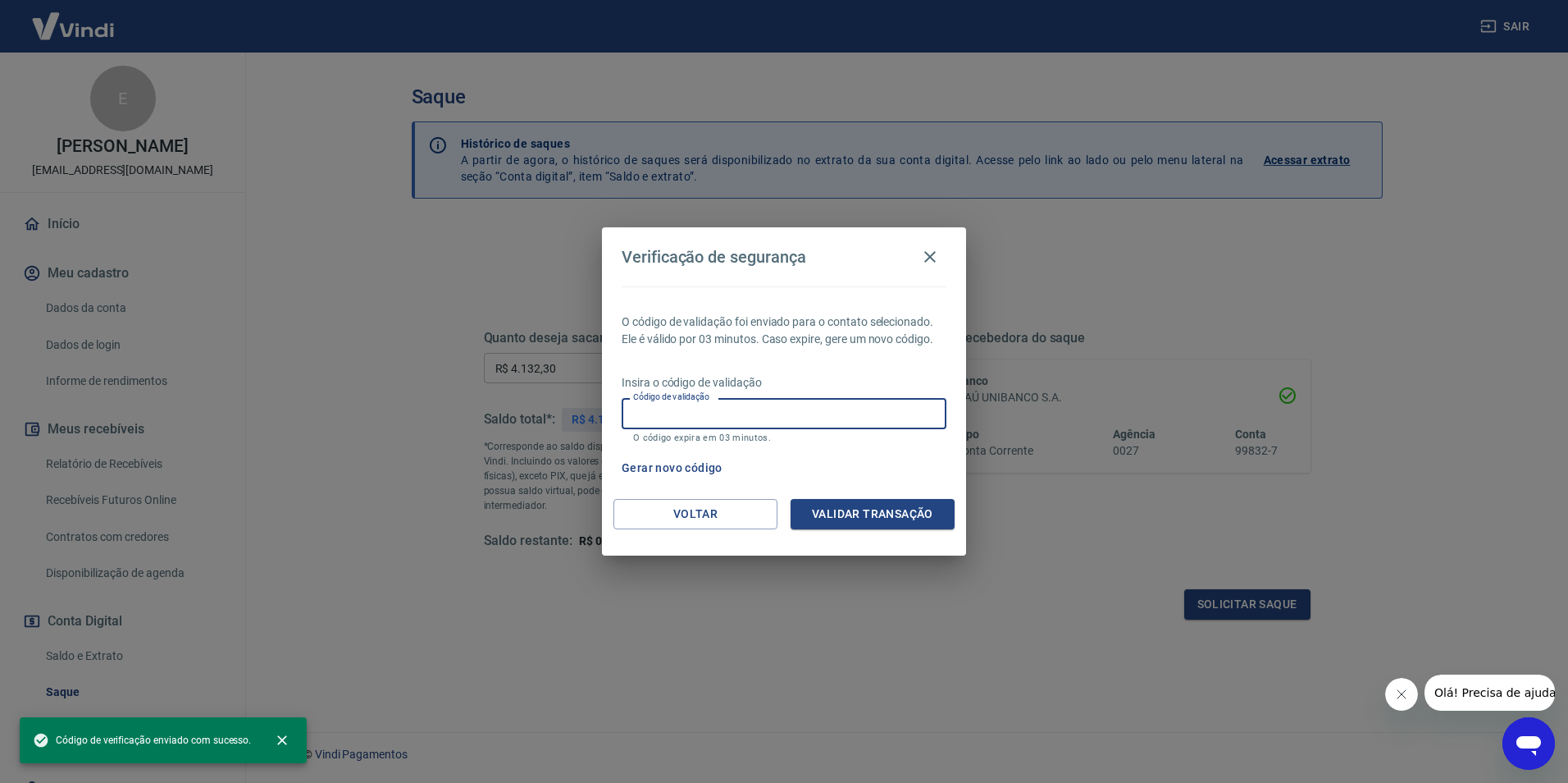
click at [773, 410] on input "Código de validação" at bounding box center [784, 413] width 325 height 30
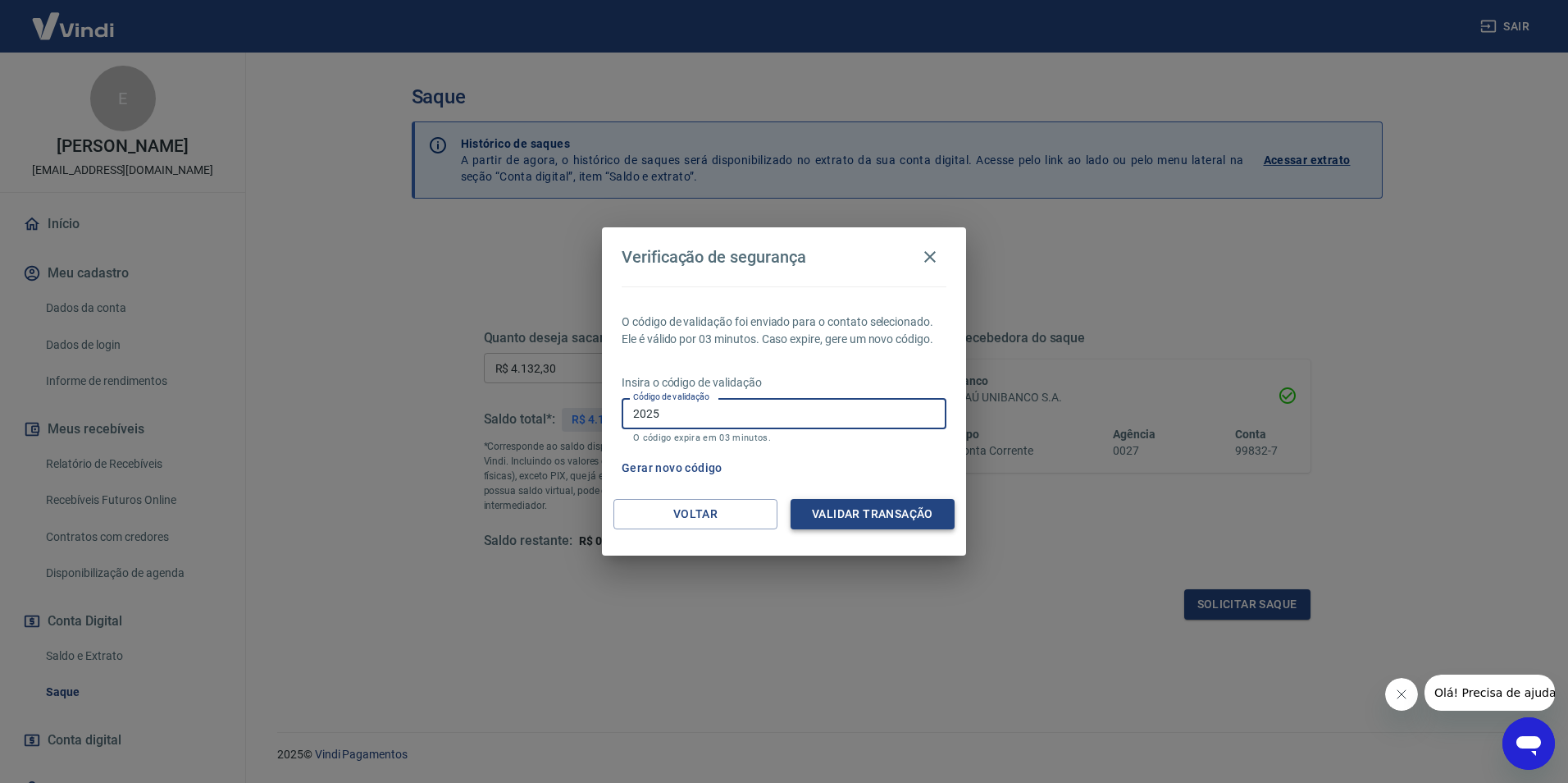
type input "2025"
click at [863, 506] on button "Validar transação" at bounding box center [873, 514] width 164 height 30
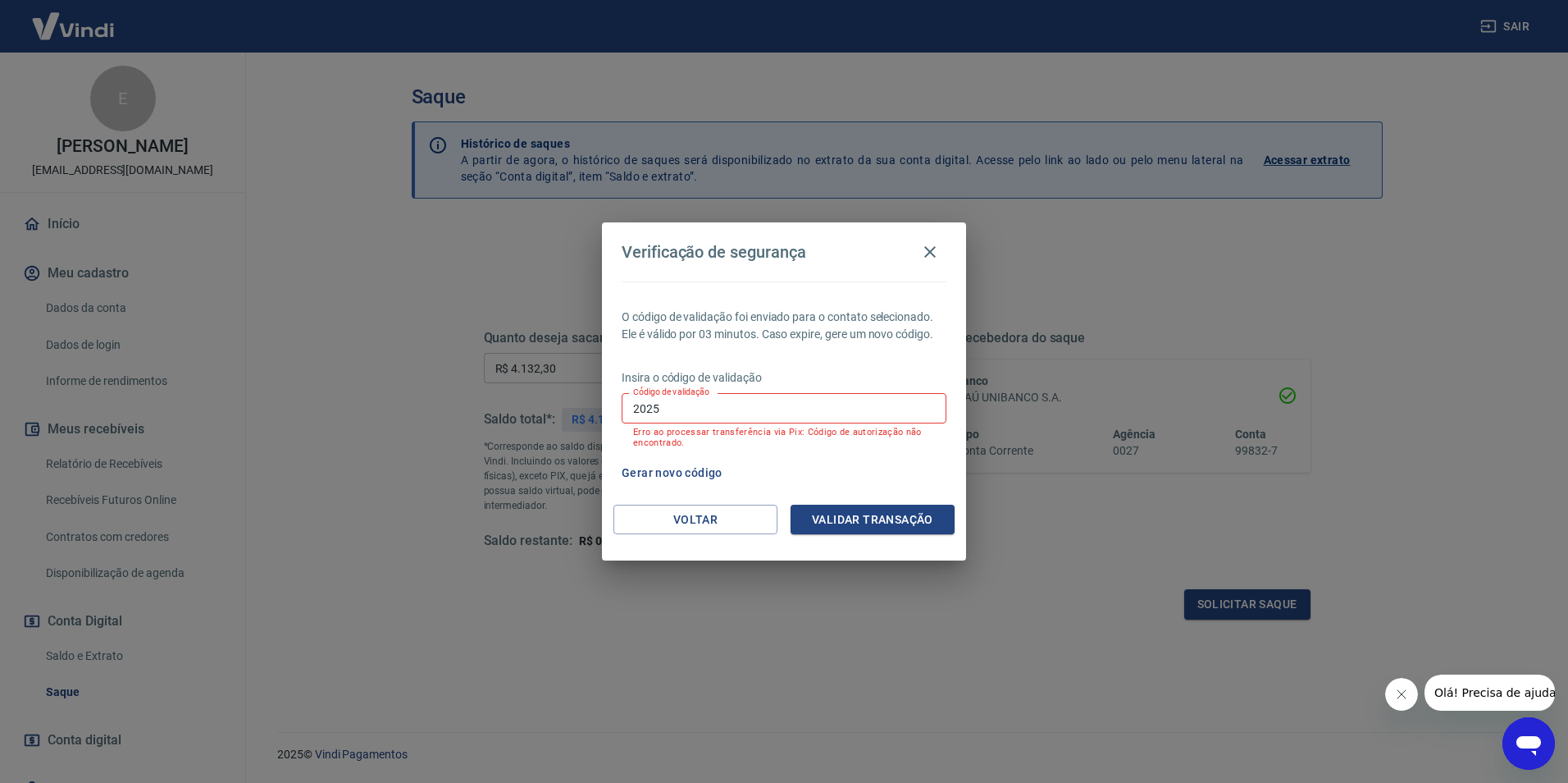
click at [1502, 731] on div "Verificação de segurança O código de validação foi enviado para o contato selec…" at bounding box center [784, 392] width 1568 height 783
click at [1515, 739] on icon "Abrir janela de mensagens" at bounding box center [1528, 743] width 29 height 29
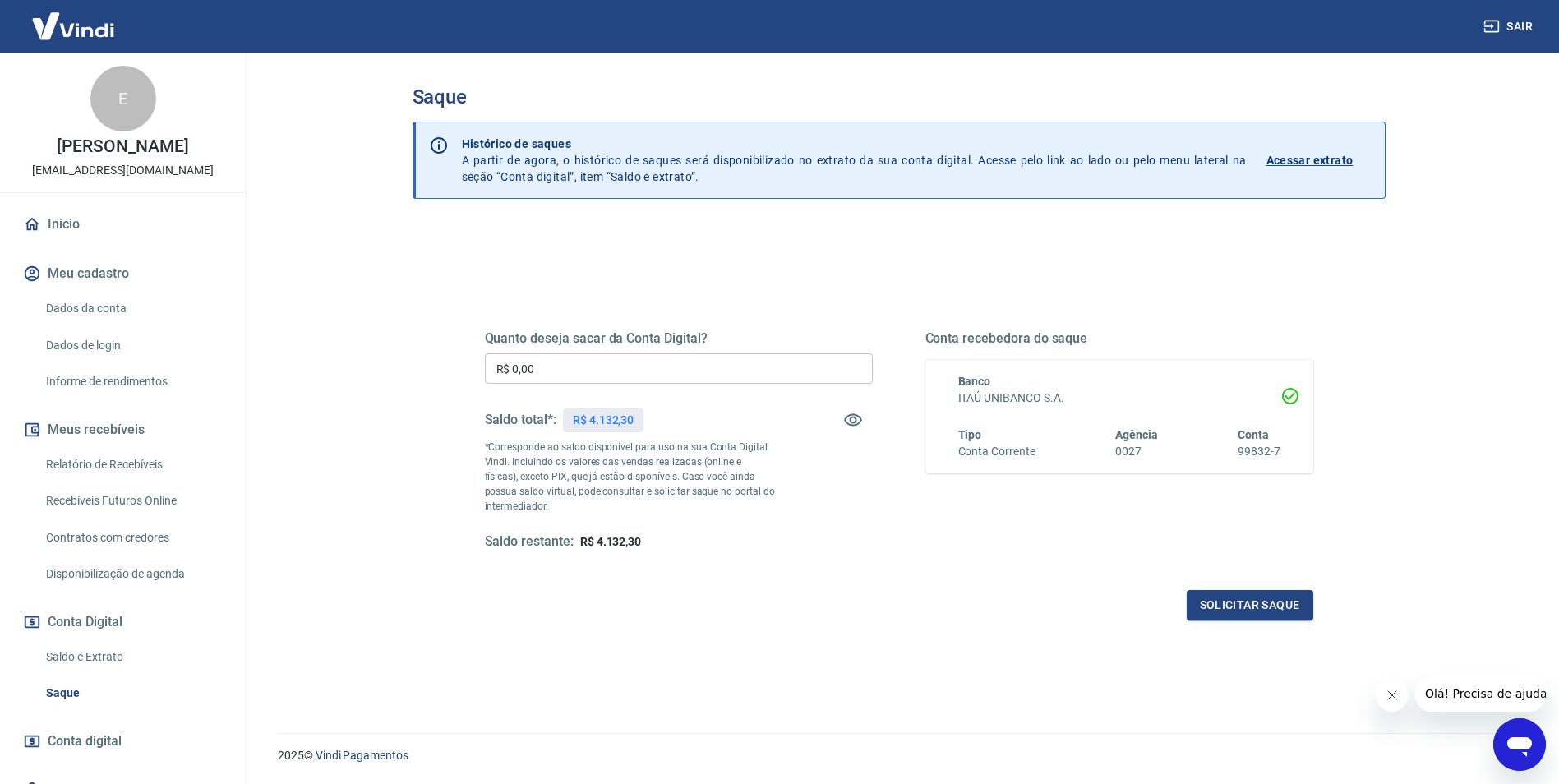
click at [629, 373] on input "R$ 0,00" at bounding box center [680, 368] width 388 height 30
type input "R$ 4.132,30"
click at [1245, 606] on button "Solicitar saque" at bounding box center [1250, 605] width 127 height 30
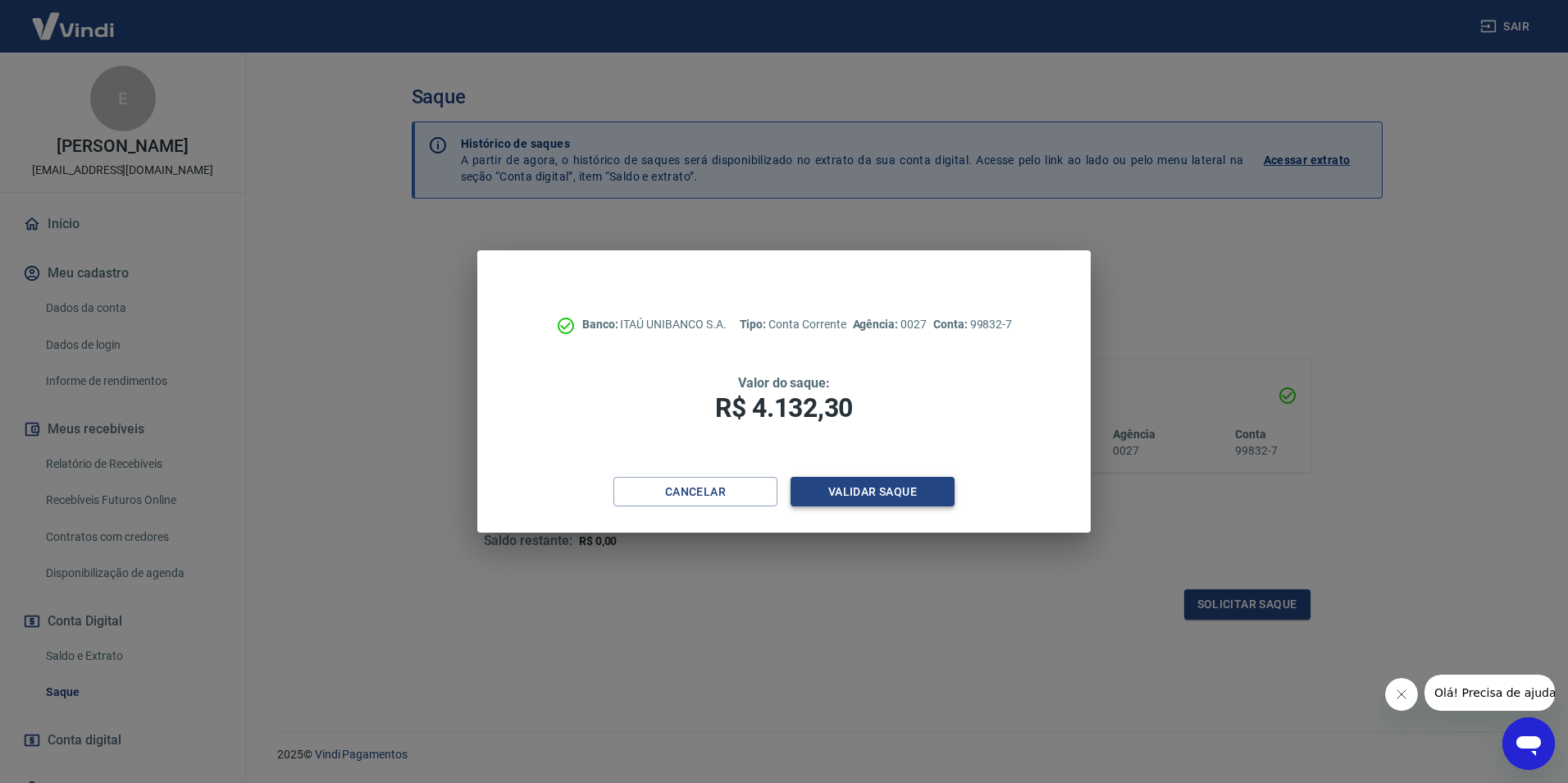
click at [830, 492] on button "Validar saque" at bounding box center [873, 492] width 164 height 30
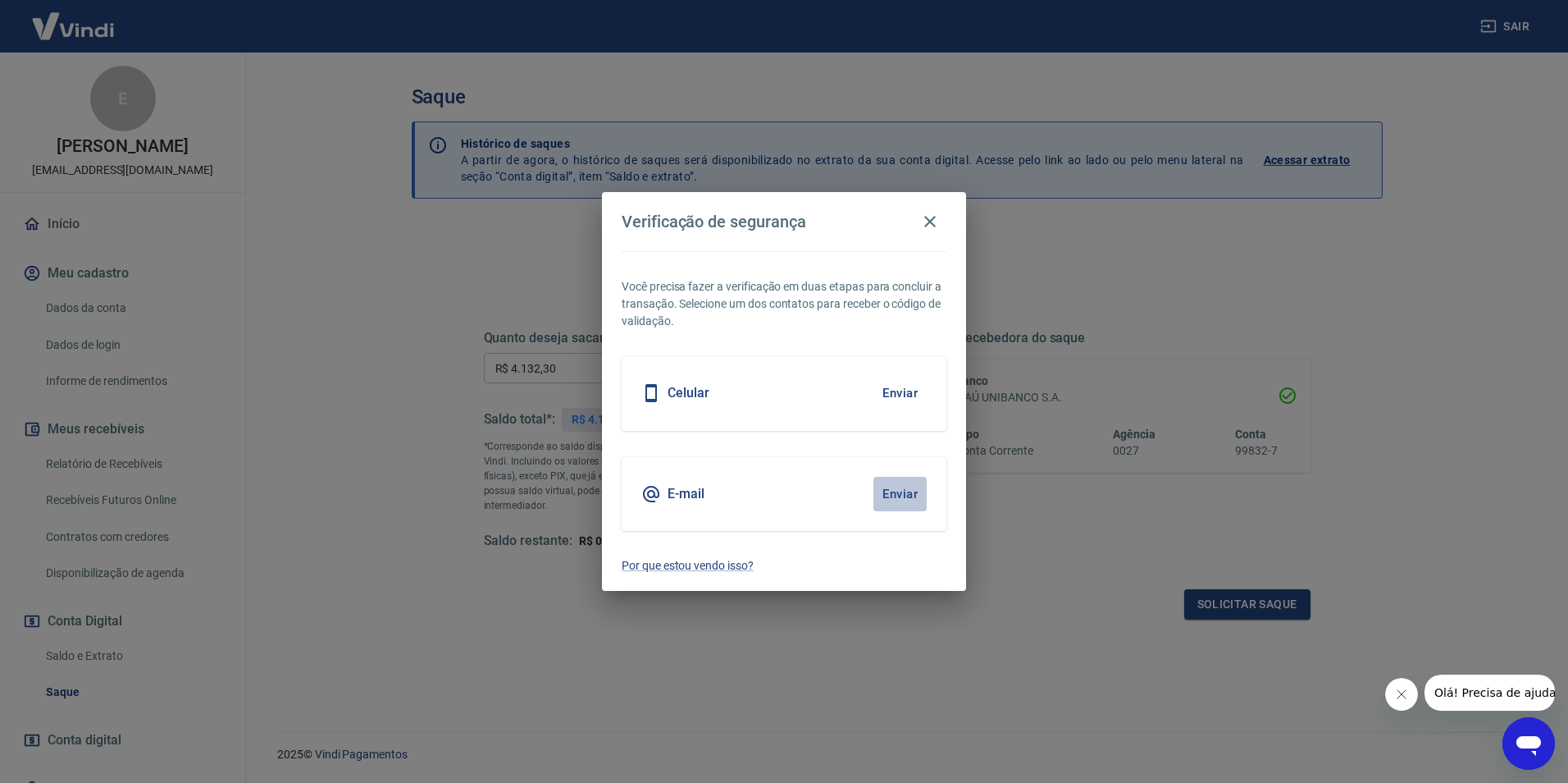
click at [886, 491] on button "Enviar" at bounding box center [900, 494] width 53 height 34
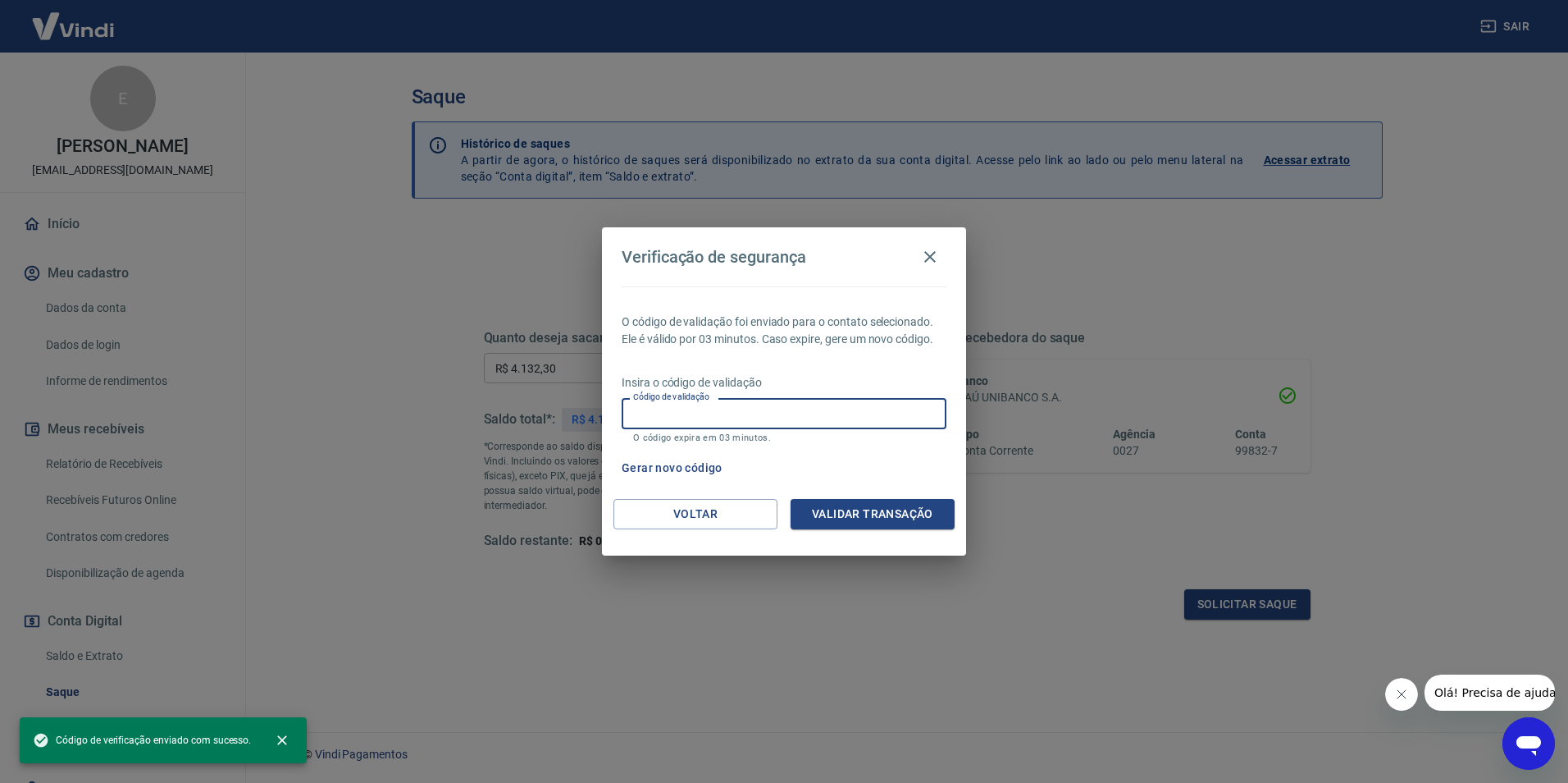
click at [756, 420] on input "Código de validação" at bounding box center [784, 413] width 325 height 30
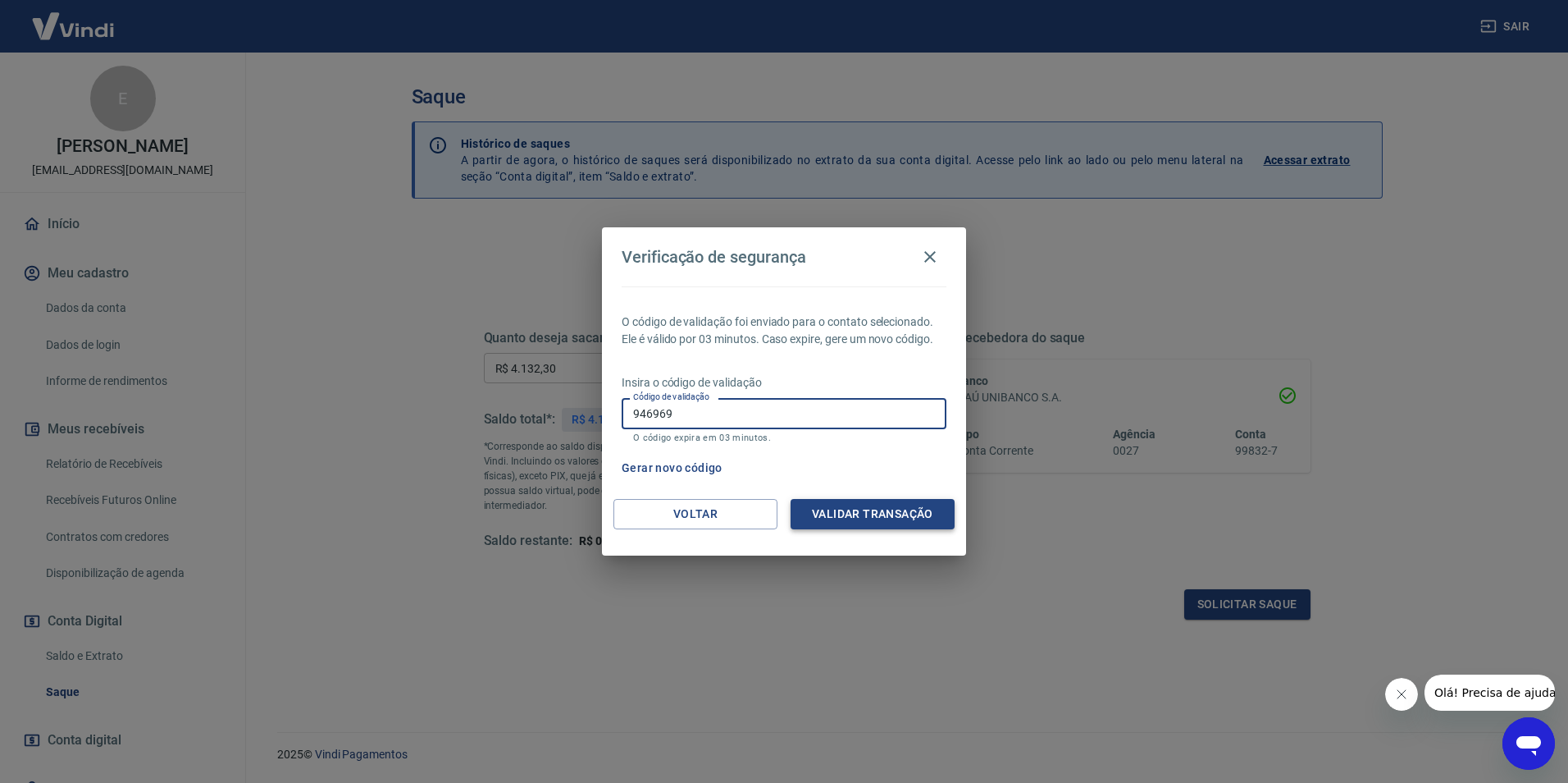
type input "946969"
click at [832, 506] on button "Validar transação" at bounding box center [873, 514] width 164 height 30
